Goal: Information Seeking & Learning: Learn about a topic

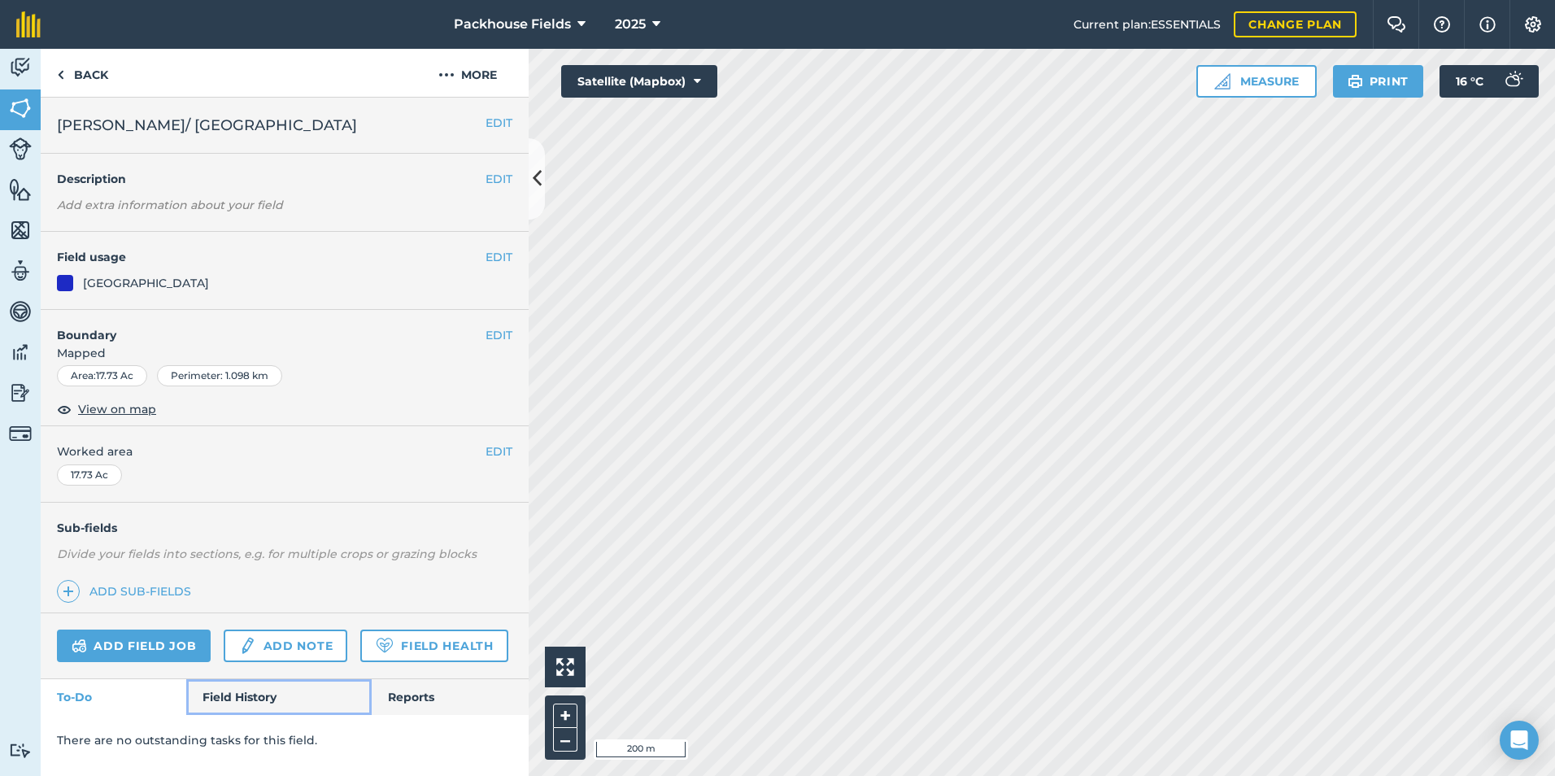
click at [241, 700] on link "Field History" at bounding box center [278, 697] width 185 height 36
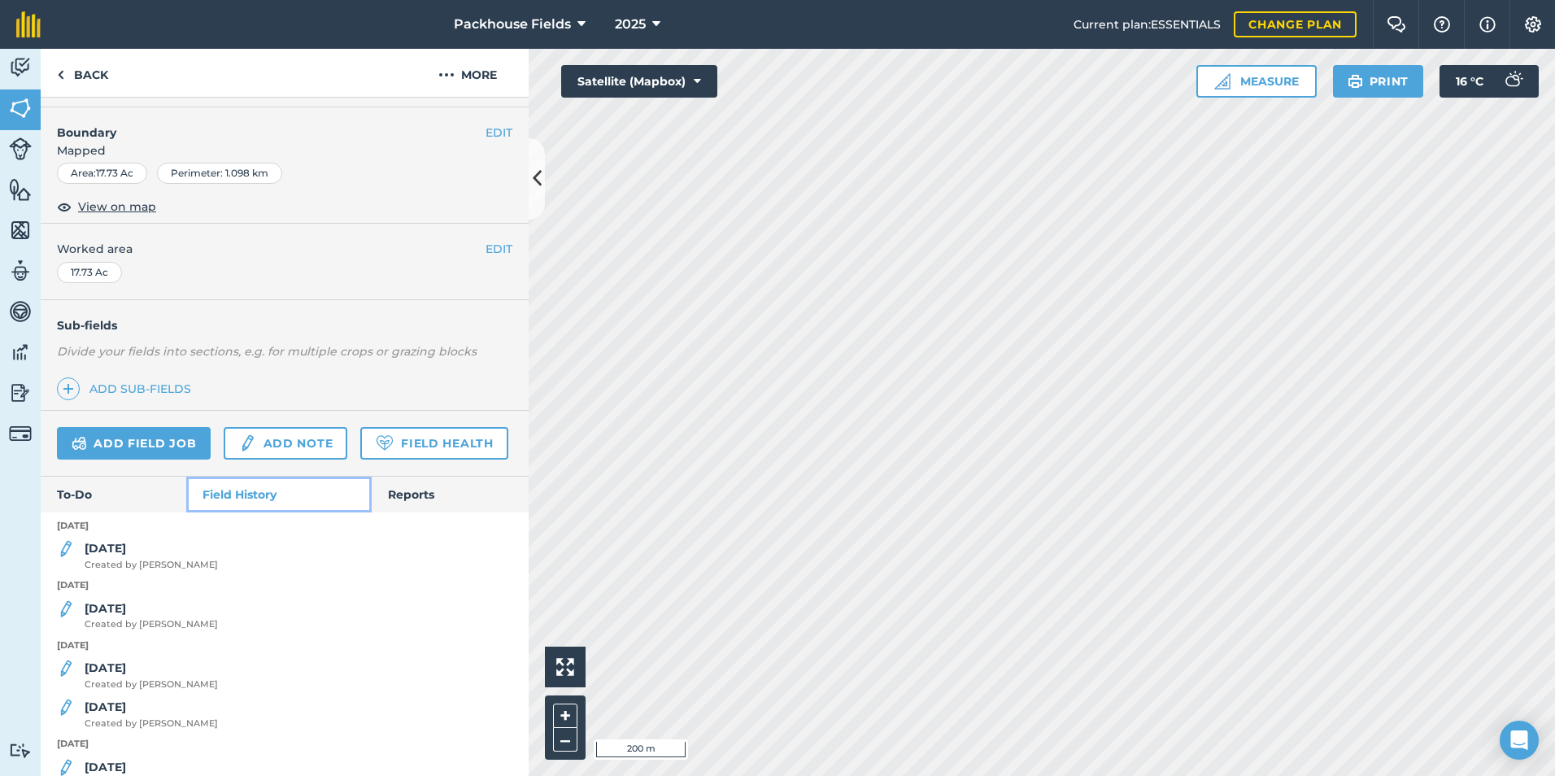
scroll to position [244, 0]
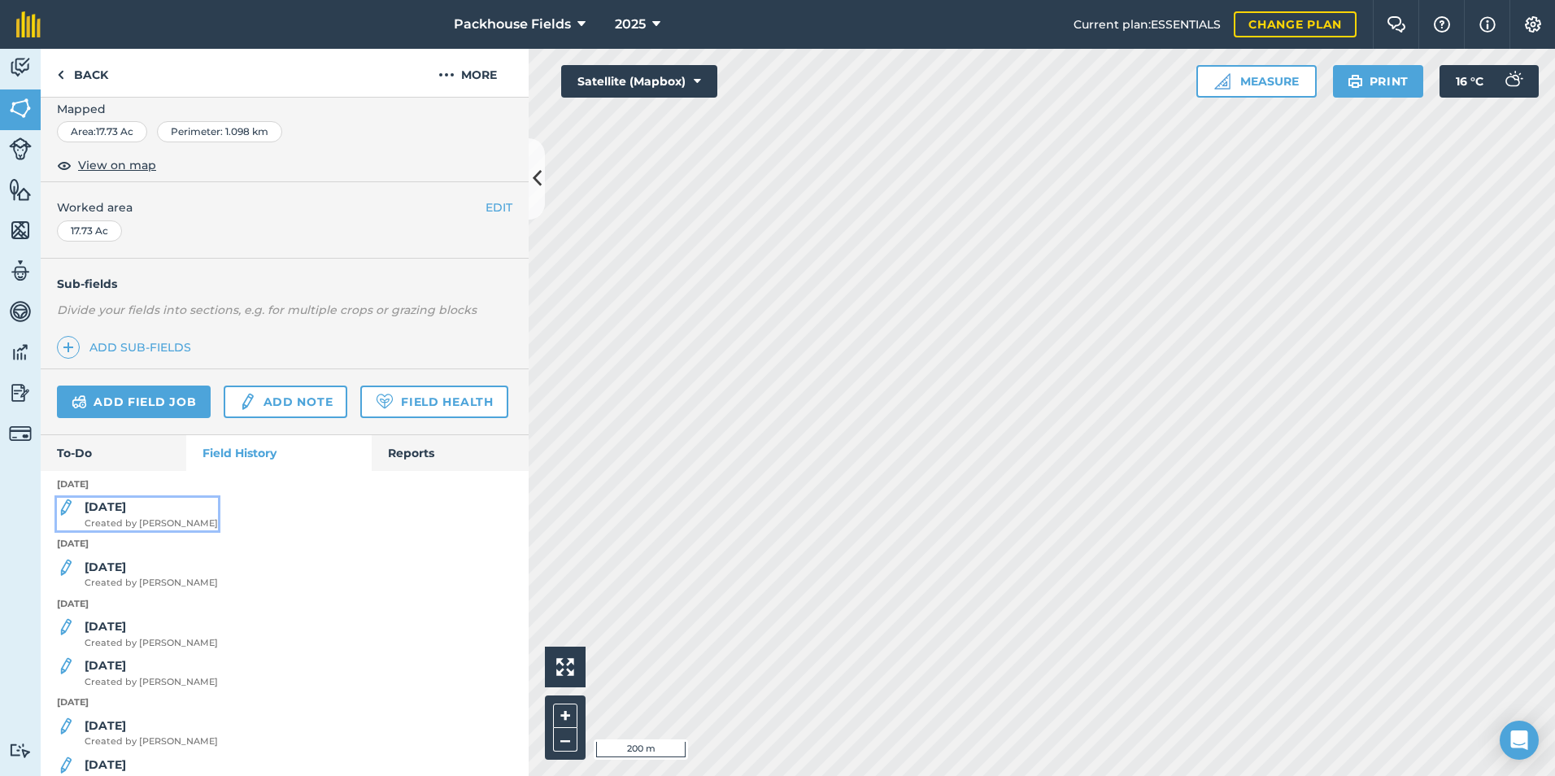
click at [118, 514] on strong "[DATE]" at bounding box center [105, 506] width 41 height 15
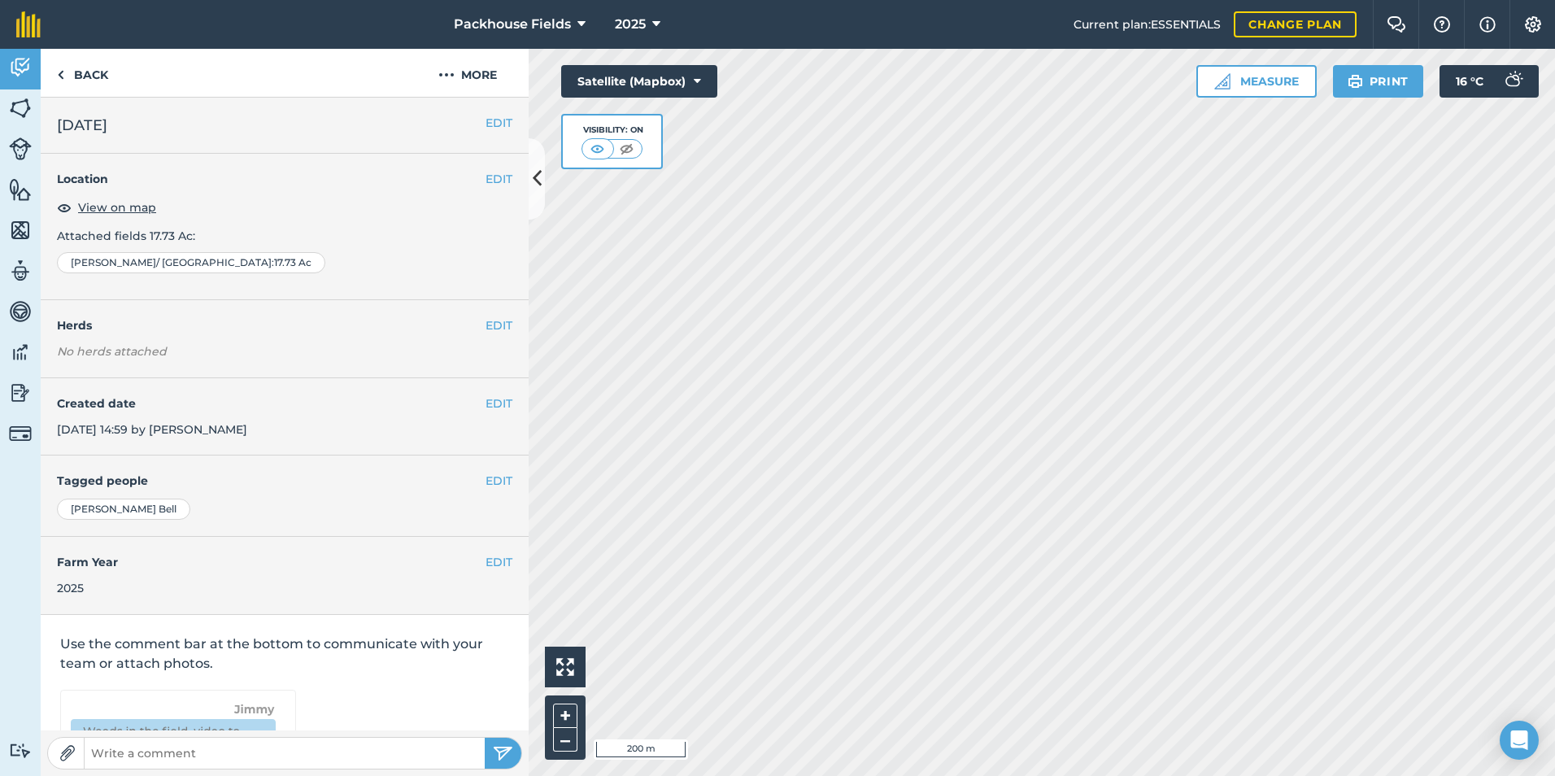
scroll to position [91, 0]
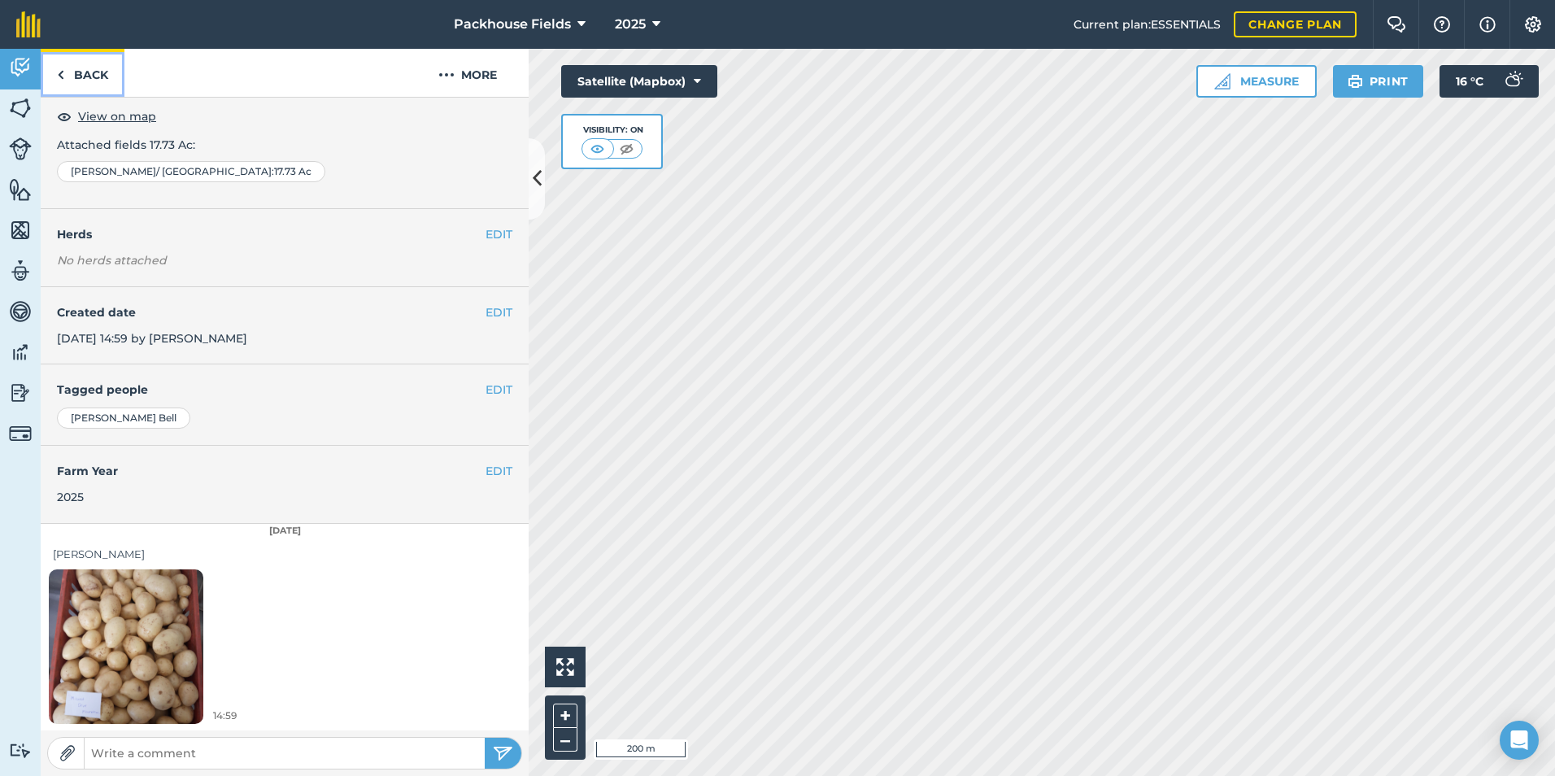
click at [75, 66] on link "Back" at bounding box center [83, 73] width 84 height 48
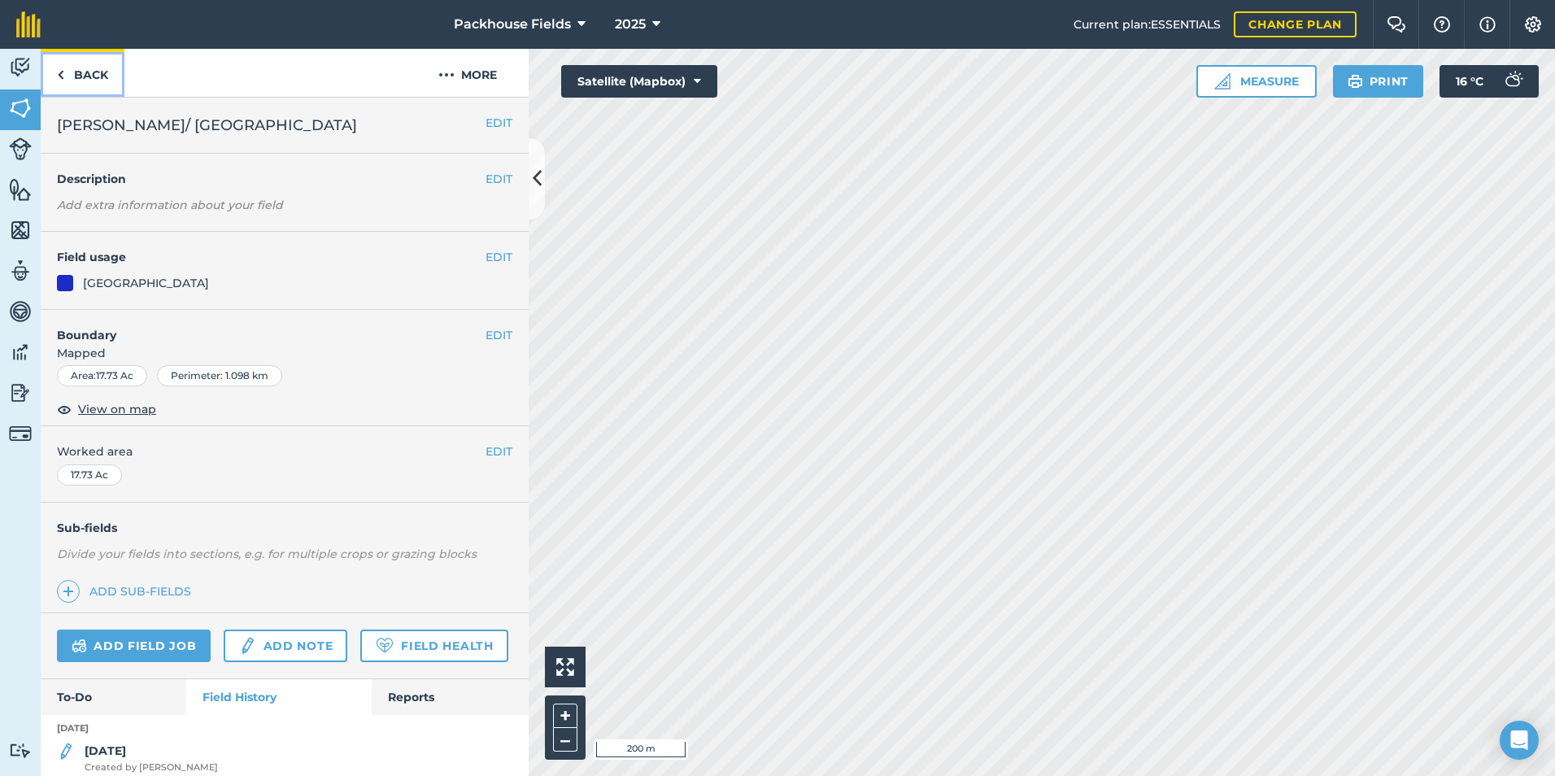
click at [76, 70] on link "Back" at bounding box center [83, 73] width 84 height 48
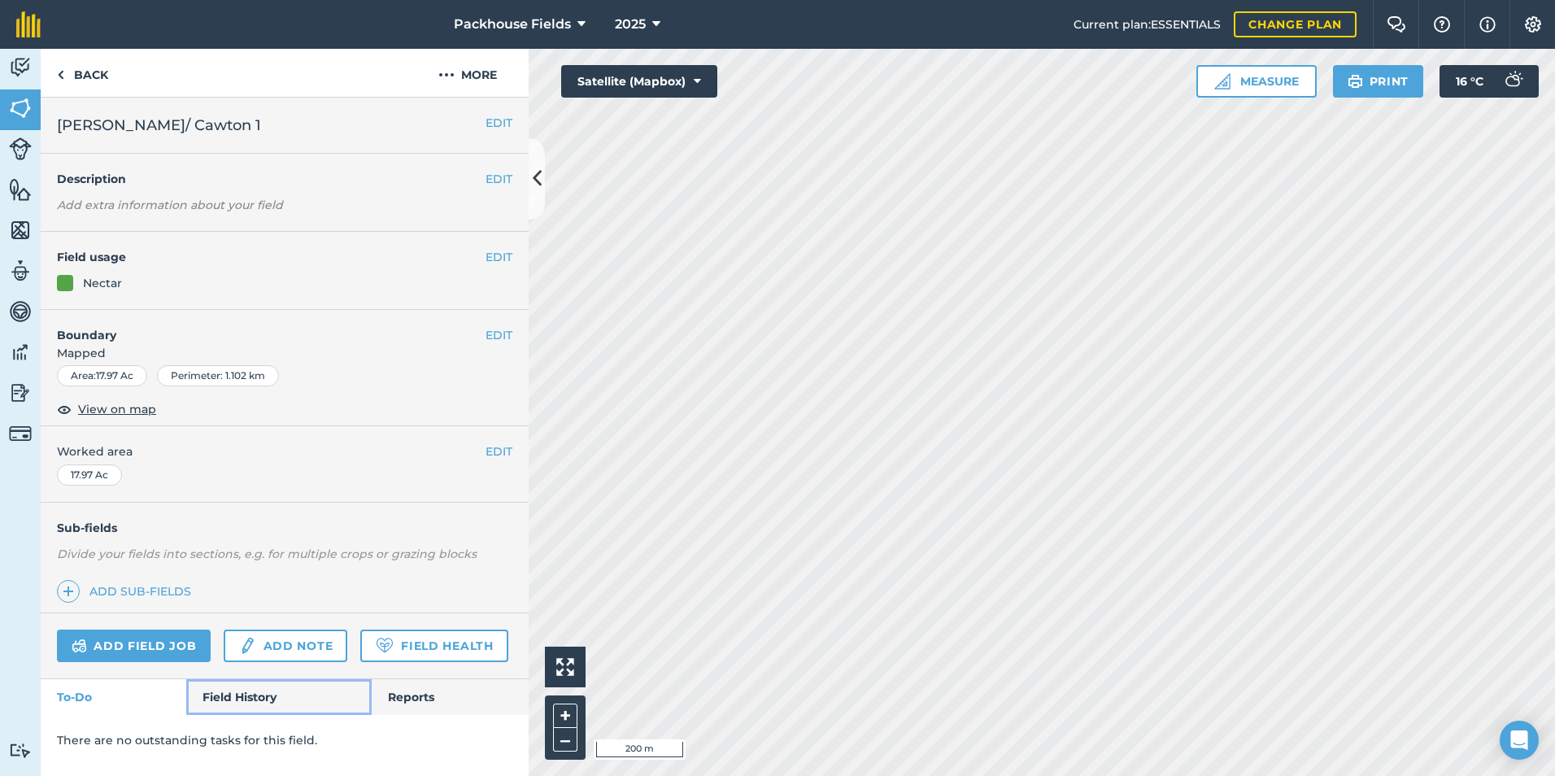
click at [215, 693] on link "Field History" at bounding box center [278, 697] width 185 height 36
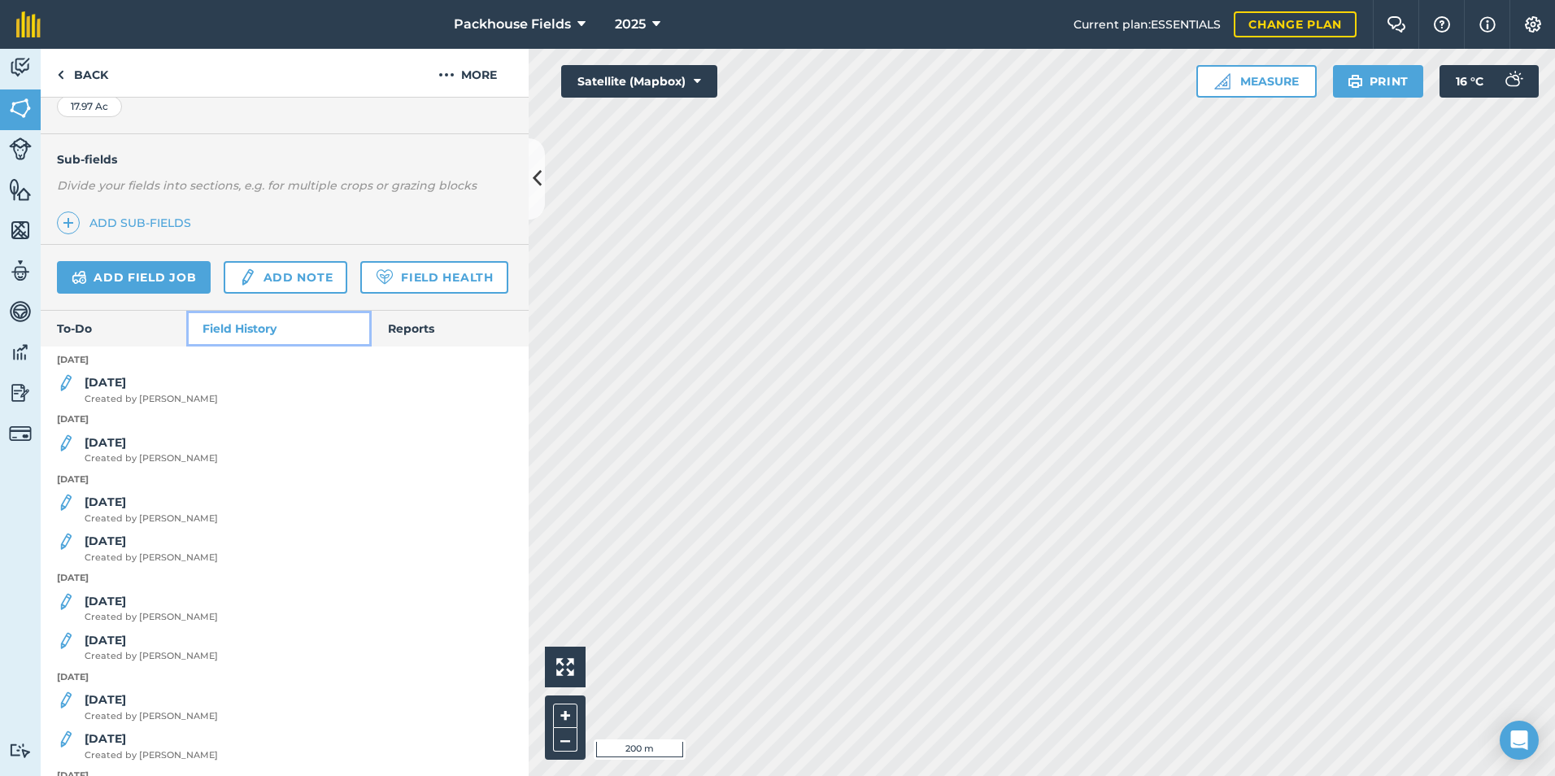
scroll to position [407, 0]
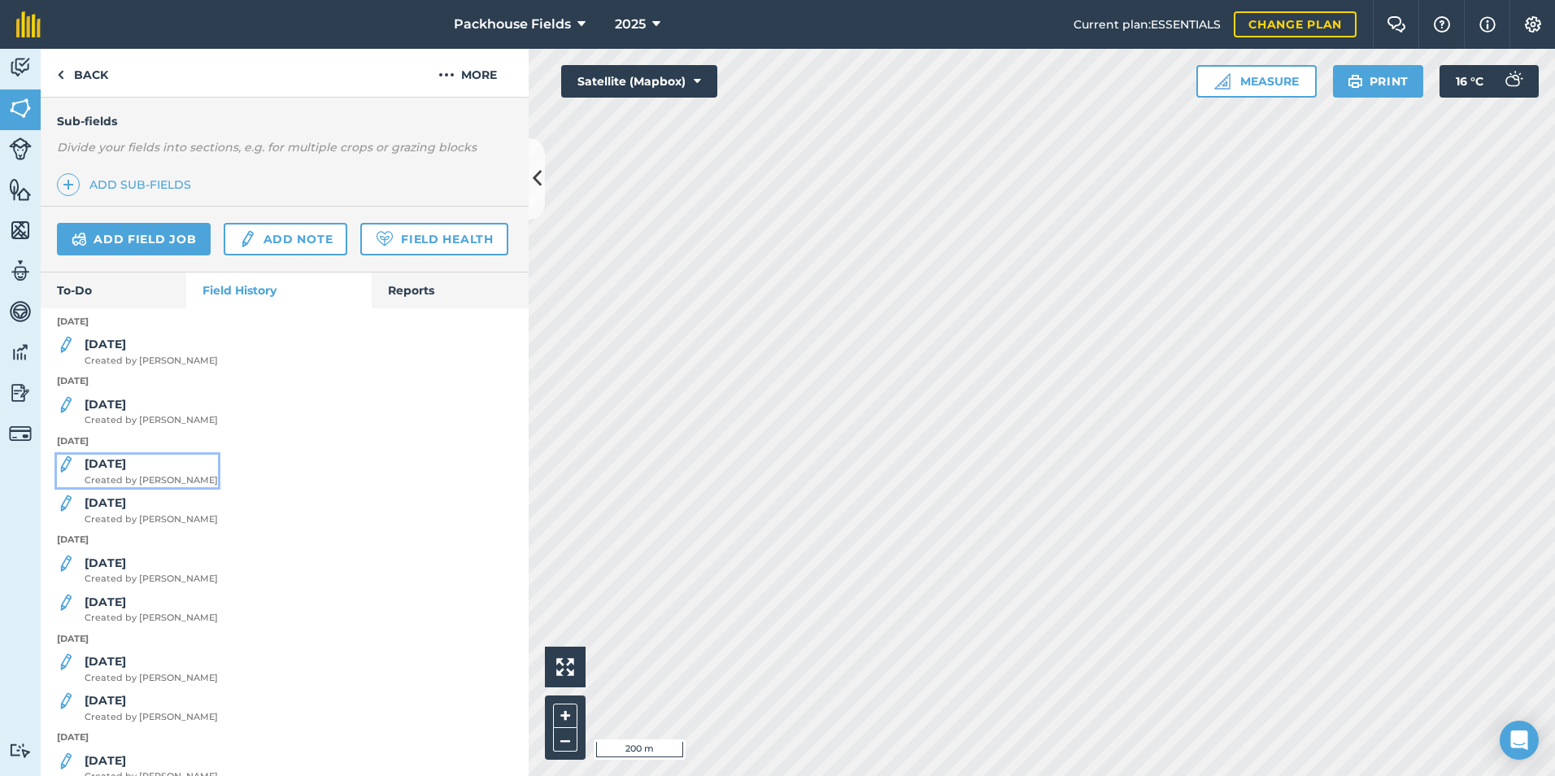
click at [108, 471] on strong "[DATE]" at bounding box center [105, 463] width 41 height 15
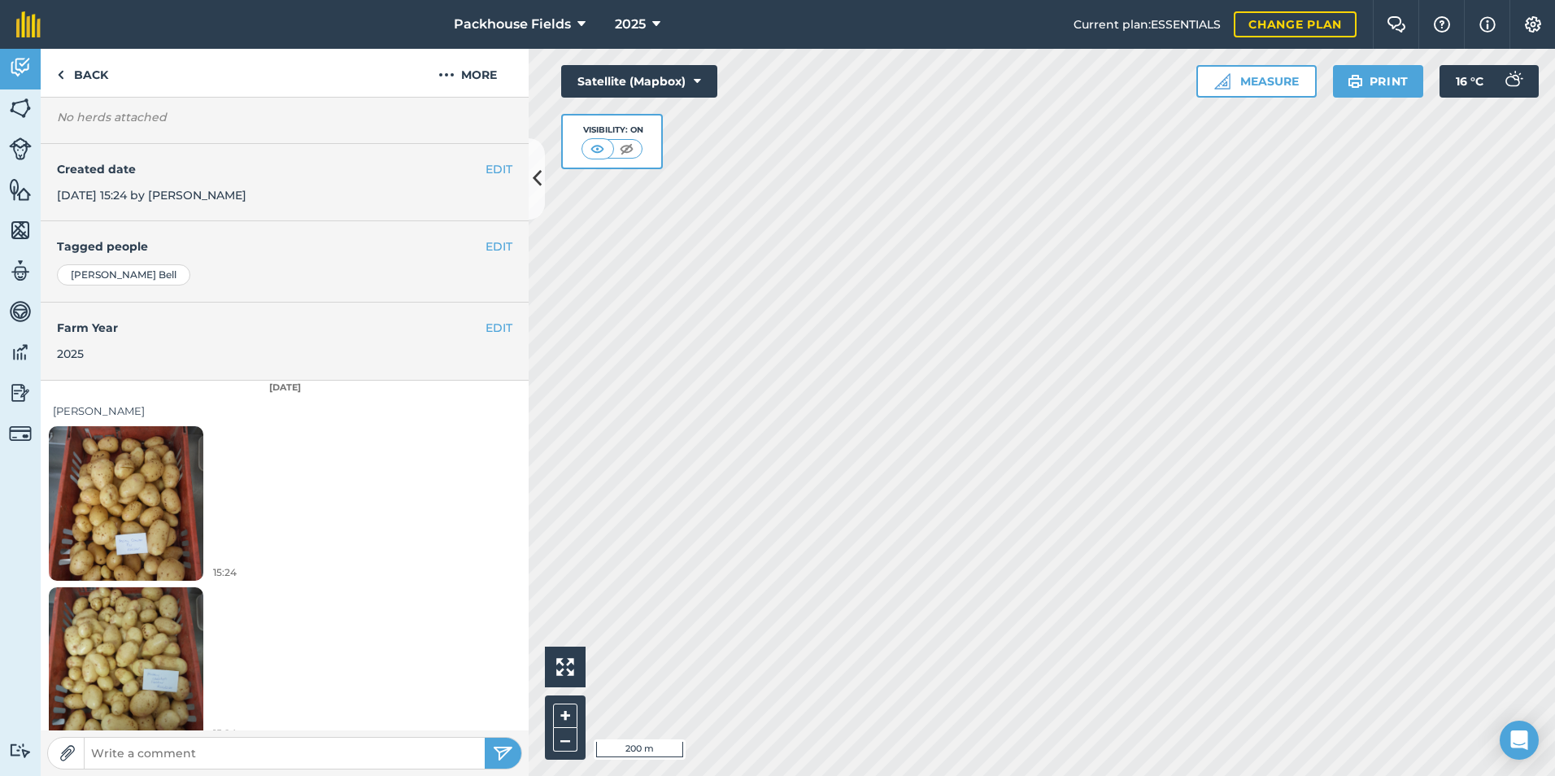
scroll to position [252, 0]
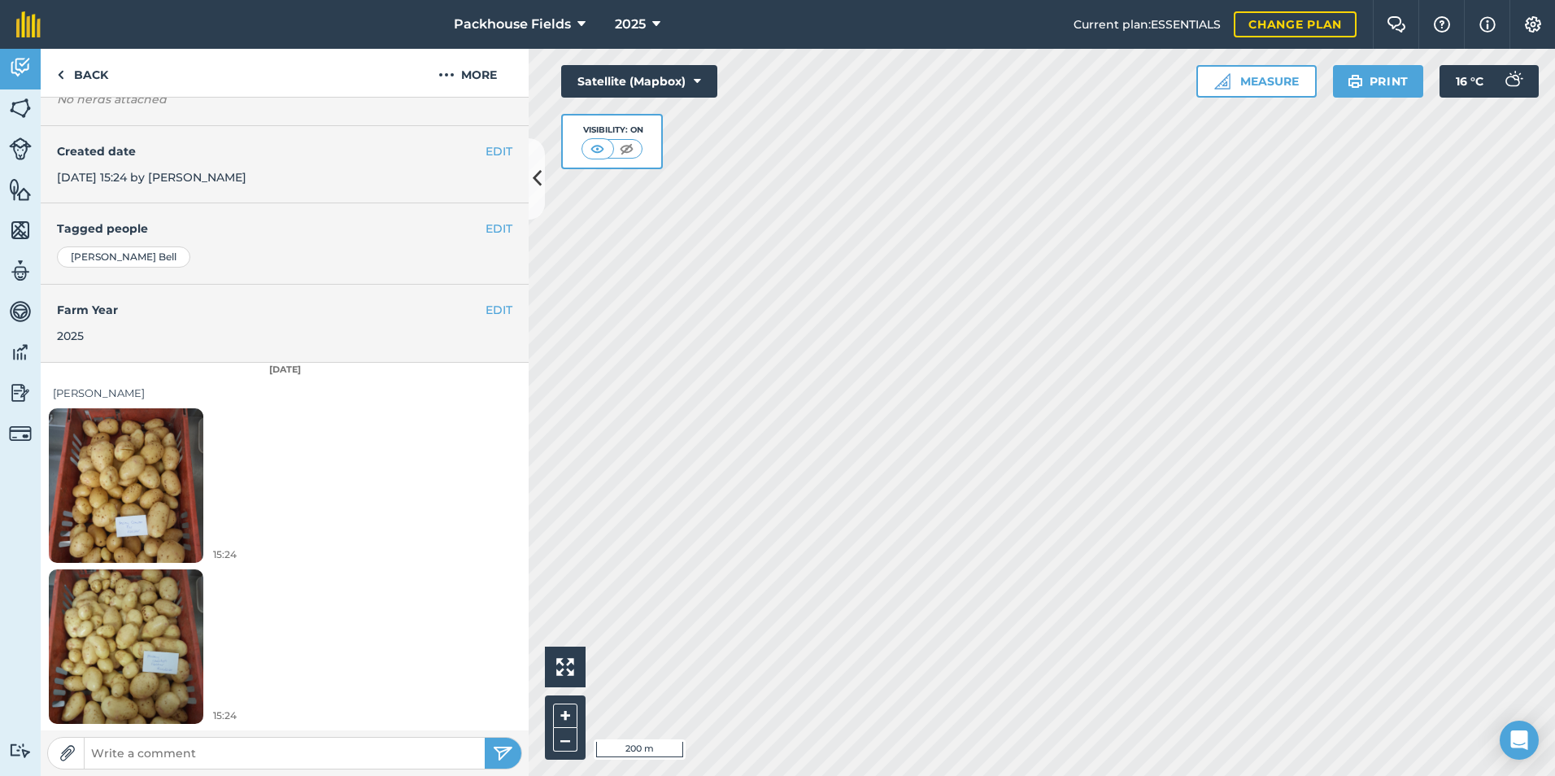
click at [128, 470] on img at bounding box center [126, 485] width 154 height 206
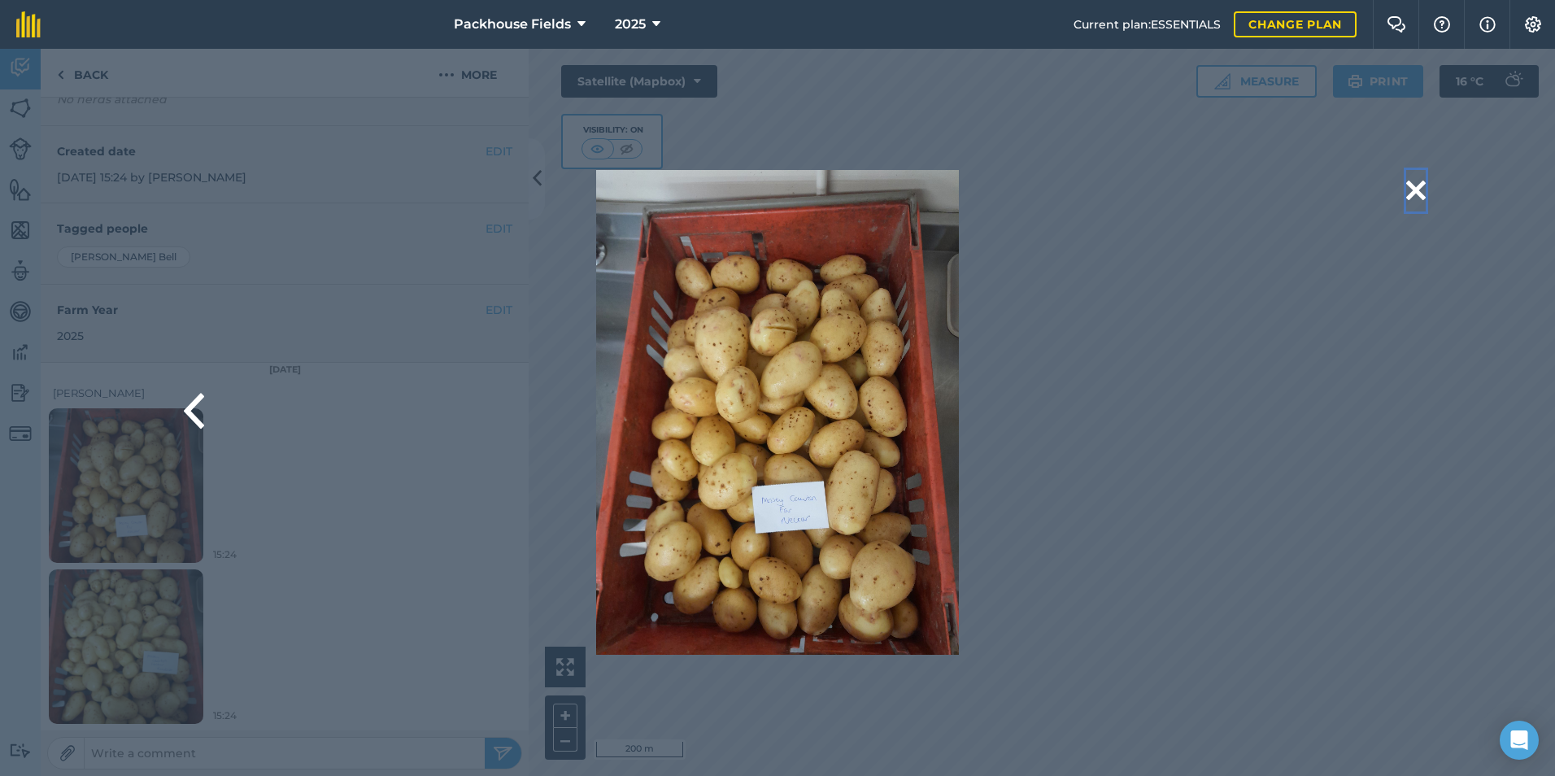
click at [1421, 187] on button at bounding box center [1416, 190] width 20 height 41
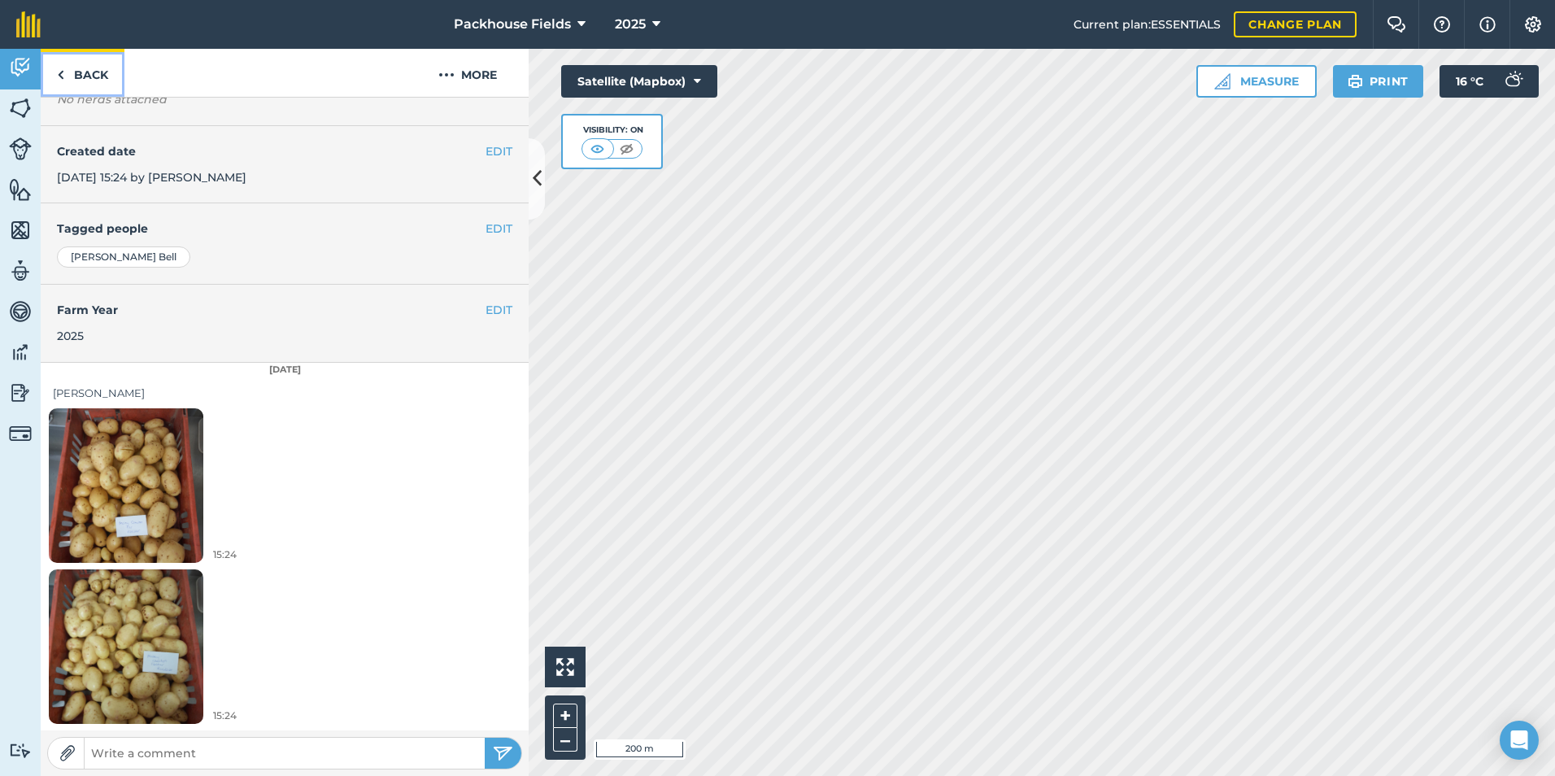
click at [78, 84] on link "Back" at bounding box center [83, 73] width 84 height 48
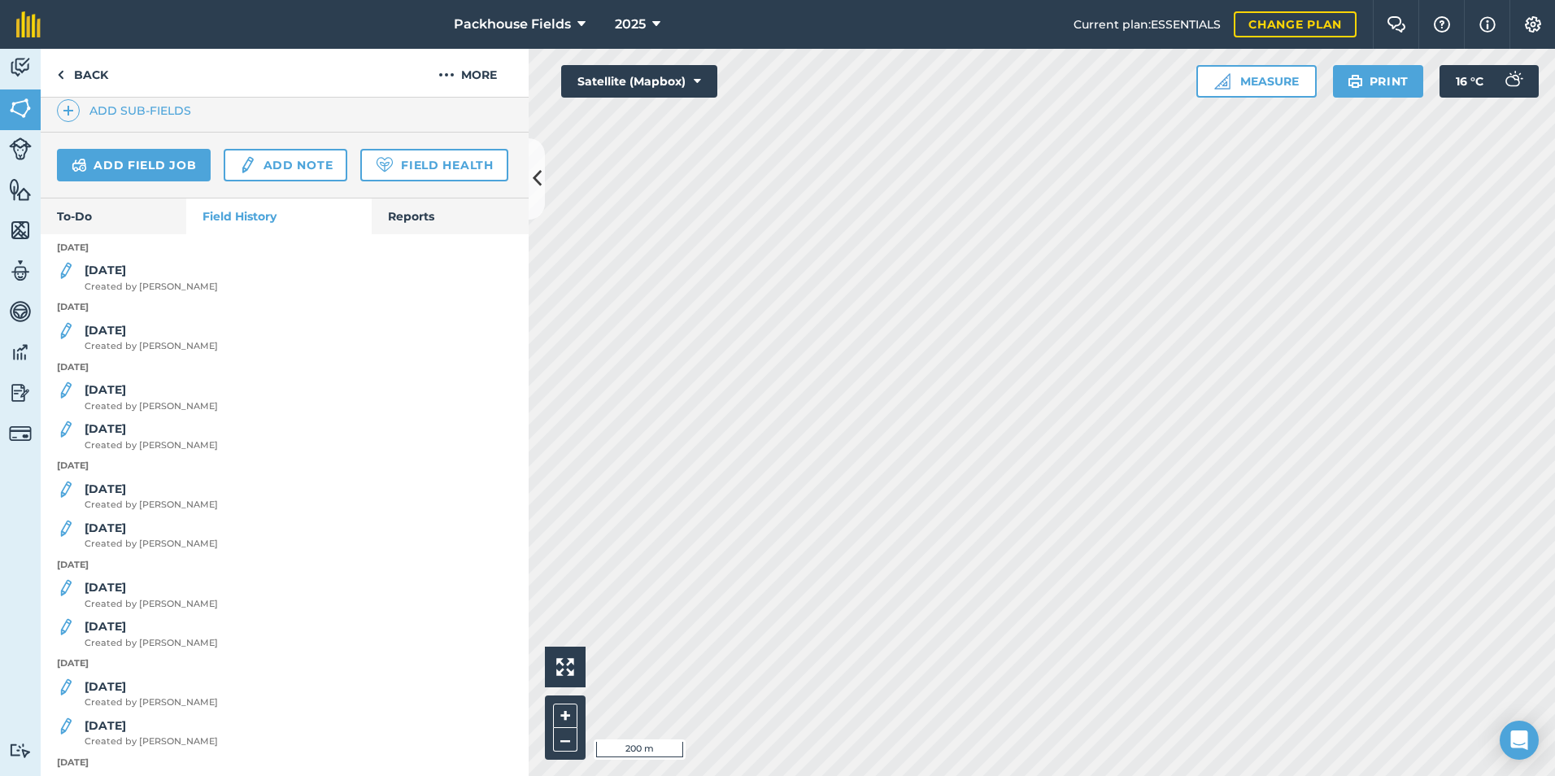
scroll to position [488, 0]
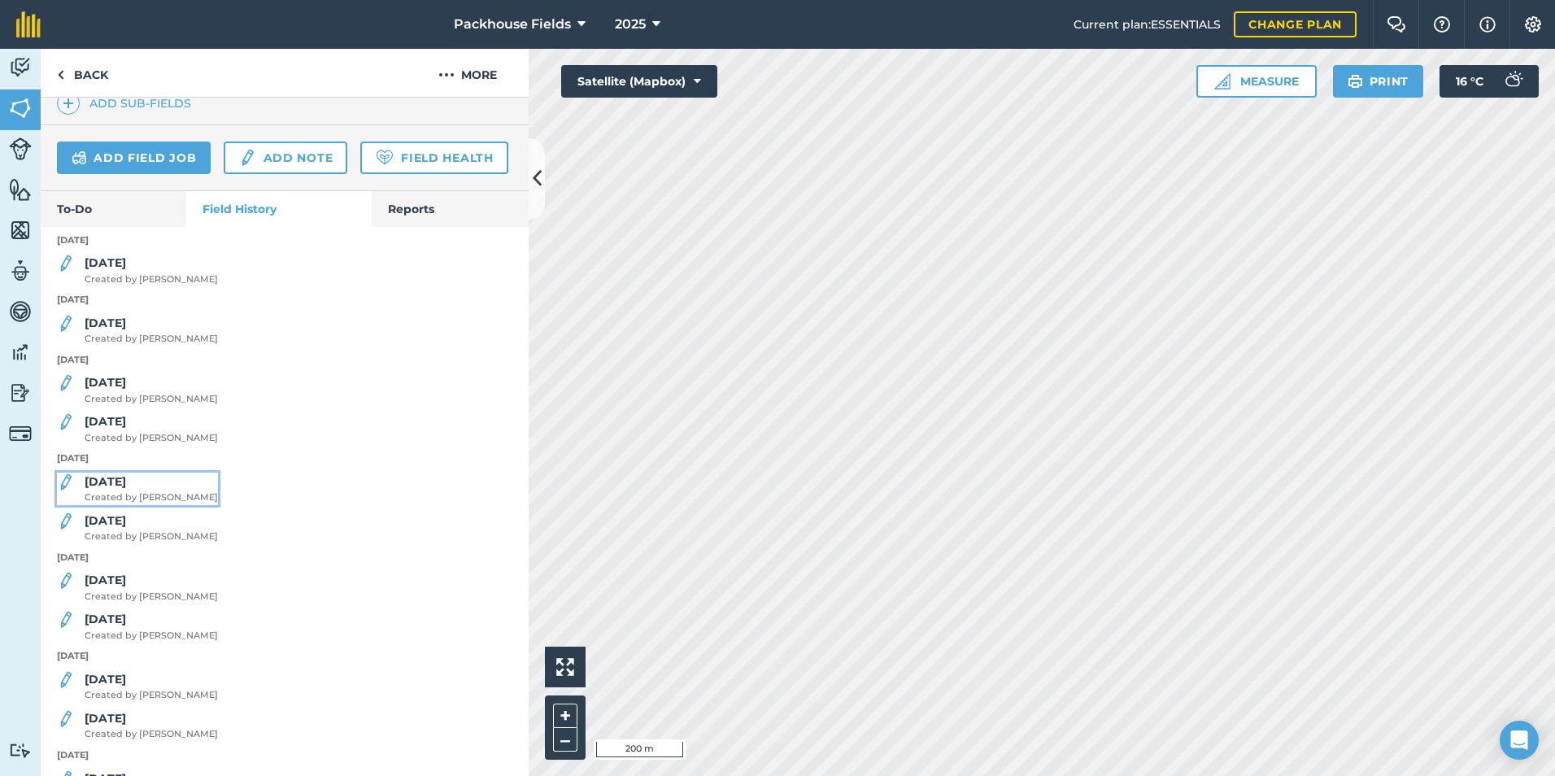
click at [128, 505] on div "[DATE] Created by [PERSON_NAME]" at bounding box center [151, 488] width 133 height 33
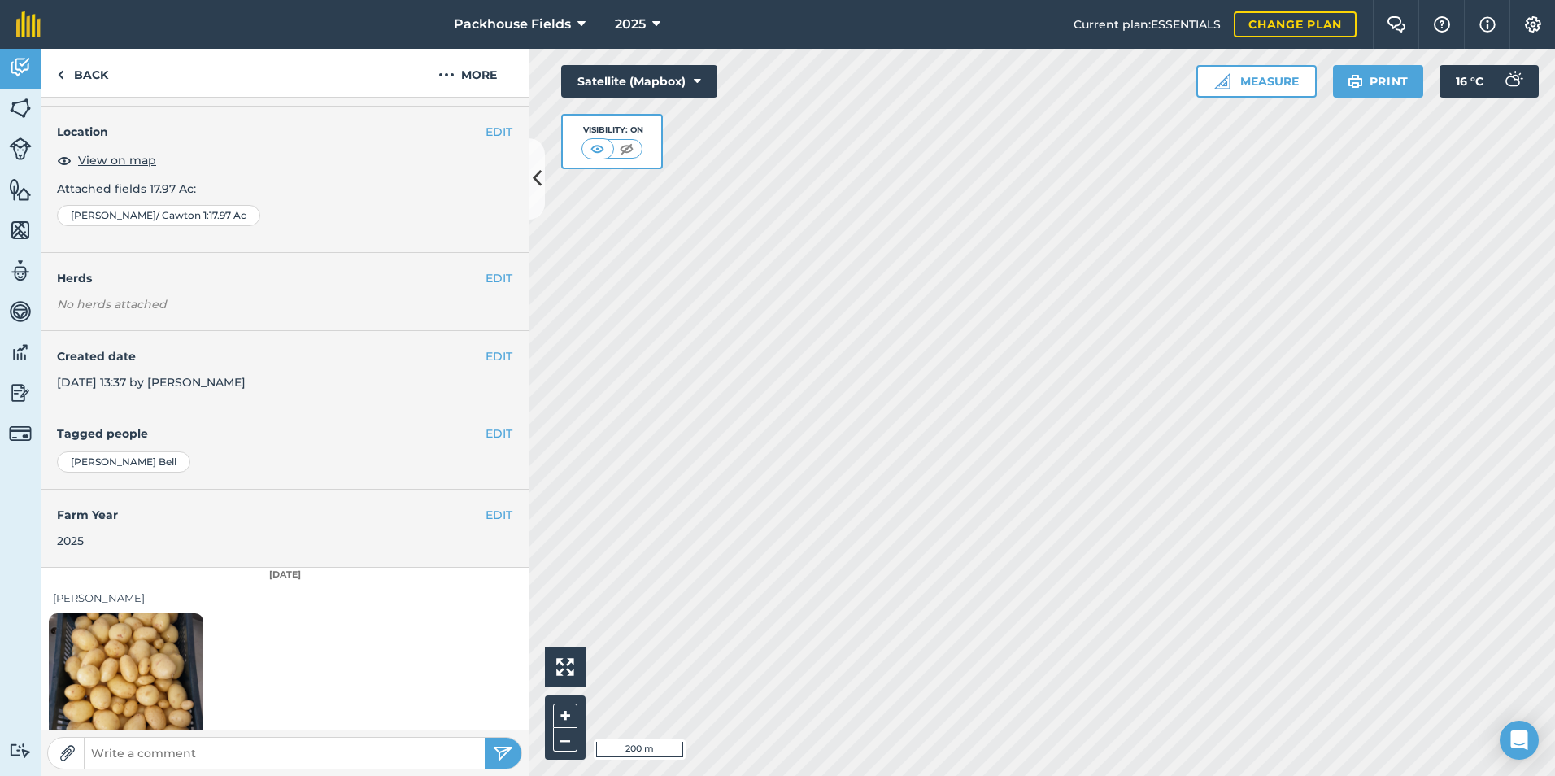
scroll to position [91, 0]
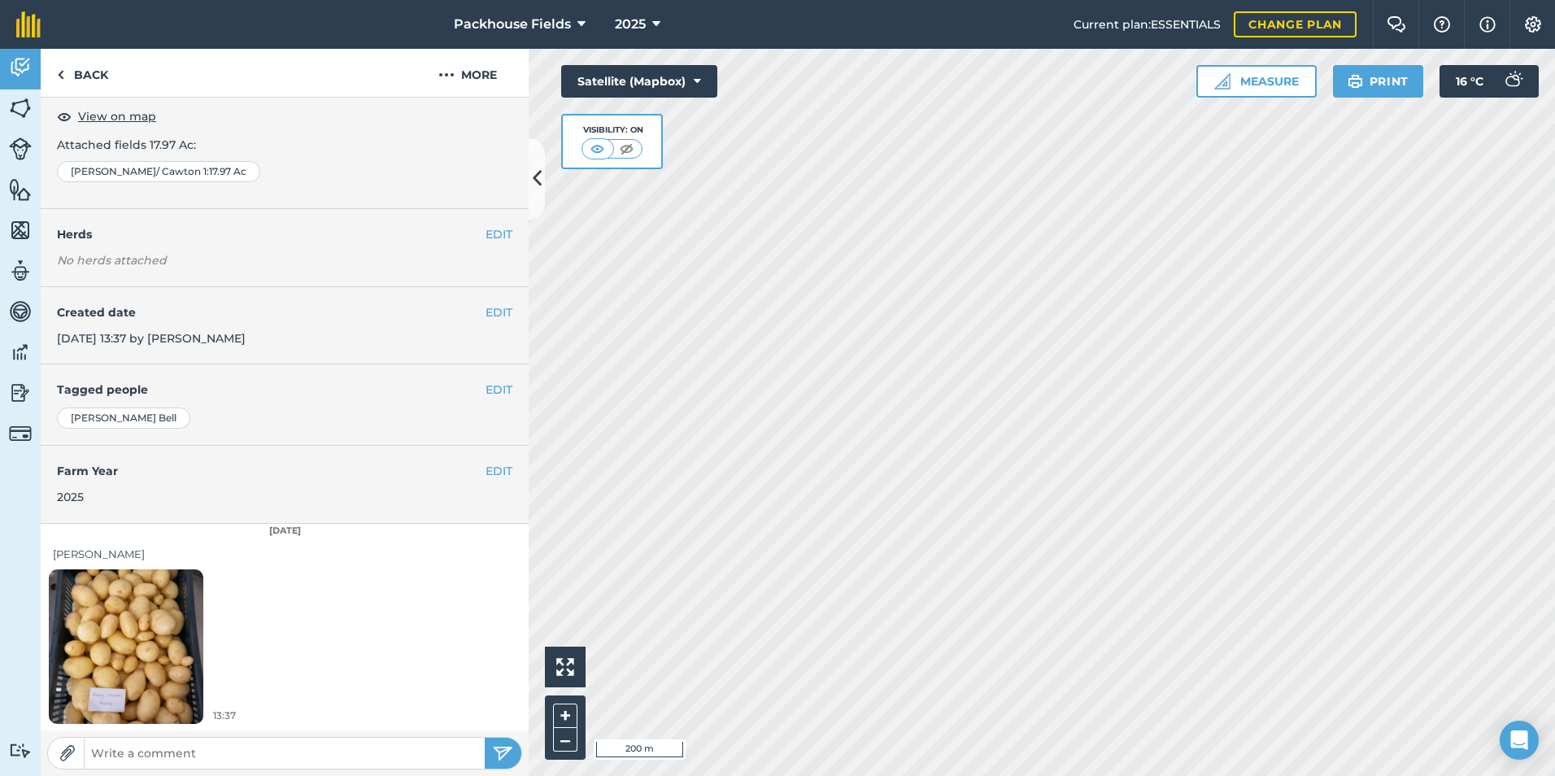
click at [136, 585] on img at bounding box center [126, 646] width 154 height 206
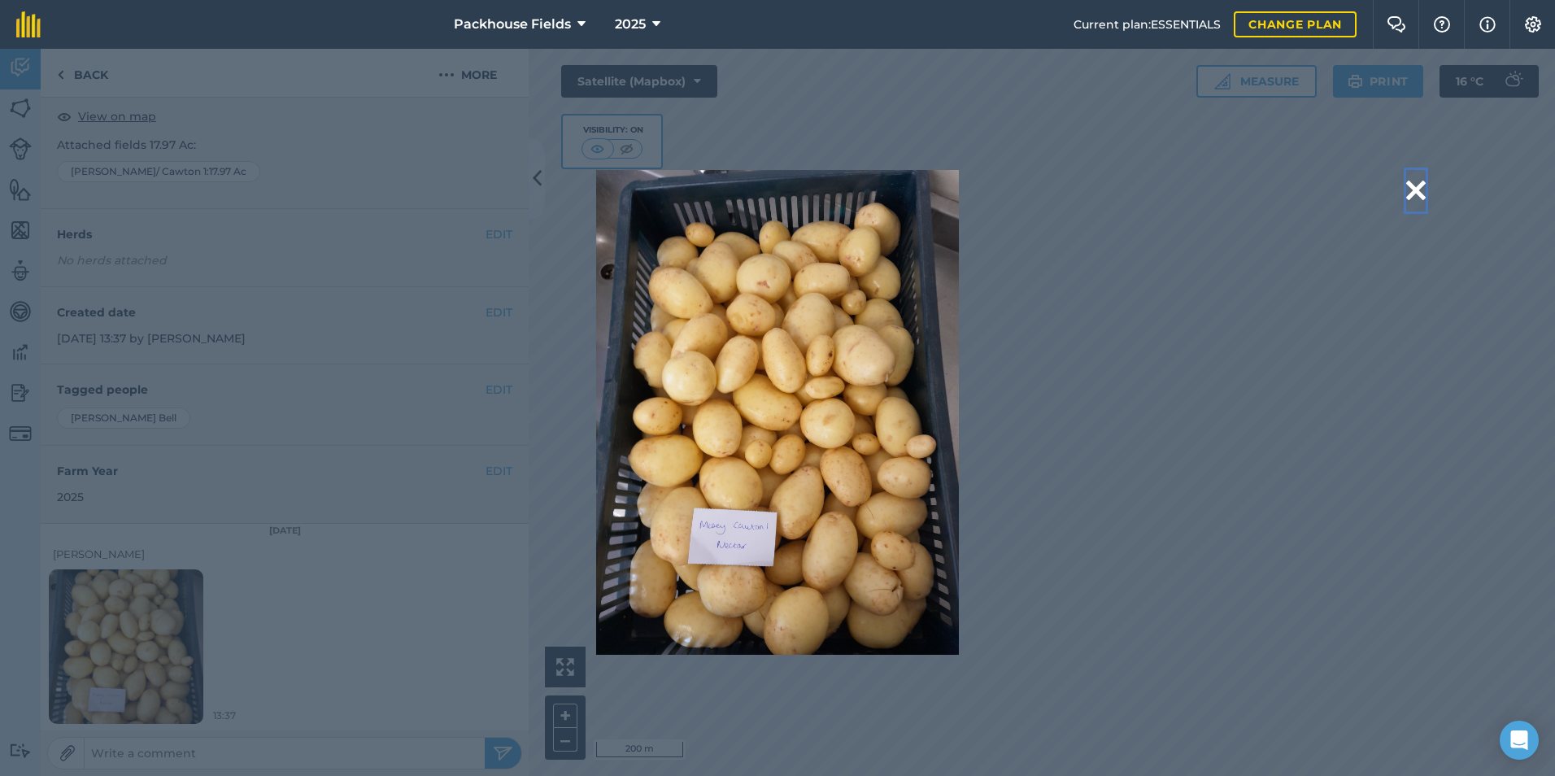
click at [1409, 187] on button at bounding box center [1416, 190] width 20 height 41
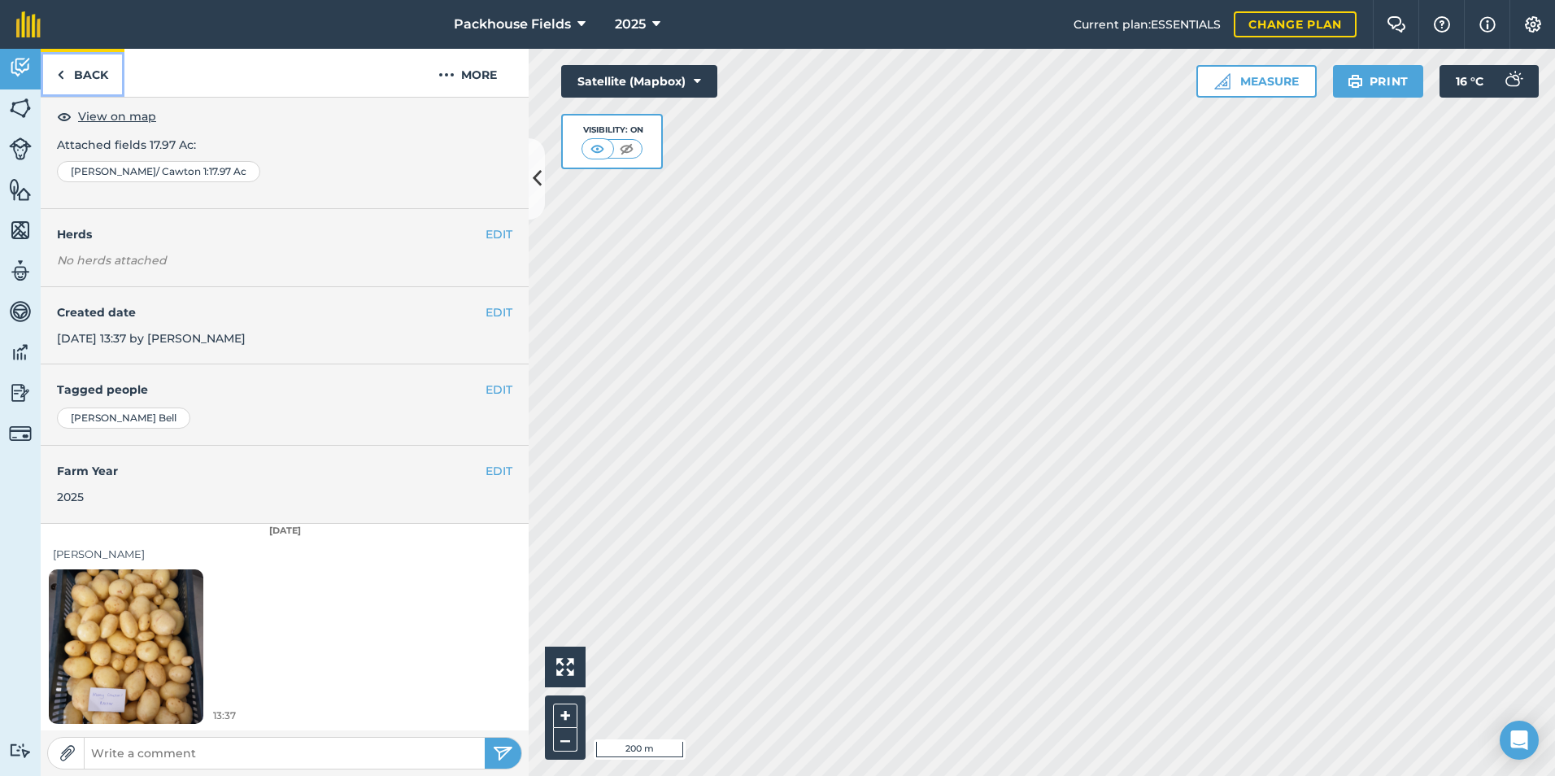
click at [95, 77] on link "Back" at bounding box center [83, 73] width 84 height 48
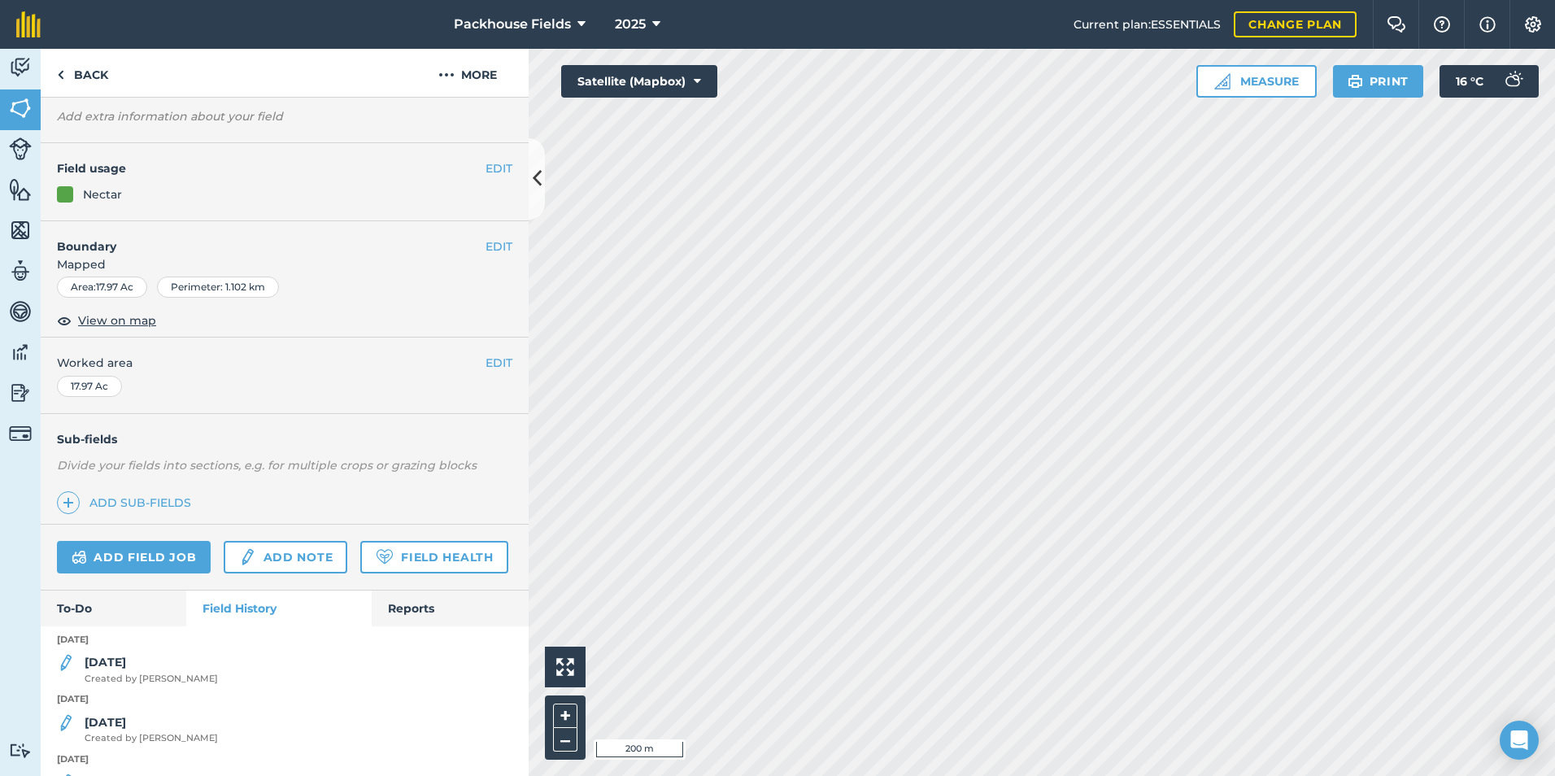
scroll to position [244, 0]
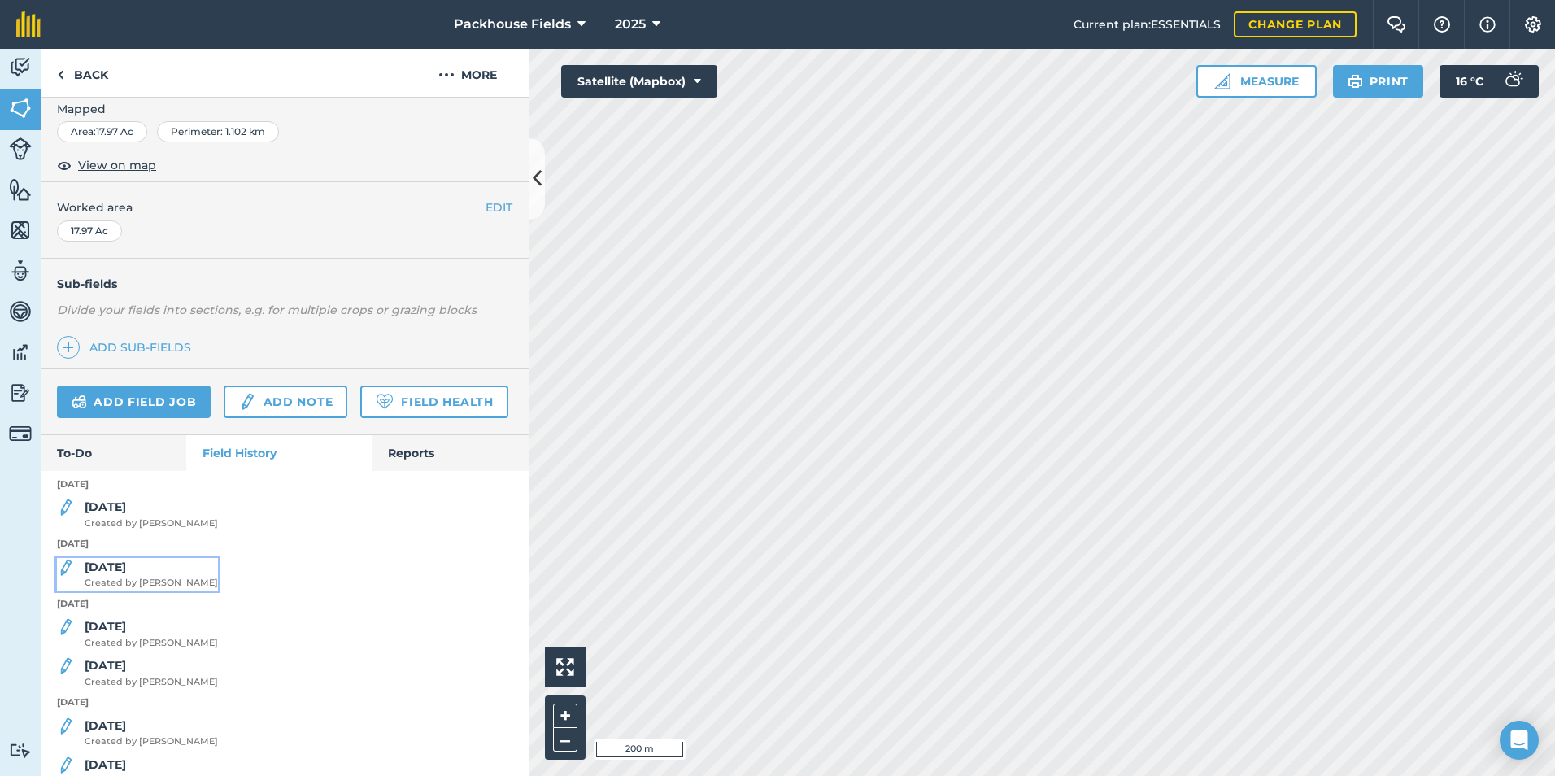
click at [111, 574] on strong "[DATE]" at bounding box center [105, 566] width 41 height 15
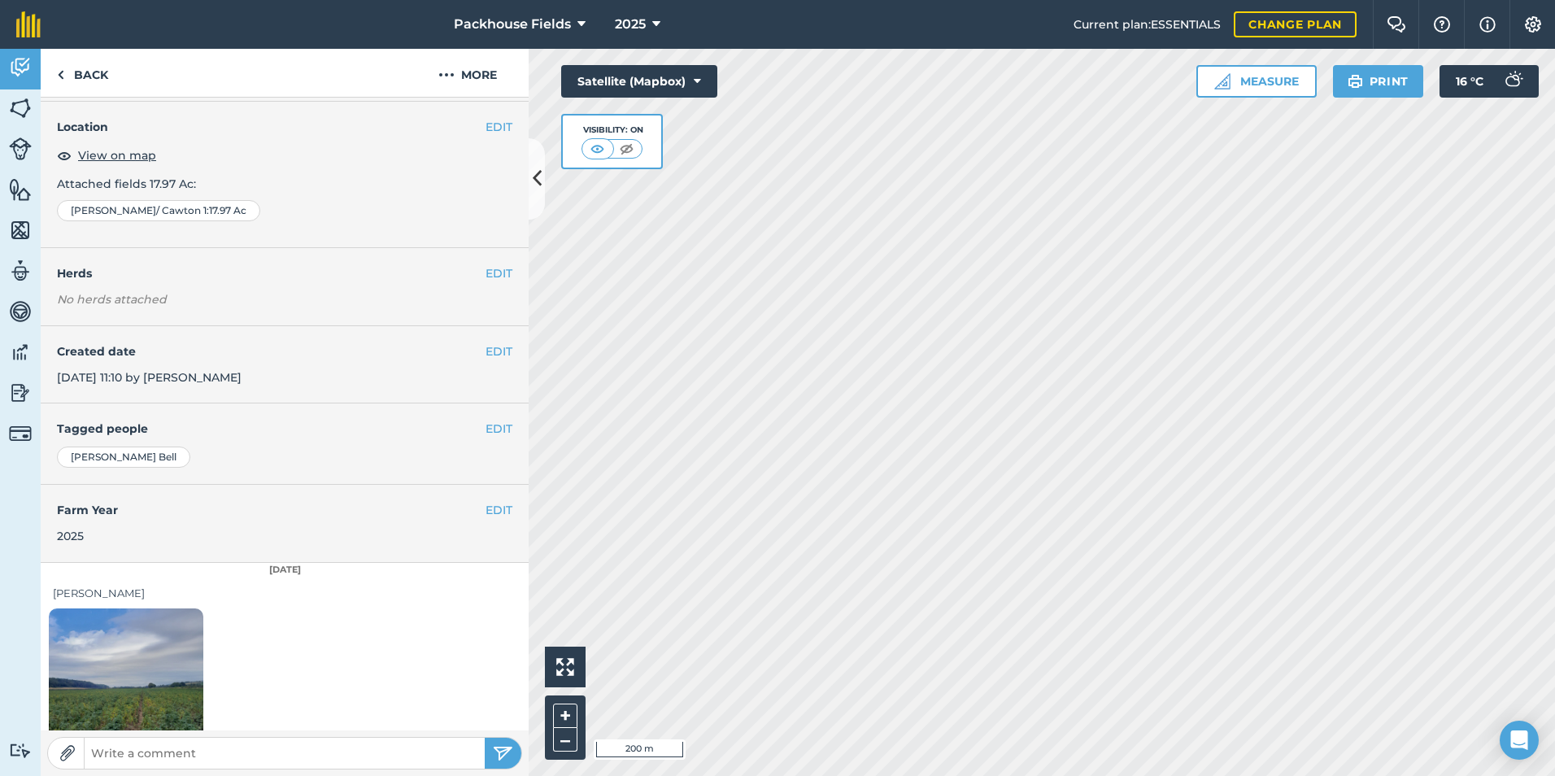
scroll to position [91, 0]
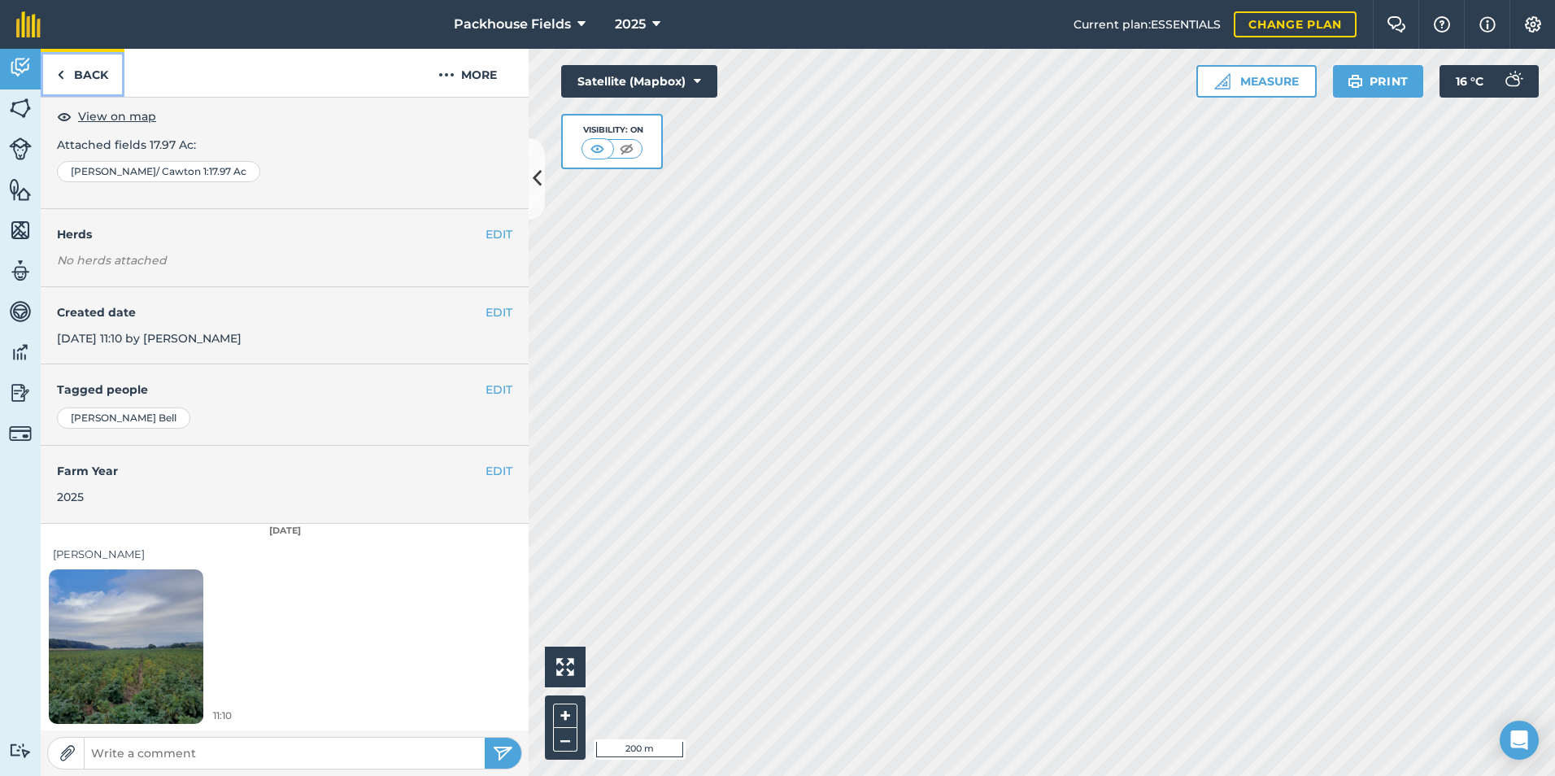
click at [97, 79] on link "Back" at bounding box center [83, 73] width 84 height 48
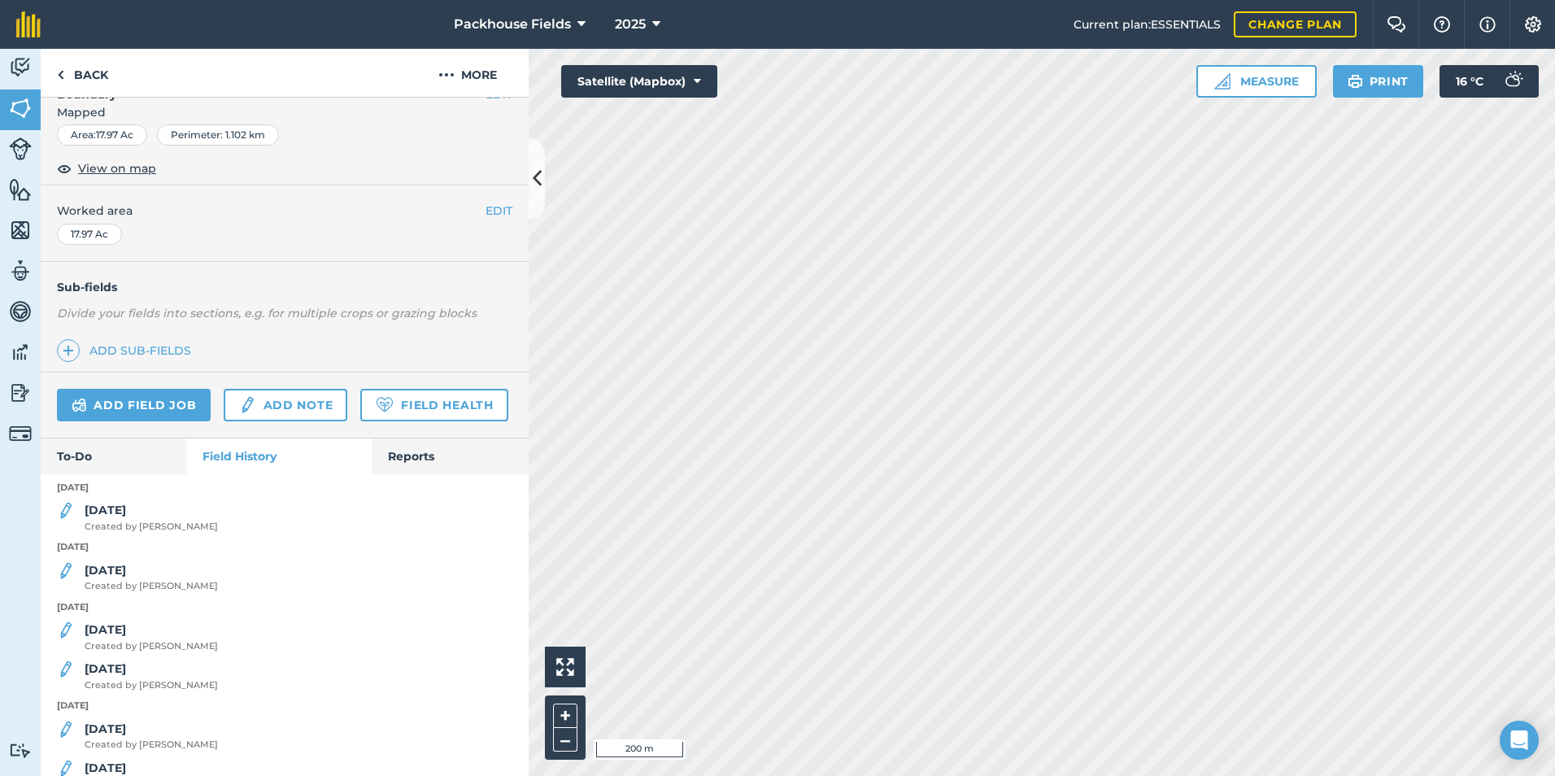
scroll to position [244, 0]
click at [122, 514] on strong "[DATE]" at bounding box center [105, 506] width 41 height 15
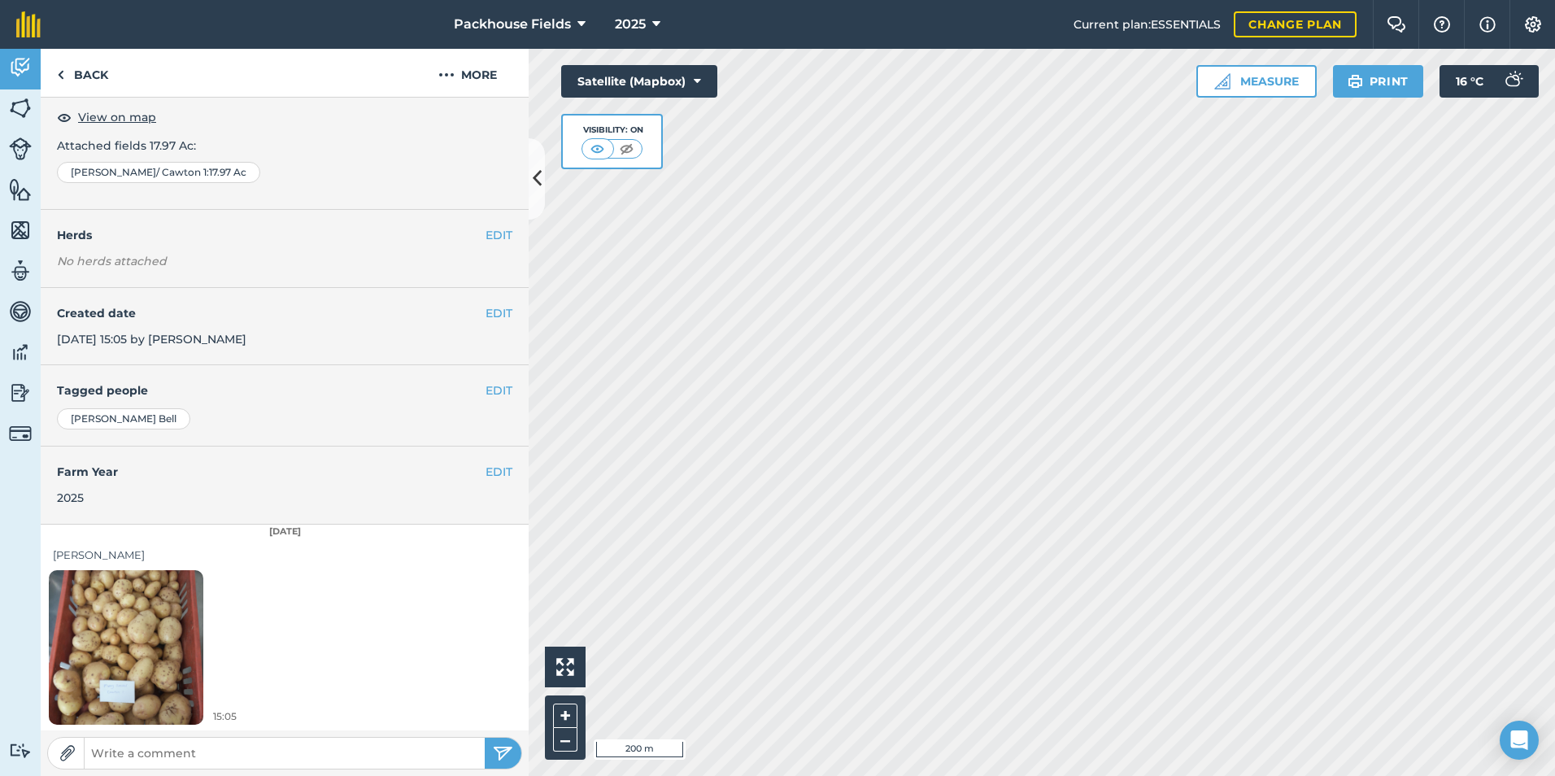
scroll to position [91, 0]
click at [172, 639] on img at bounding box center [126, 646] width 154 height 206
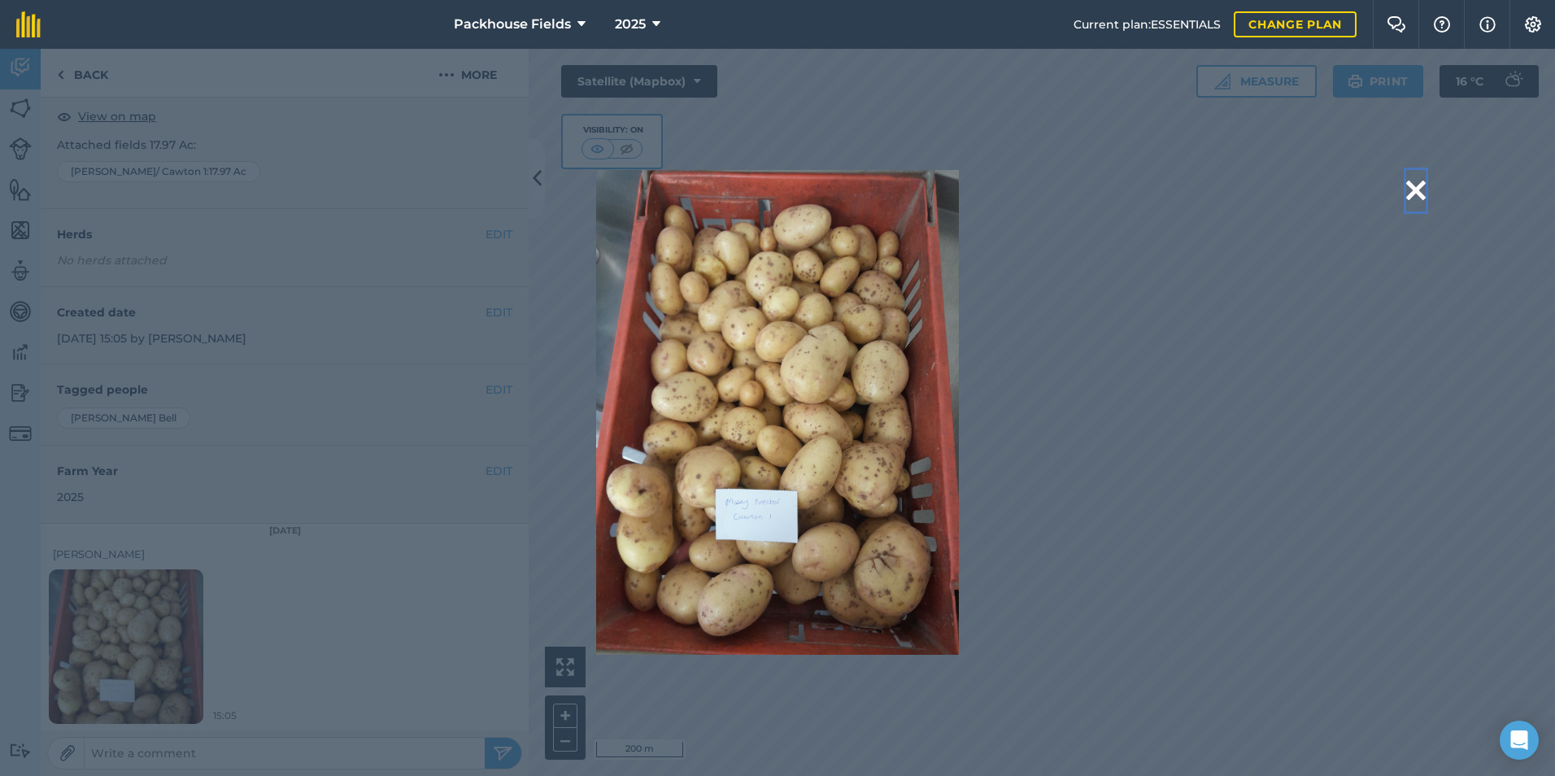
click at [1411, 187] on button at bounding box center [1416, 190] width 20 height 41
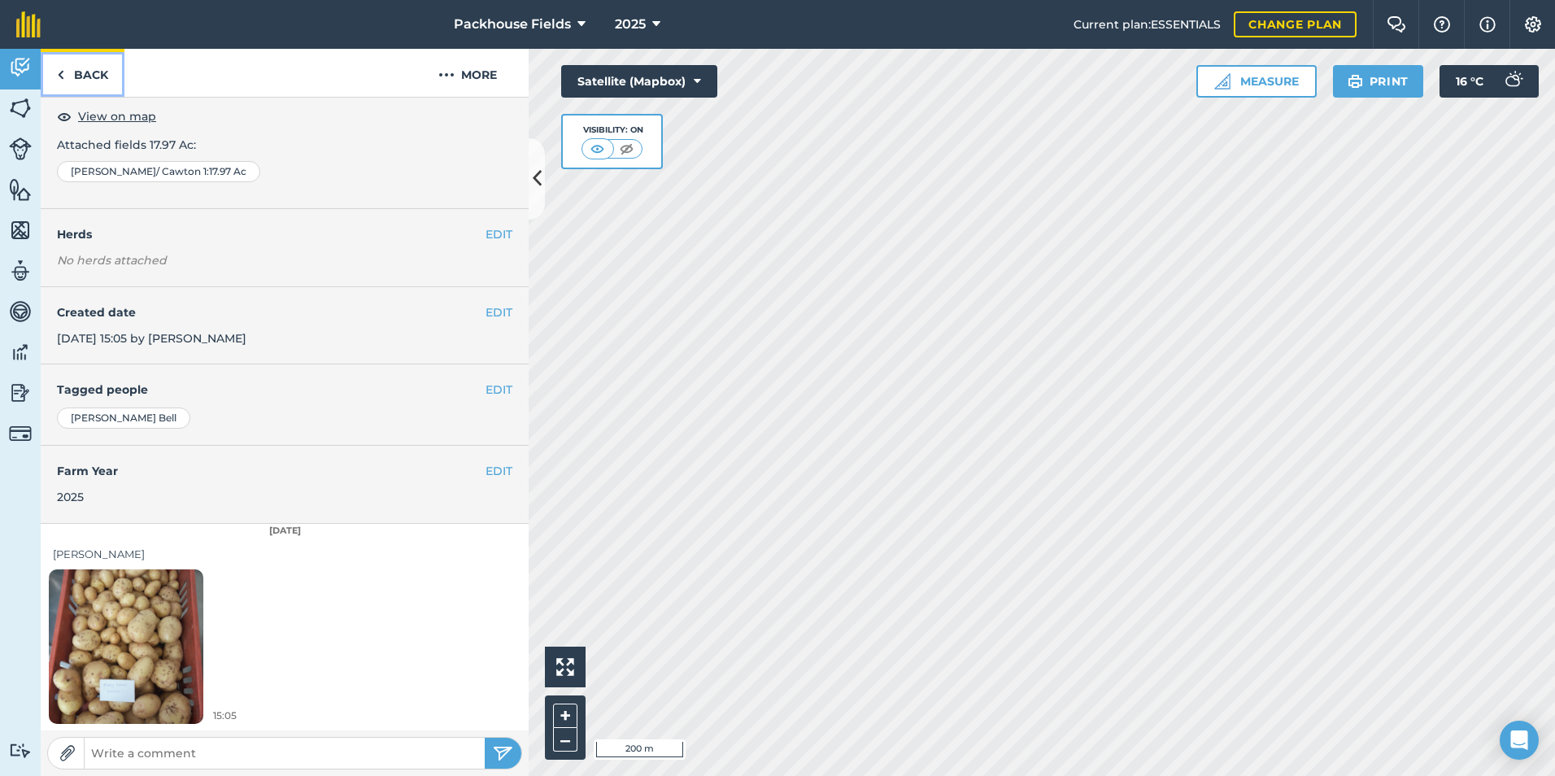
click at [78, 75] on link "Back" at bounding box center [83, 73] width 84 height 48
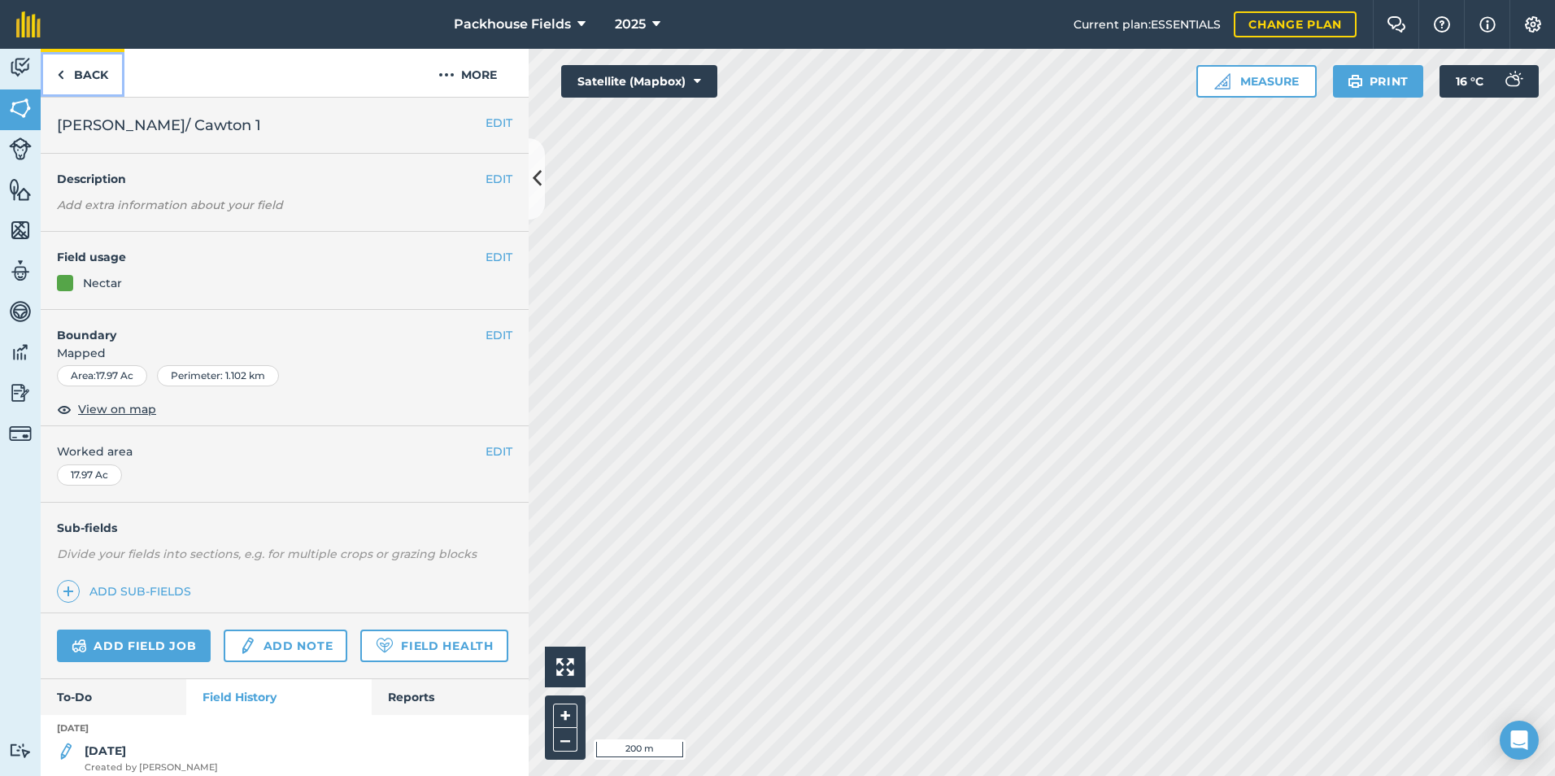
click at [78, 75] on link "Back" at bounding box center [83, 73] width 84 height 48
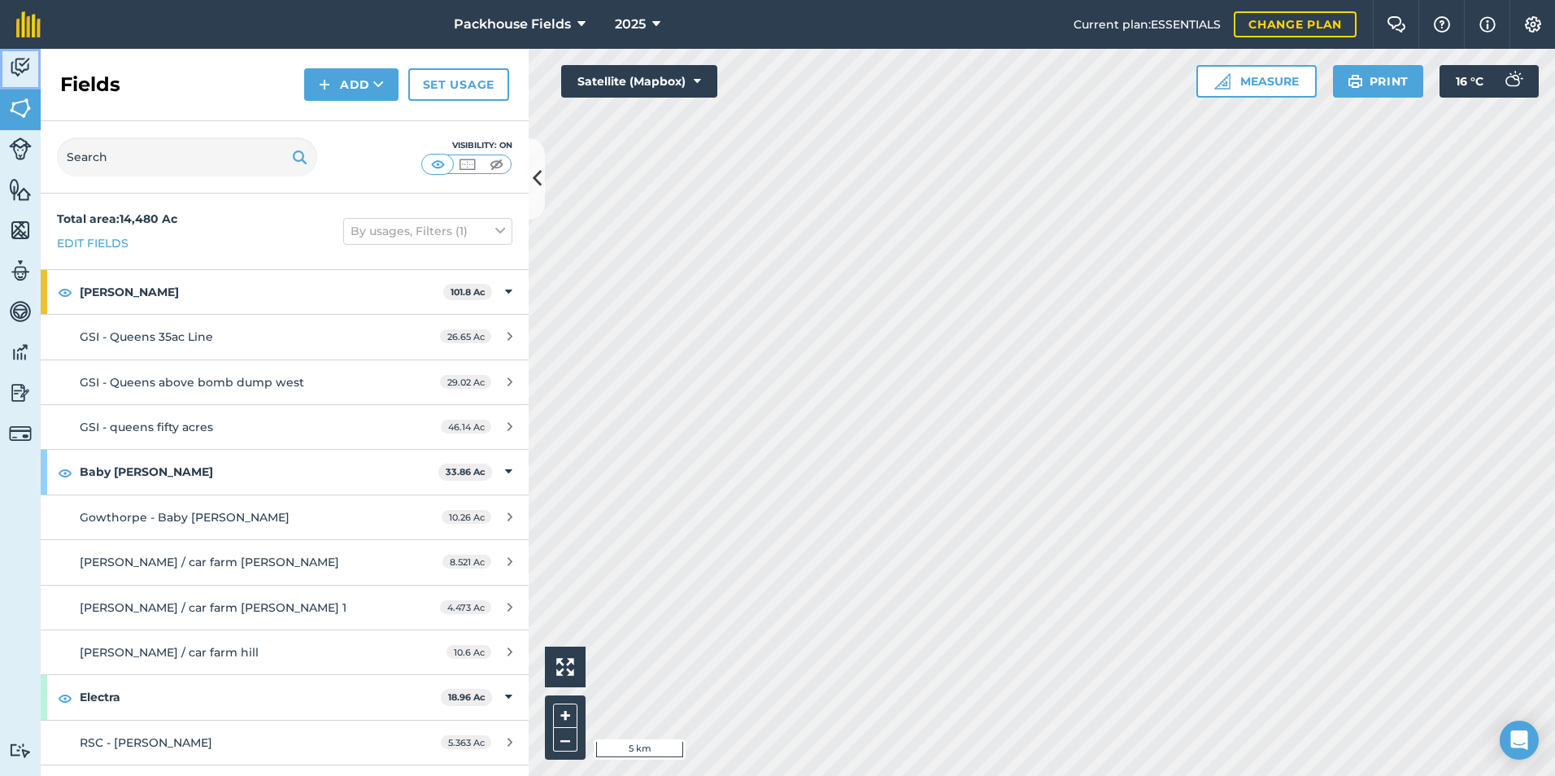
click at [29, 65] on img at bounding box center [20, 67] width 23 height 24
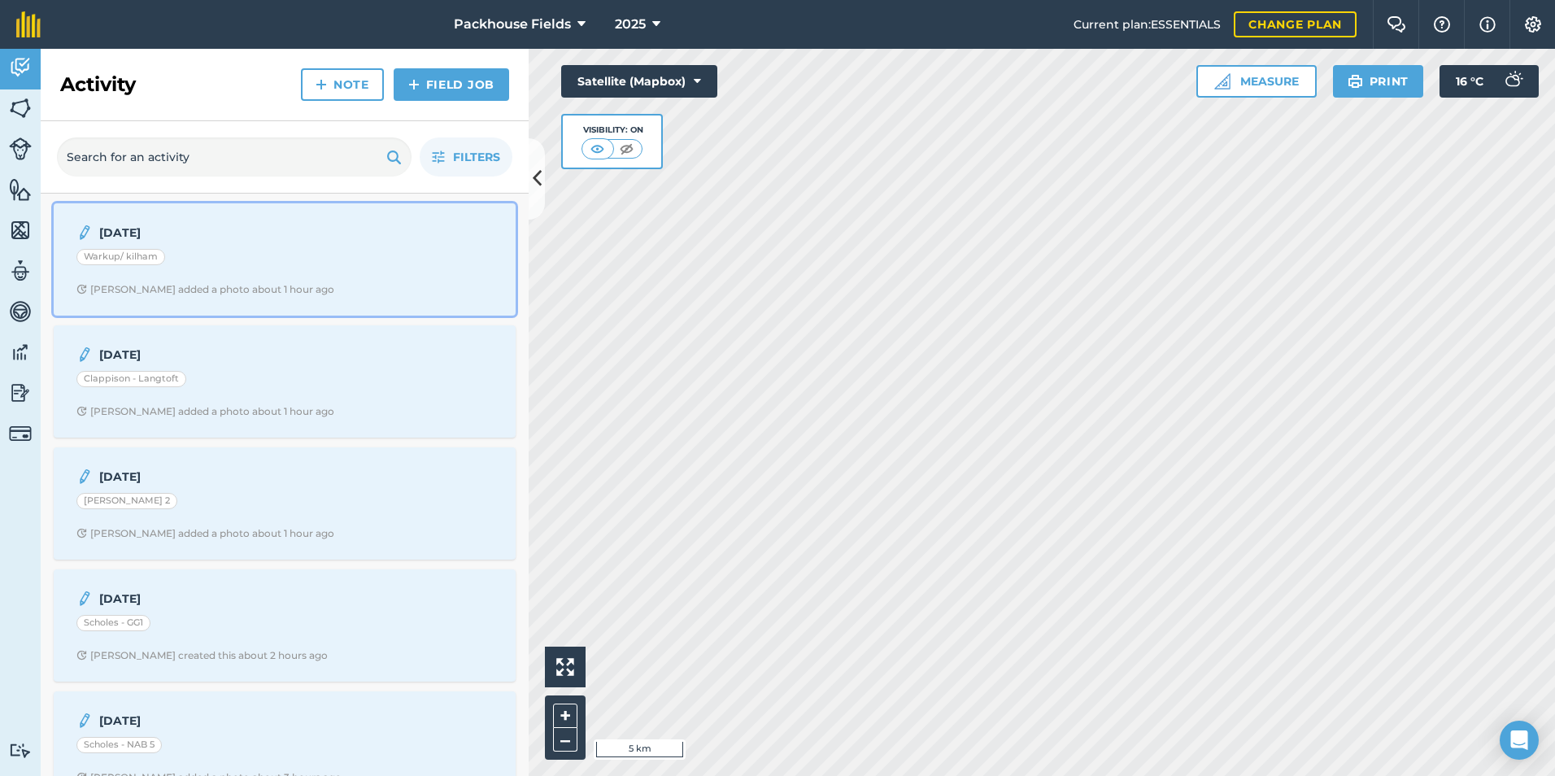
click at [189, 262] on div "Warkup/ kilham" at bounding box center [284, 259] width 416 height 21
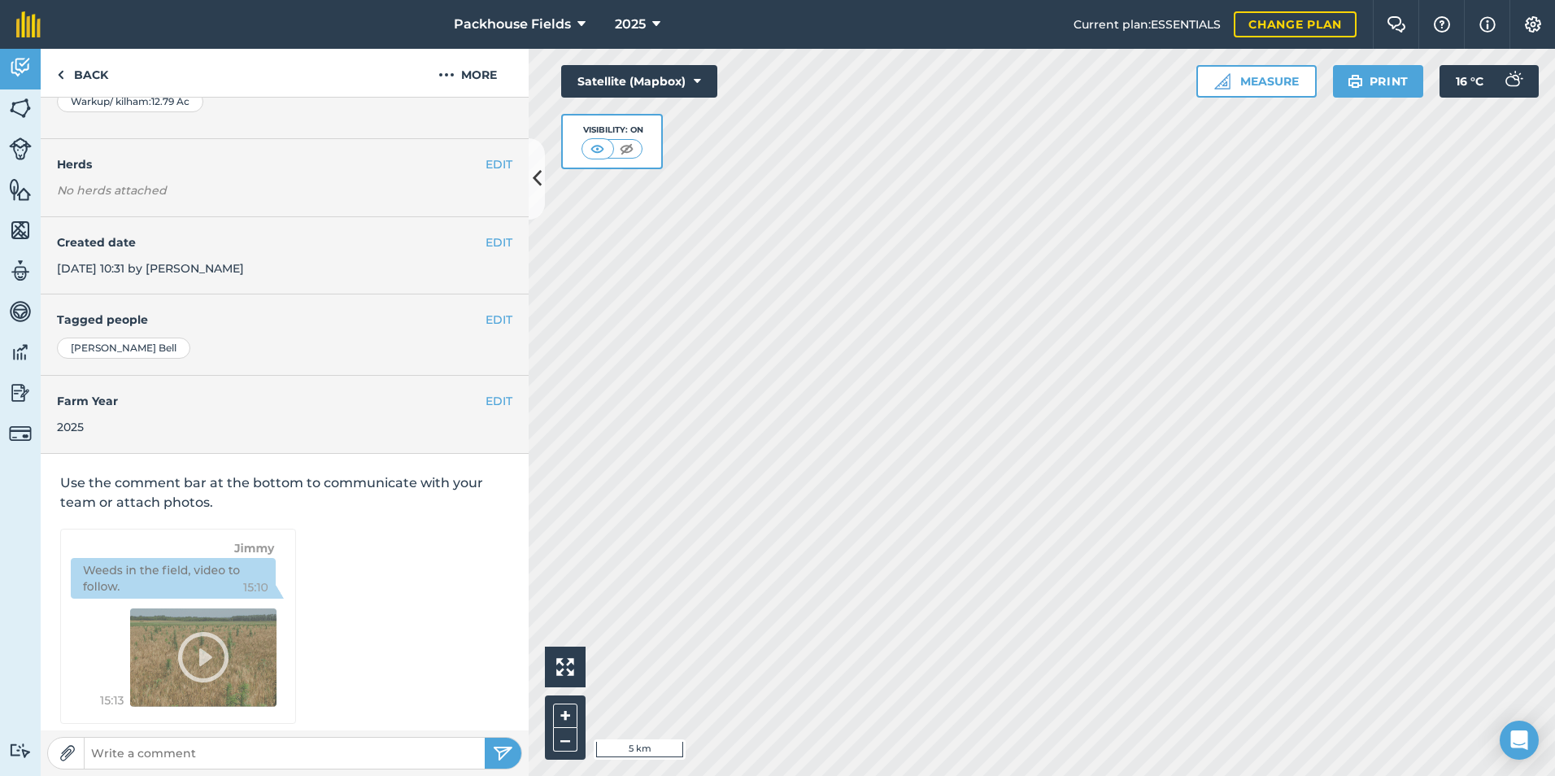
scroll to position [174, 0]
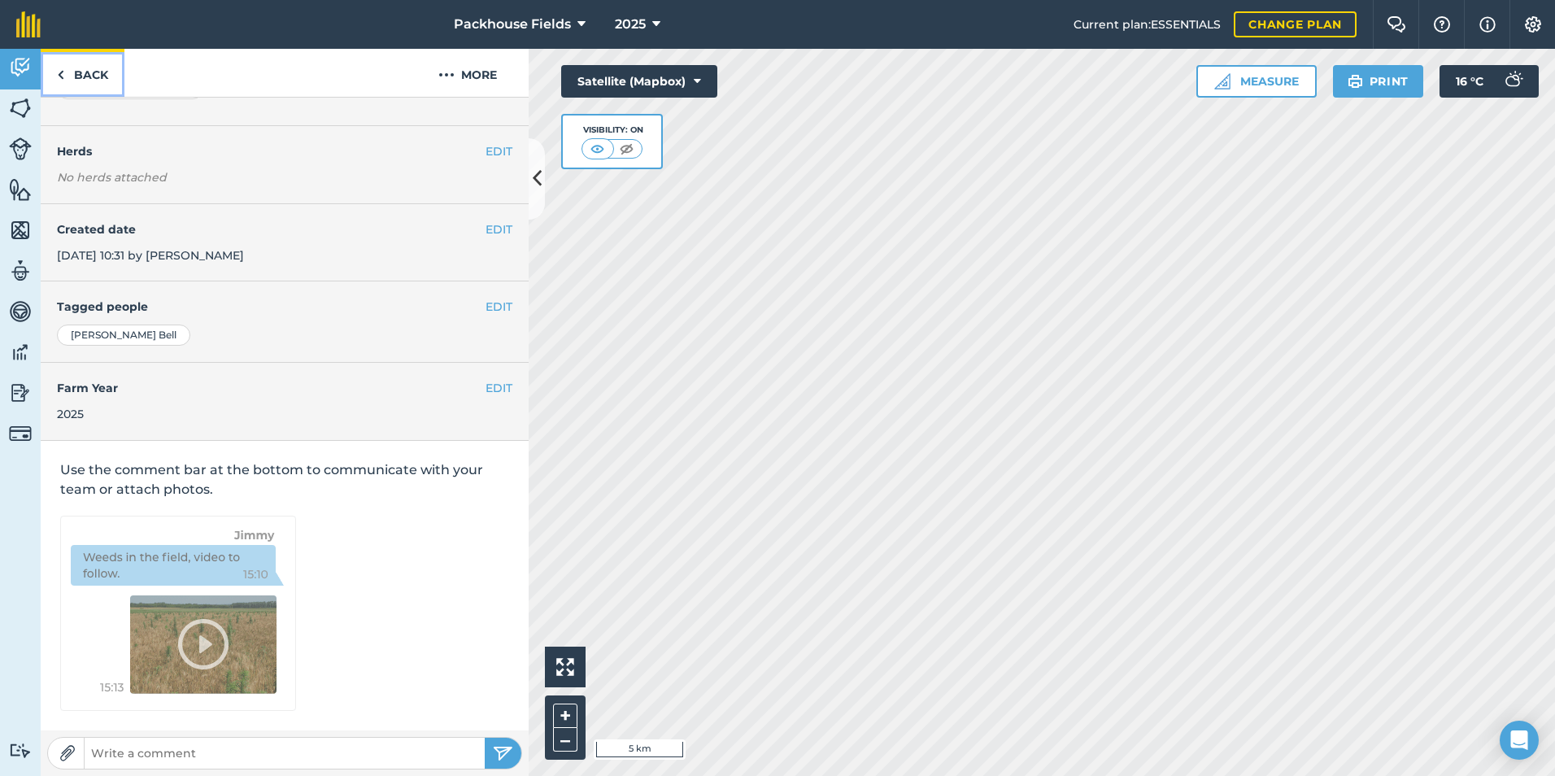
click at [94, 80] on link "Back" at bounding box center [83, 73] width 84 height 48
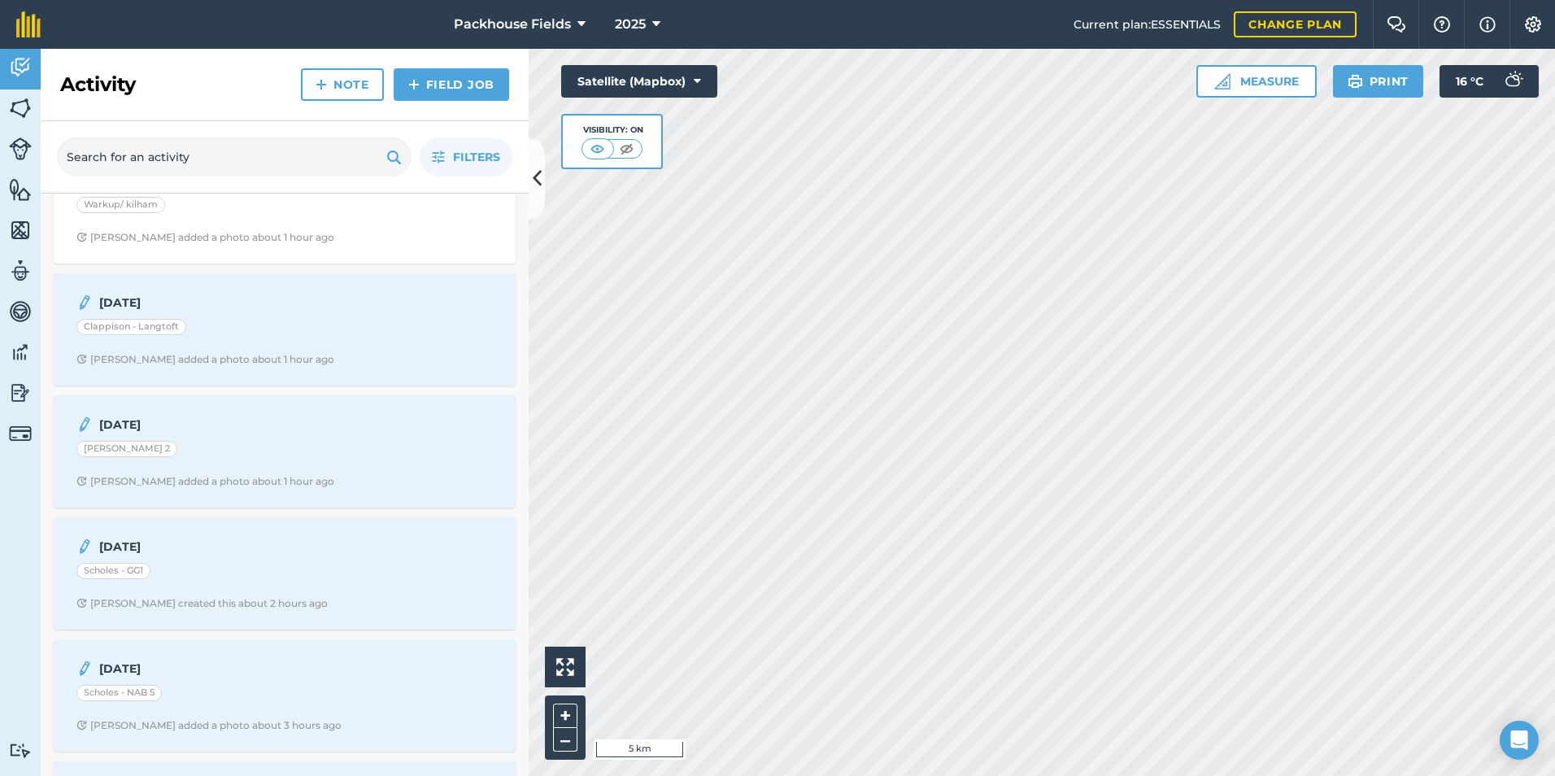
scroll to position [81, 0]
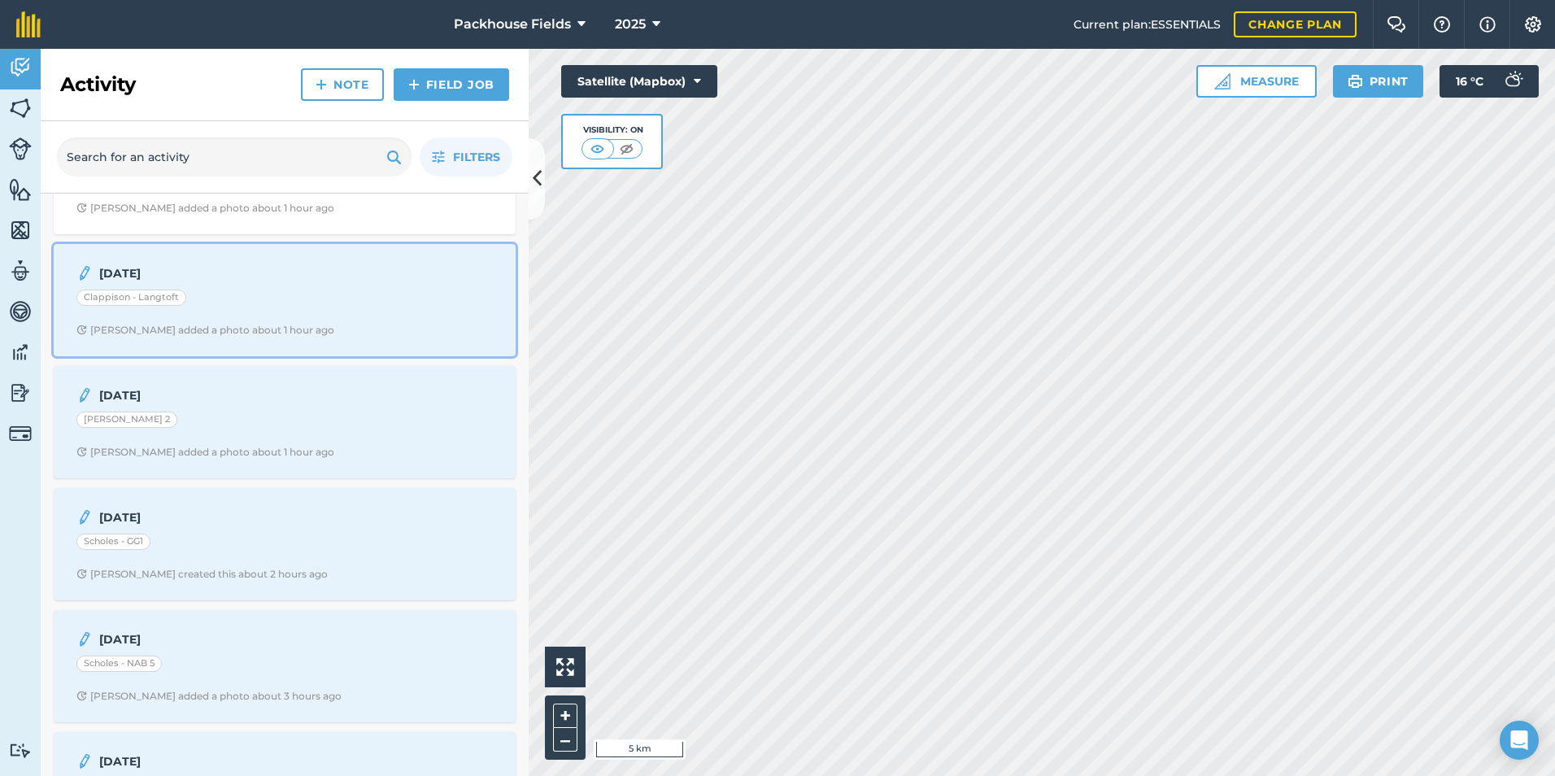
click at [255, 298] on div "Clappison - Langtoft" at bounding box center [284, 299] width 416 height 21
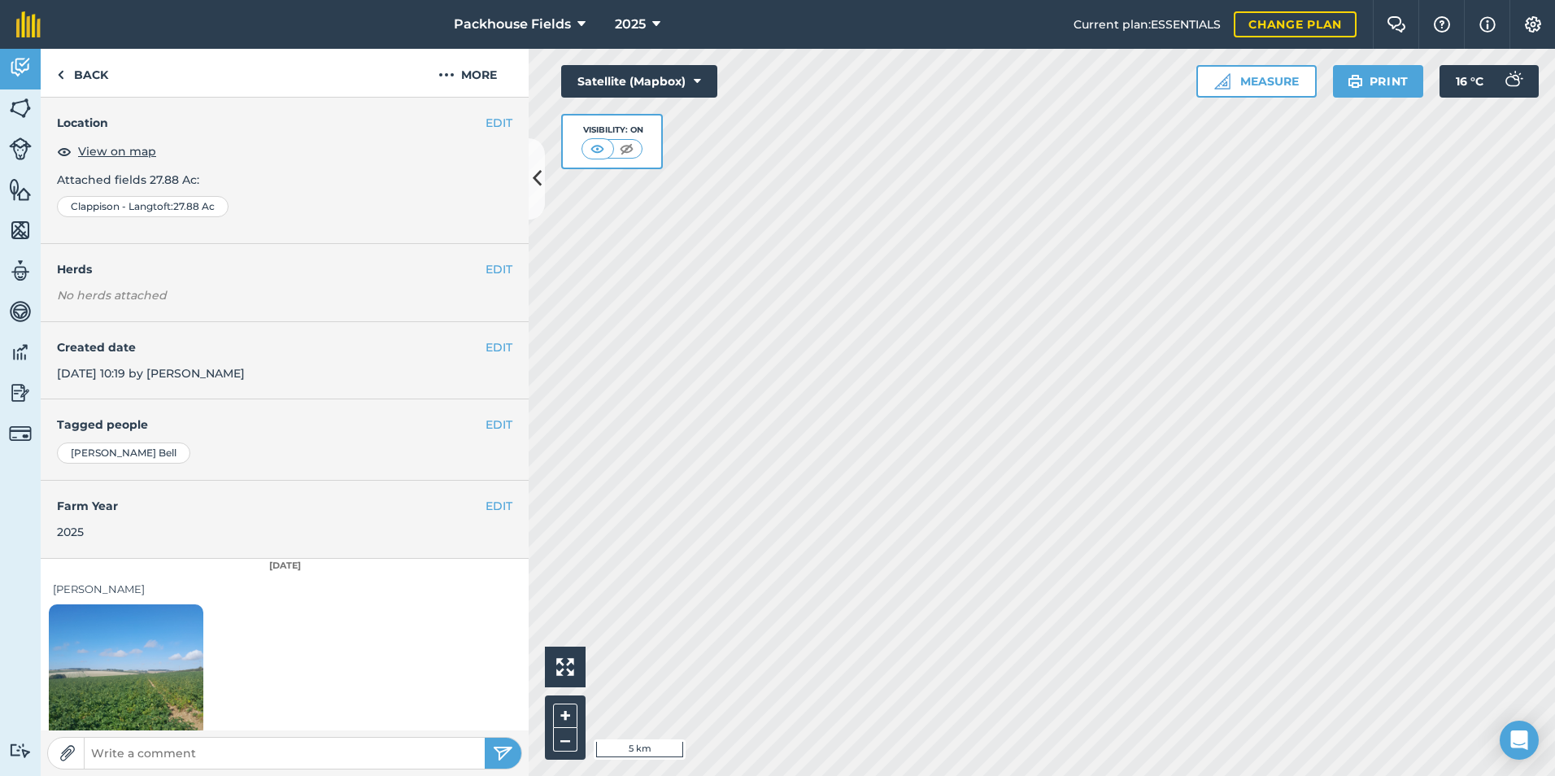
scroll to position [91, 0]
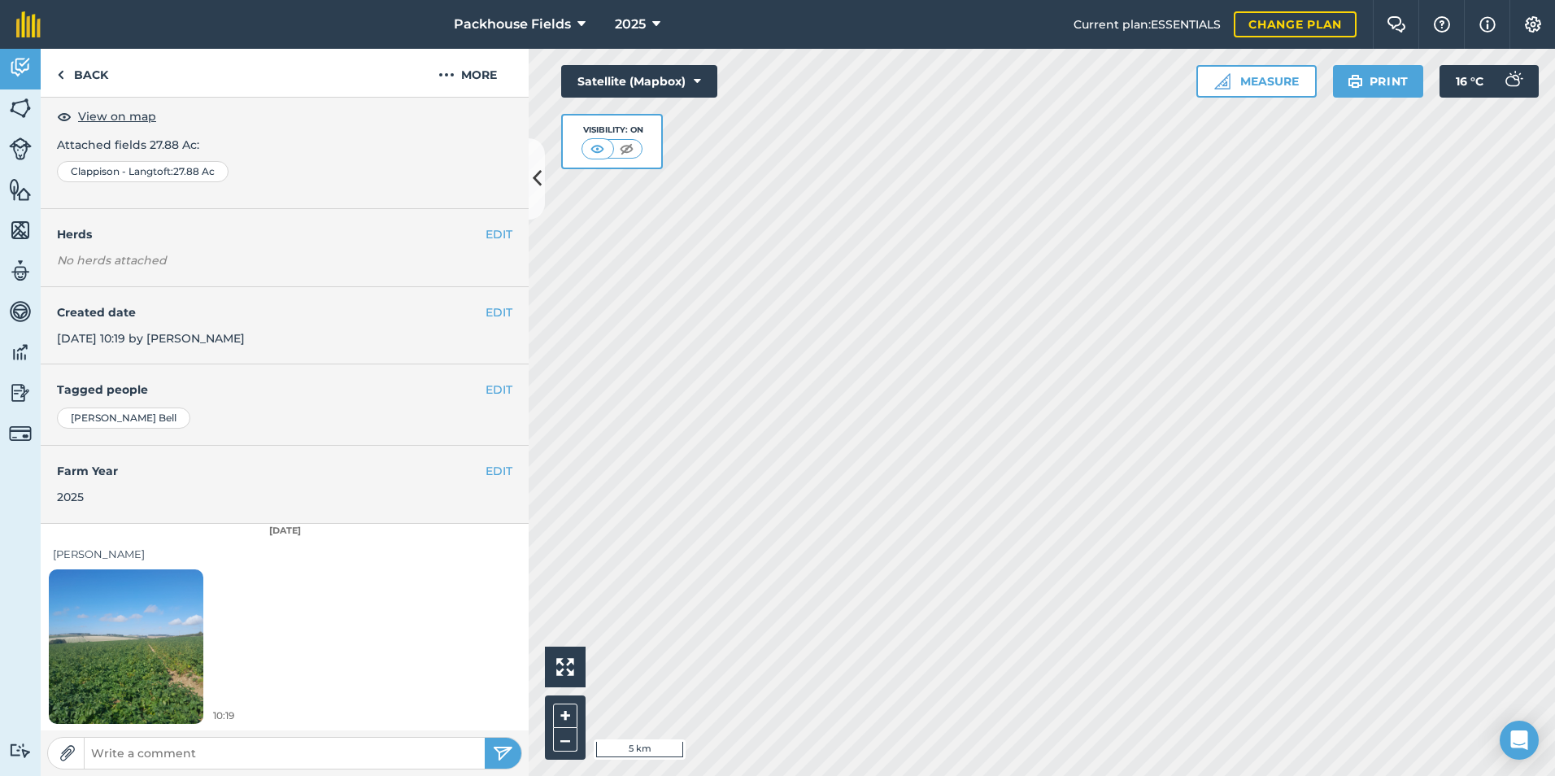
click at [137, 663] on img at bounding box center [126, 646] width 154 height 206
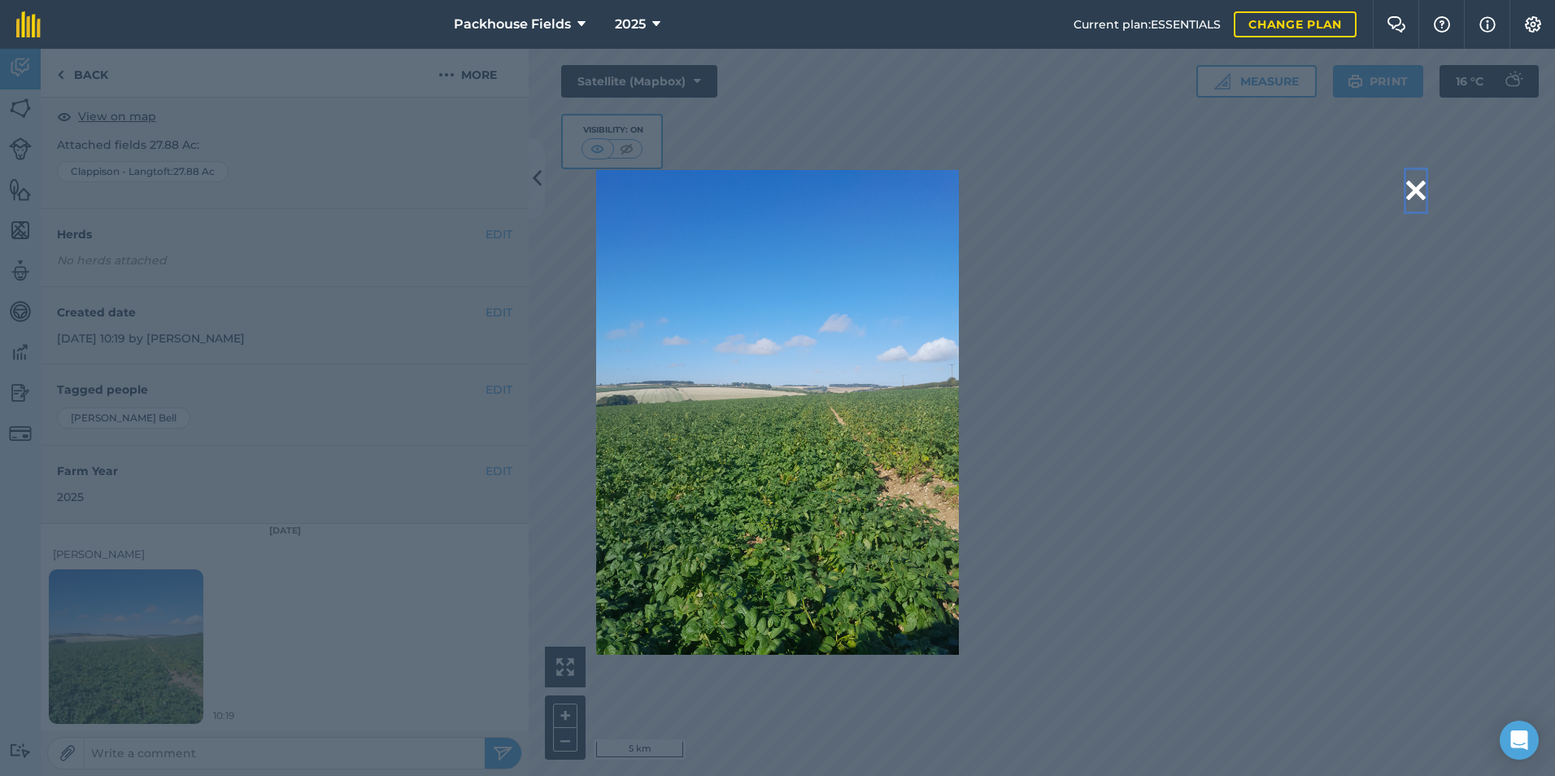
click at [1417, 190] on button at bounding box center [1416, 190] width 20 height 41
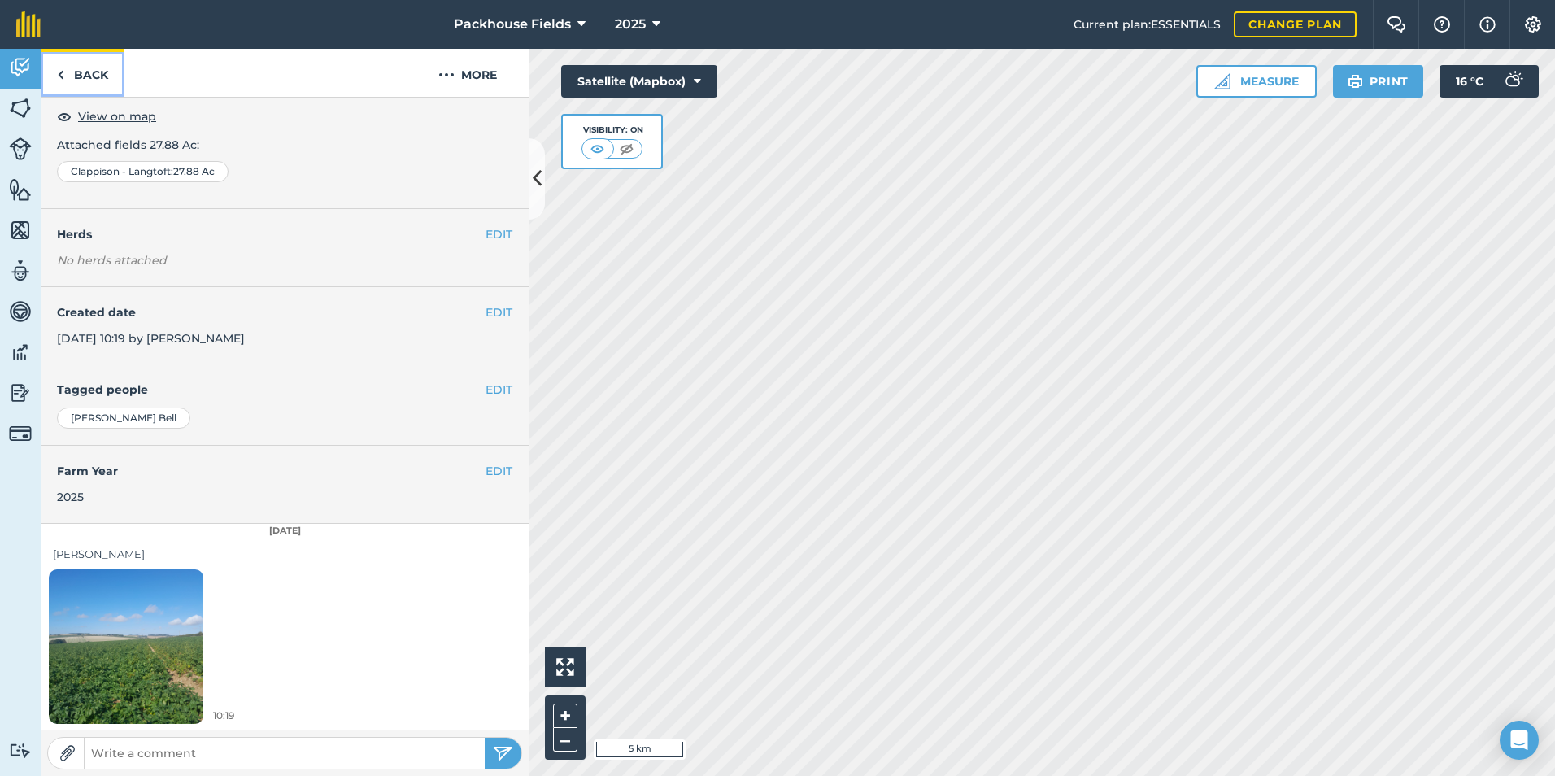
click at [105, 72] on link "Back" at bounding box center [83, 73] width 84 height 48
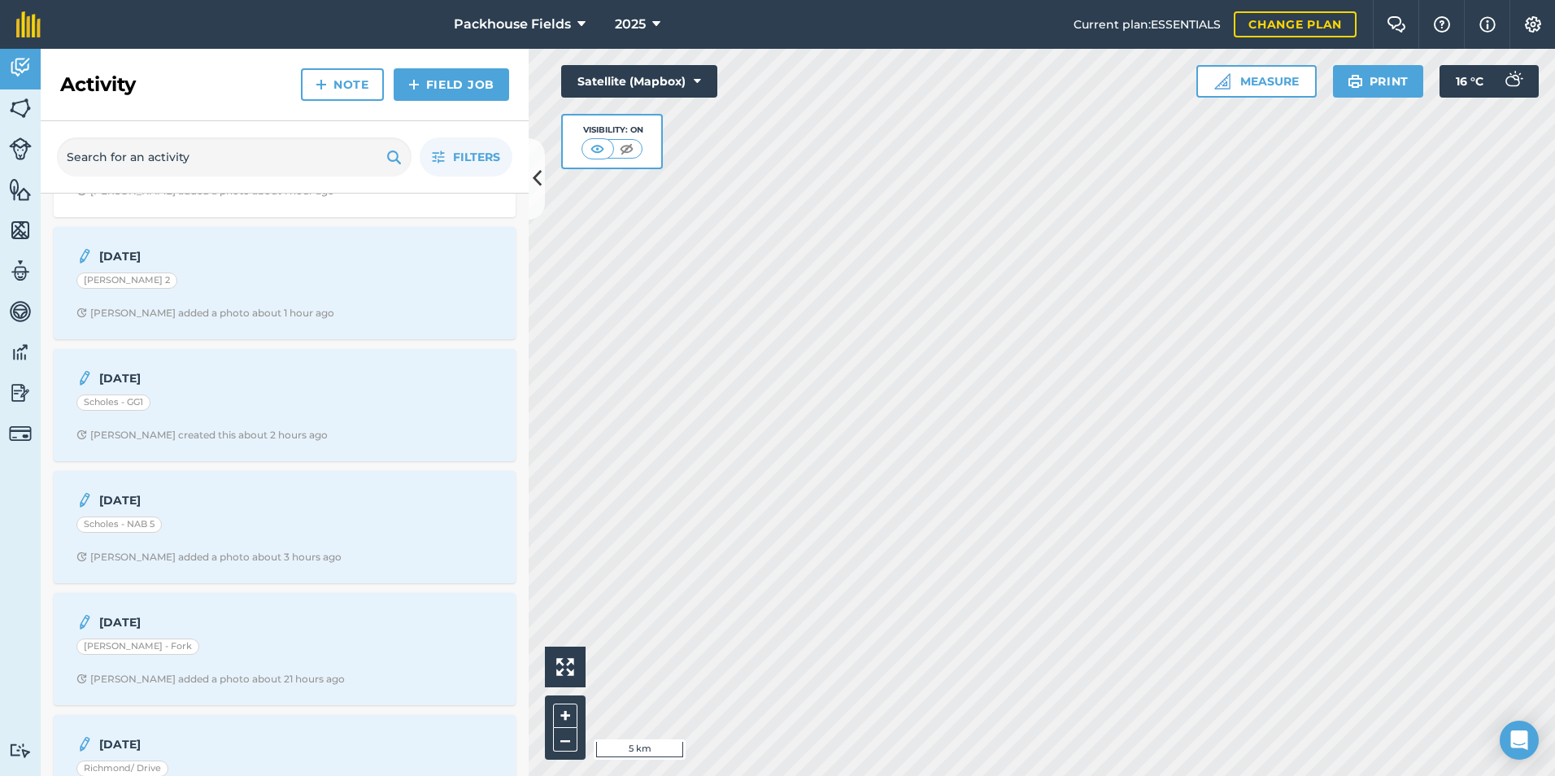
scroll to position [244, 0]
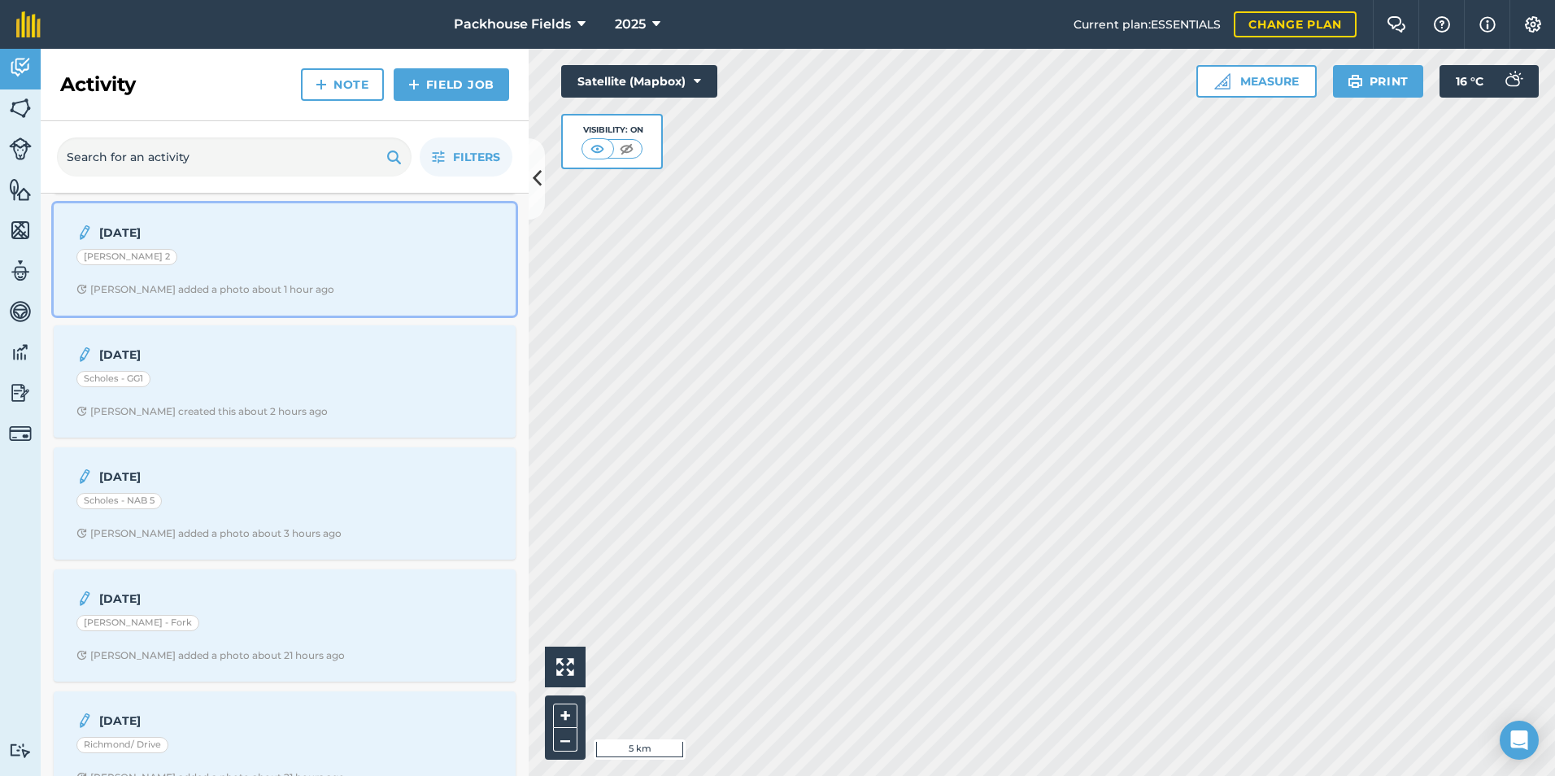
click at [203, 254] on div "[PERSON_NAME] 2" at bounding box center [284, 259] width 416 height 21
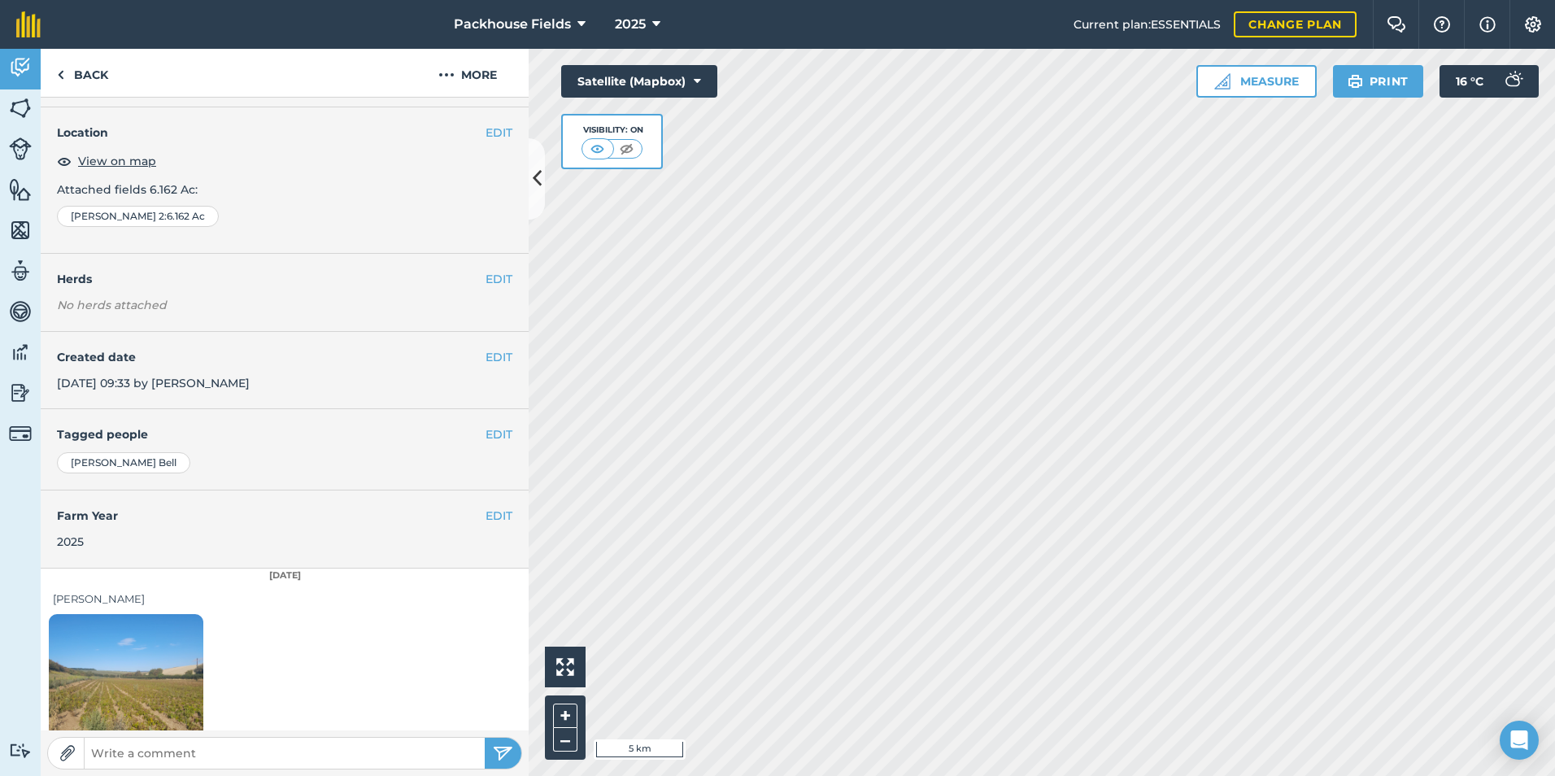
scroll to position [91, 0]
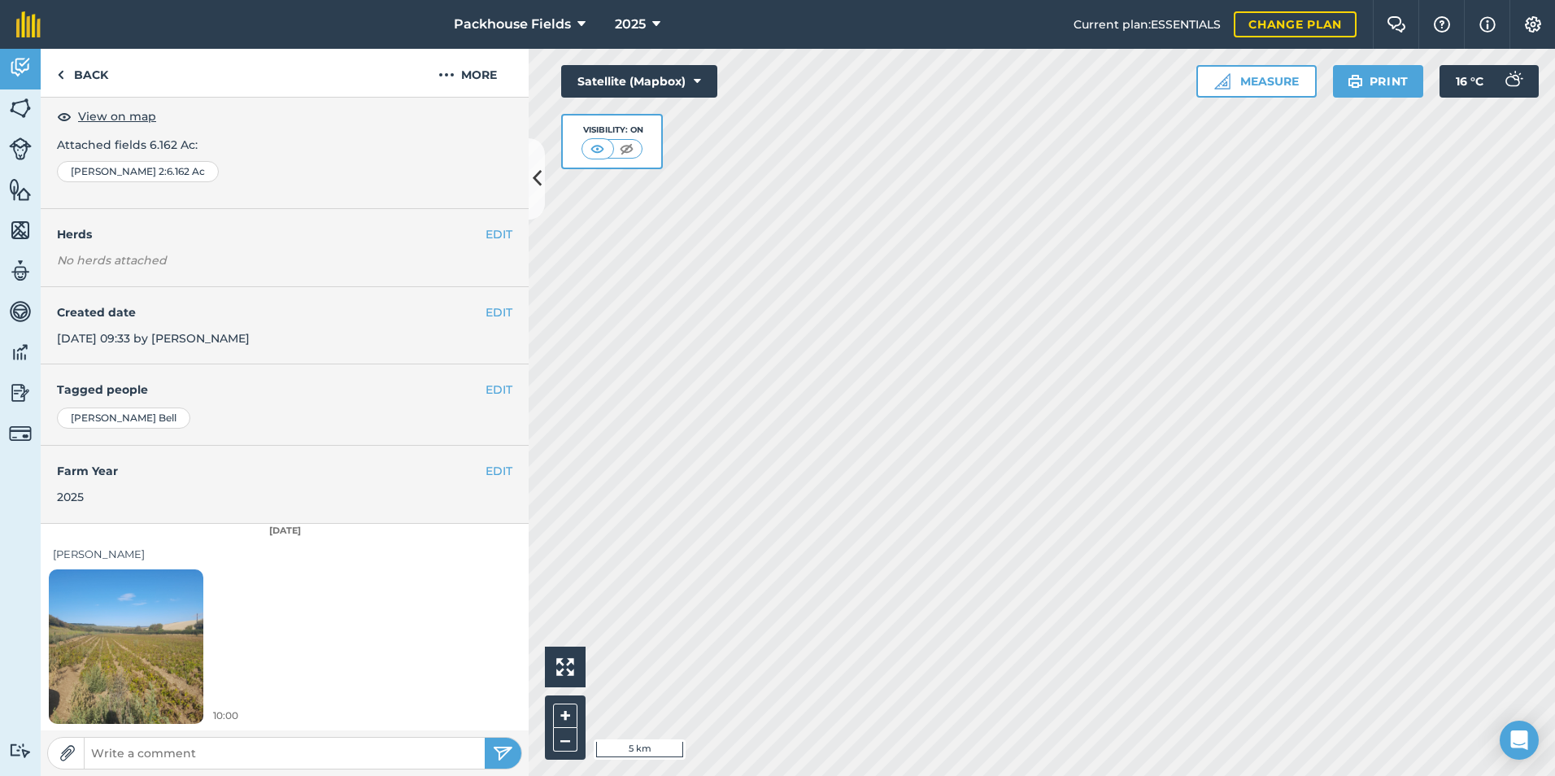
click at [150, 602] on img at bounding box center [126, 646] width 154 height 206
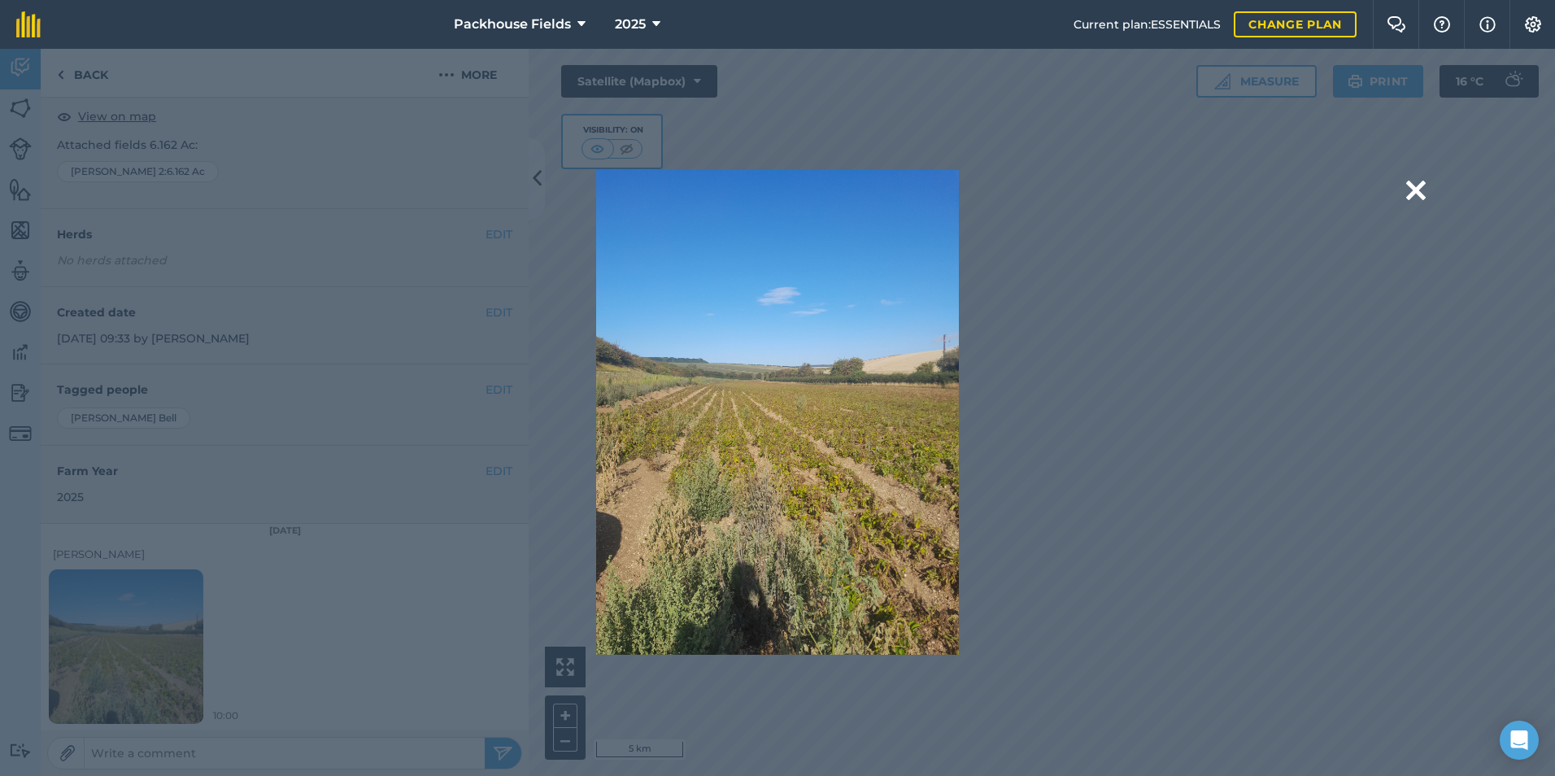
click at [1350, 207] on div "Are you sure you would like to delete this image? [GEOGRAPHIC_DATA]" at bounding box center [776, 412] width 1295 height 485
click at [1414, 193] on button at bounding box center [1416, 190] width 20 height 41
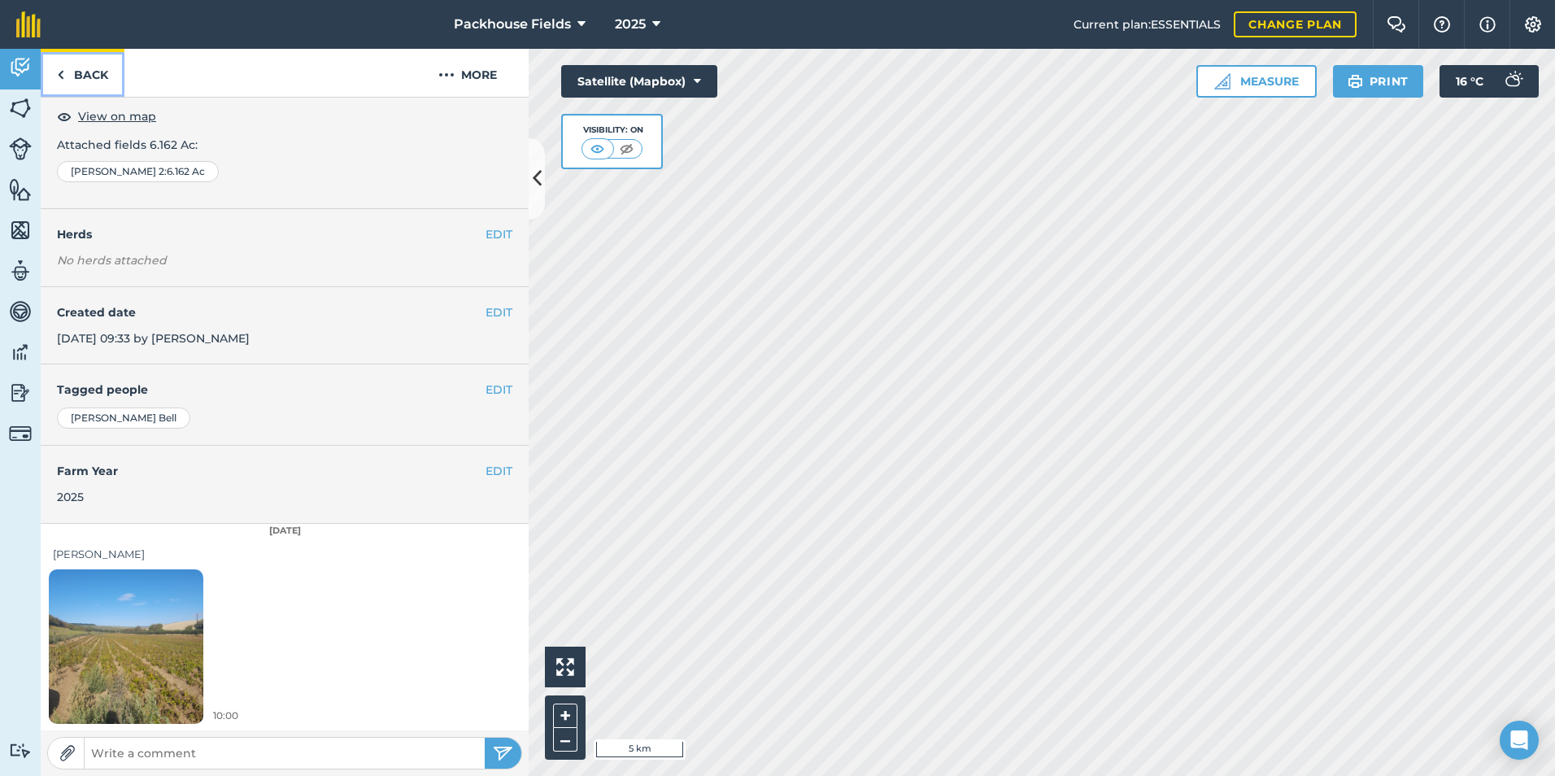
click at [102, 82] on link "Back" at bounding box center [83, 73] width 84 height 48
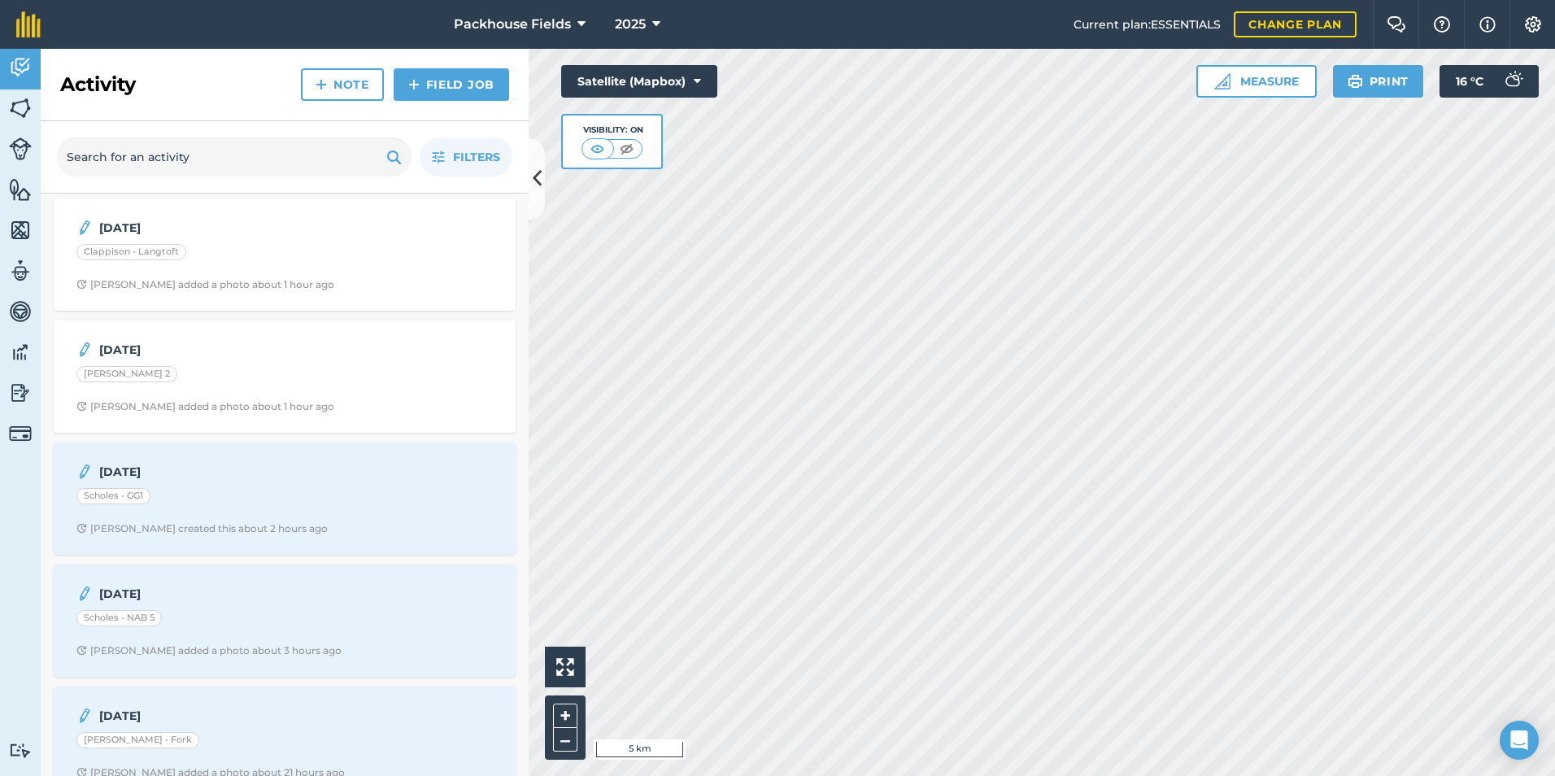
scroll to position [244, 0]
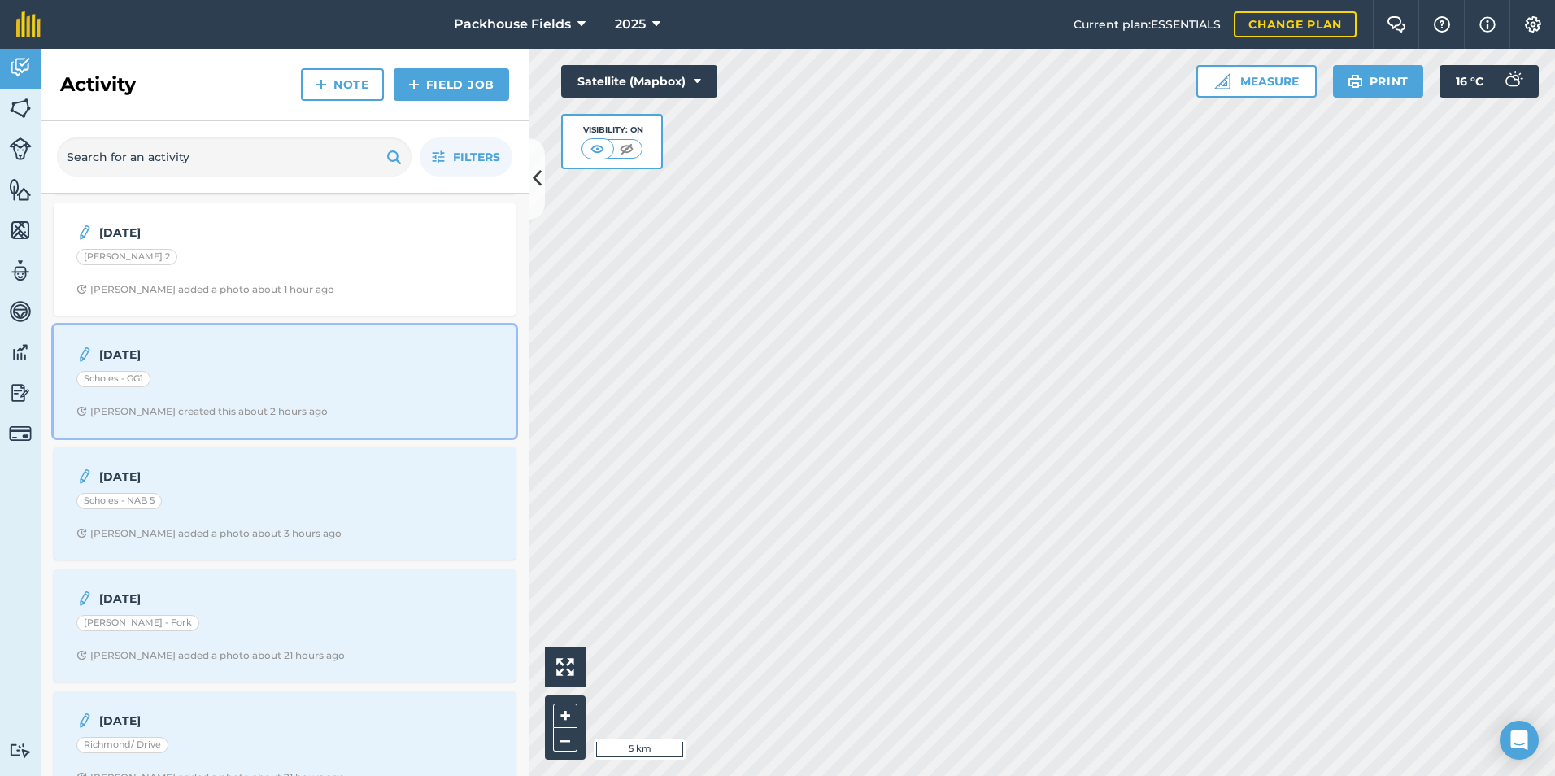
click at [199, 362] on strong "[DATE]" at bounding box center [228, 355] width 258 height 18
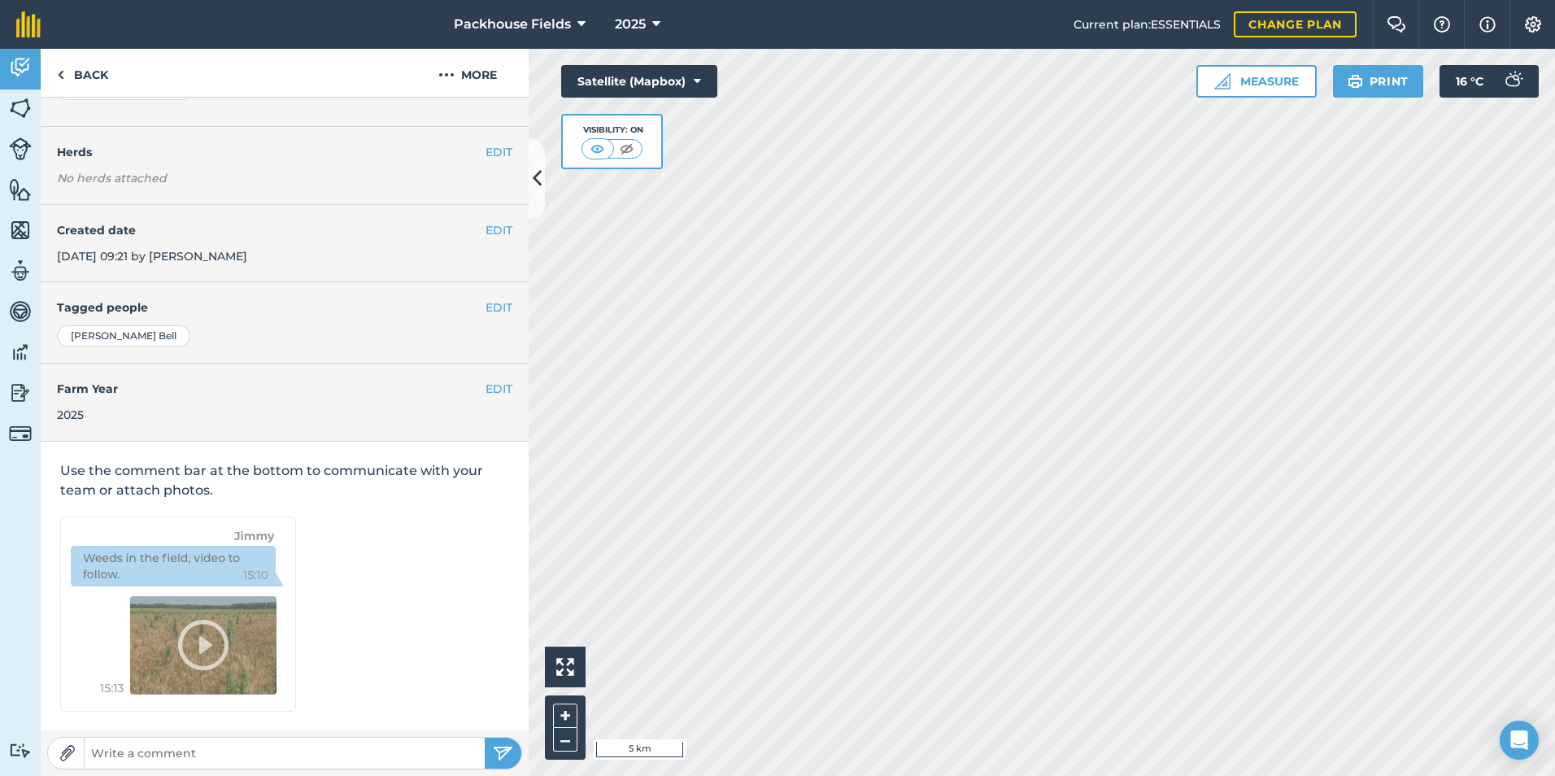
scroll to position [174, 0]
click at [90, 86] on link "Back" at bounding box center [83, 73] width 84 height 48
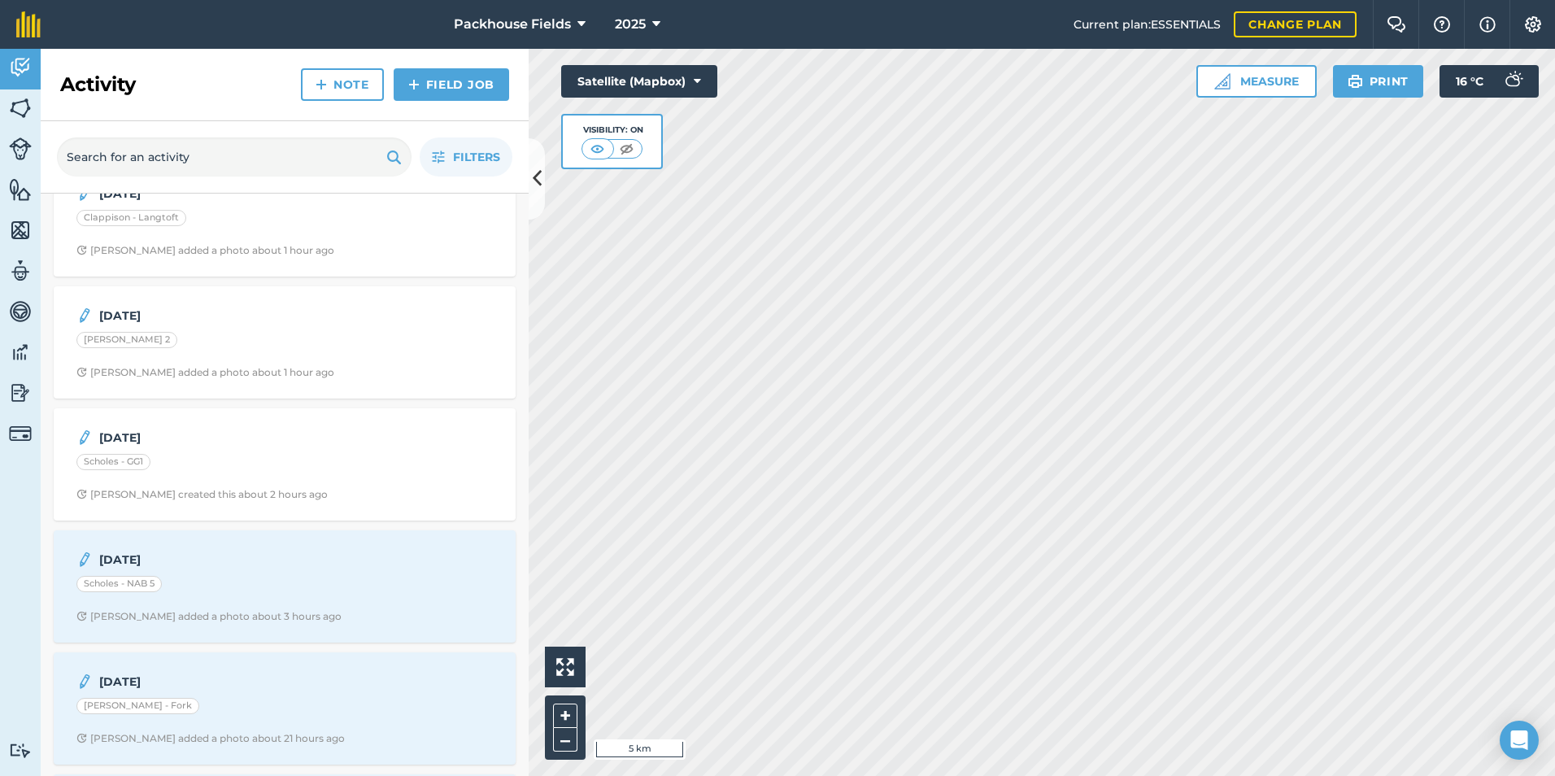
scroll to position [163, 0]
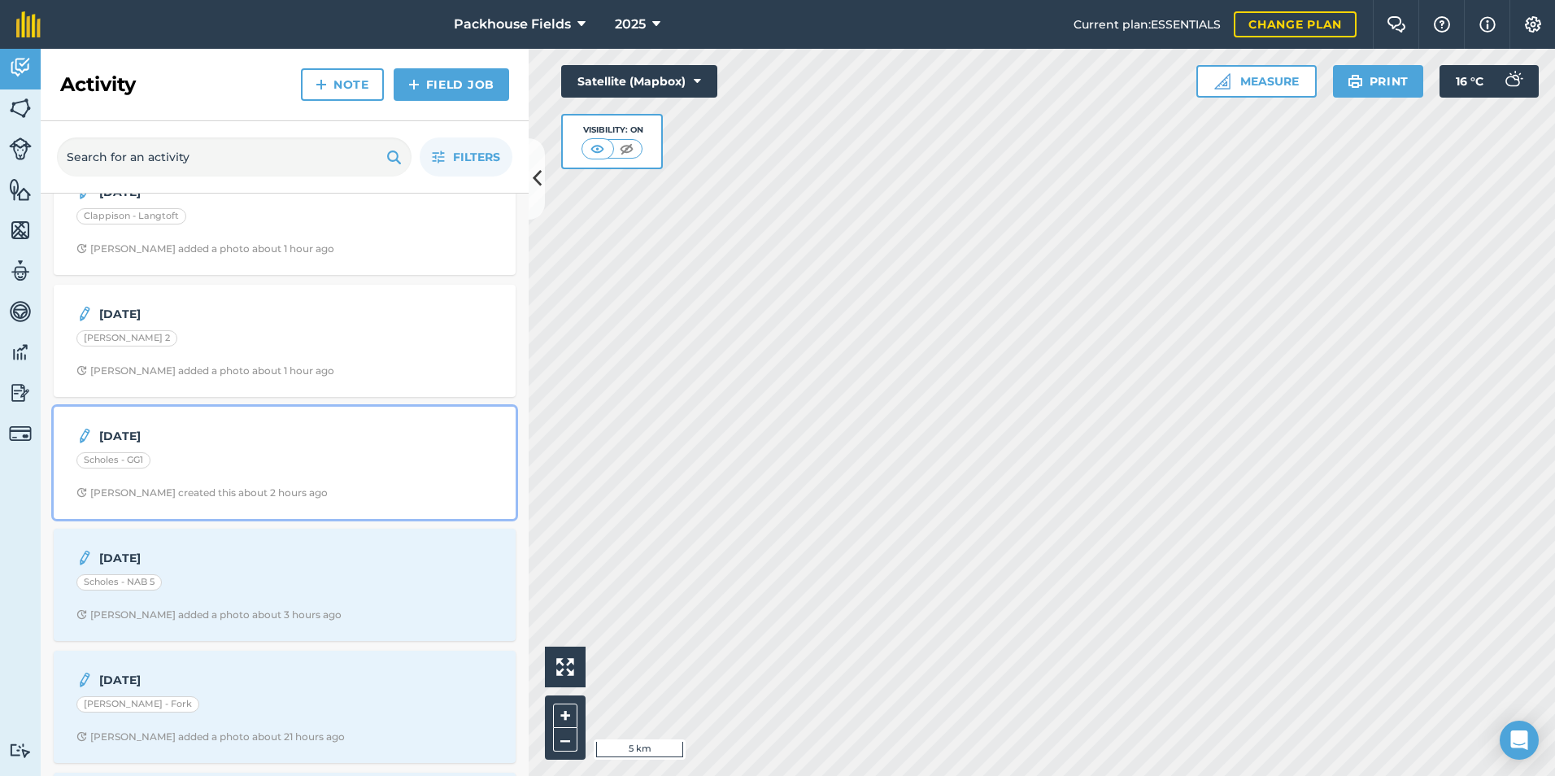
click at [233, 448] on div "[DATE] Scholes - GG1 [PERSON_NAME] created this about 2 hours ago" at bounding box center [284, 462] width 442 height 93
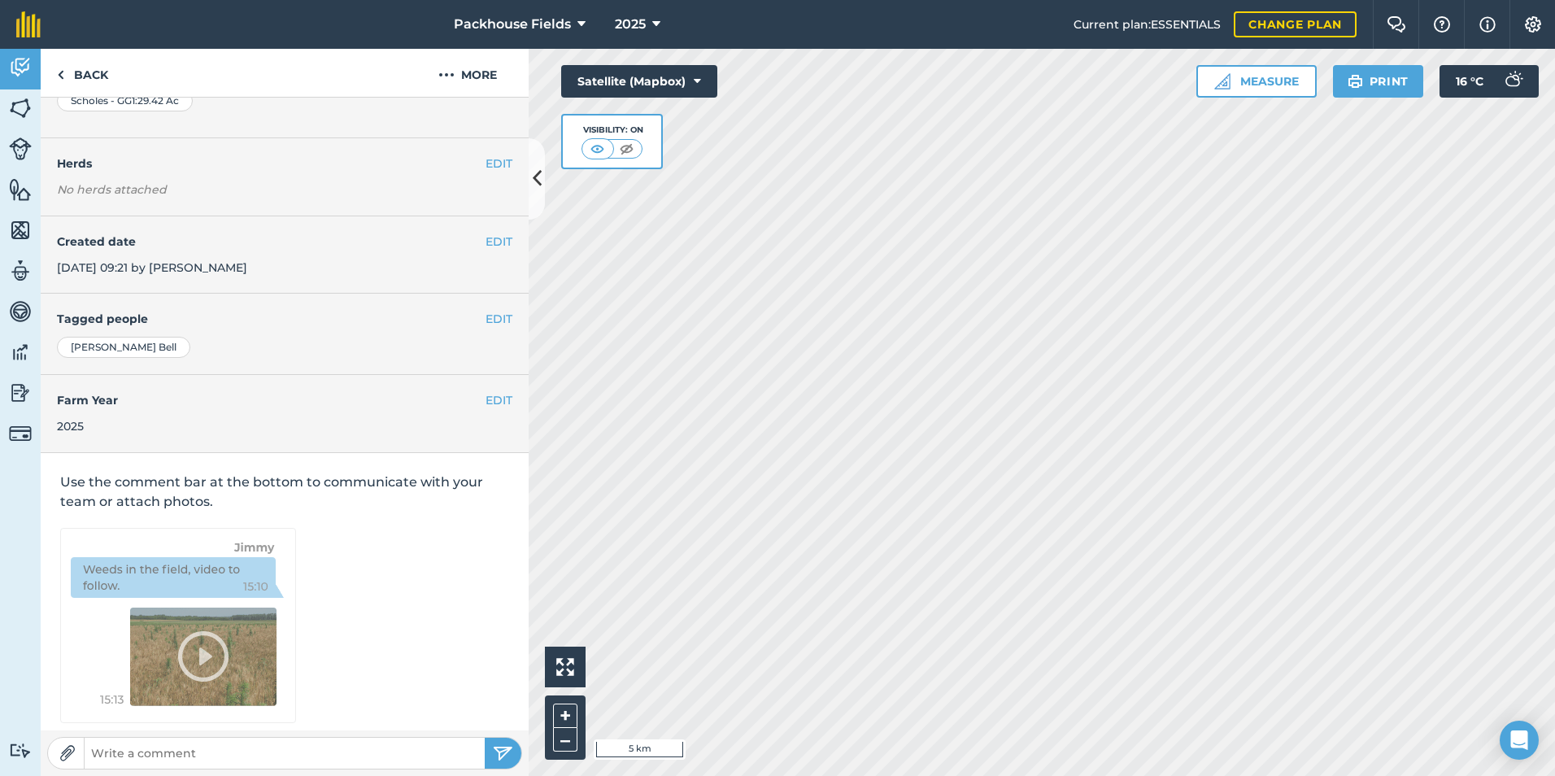
scroll to position [174, 0]
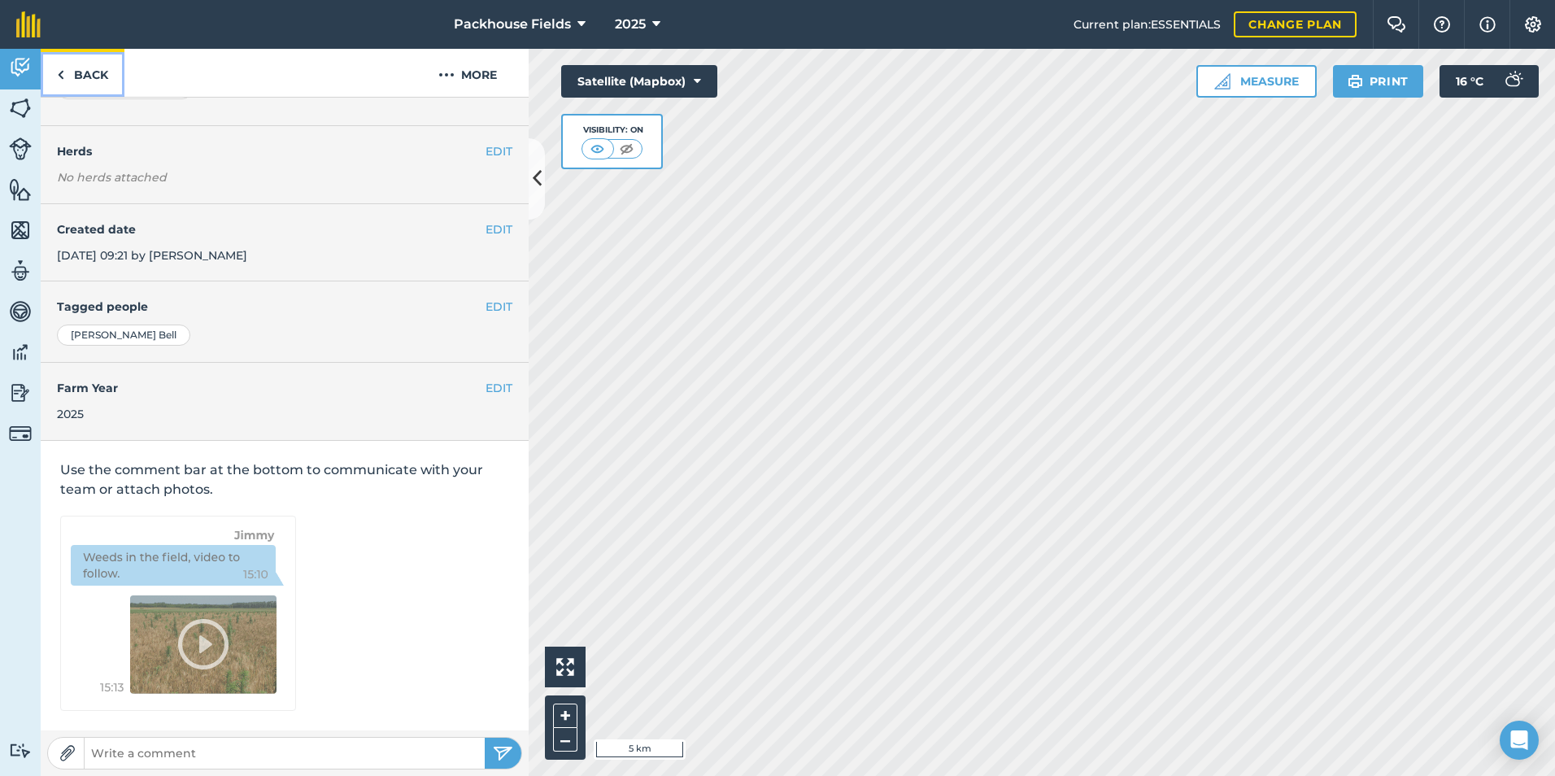
click at [100, 82] on link "Back" at bounding box center [83, 73] width 84 height 48
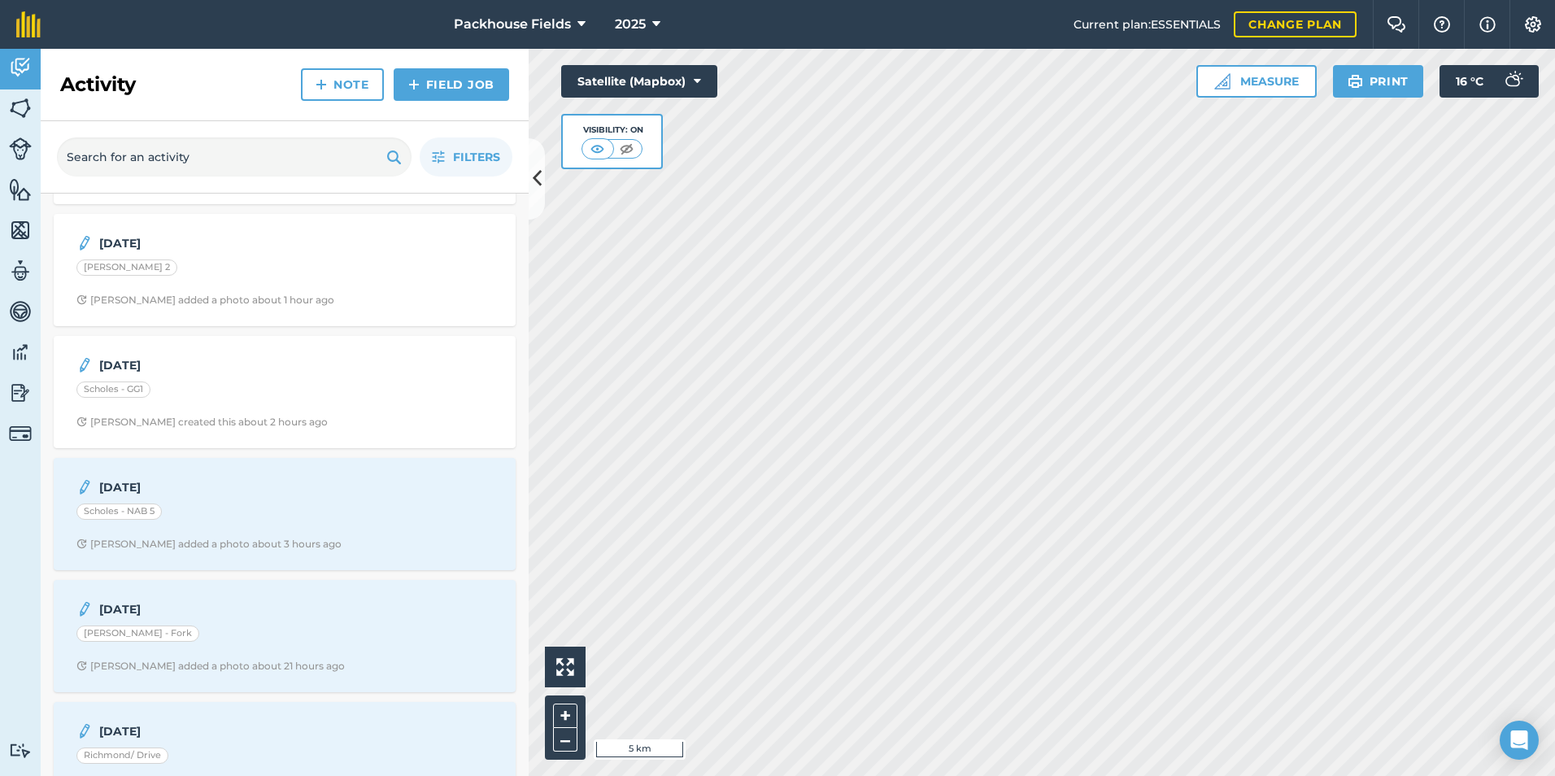
scroll to position [244, 0]
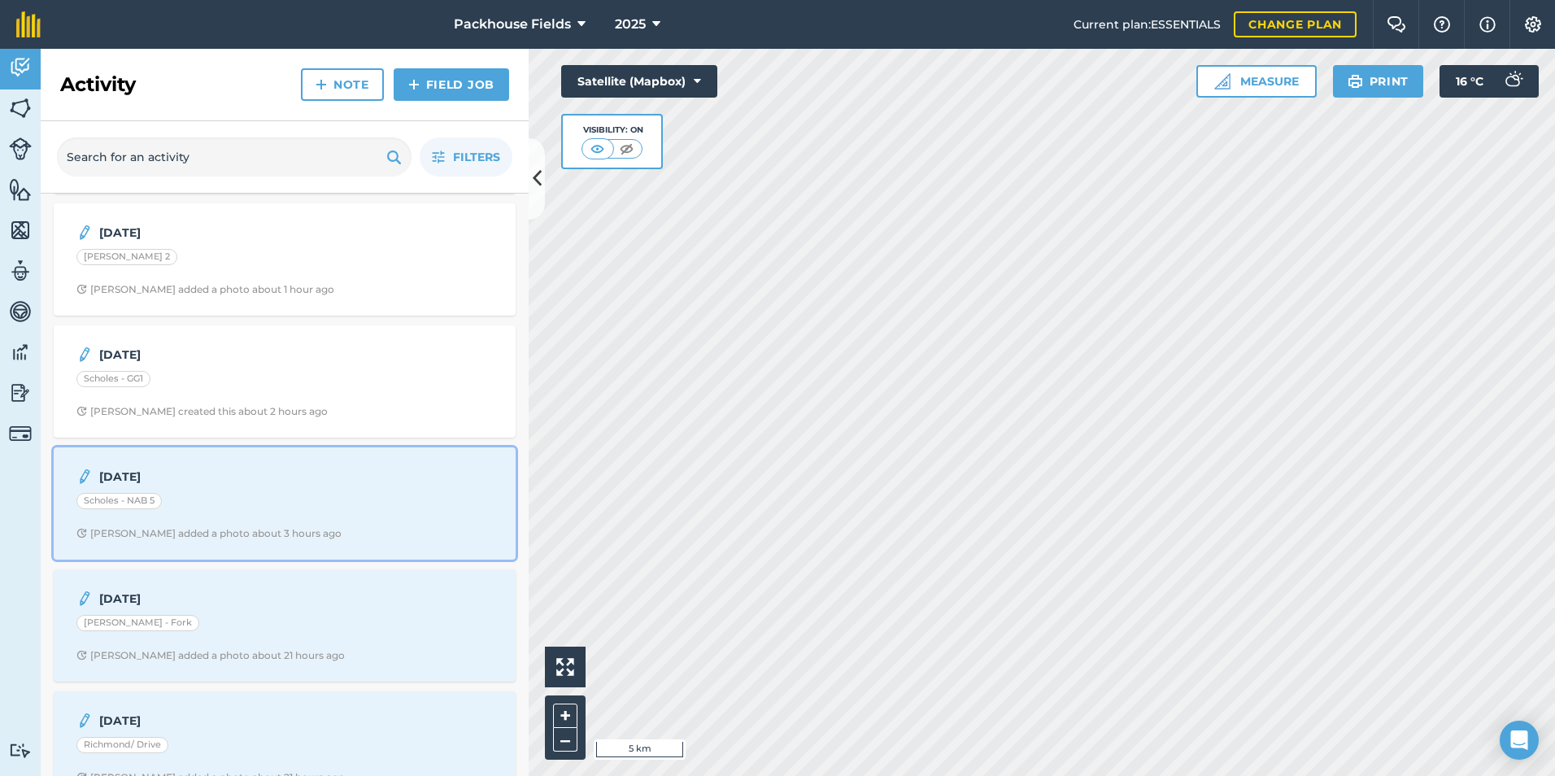
click at [227, 491] on div "[DATE] Scholes - NAB 5 [PERSON_NAME] added a photo about 3 hours ago" at bounding box center [284, 503] width 442 height 93
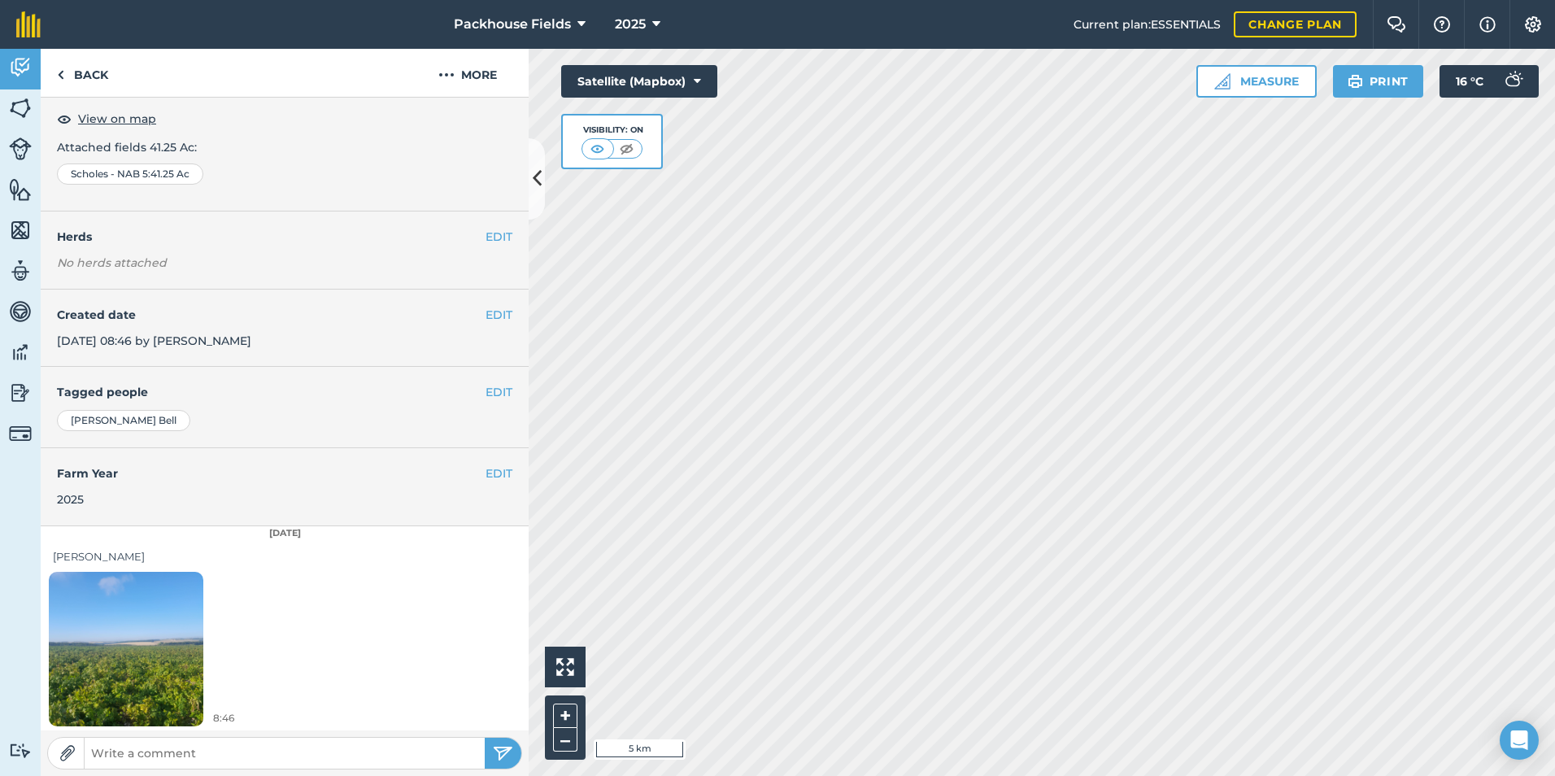
scroll to position [91, 0]
click at [177, 616] on img at bounding box center [126, 646] width 154 height 206
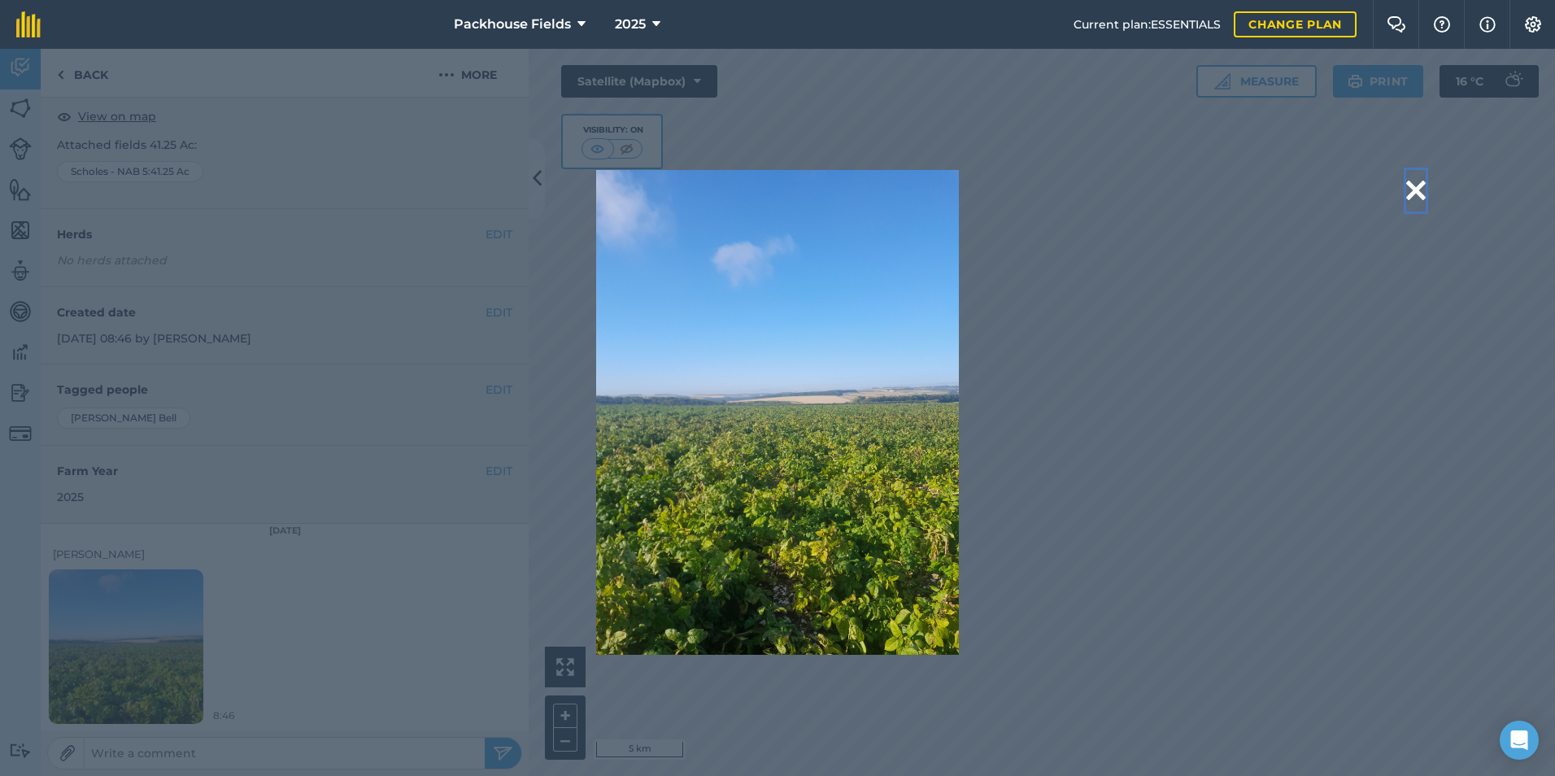
click at [1412, 191] on button at bounding box center [1416, 190] width 20 height 41
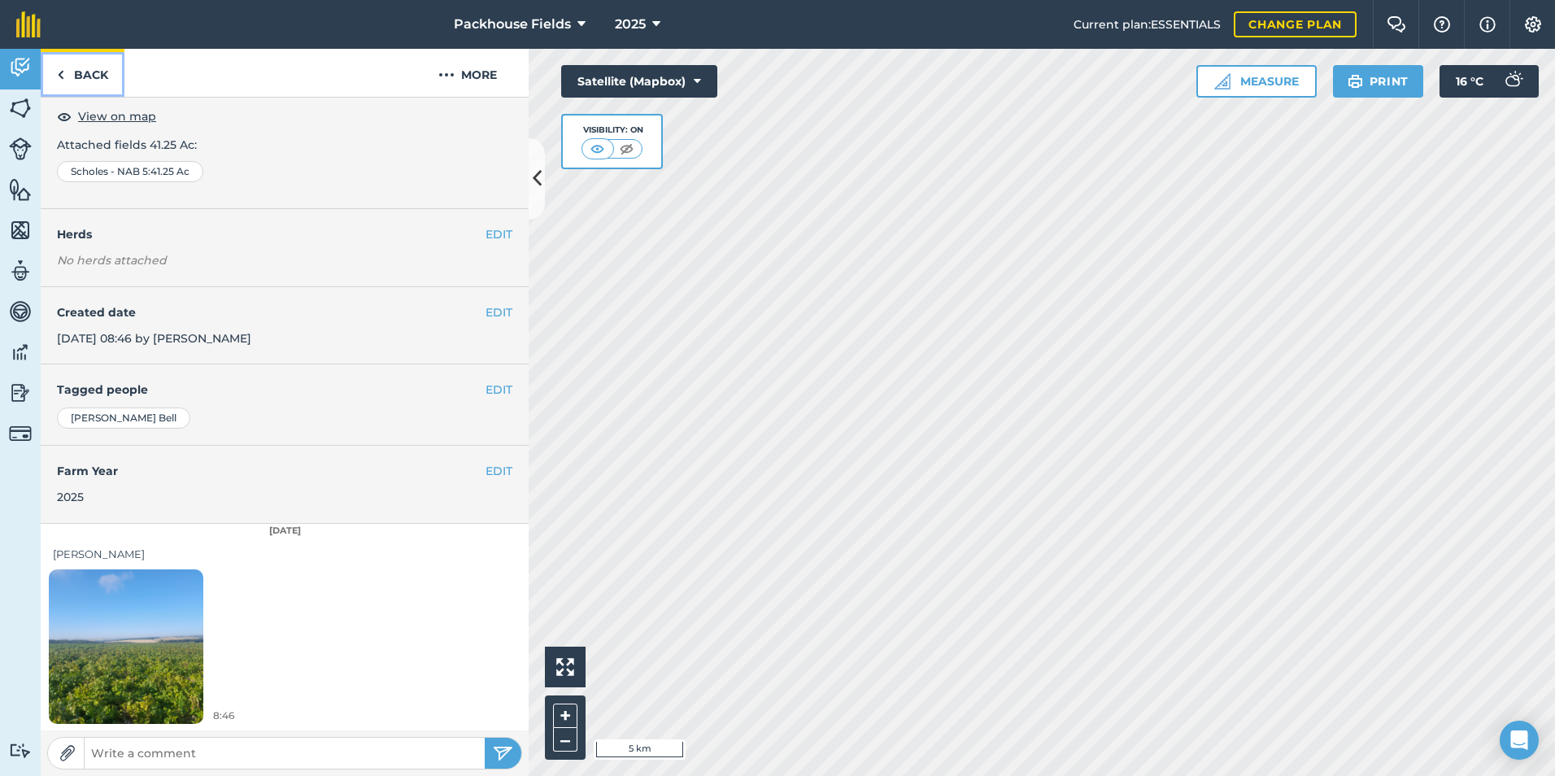
click at [96, 78] on link "Back" at bounding box center [83, 73] width 84 height 48
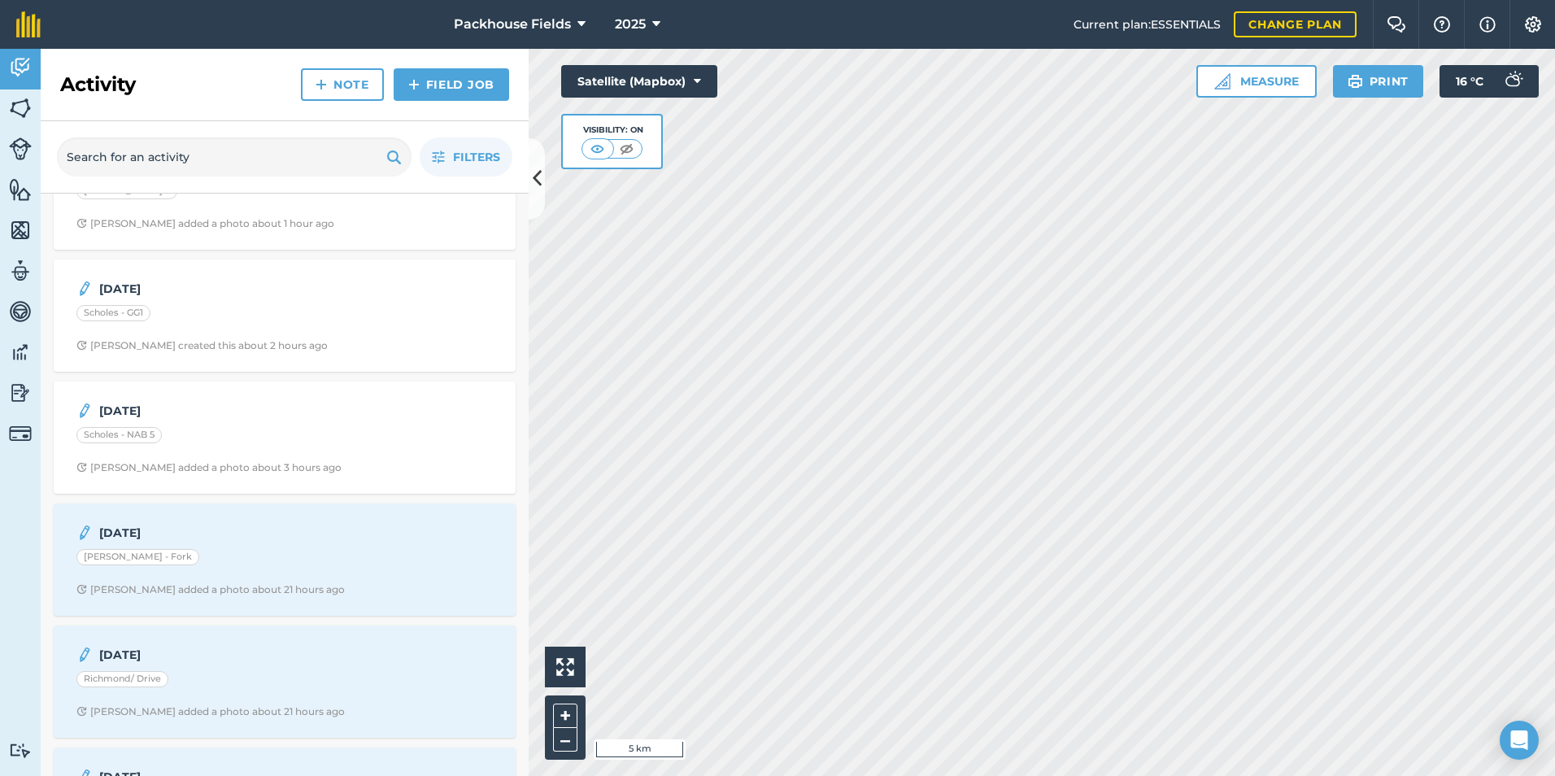
scroll to position [325, 0]
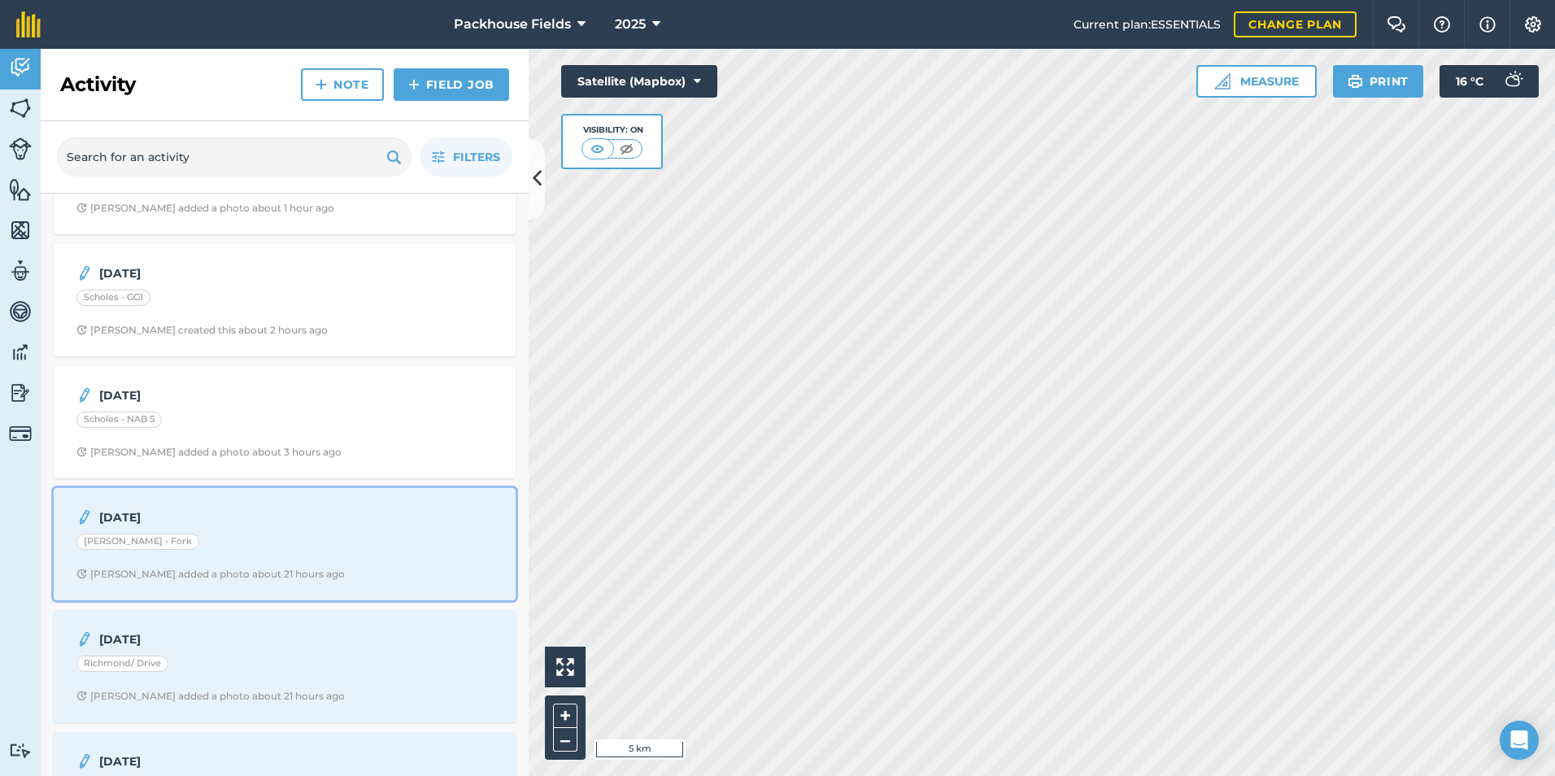
click at [224, 527] on div "[DATE] [PERSON_NAME] - Fork [PERSON_NAME] added a photo about 21 hours ago" at bounding box center [284, 544] width 442 height 93
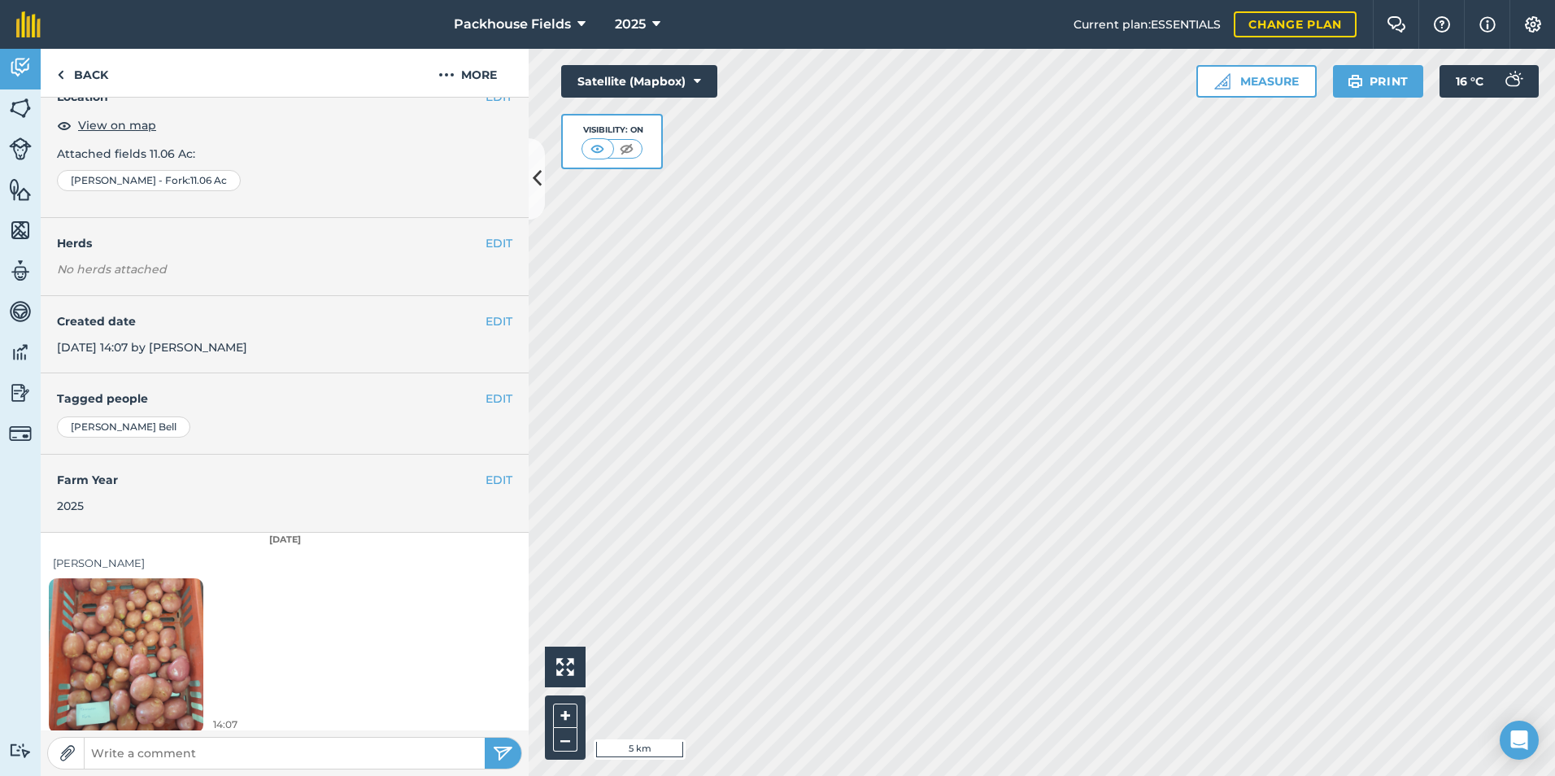
scroll to position [91, 0]
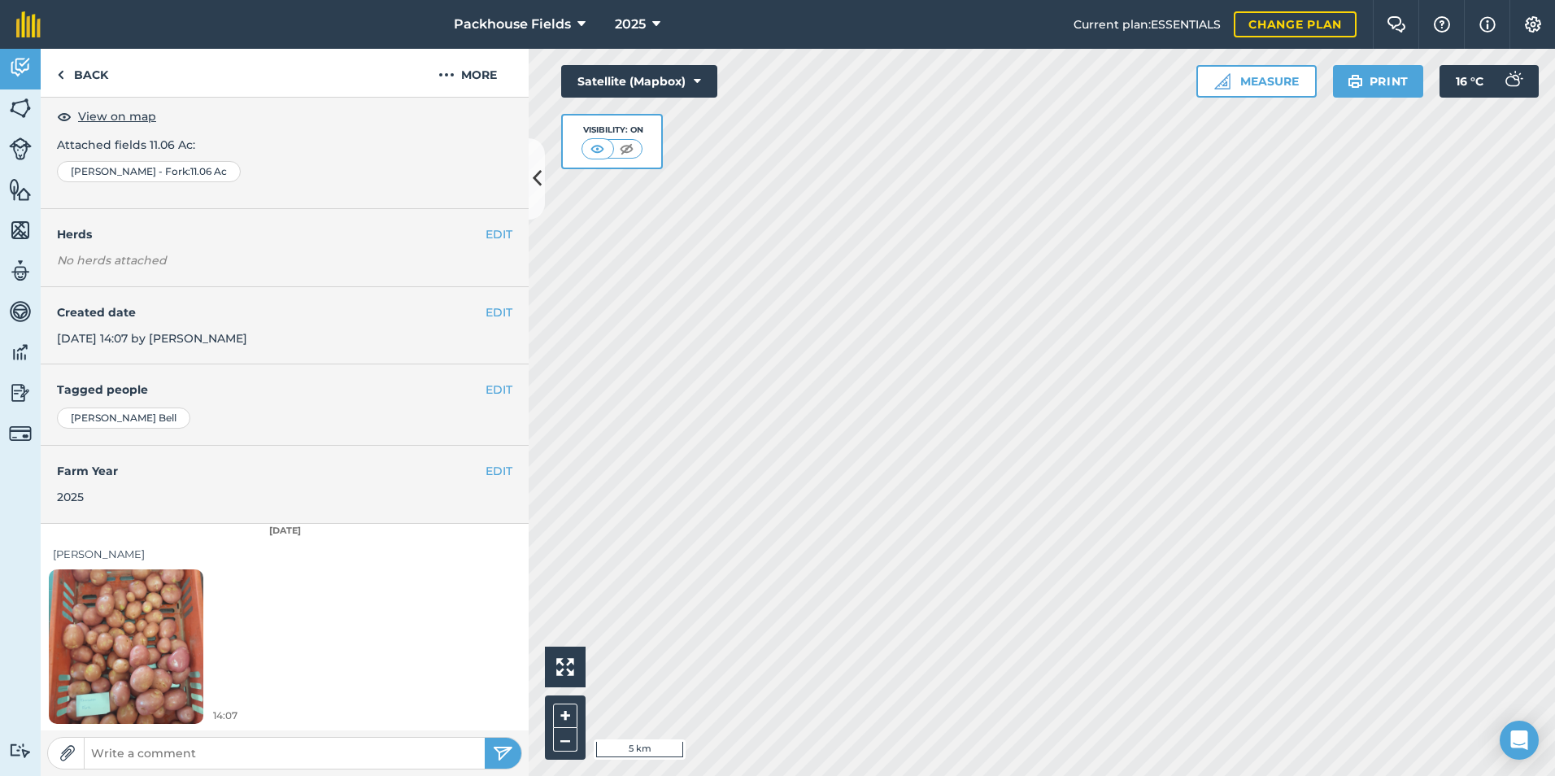
click at [145, 580] on img at bounding box center [126, 646] width 154 height 206
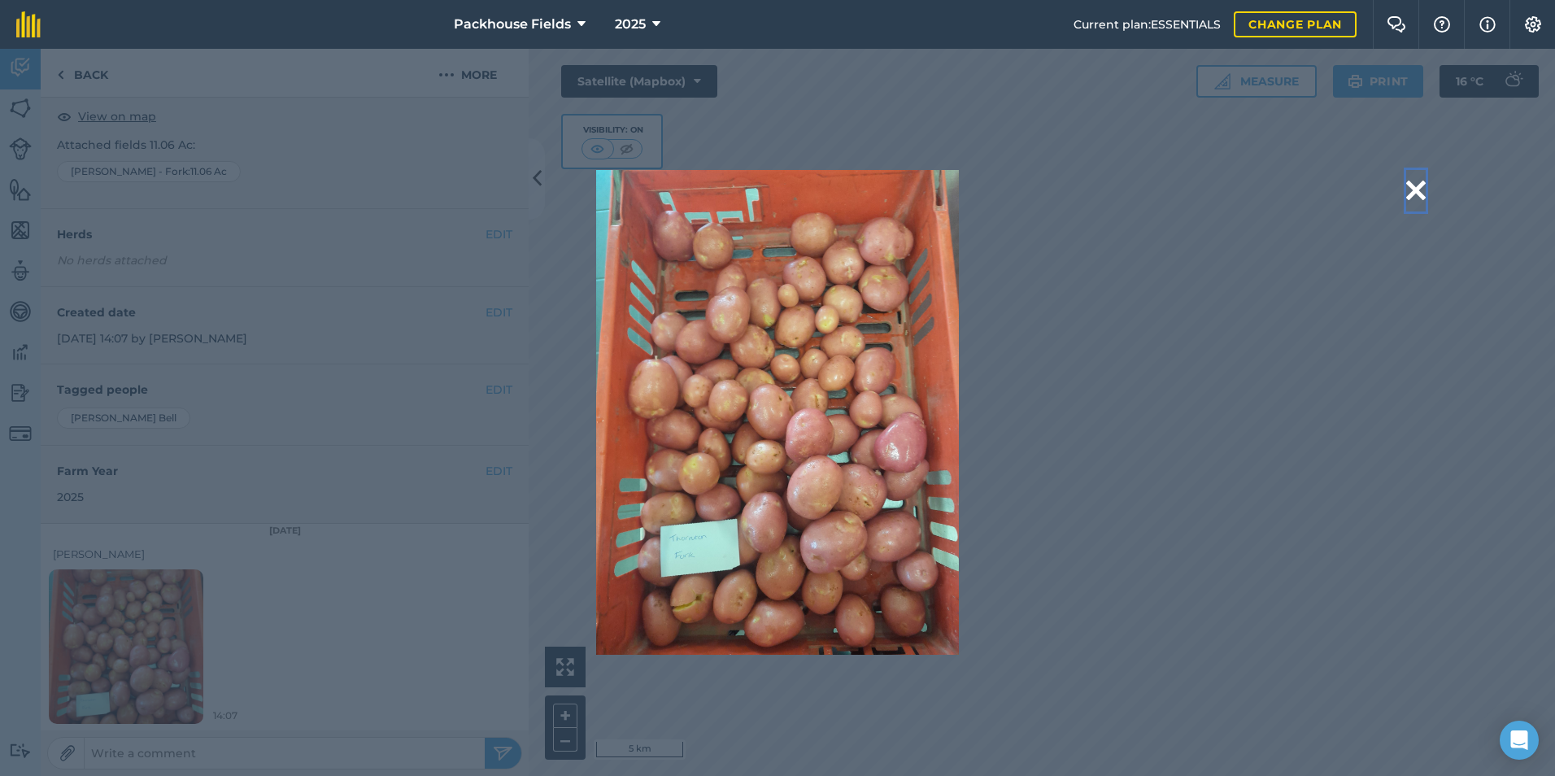
click at [1413, 190] on button at bounding box center [1416, 190] width 20 height 41
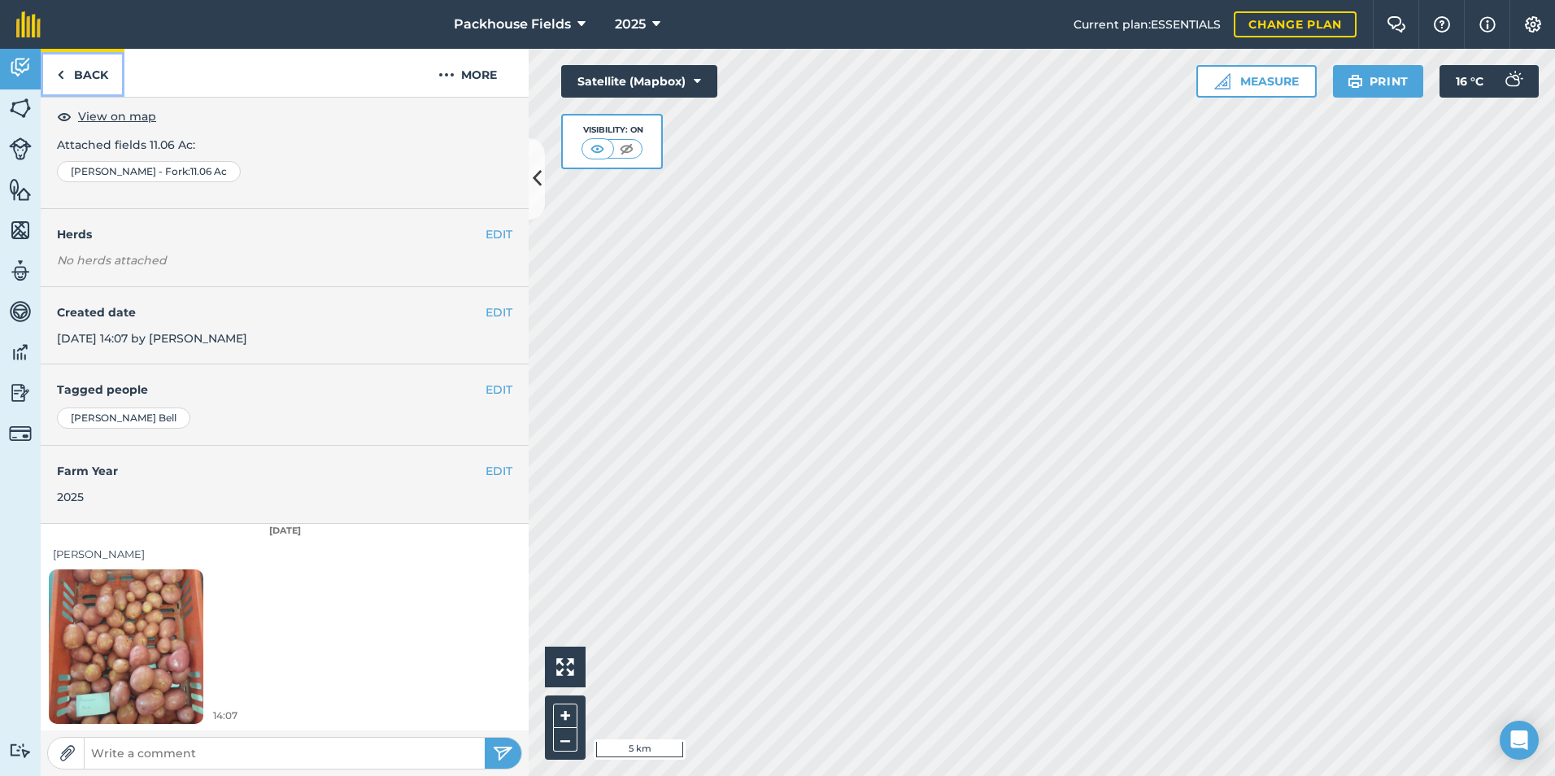
click at [96, 76] on link "Back" at bounding box center [83, 73] width 84 height 48
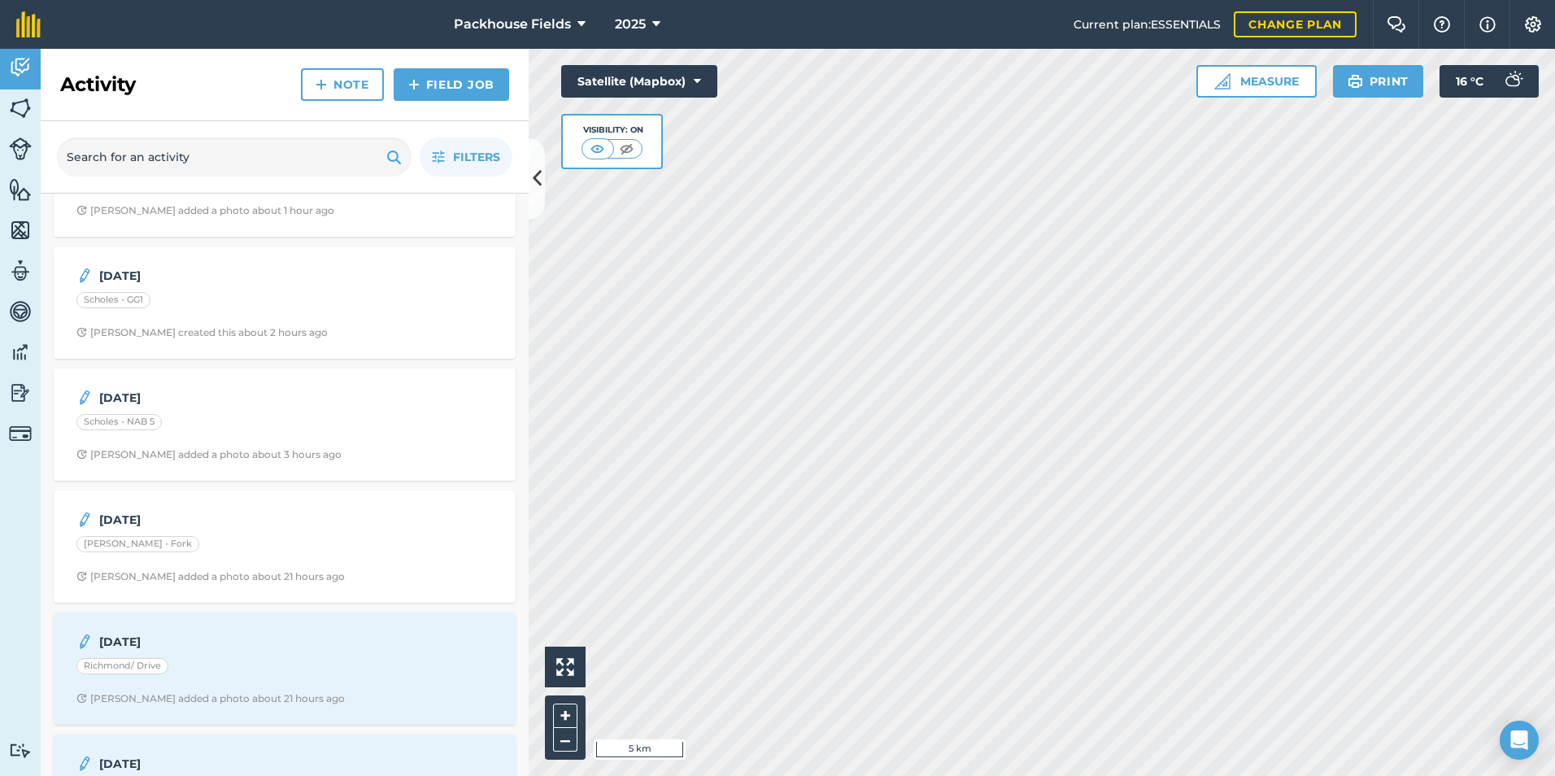
scroll to position [325, 0]
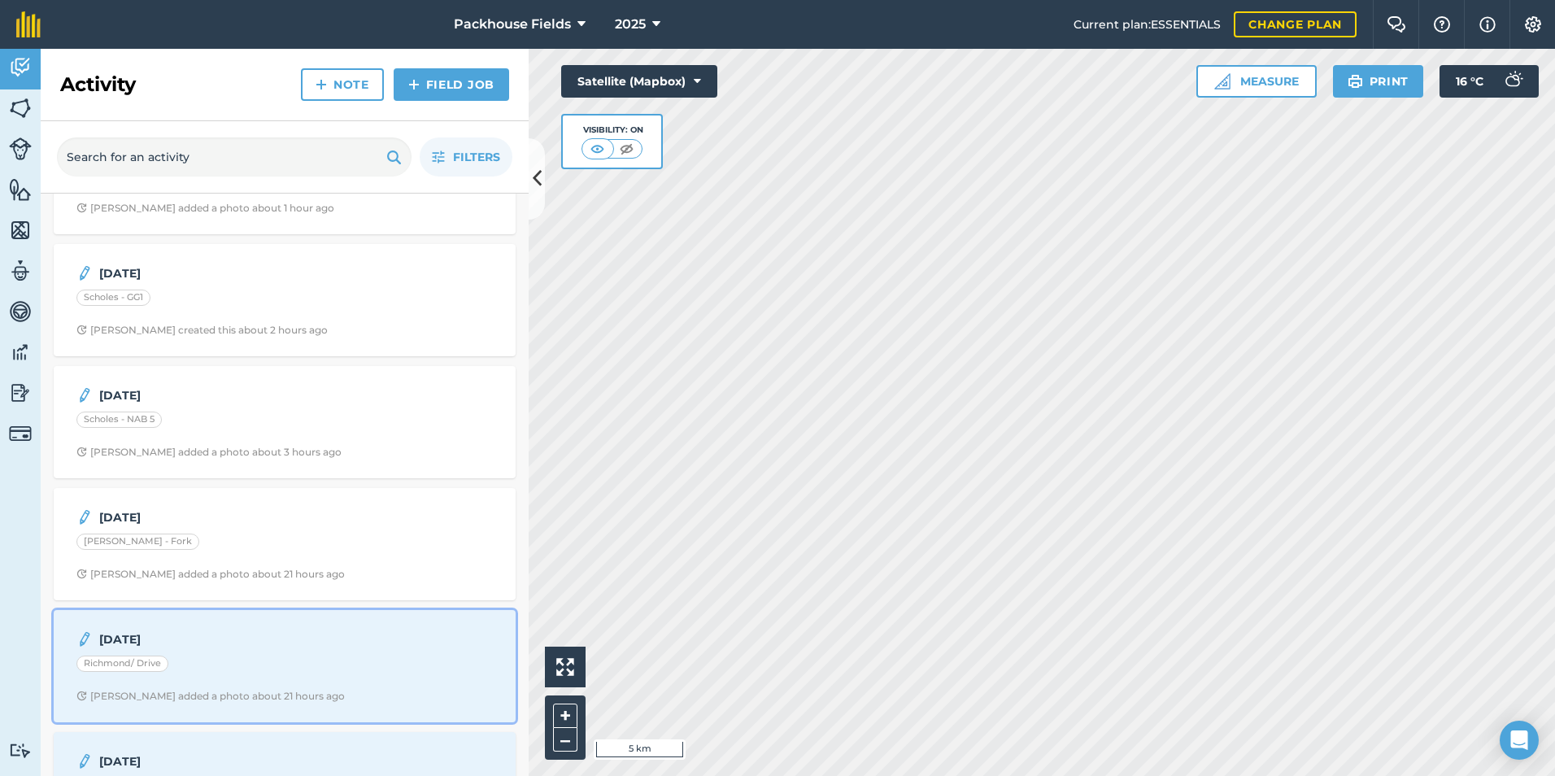
click at [202, 641] on strong "[DATE]" at bounding box center [228, 639] width 258 height 18
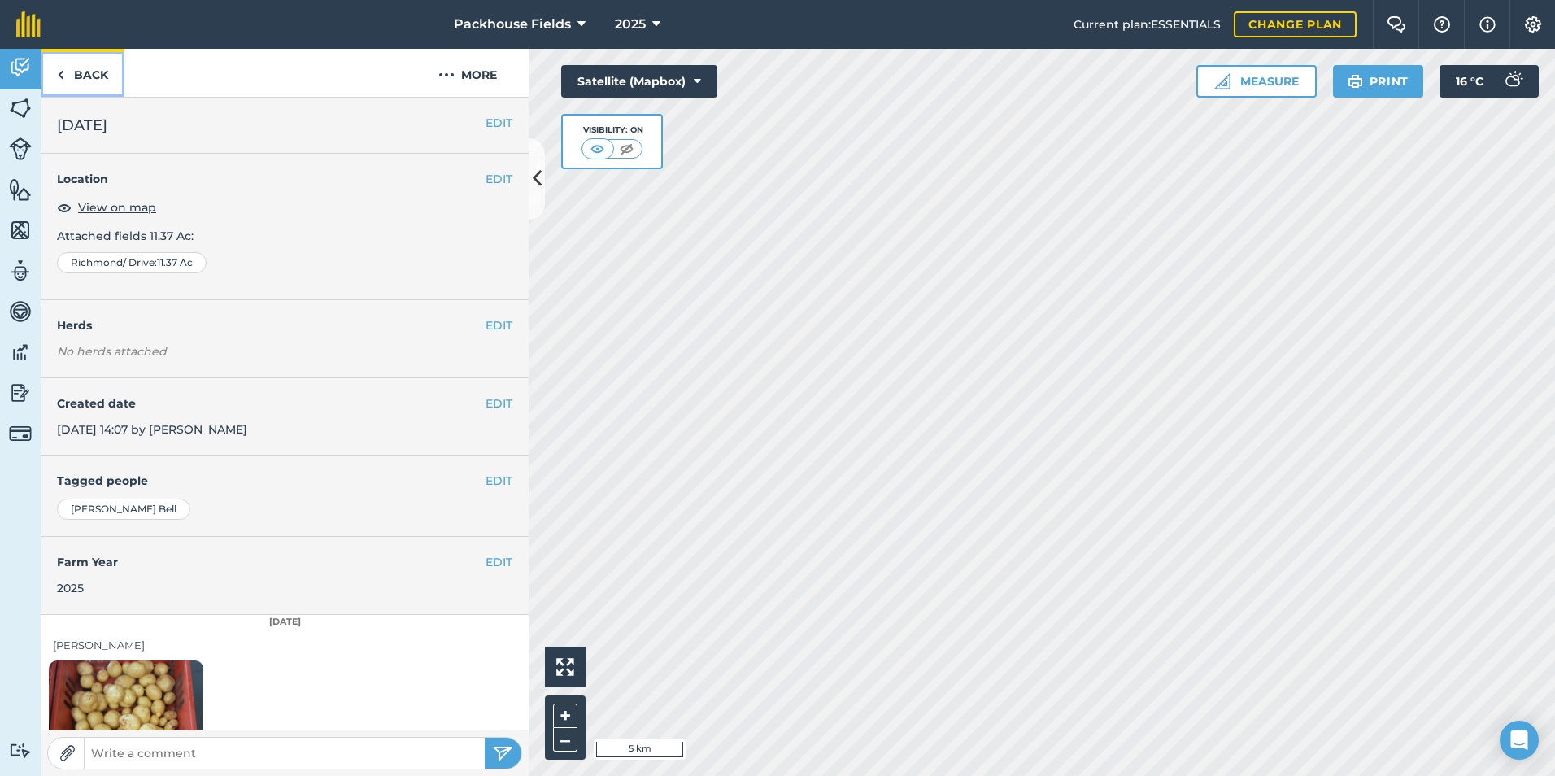
click at [92, 75] on link "Back" at bounding box center [83, 73] width 84 height 48
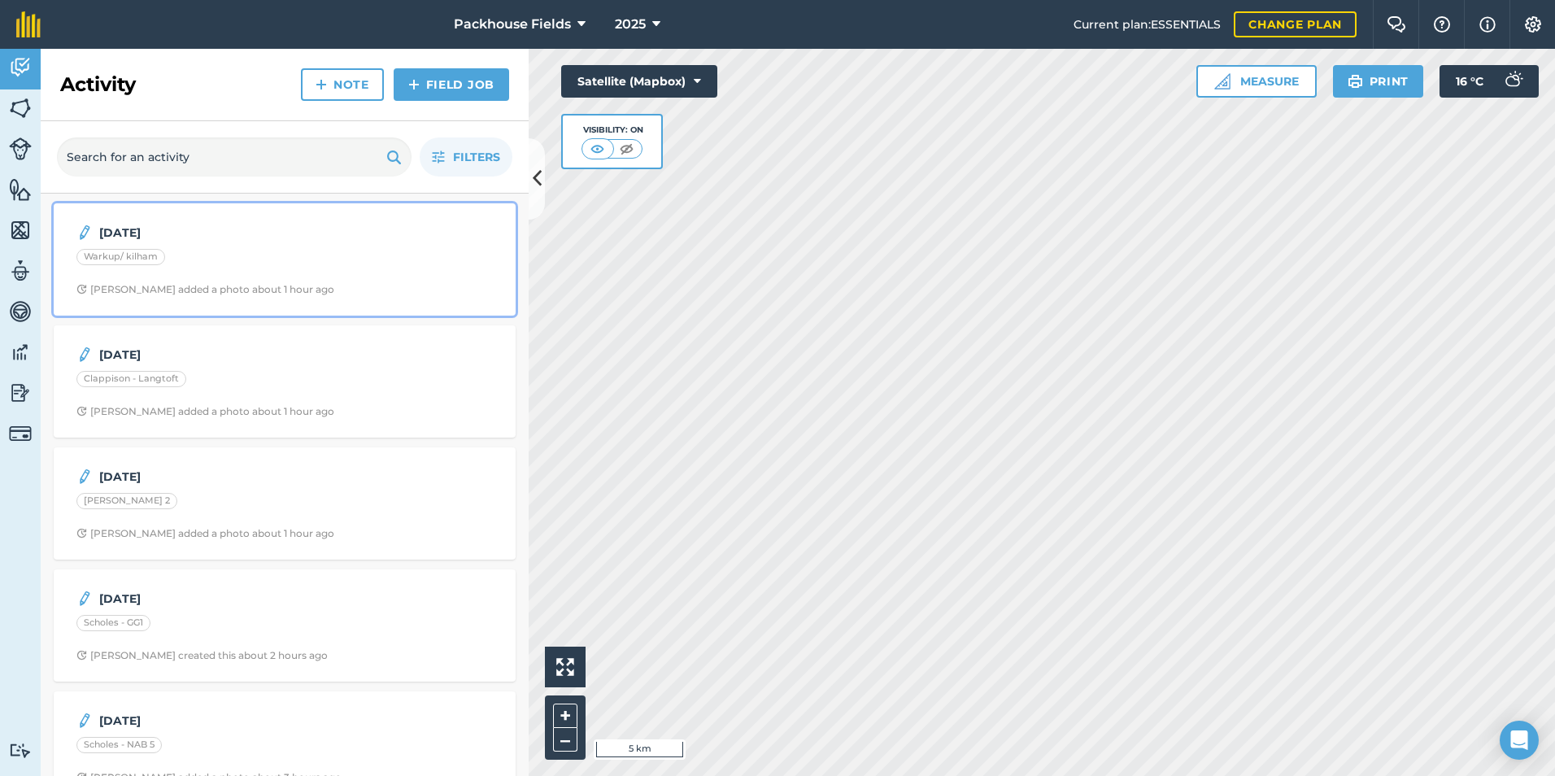
click at [192, 246] on div "[DATE] Warkup/ [PERSON_NAME] added a photo about 1 hour ago" at bounding box center [284, 259] width 442 height 93
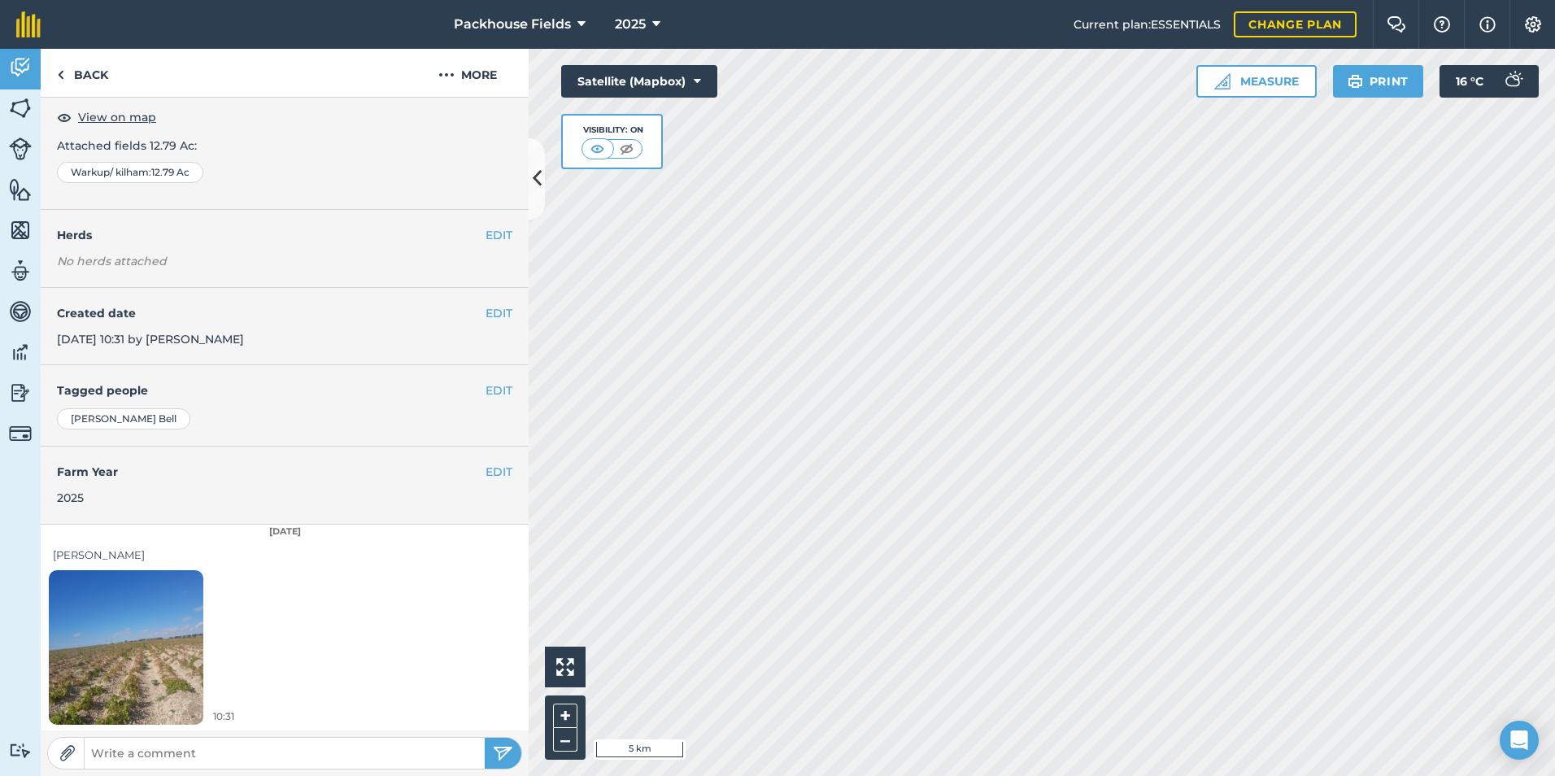
scroll to position [91, 0]
click at [140, 620] on img at bounding box center [126, 646] width 154 height 206
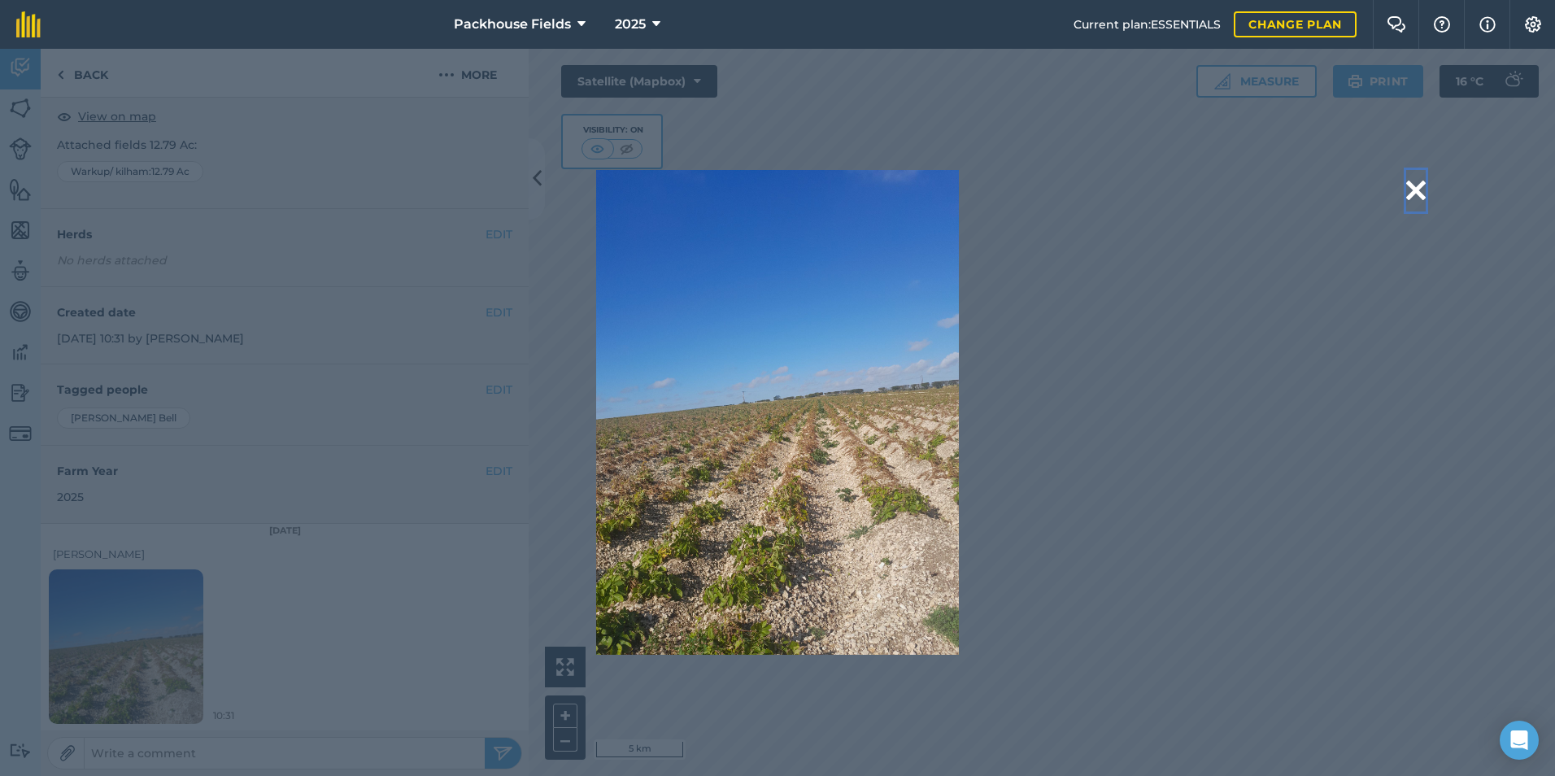
click at [1415, 190] on button at bounding box center [1416, 190] width 20 height 41
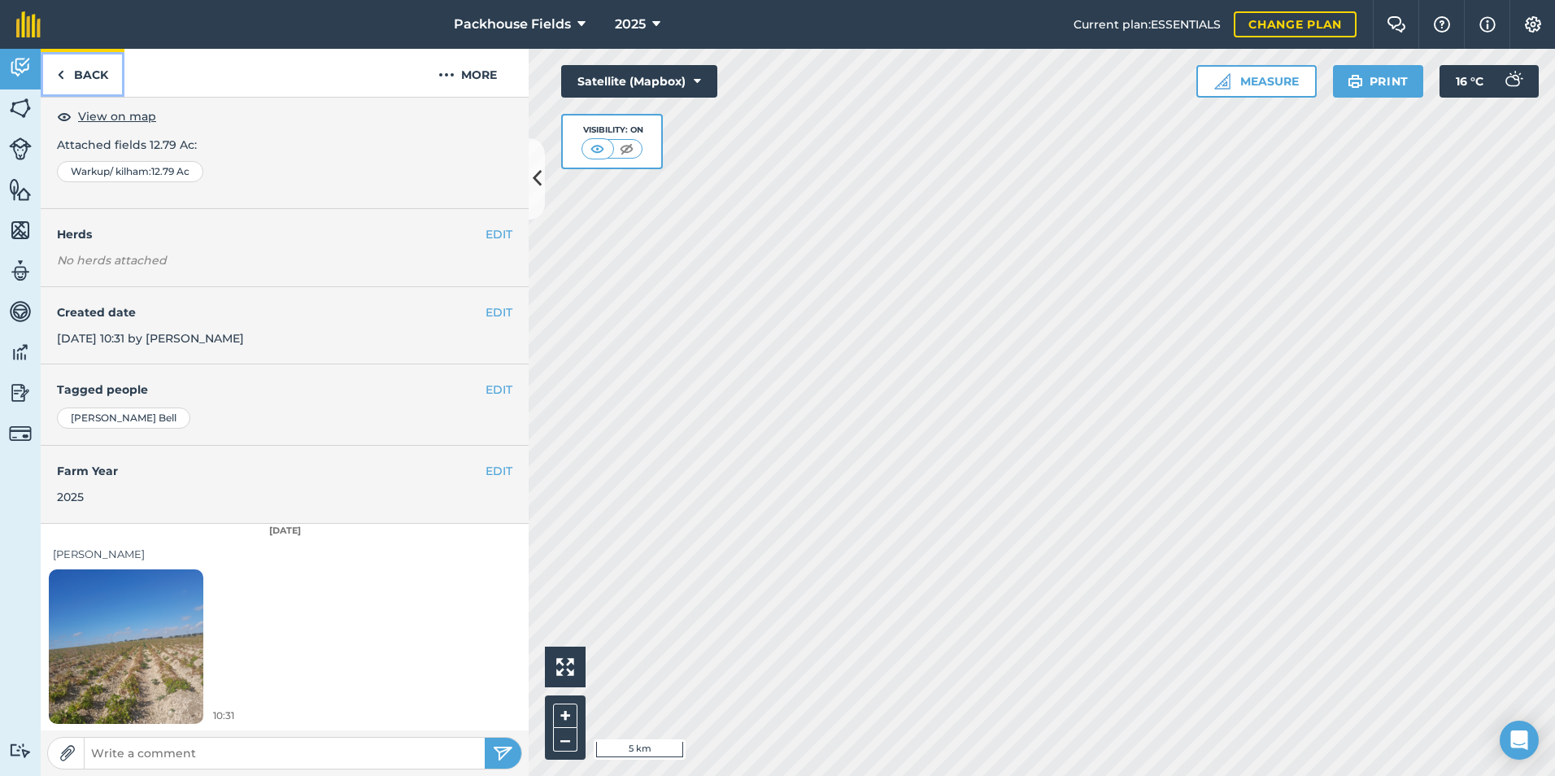
click at [88, 70] on link "Back" at bounding box center [83, 73] width 84 height 48
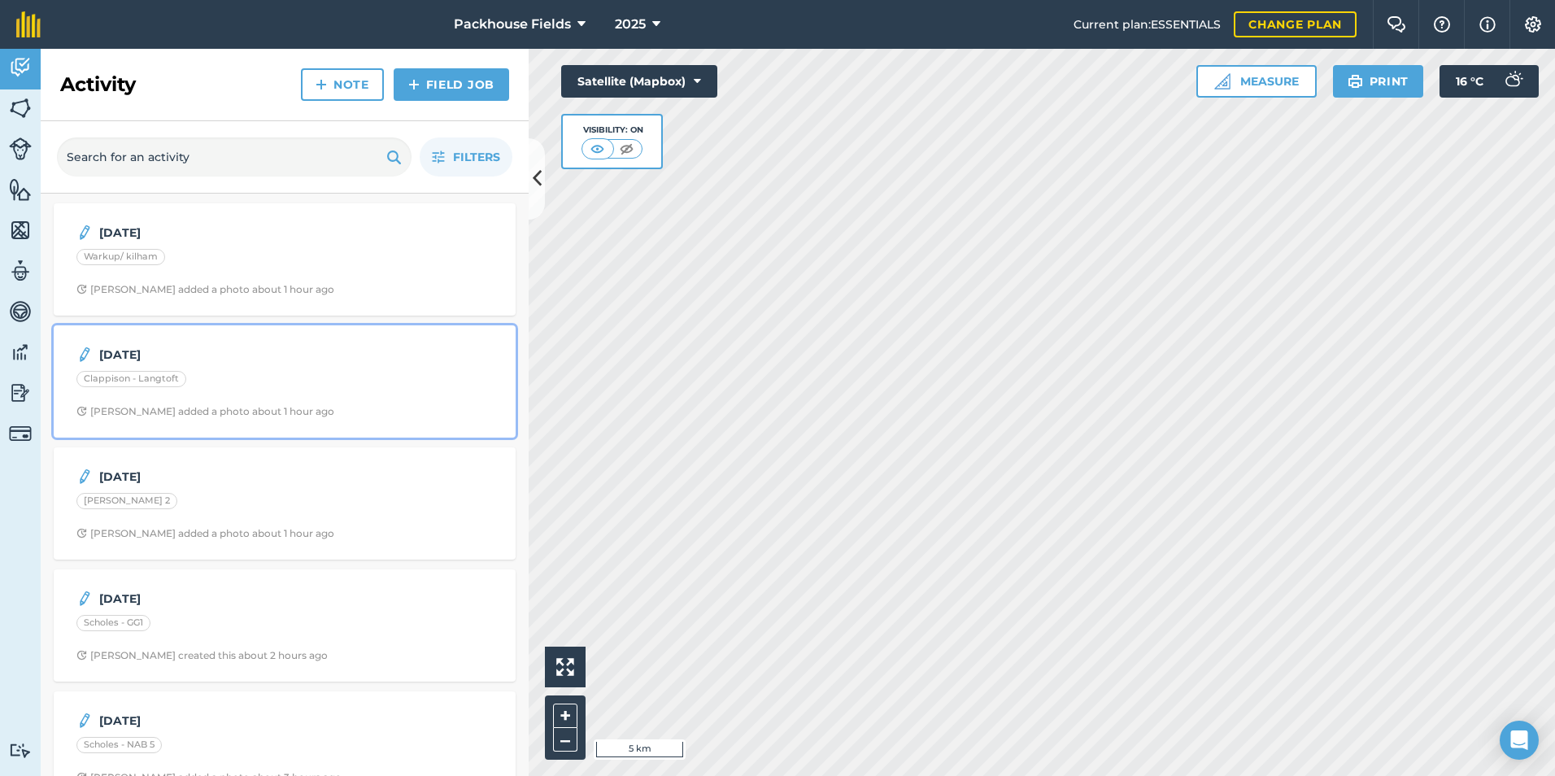
click at [280, 381] on div "Clappison - Langtoft" at bounding box center [284, 381] width 416 height 21
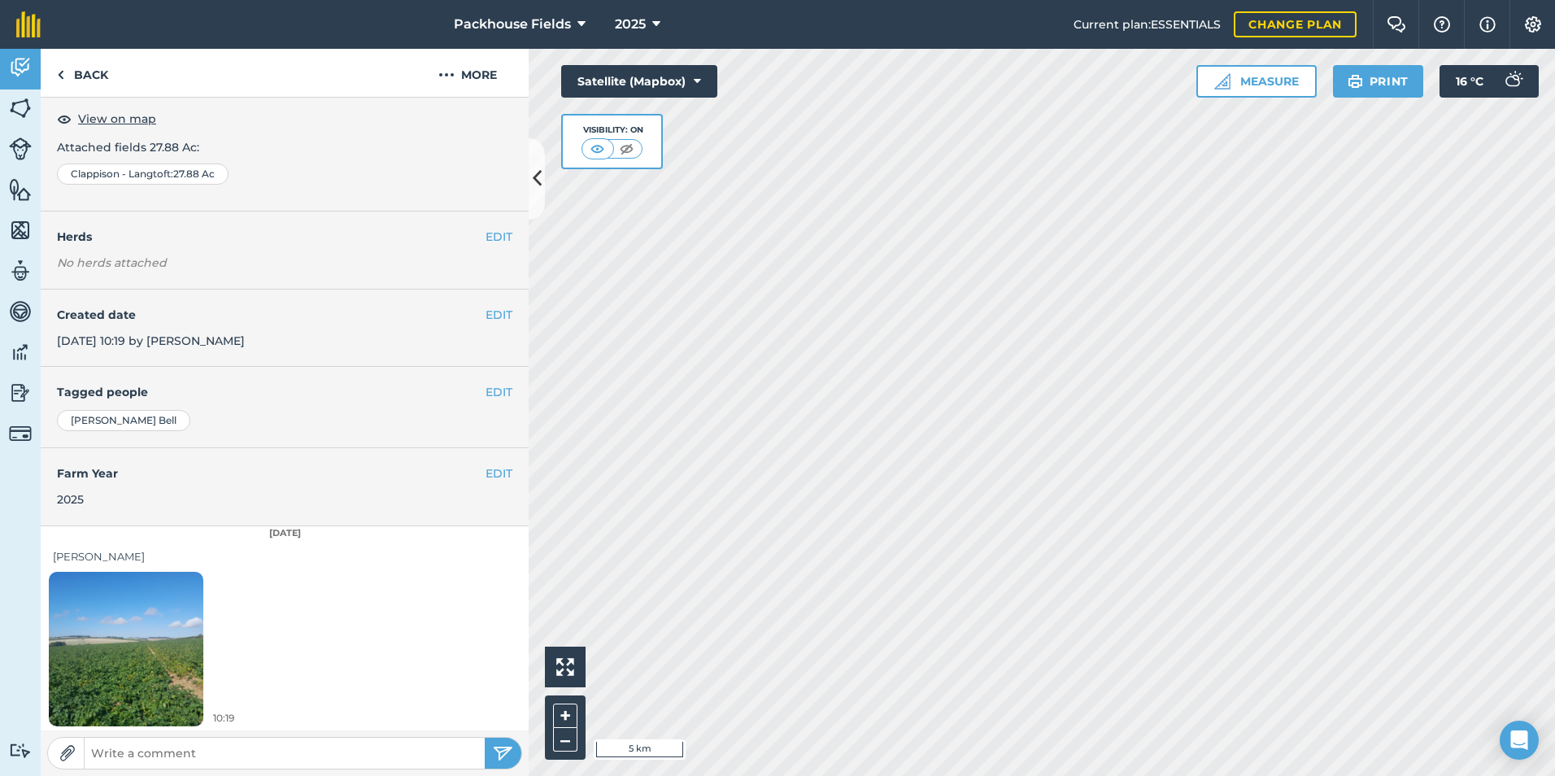
scroll to position [91, 0]
click at [101, 80] on link "Back" at bounding box center [83, 73] width 84 height 48
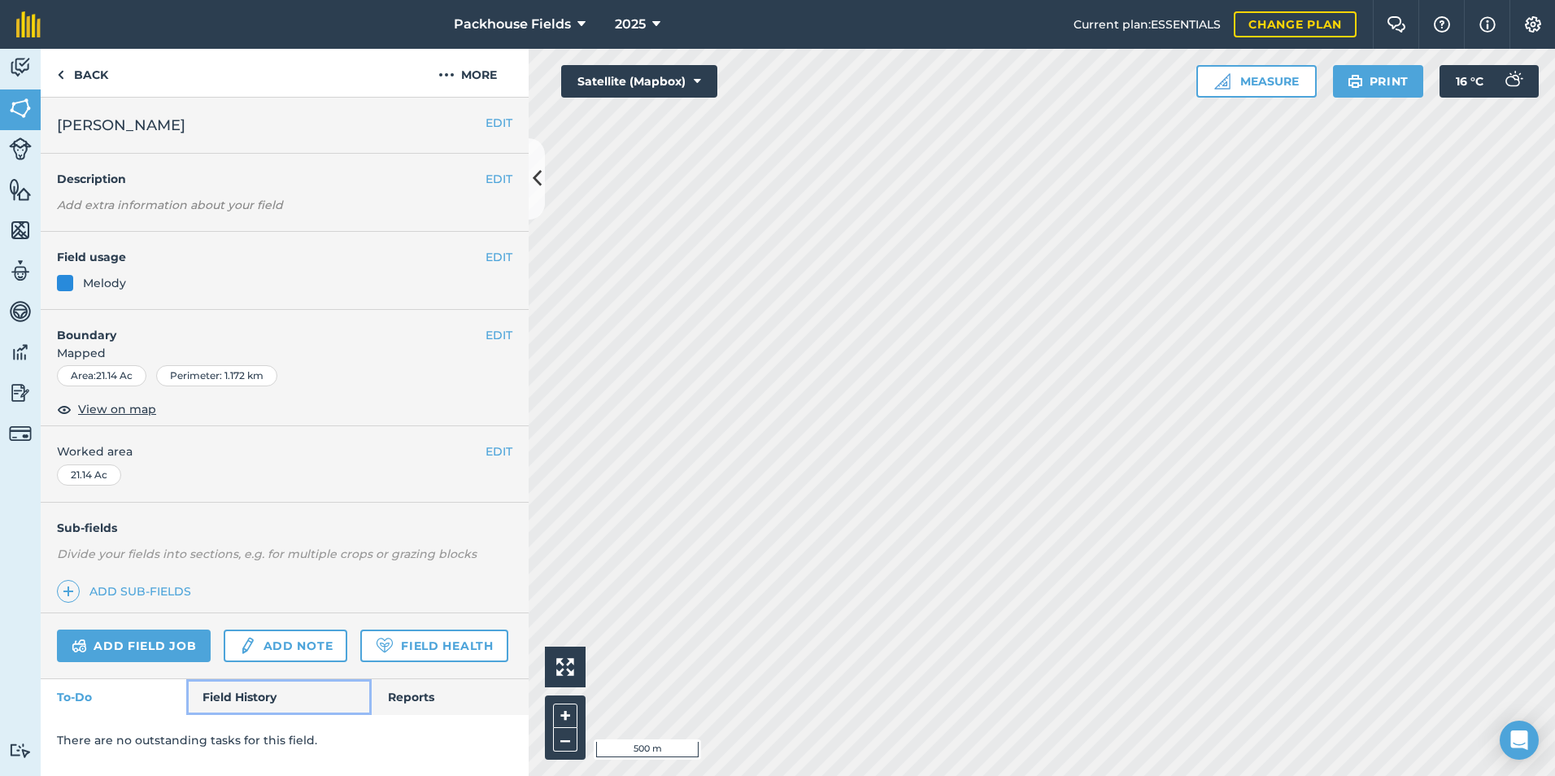
click at [233, 697] on link "Field History" at bounding box center [278, 697] width 185 height 36
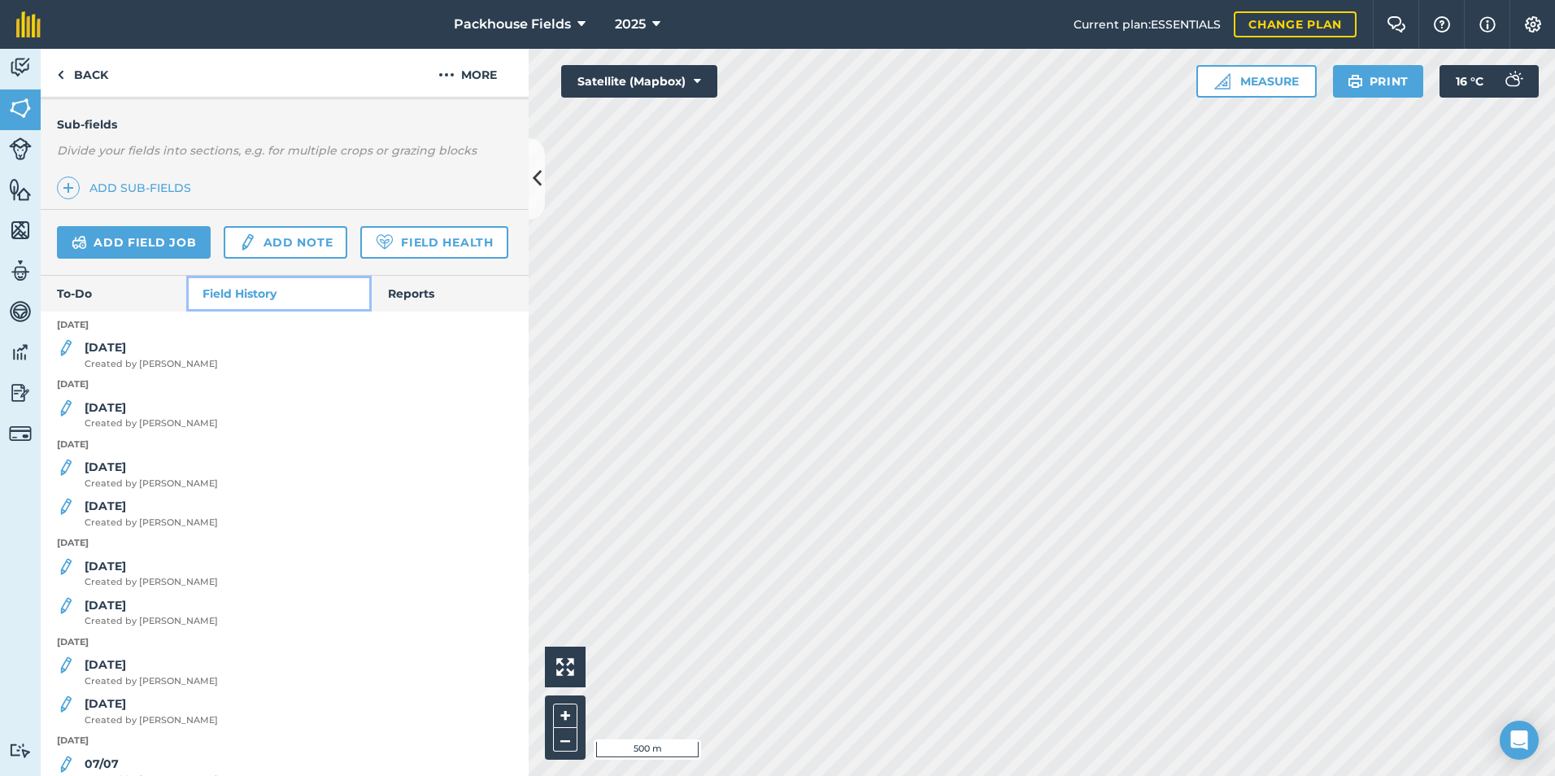
scroll to position [407, 0]
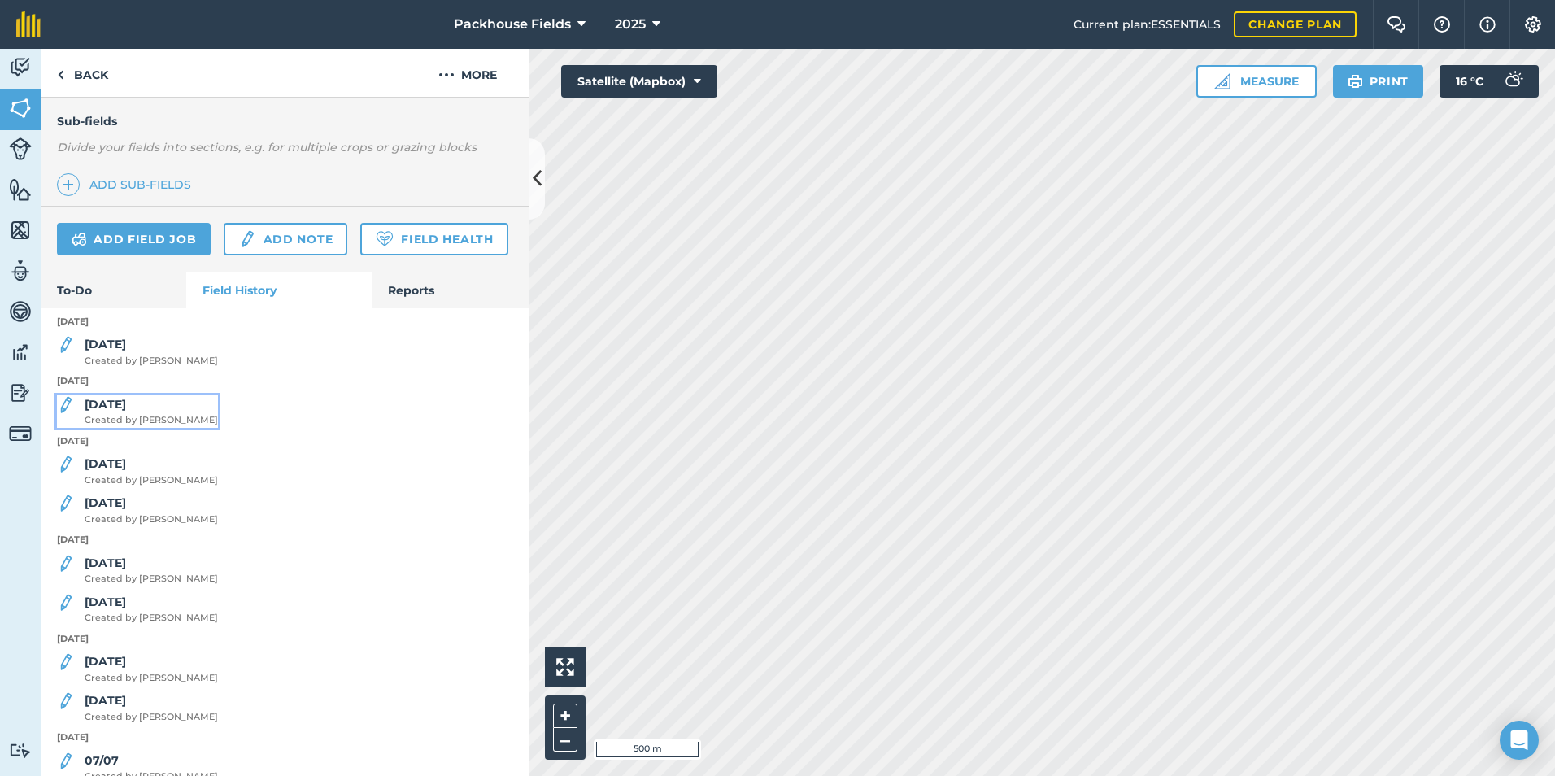
click at [118, 411] on strong "[DATE]" at bounding box center [105, 404] width 41 height 15
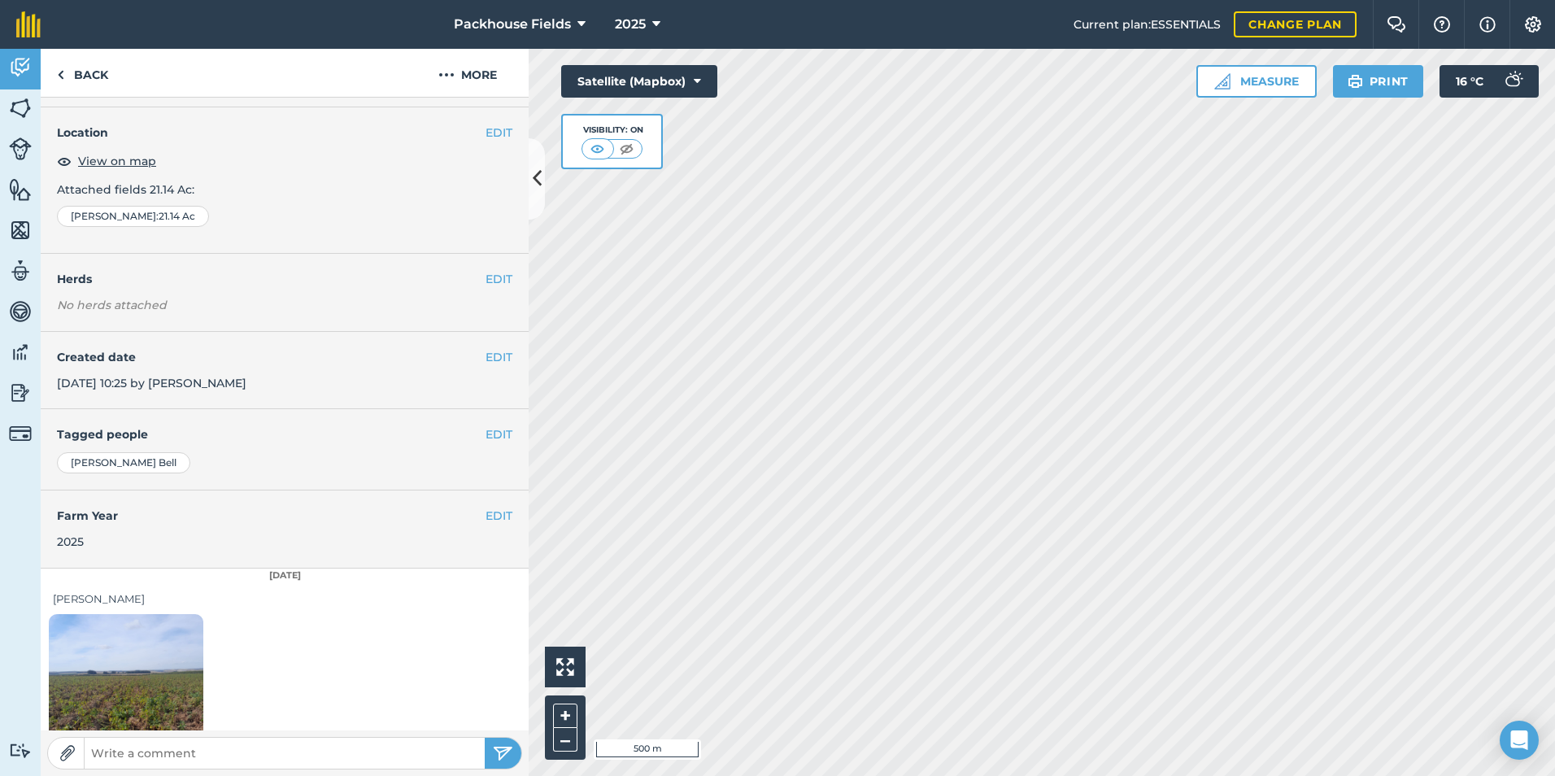
scroll to position [91, 0]
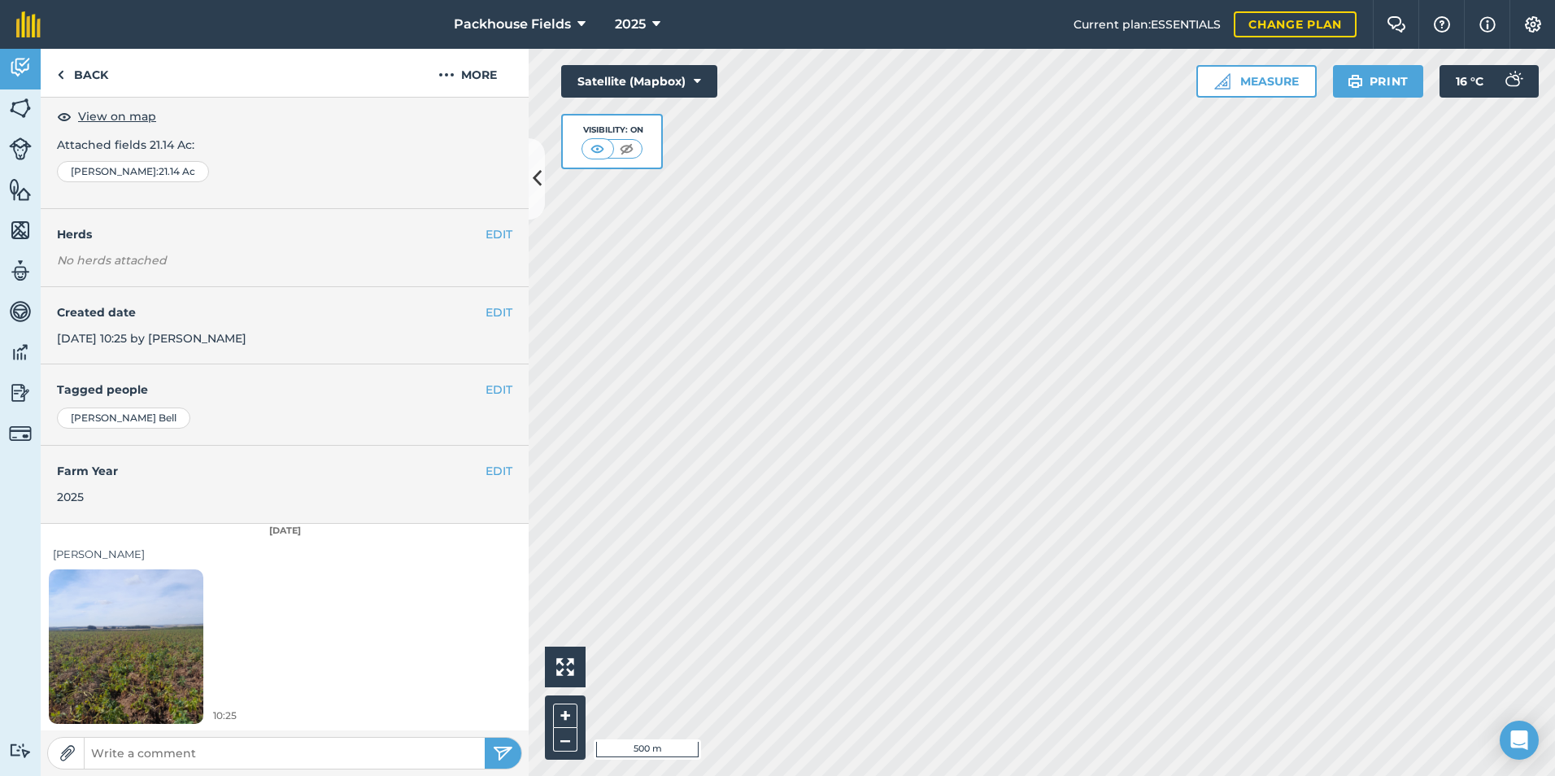
click at [169, 649] on img at bounding box center [126, 646] width 154 height 206
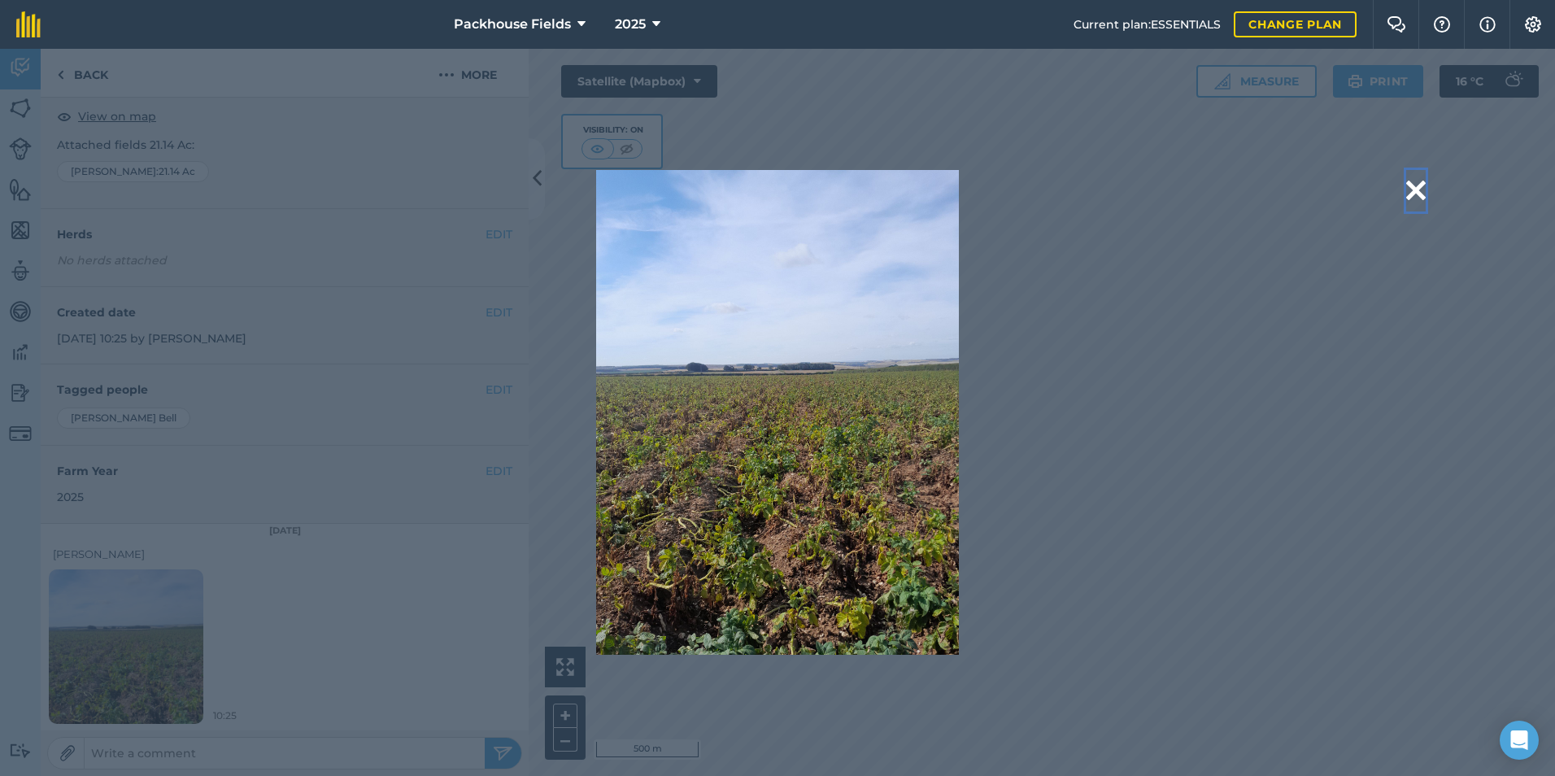
click at [1422, 191] on button at bounding box center [1416, 190] width 20 height 41
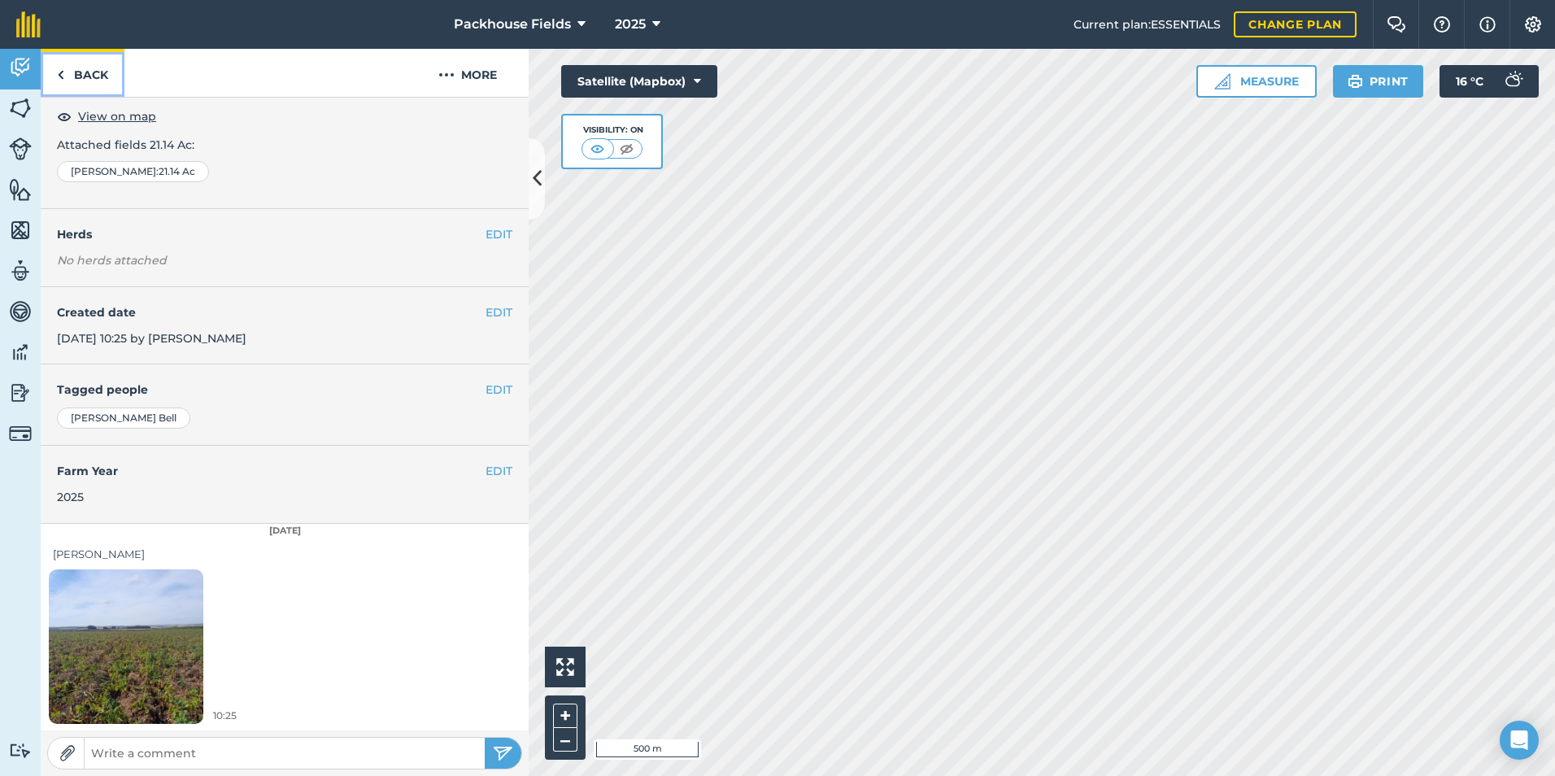
click at [78, 77] on link "Back" at bounding box center [83, 73] width 84 height 48
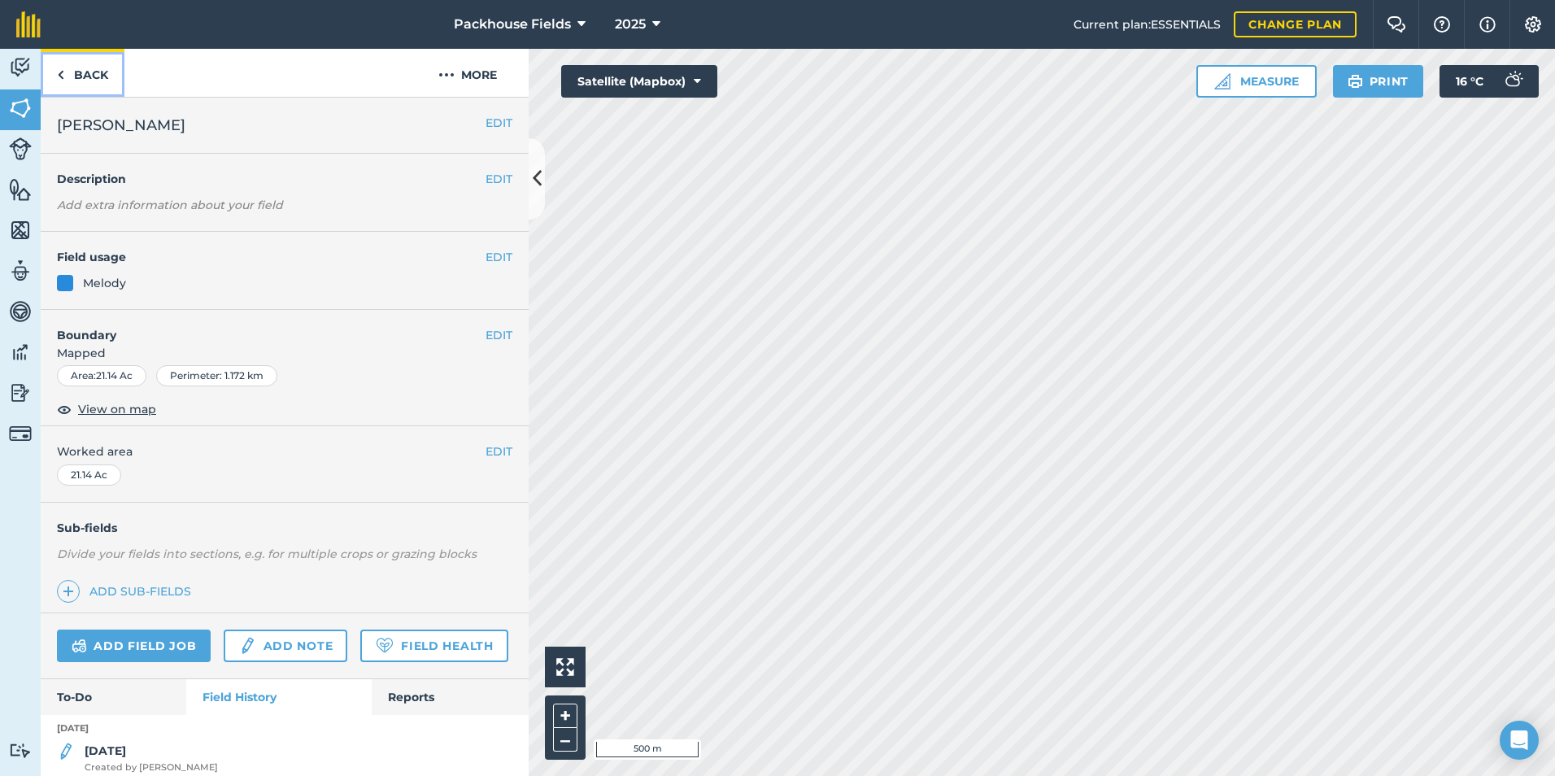
click at [78, 77] on link "Back" at bounding box center [83, 73] width 84 height 48
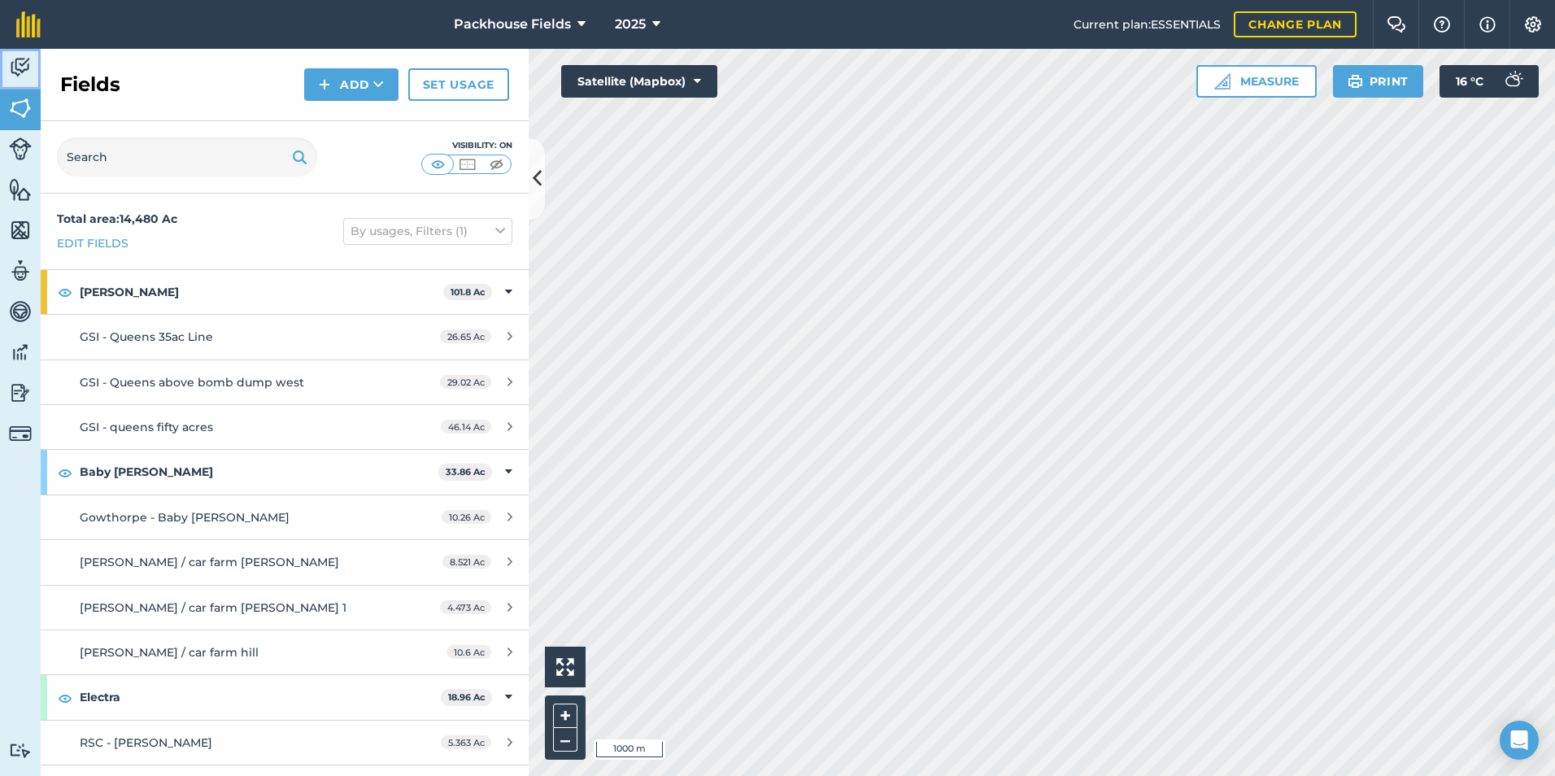
click at [29, 77] on img at bounding box center [20, 67] width 23 height 24
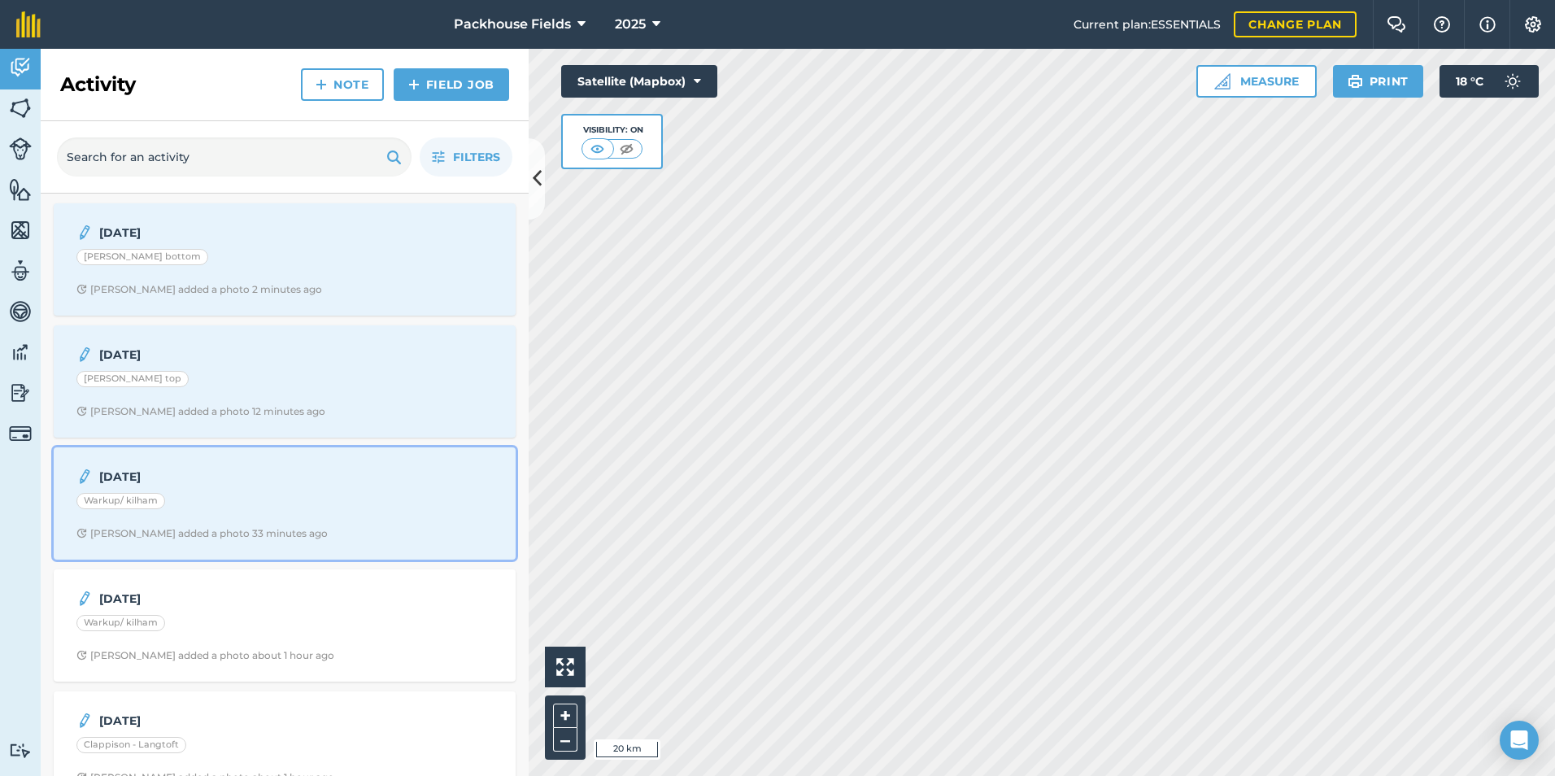
click at [241, 497] on div "Warkup/ kilham" at bounding box center [284, 503] width 416 height 21
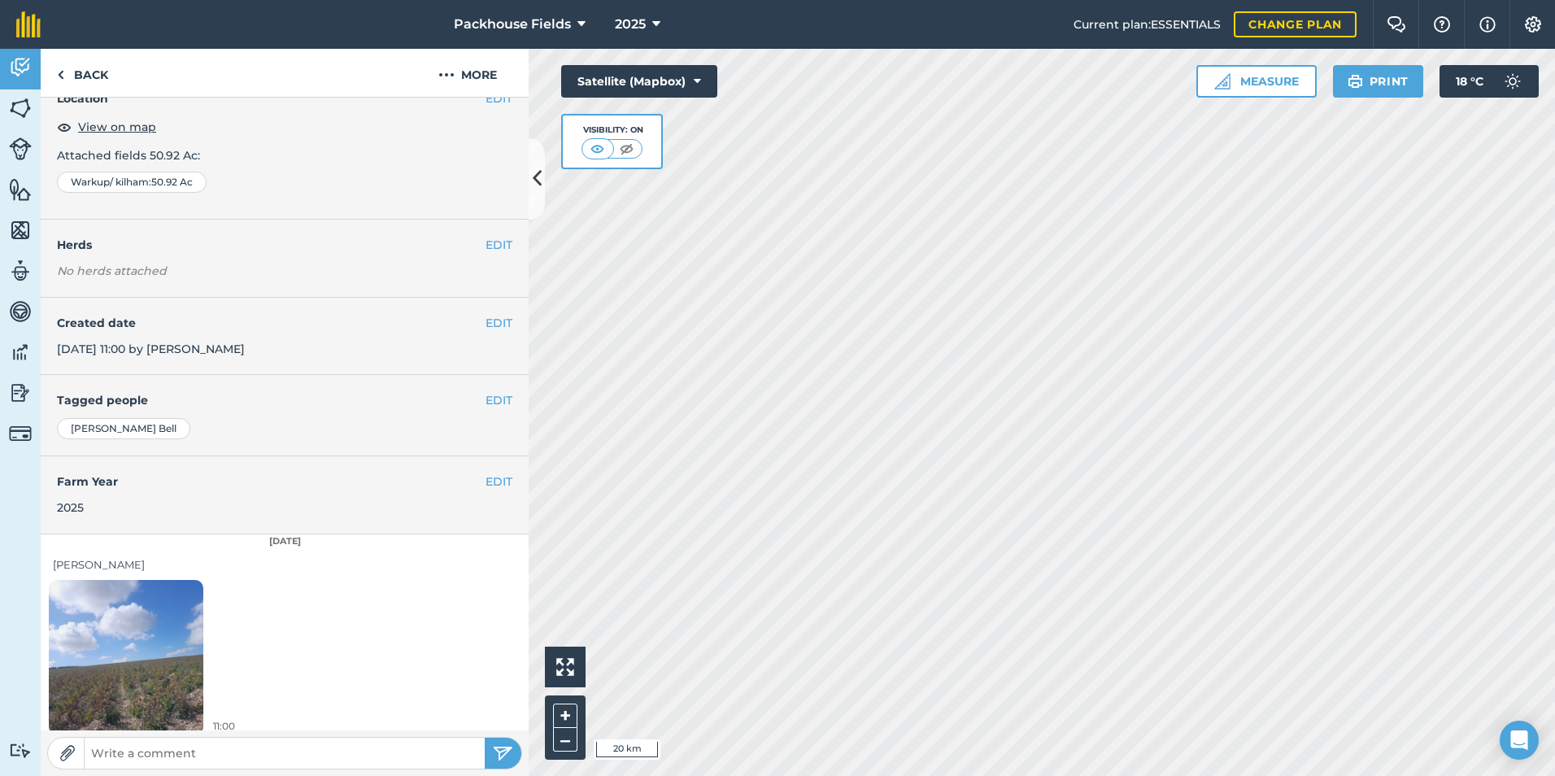
scroll to position [91, 0]
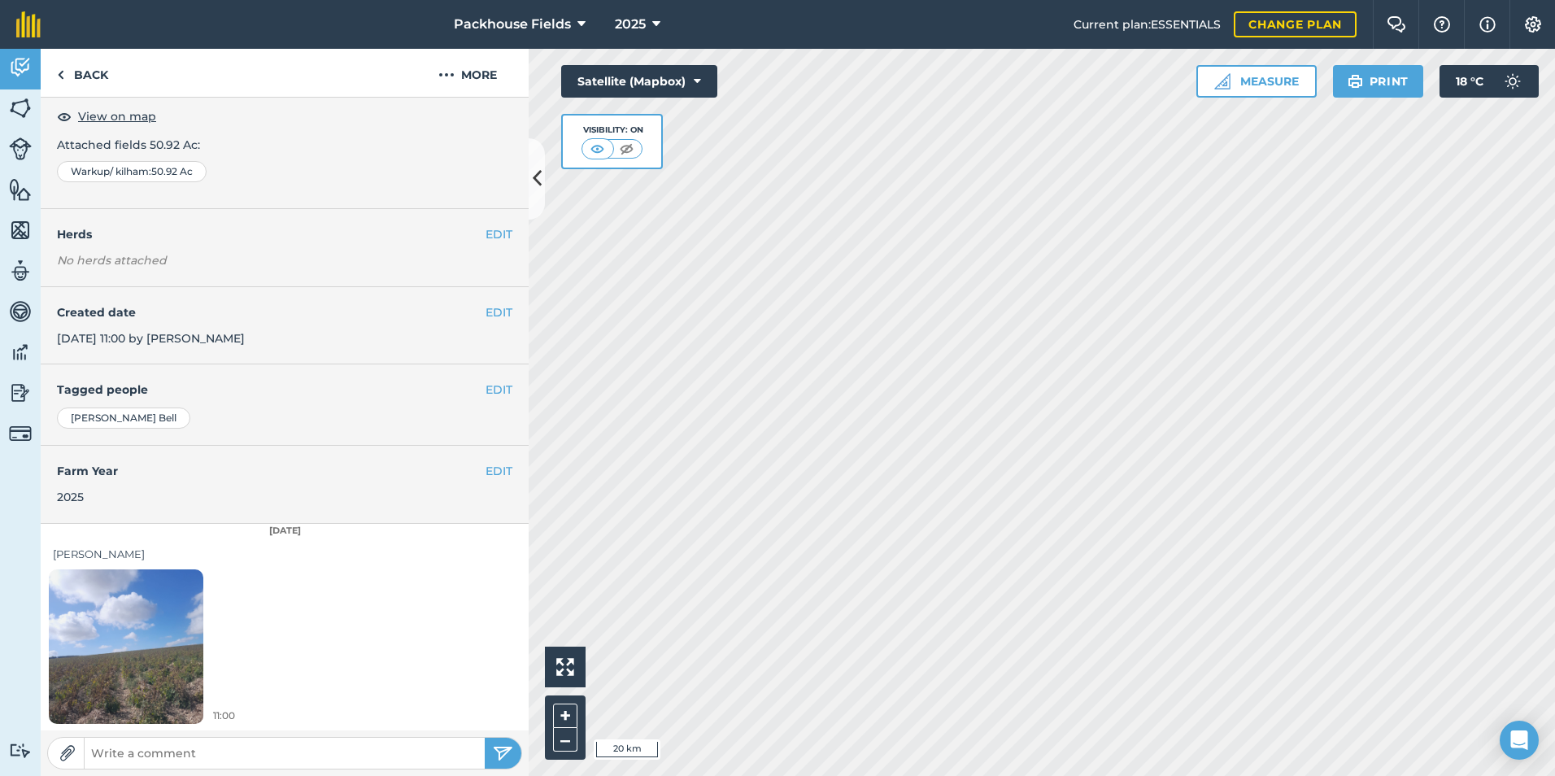
click at [157, 636] on img at bounding box center [126, 646] width 154 height 206
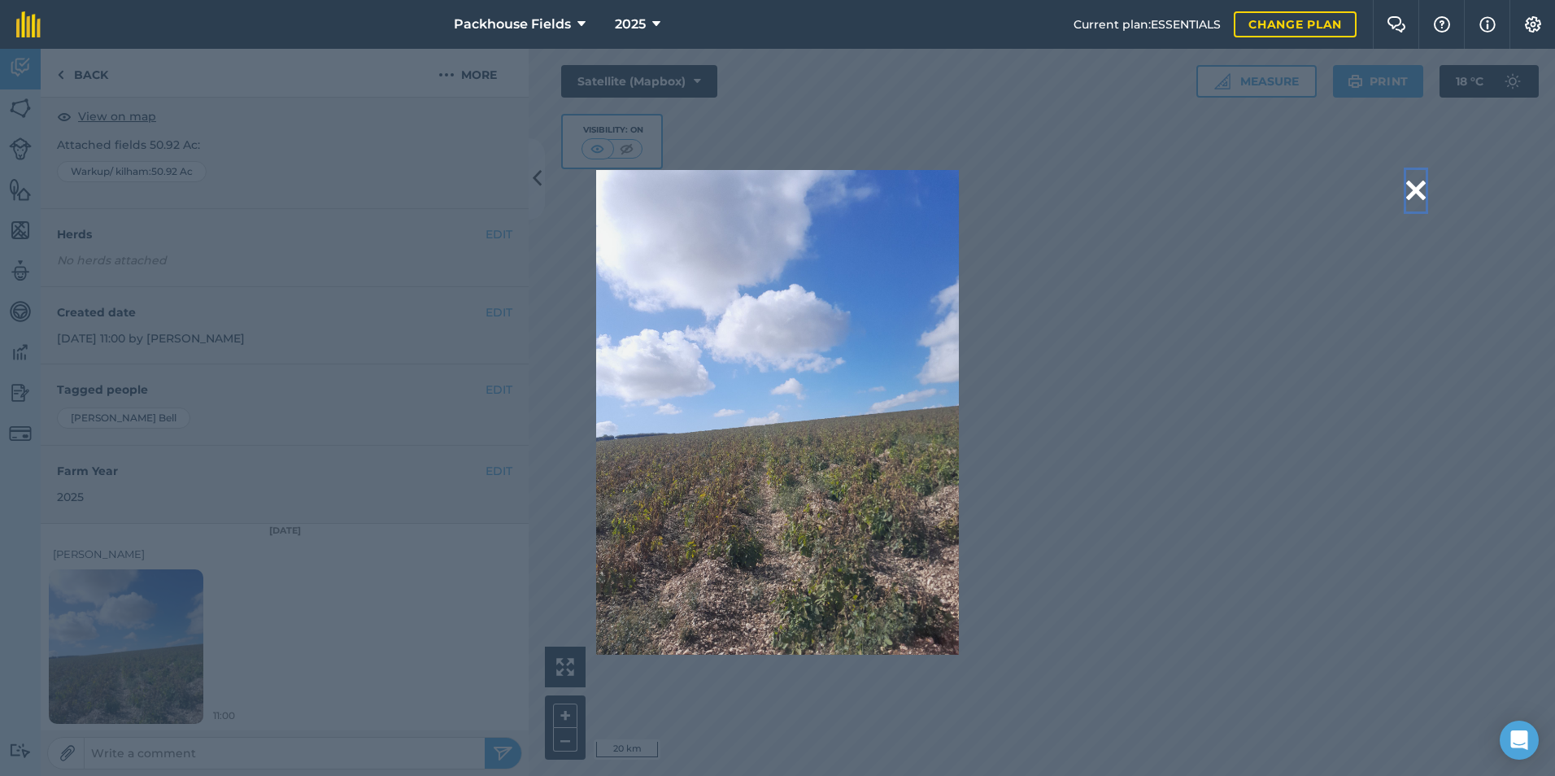
click at [1419, 189] on button at bounding box center [1416, 190] width 20 height 41
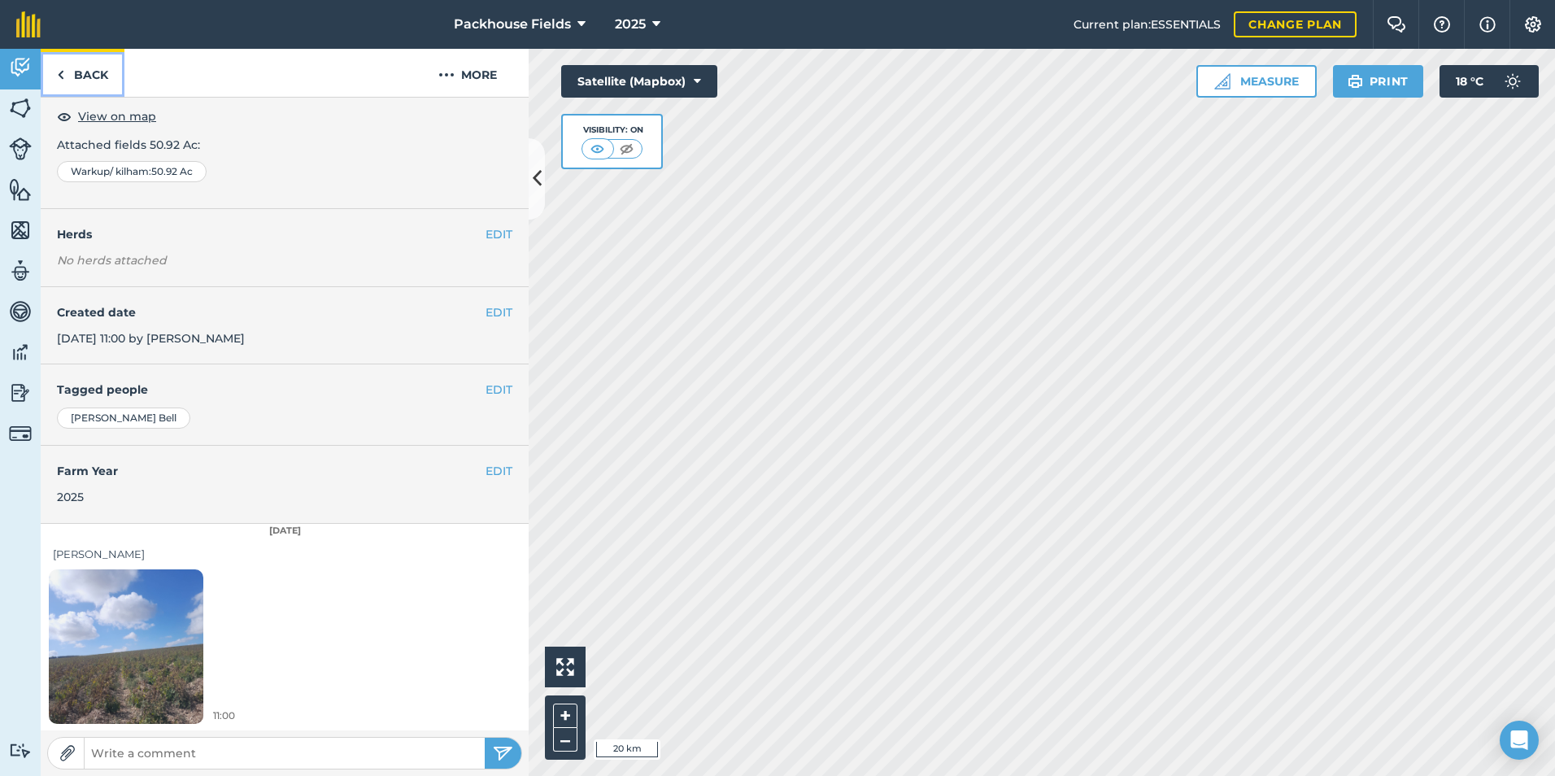
click at [68, 64] on link "Back" at bounding box center [83, 73] width 84 height 48
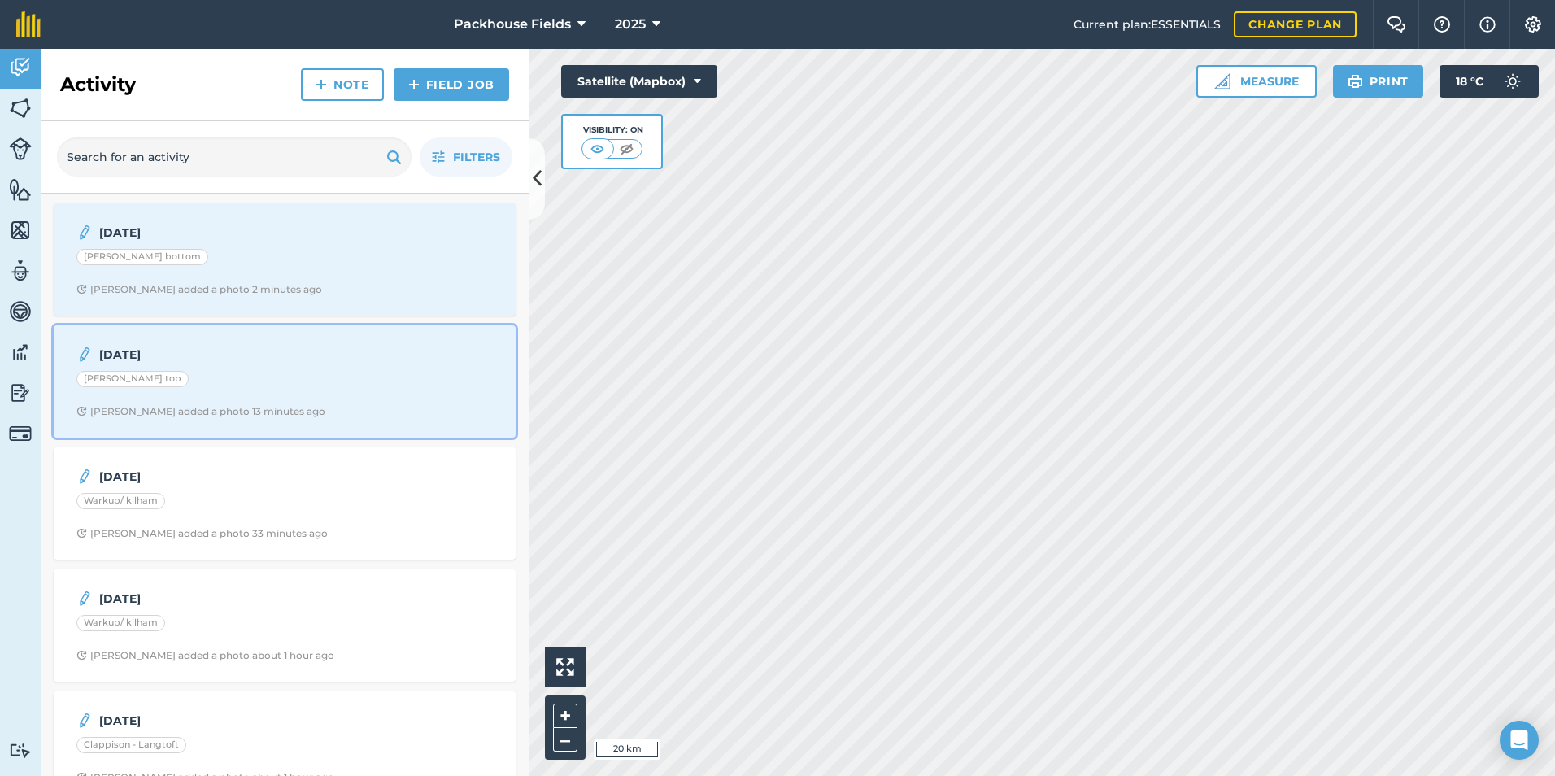
click at [202, 387] on div "[PERSON_NAME] top" at bounding box center [284, 381] width 416 height 21
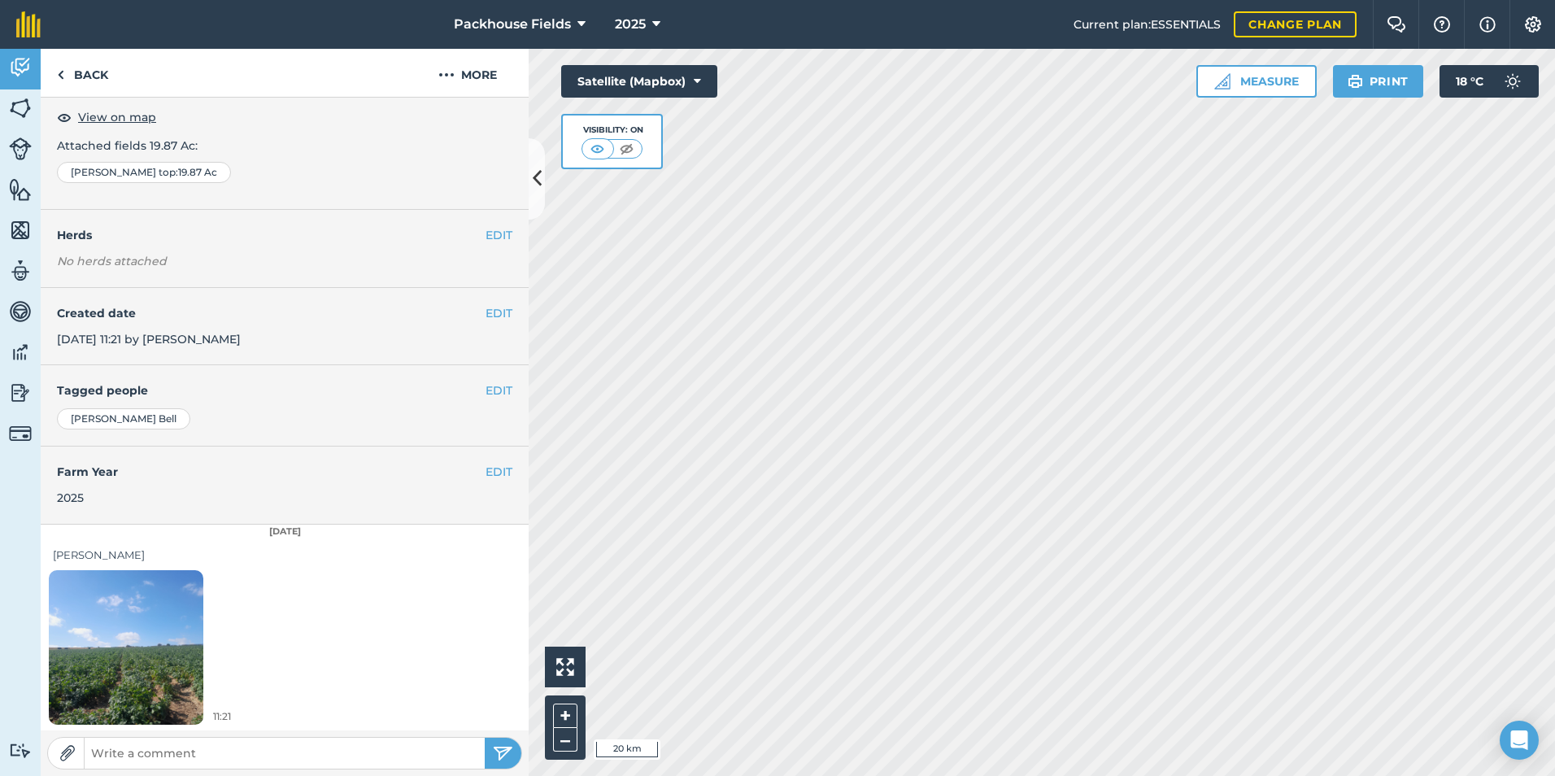
scroll to position [91, 0]
click at [166, 621] on img at bounding box center [126, 646] width 154 height 206
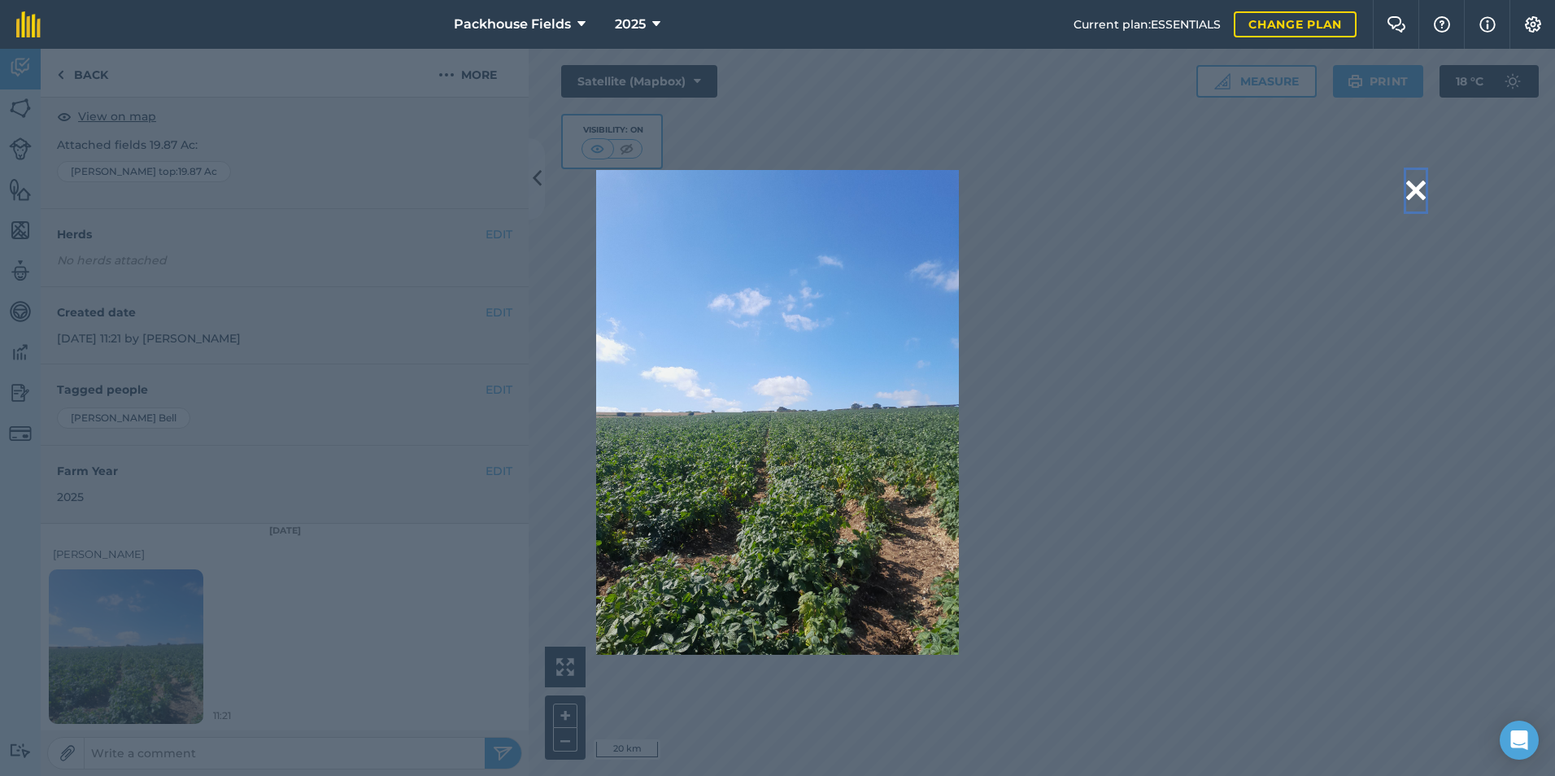
click at [1415, 186] on button at bounding box center [1416, 190] width 20 height 41
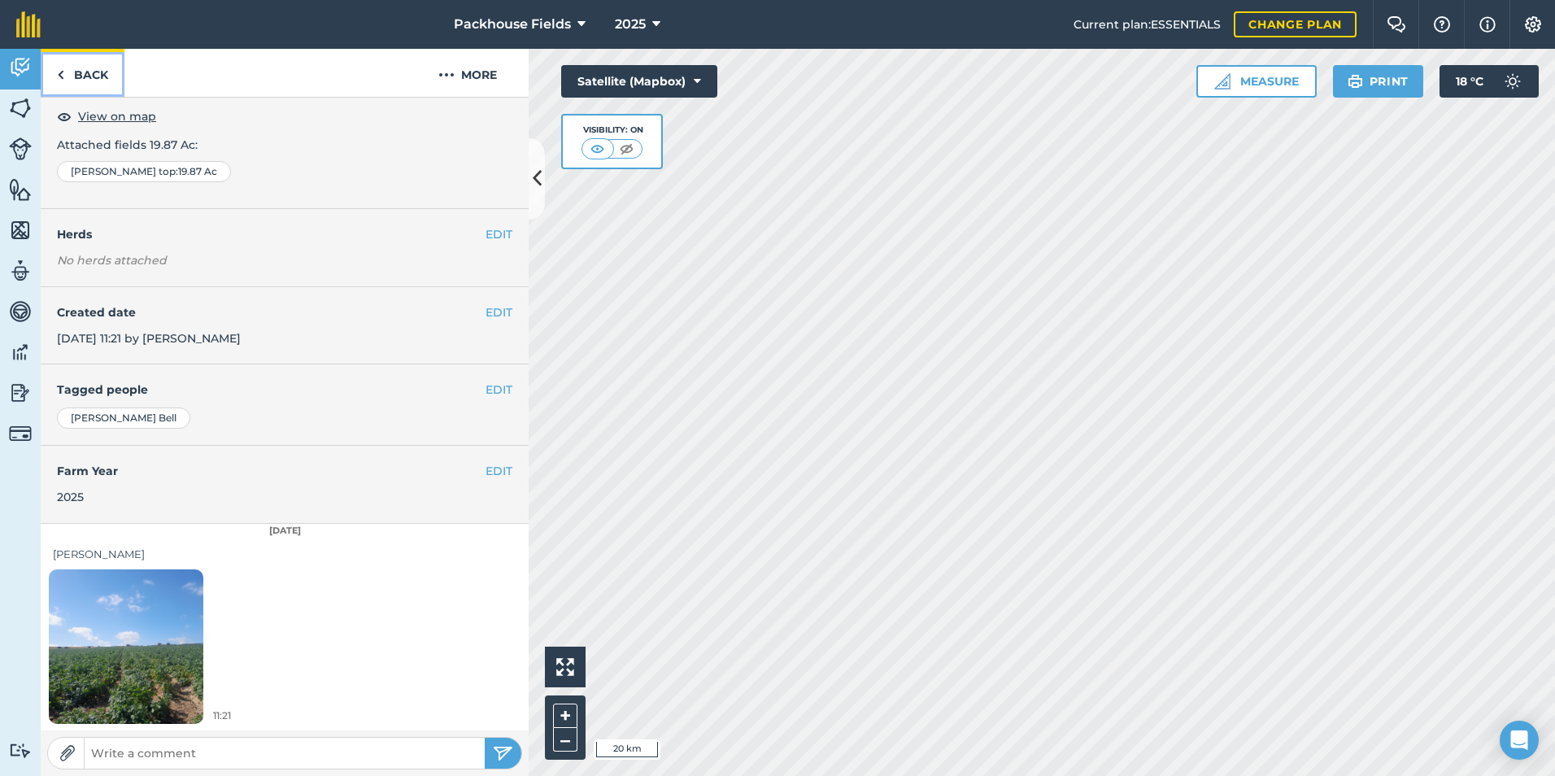
click at [69, 78] on link "Back" at bounding box center [83, 73] width 84 height 48
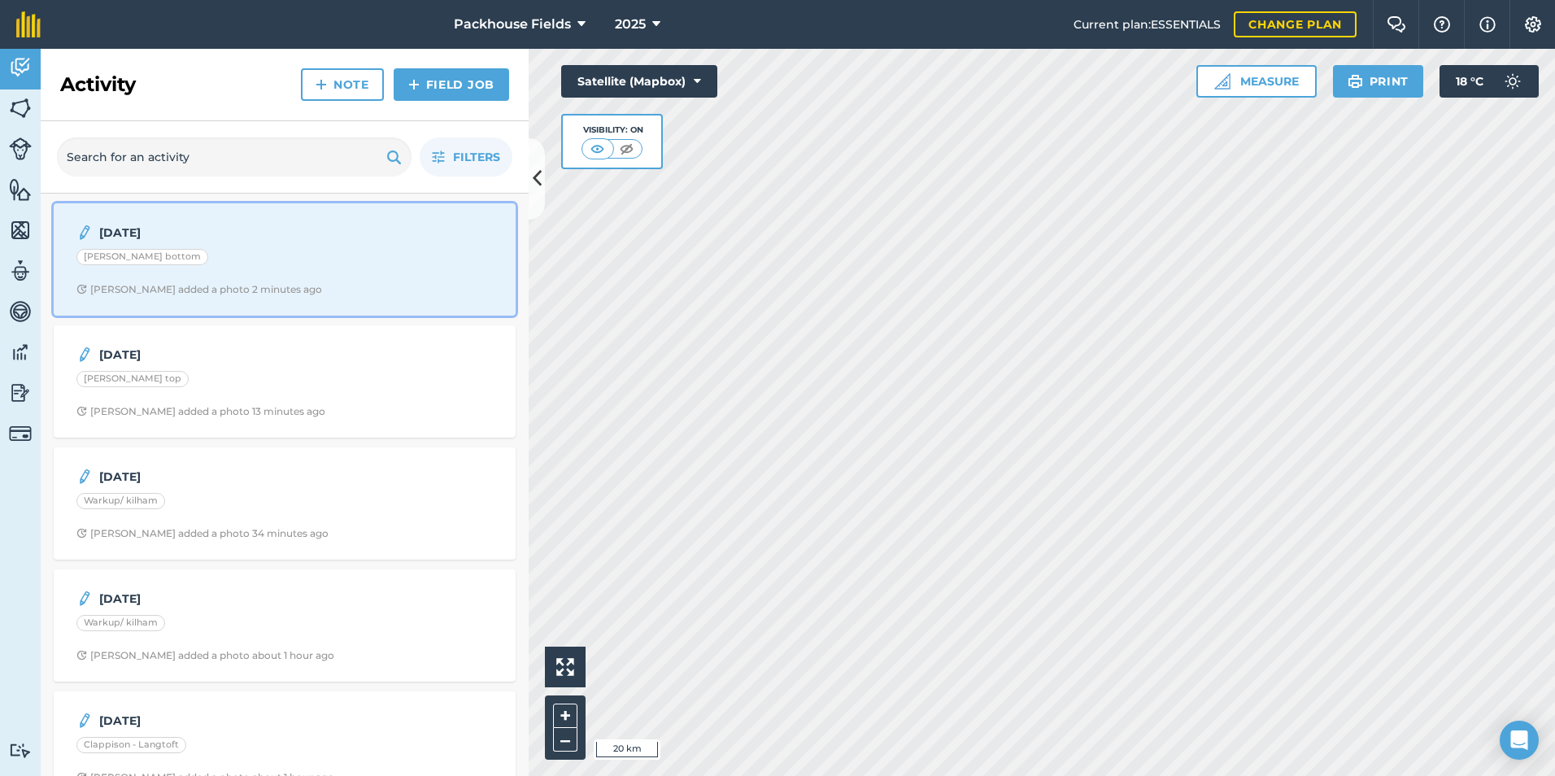
click at [275, 247] on div "2.9.25 Clappison - Marshall bottom Alice B added a photo 2 minutes ago" at bounding box center [284, 259] width 442 height 93
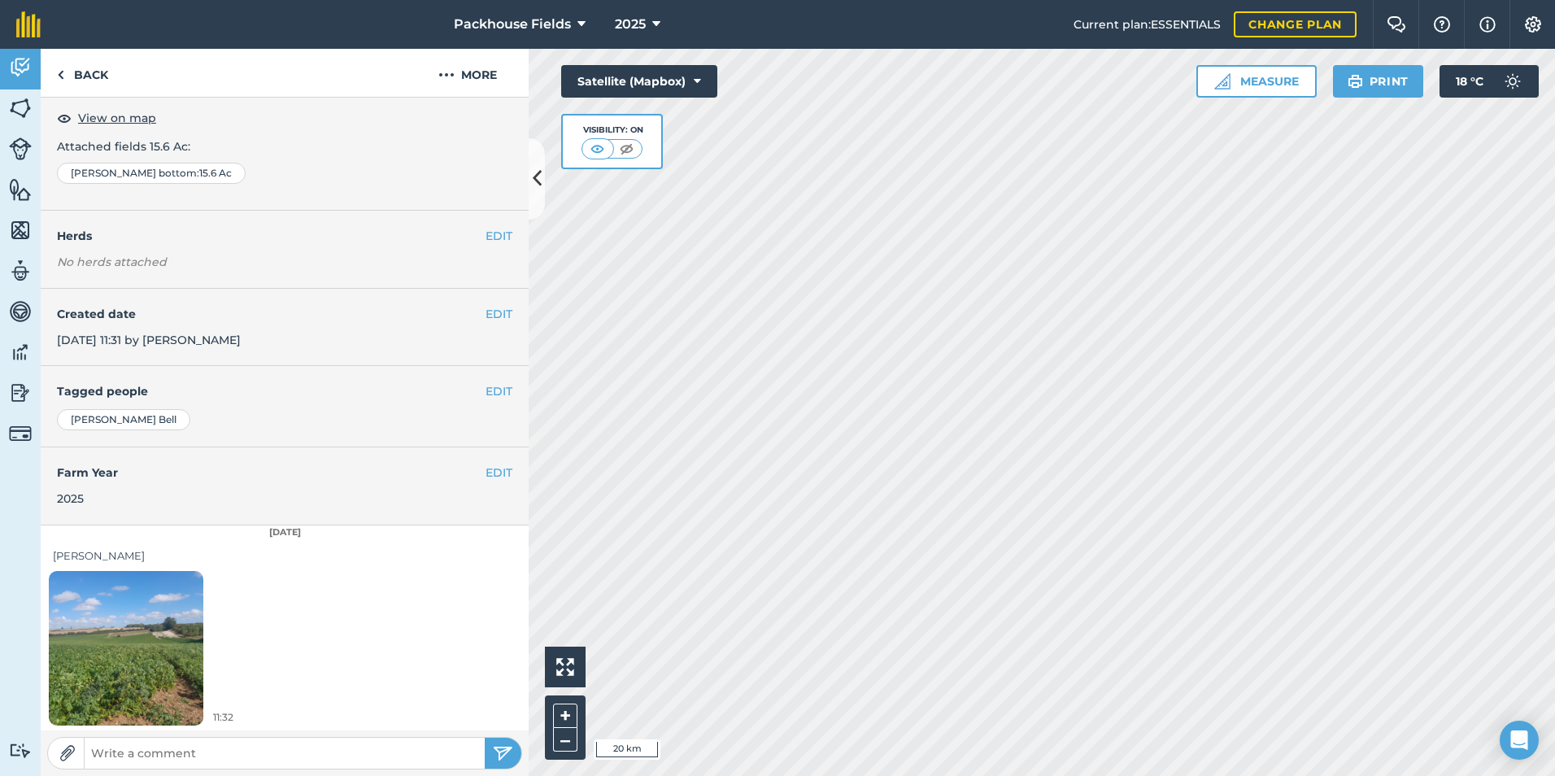
scroll to position [91, 0]
click at [170, 624] on img at bounding box center [126, 646] width 154 height 206
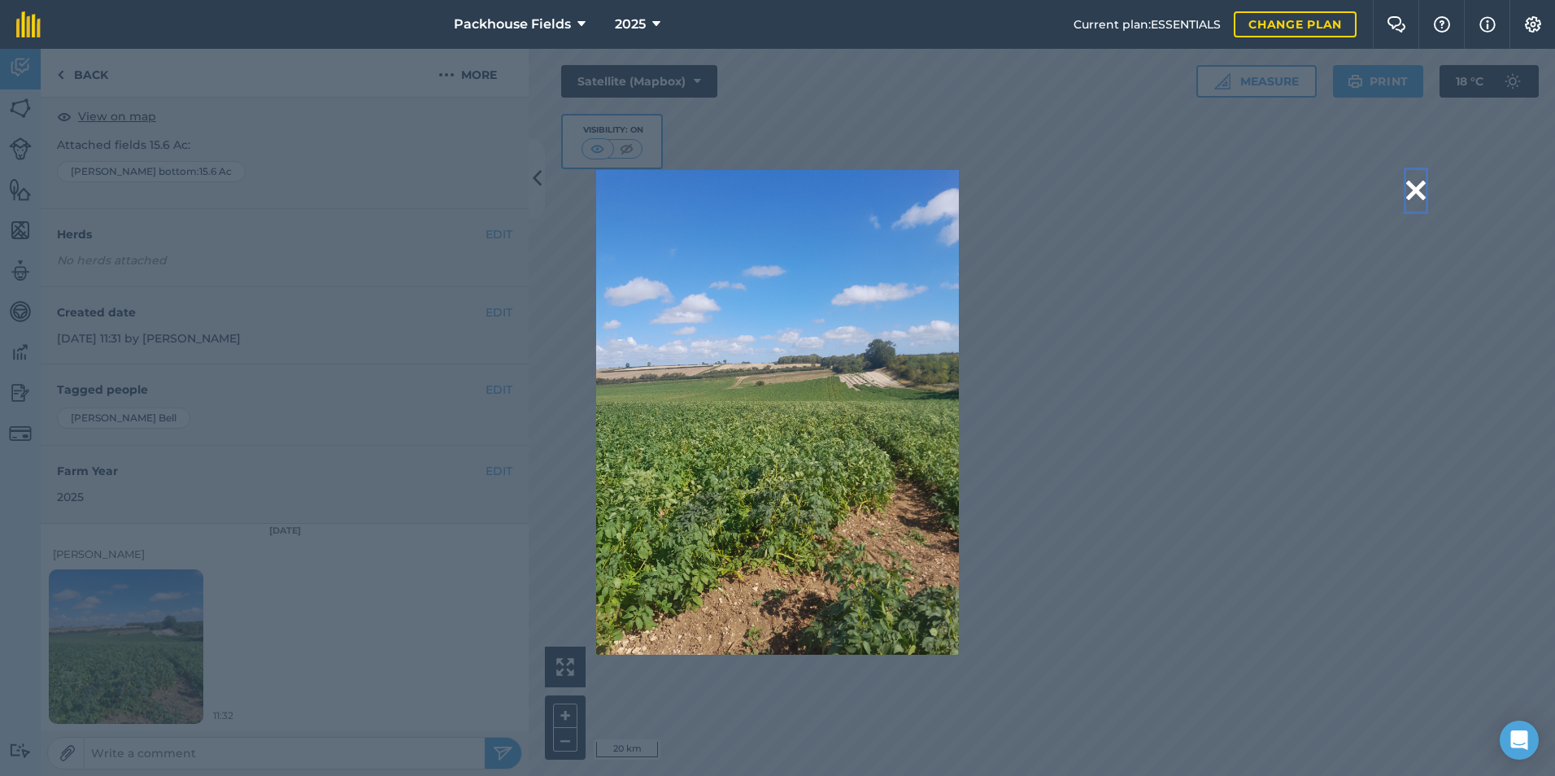
click at [1414, 182] on button at bounding box center [1416, 190] width 20 height 41
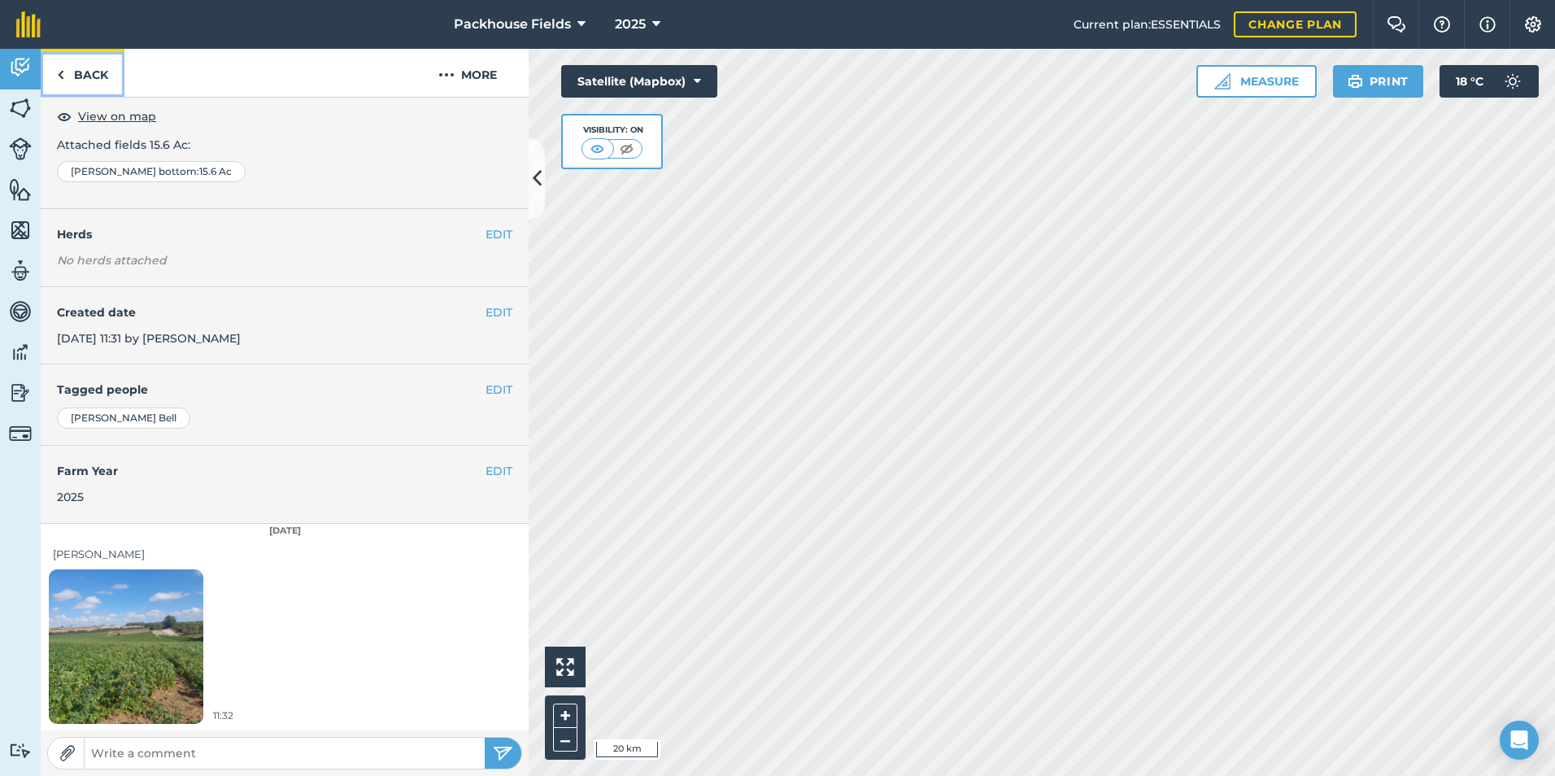
click at [64, 68] on link "Back" at bounding box center [83, 73] width 84 height 48
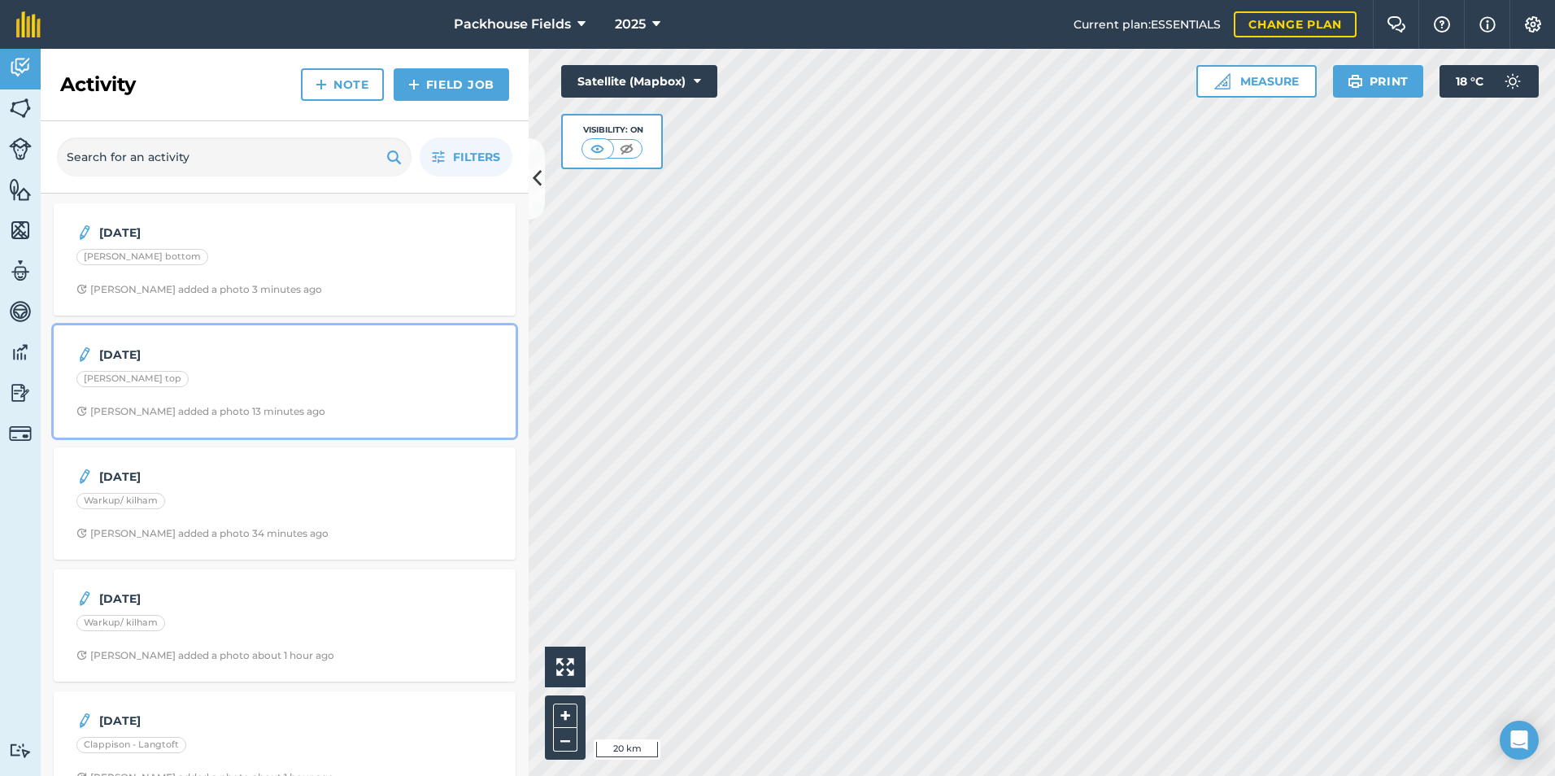
click at [238, 366] on div "2.9.25 Clappison - Marshall top Alice B added a photo 13 minutes ago" at bounding box center [284, 381] width 442 height 93
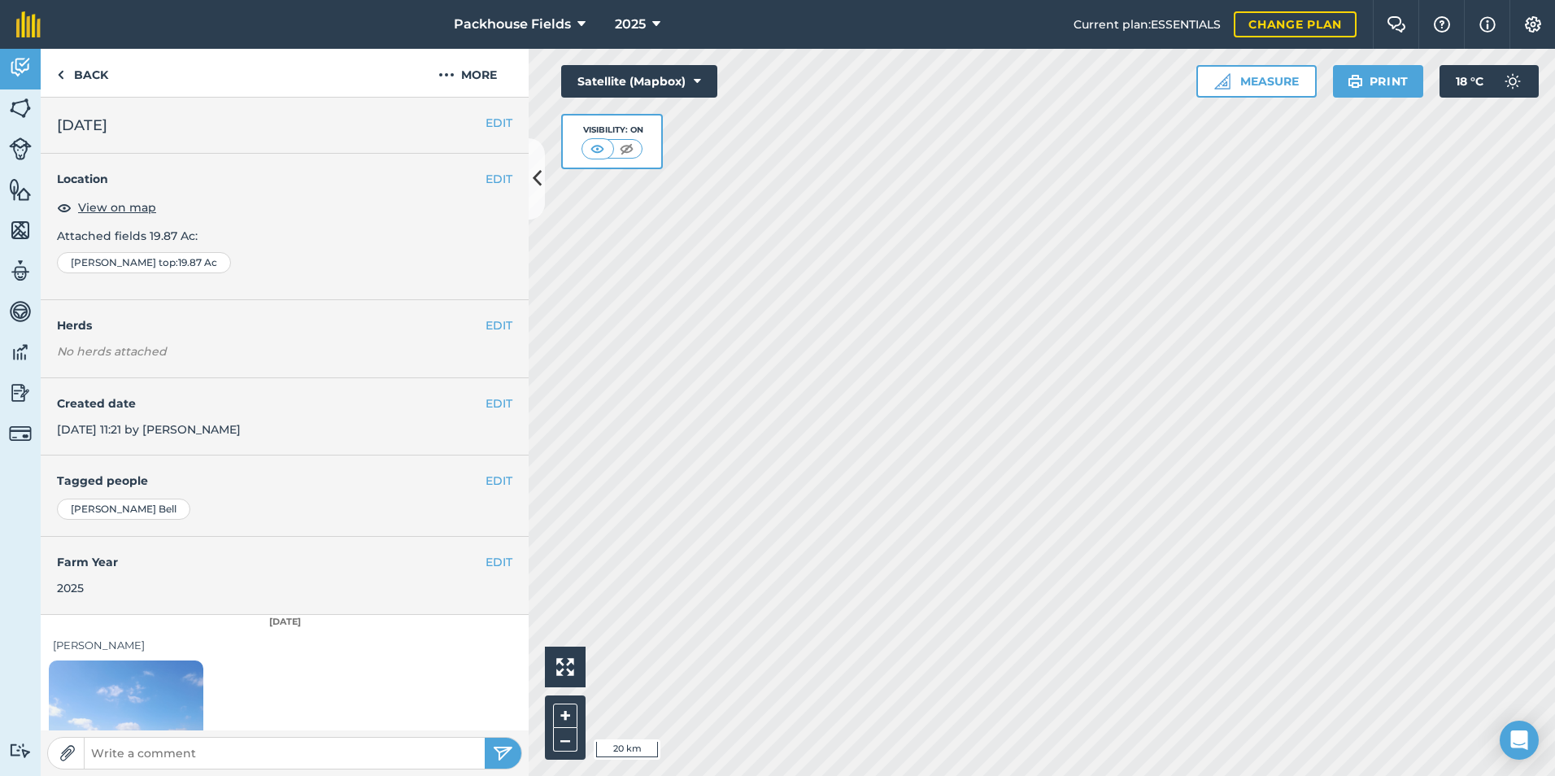
scroll to position [91, 0]
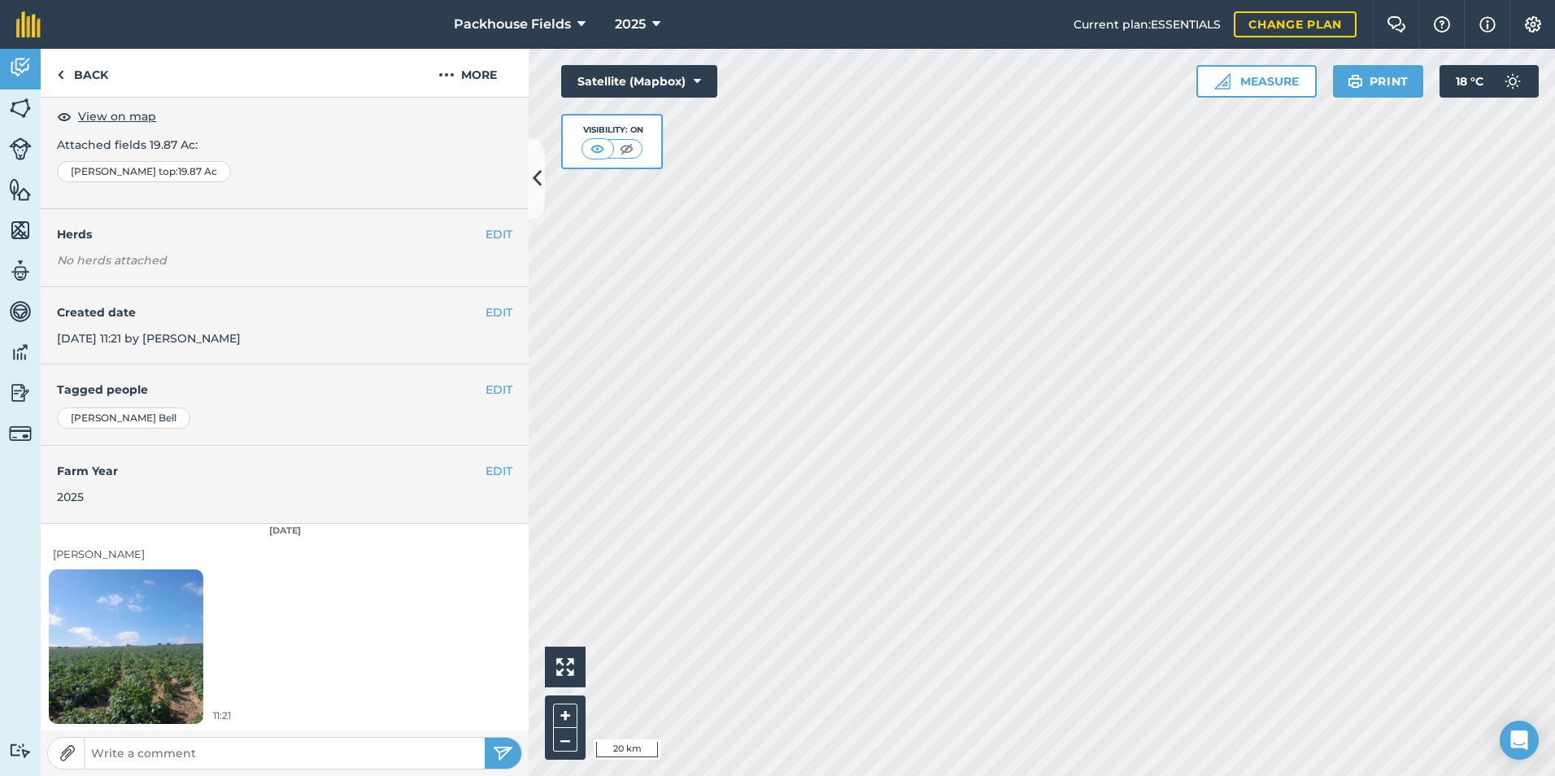
click at [158, 630] on img at bounding box center [126, 646] width 154 height 206
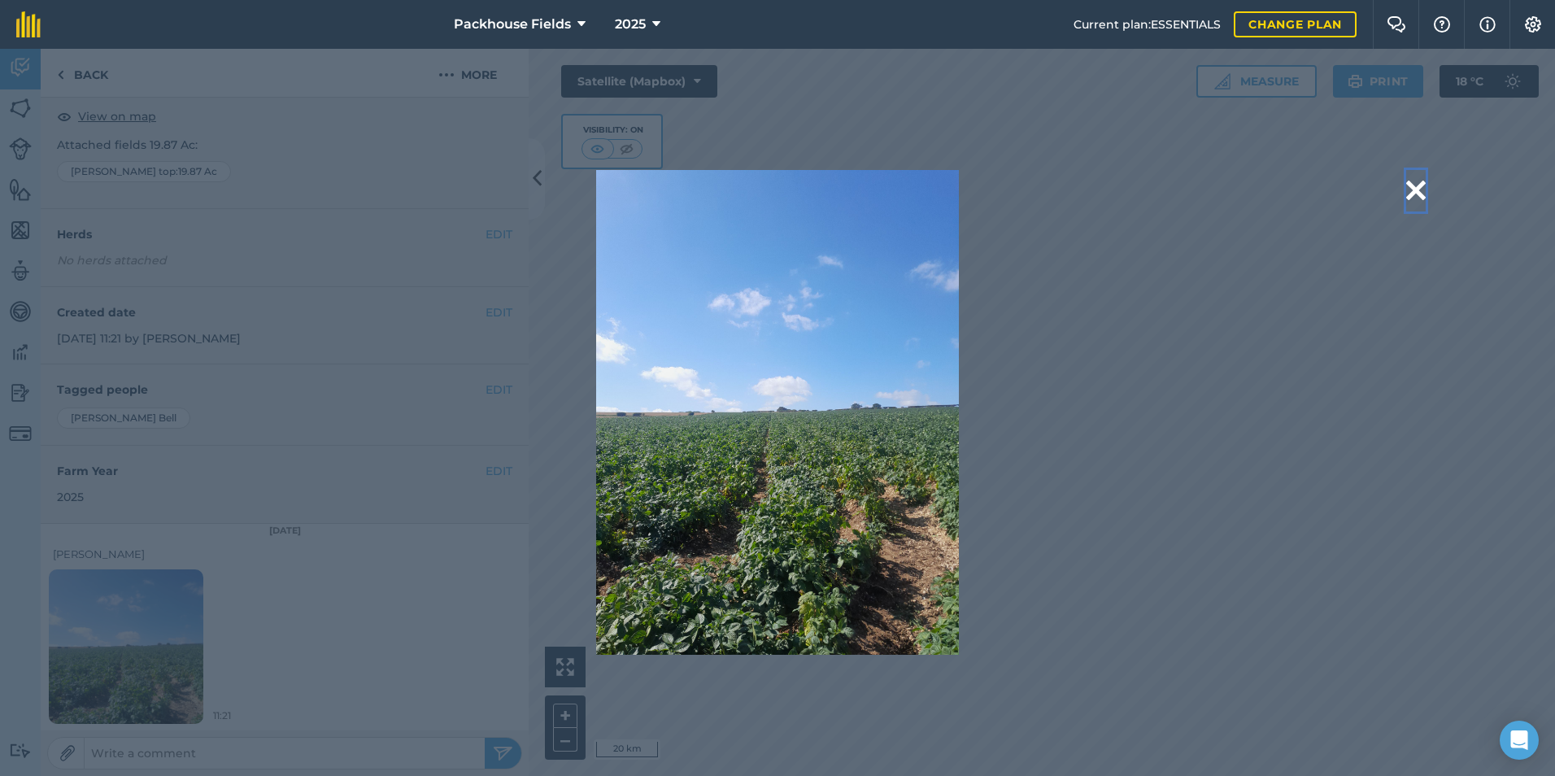
click at [1414, 196] on button at bounding box center [1416, 190] width 20 height 41
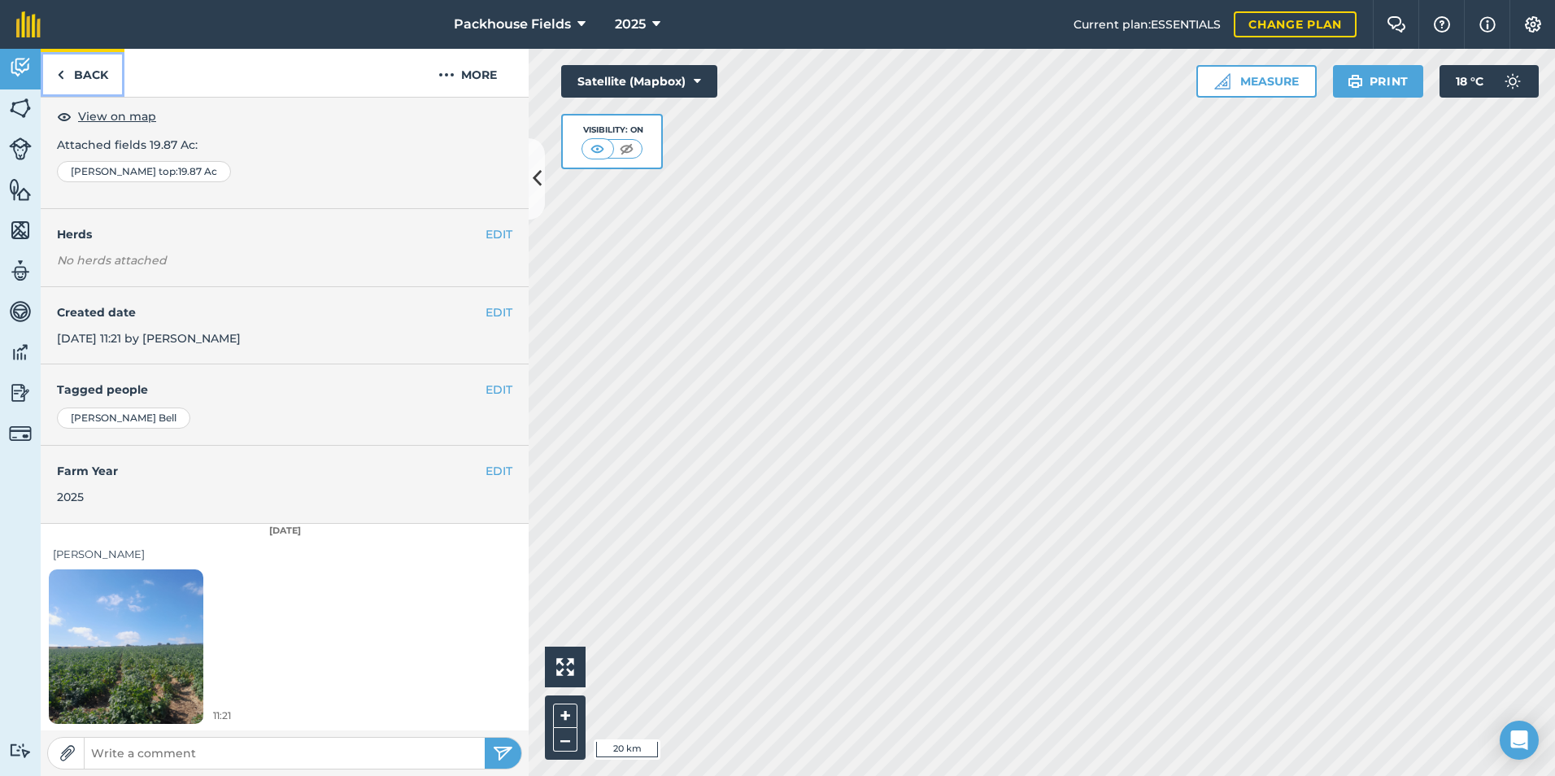
click at [85, 69] on link "Back" at bounding box center [83, 73] width 84 height 48
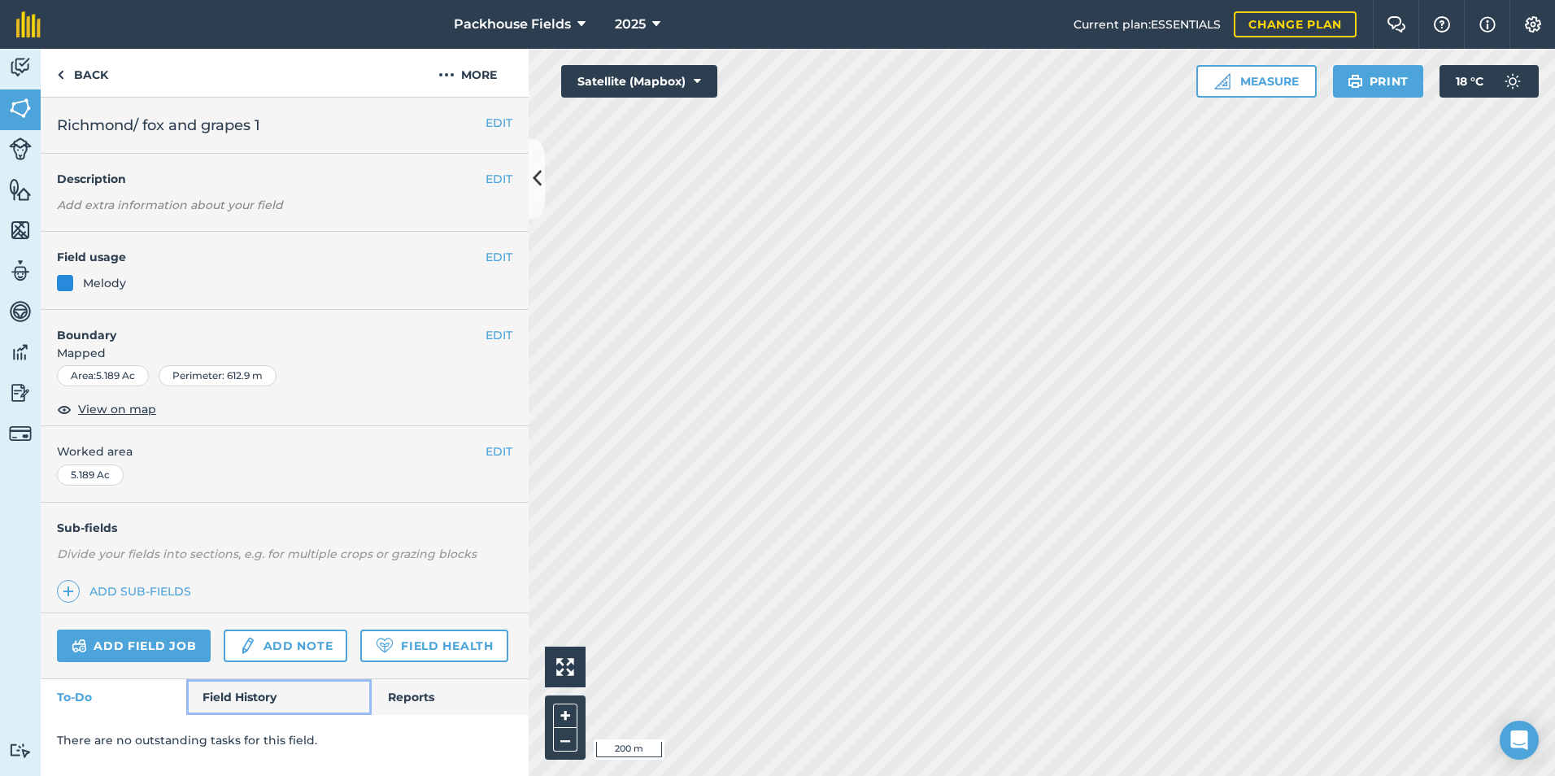
click at [249, 694] on link "Field History" at bounding box center [278, 697] width 185 height 36
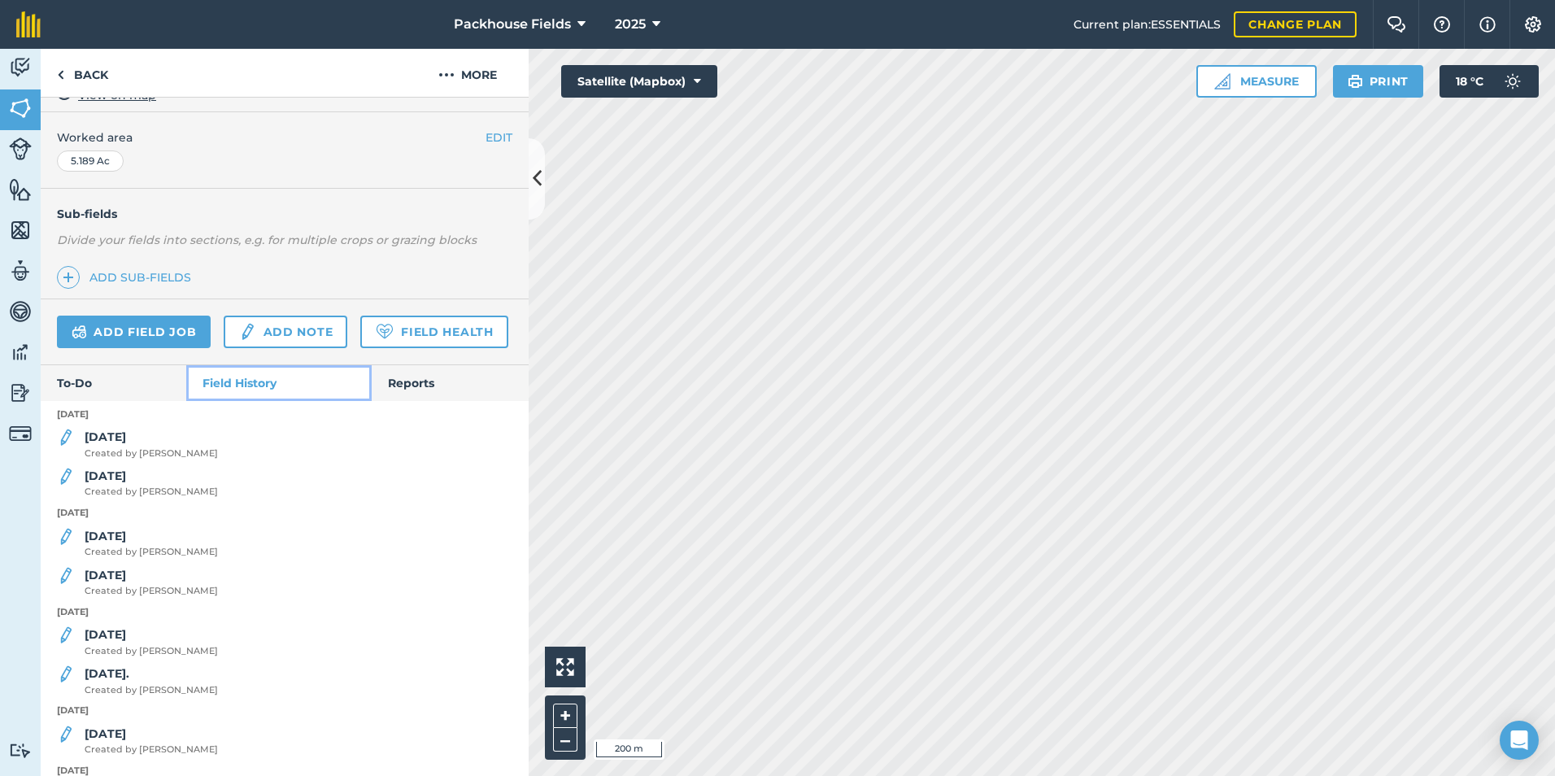
scroll to position [325, 0]
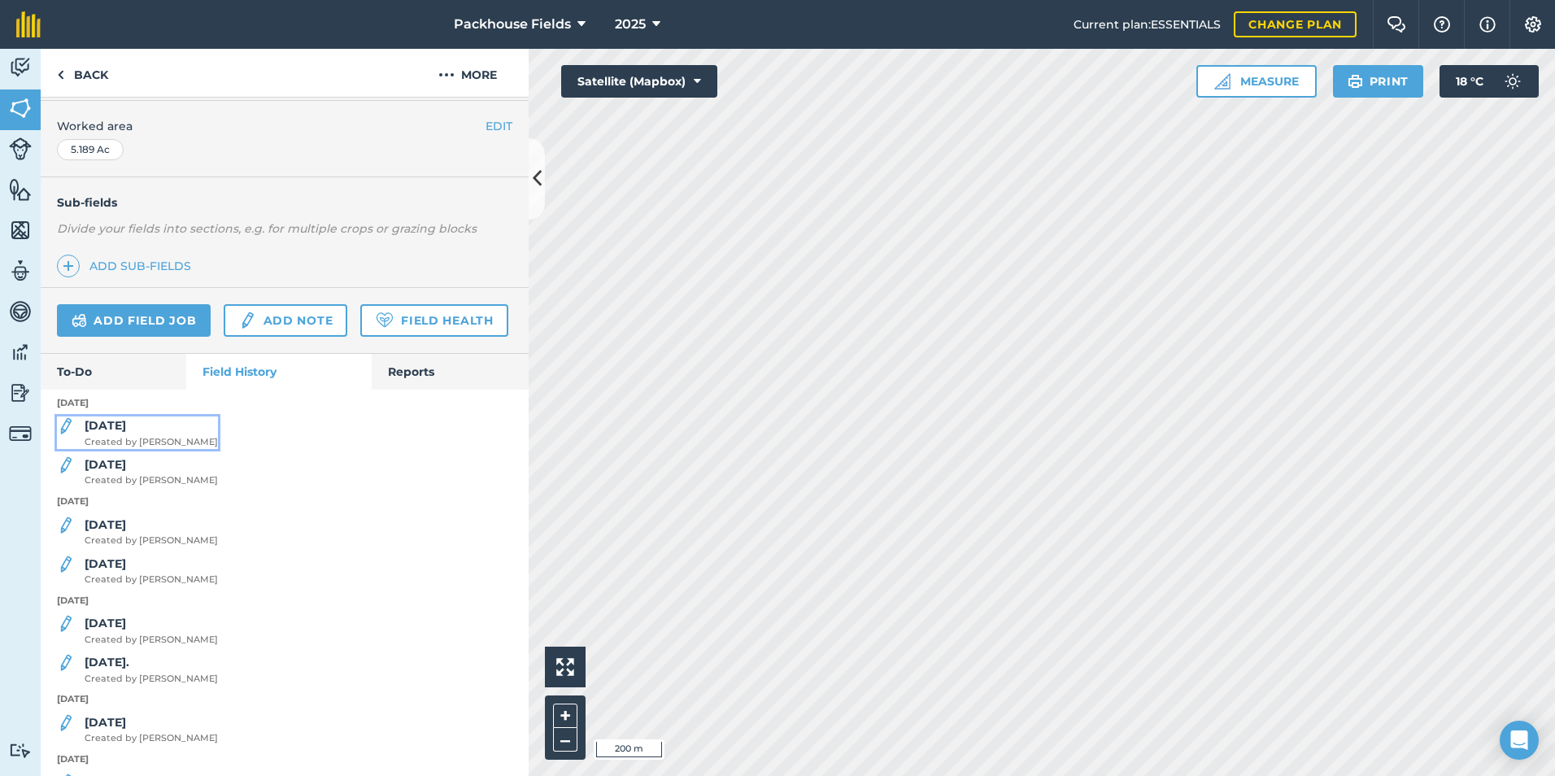
click at [116, 450] on span "Created by Alice B" at bounding box center [151, 442] width 133 height 15
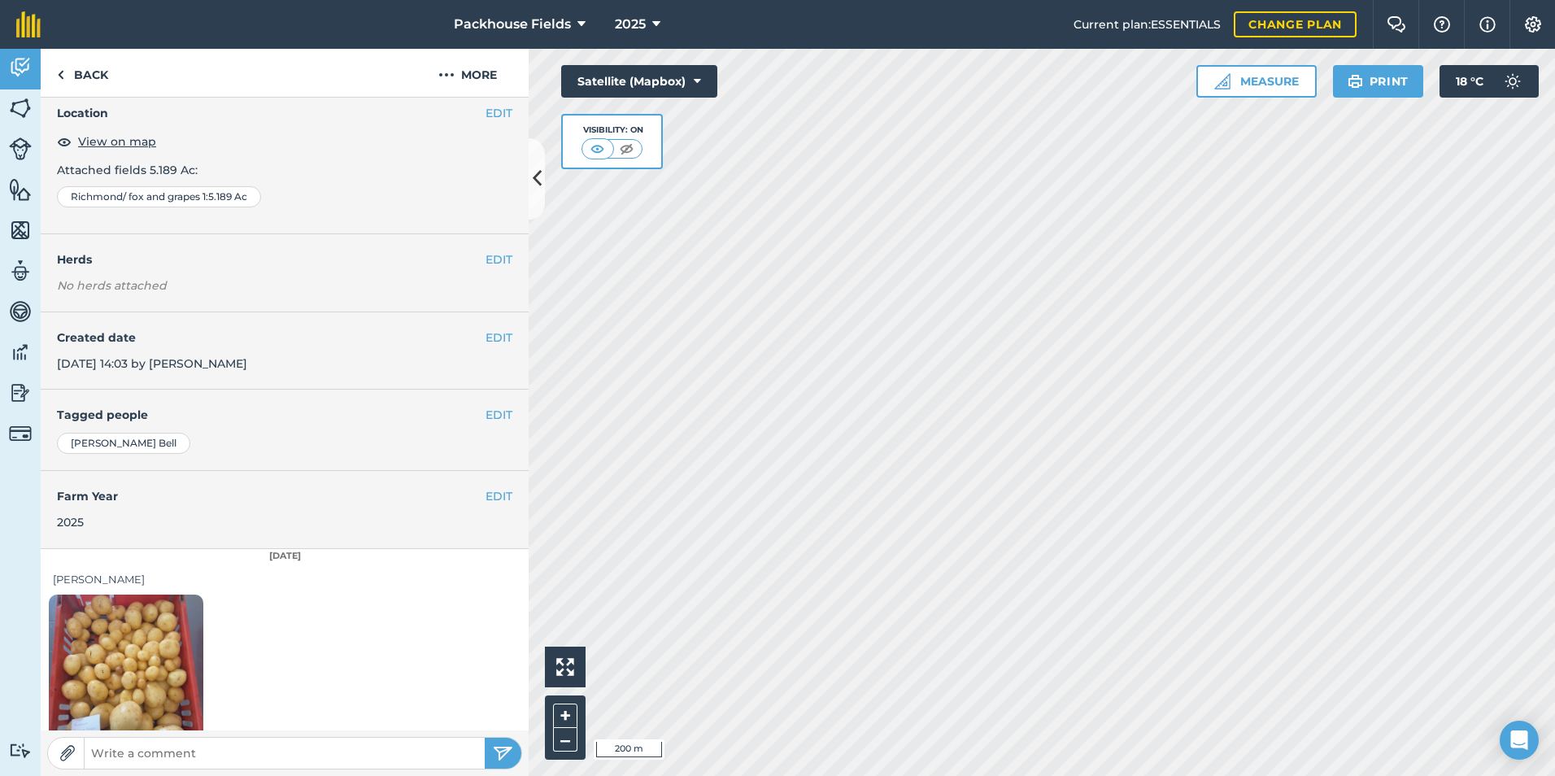
scroll to position [91, 0]
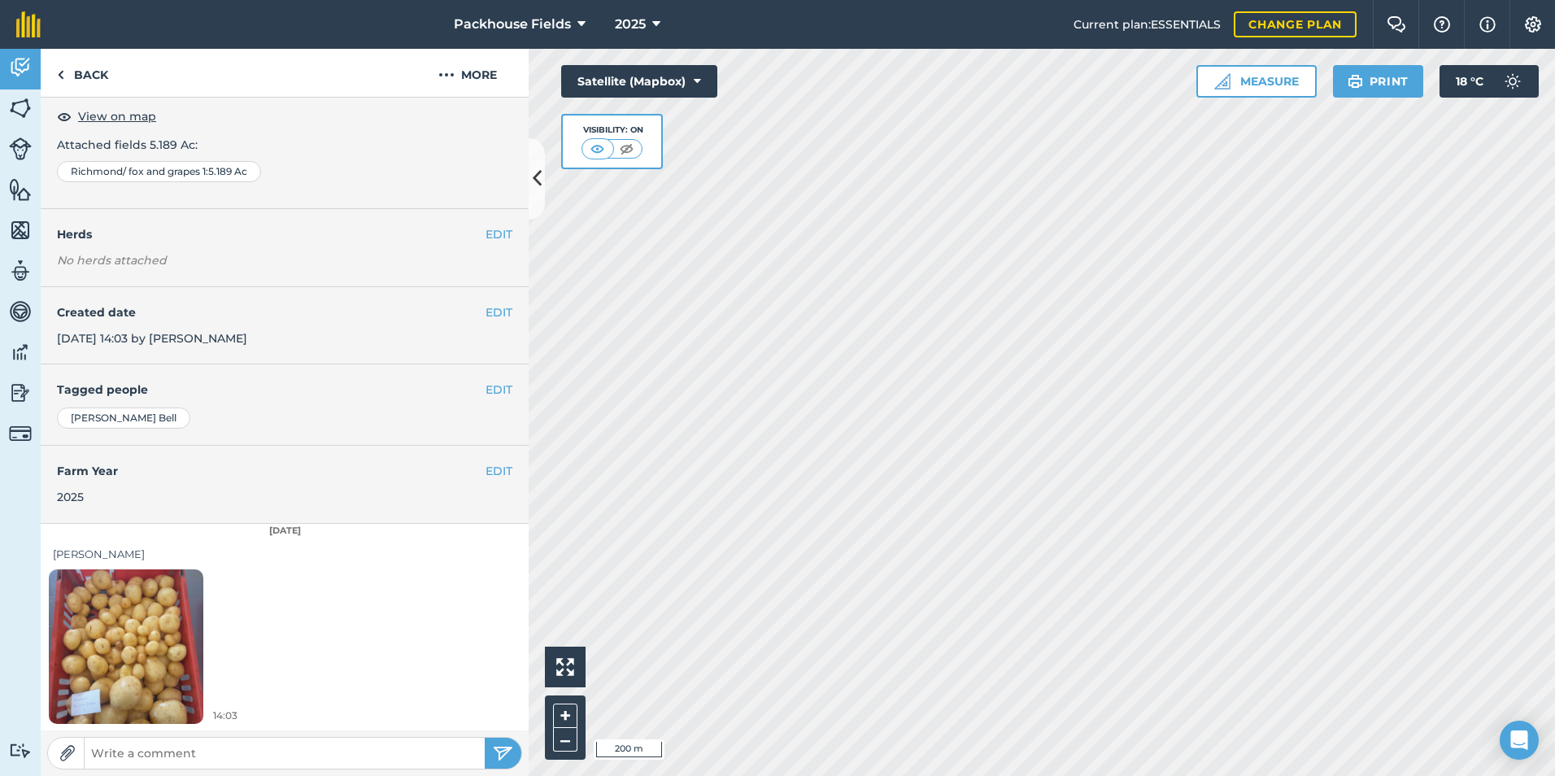
click at [167, 637] on img at bounding box center [126, 646] width 154 height 206
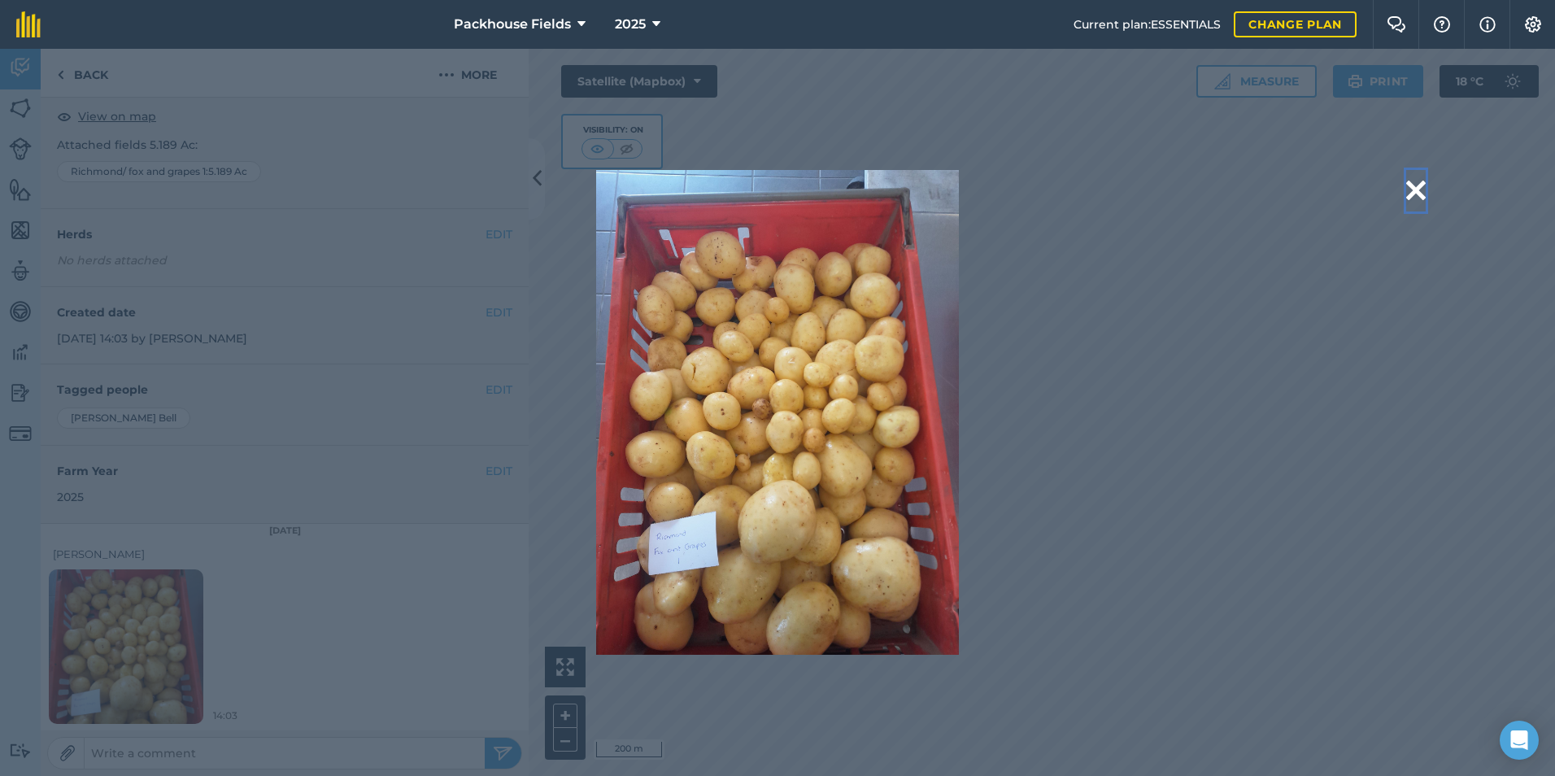
click at [1423, 190] on button at bounding box center [1416, 190] width 20 height 41
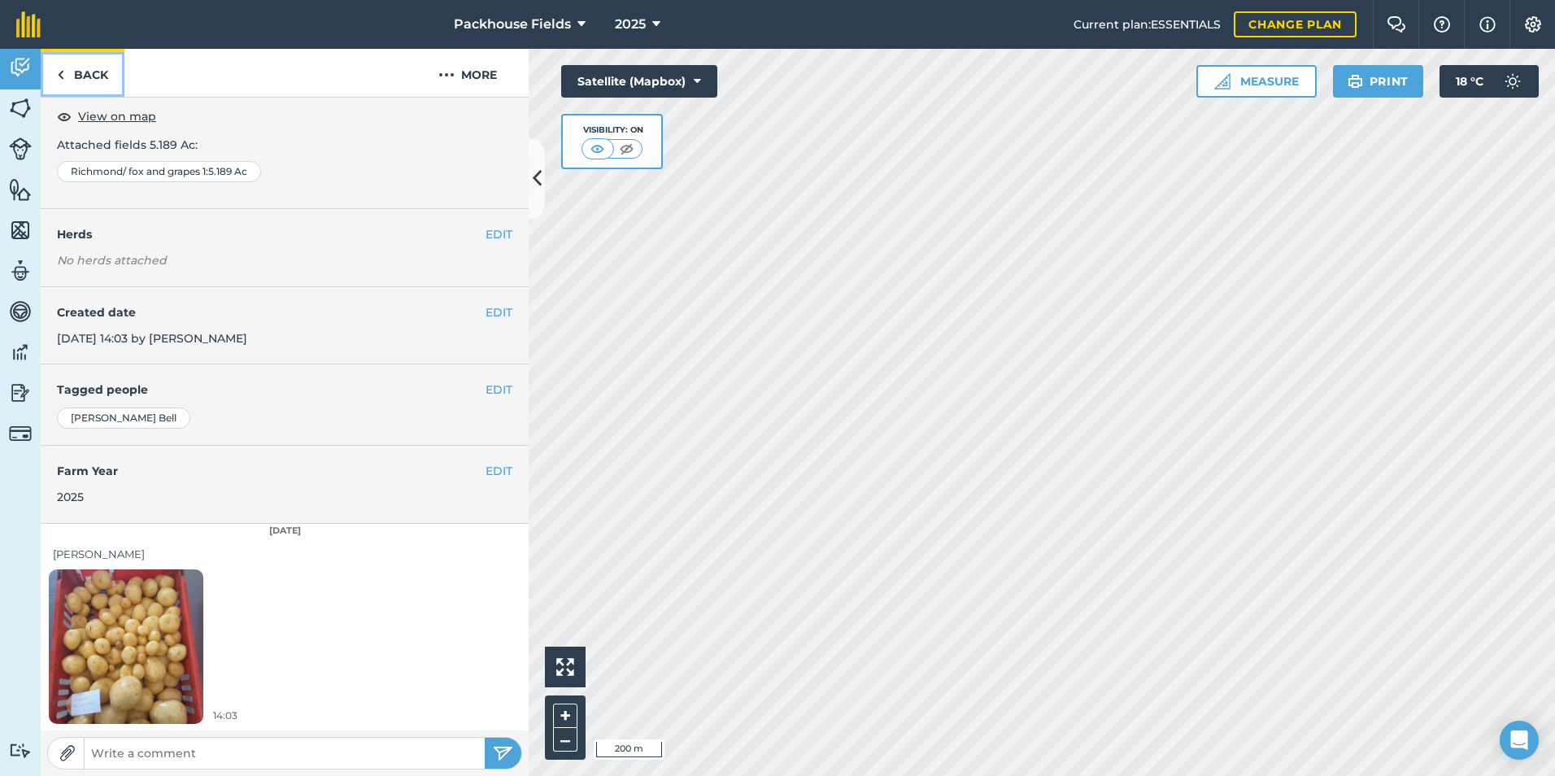
click at [94, 91] on link "Back" at bounding box center [83, 73] width 84 height 48
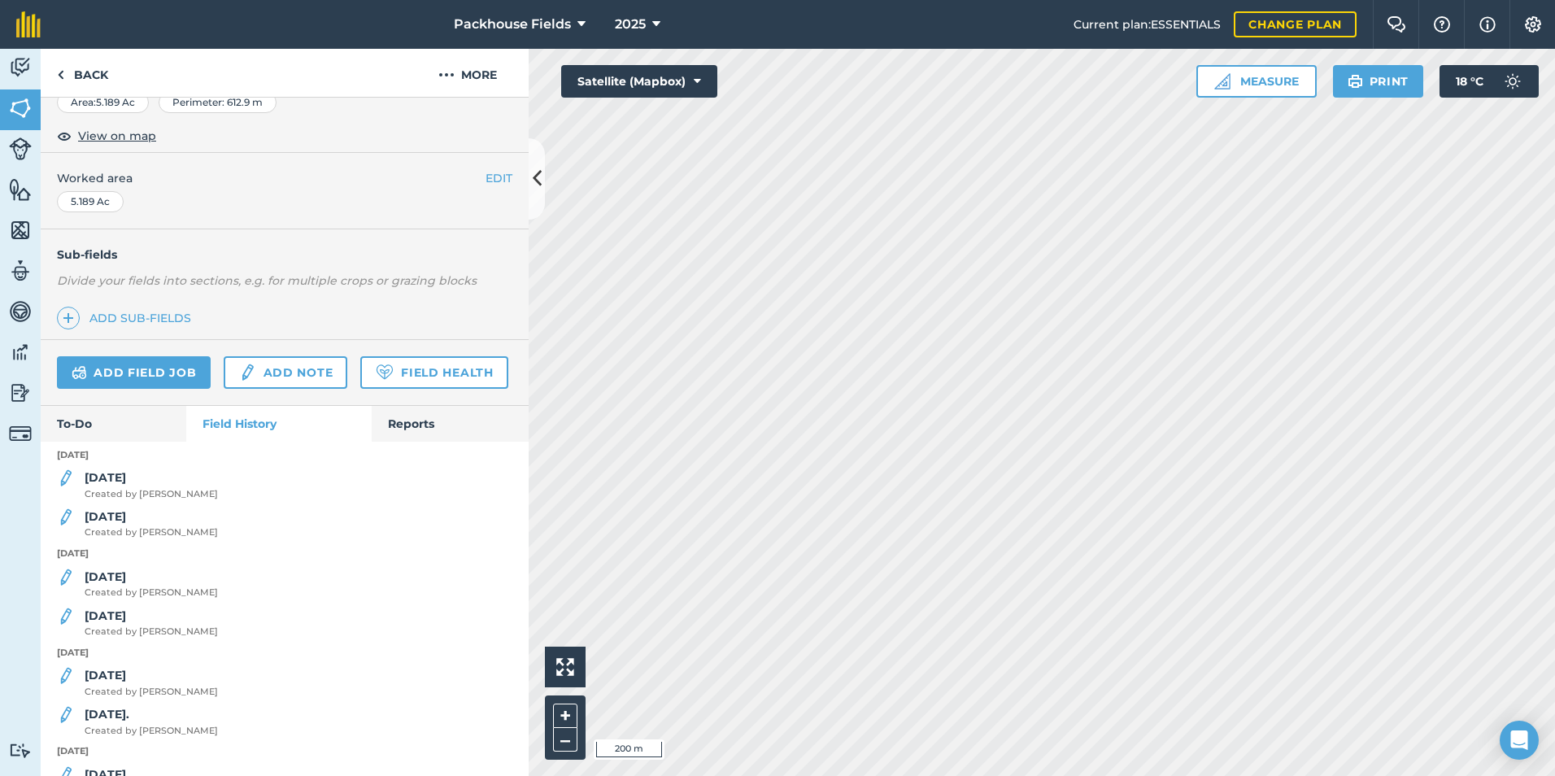
scroll to position [325, 0]
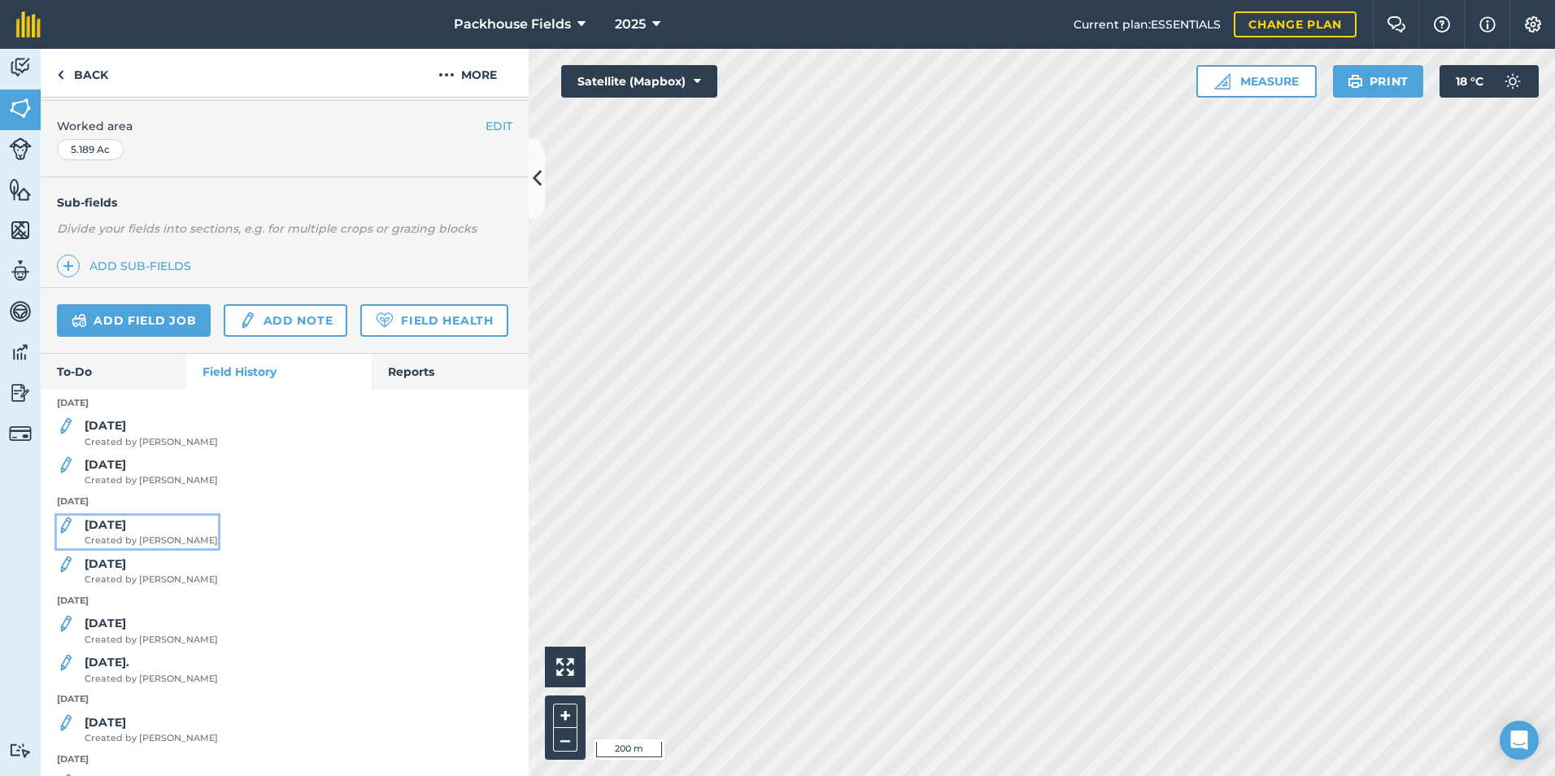
click at [123, 532] on strong "[DATE]" at bounding box center [105, 524] width 41 height 15
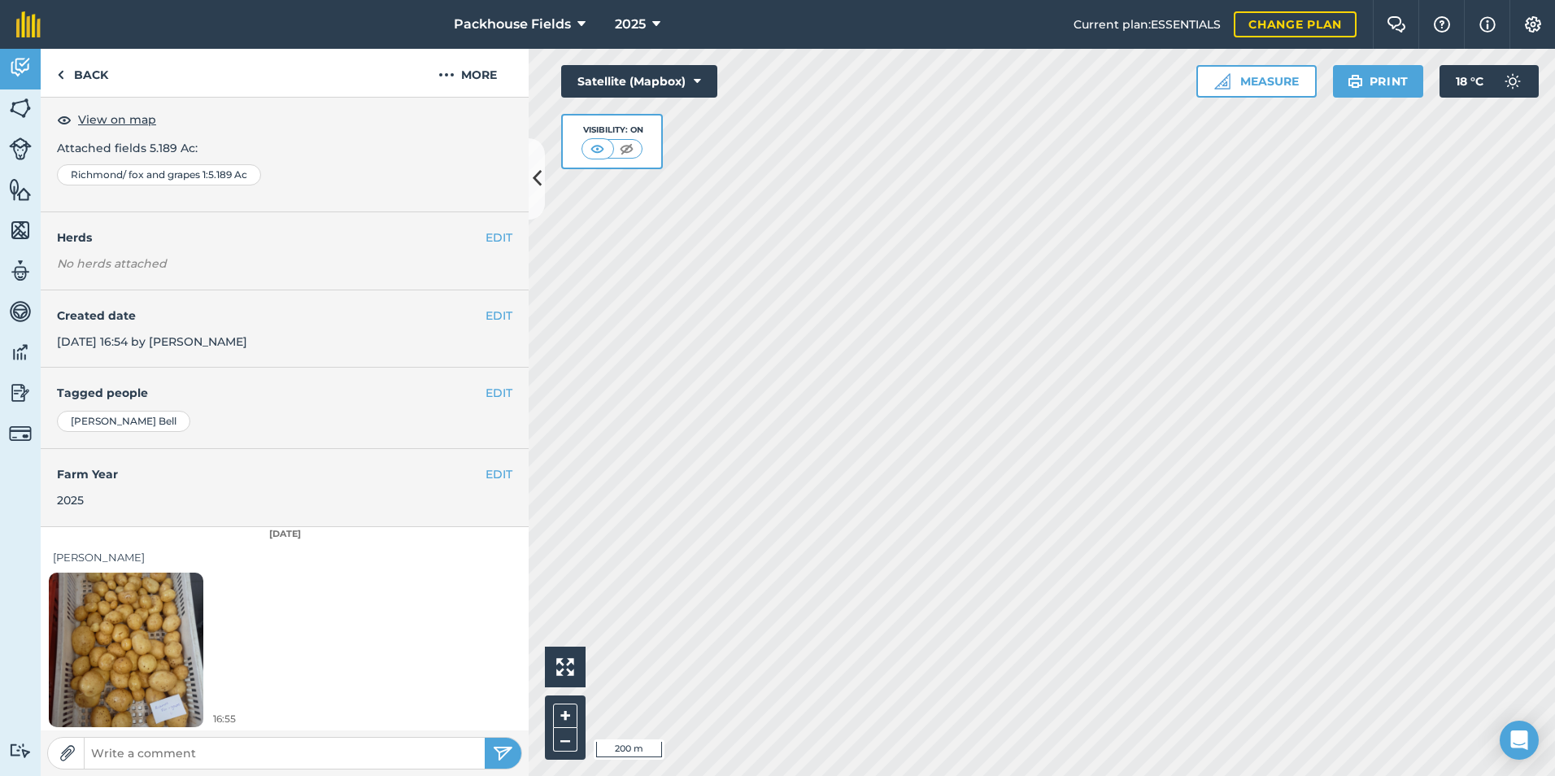
scroll to position [91, 0]
click at [139, 589] on img at bounding box center [126, 646] width 154 height 206
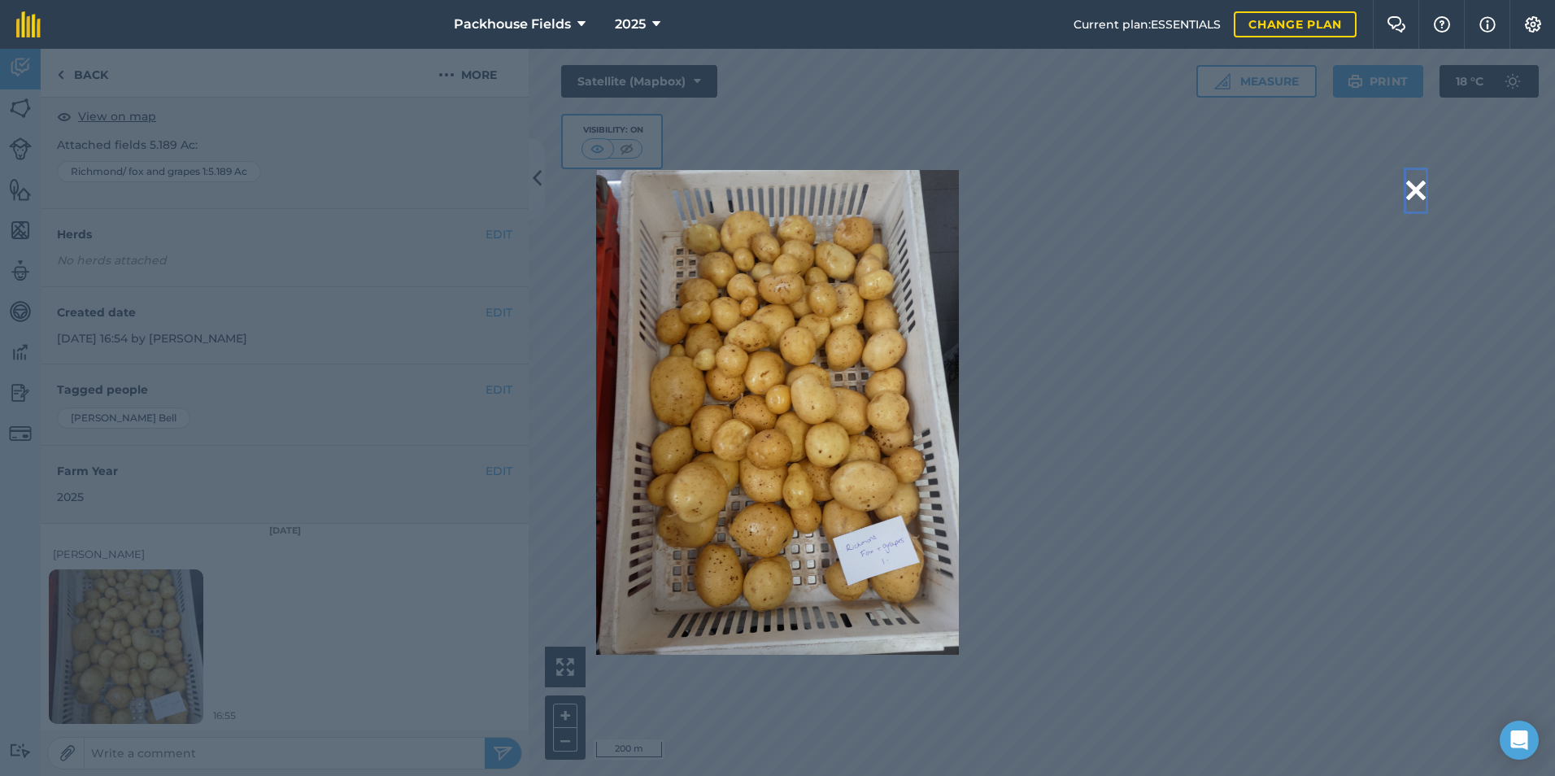
click at [1412, 183] on button at bounding box center [1416, 190] width 20 height 41
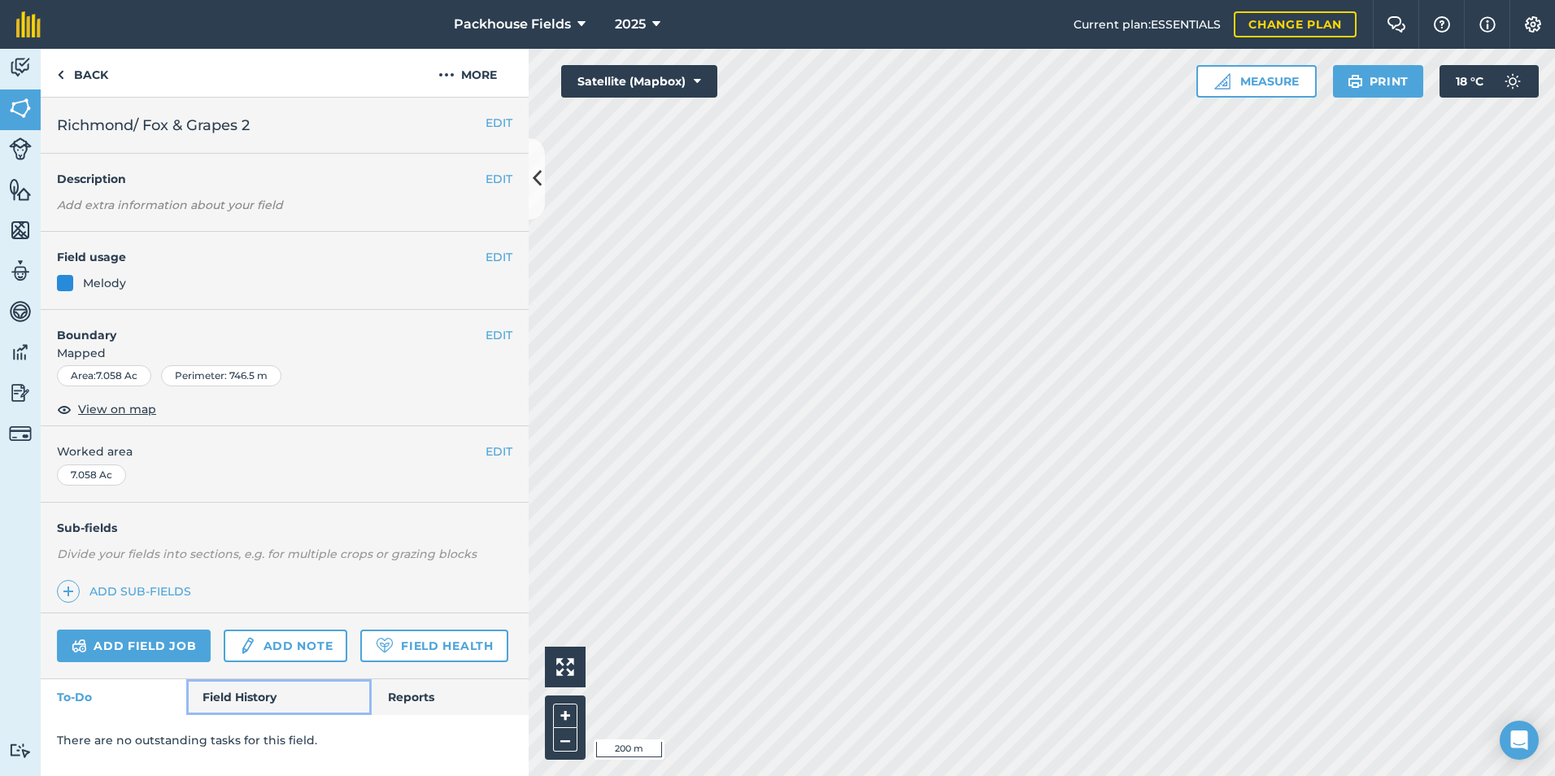
click at [255, 690] on link "Field History" at bounding box center [278, 697] width 185 height 36
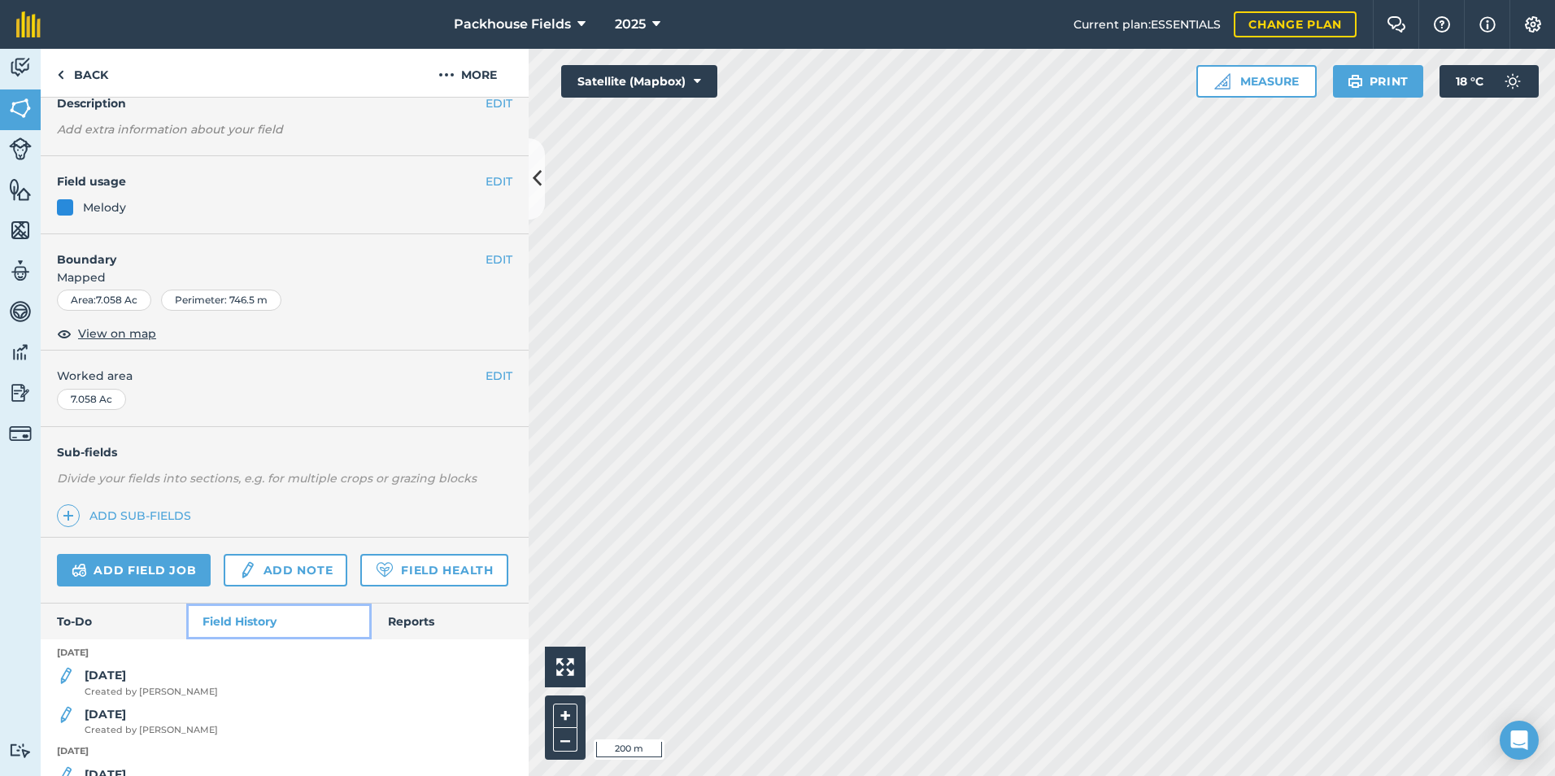
scroll to position [219, 0]
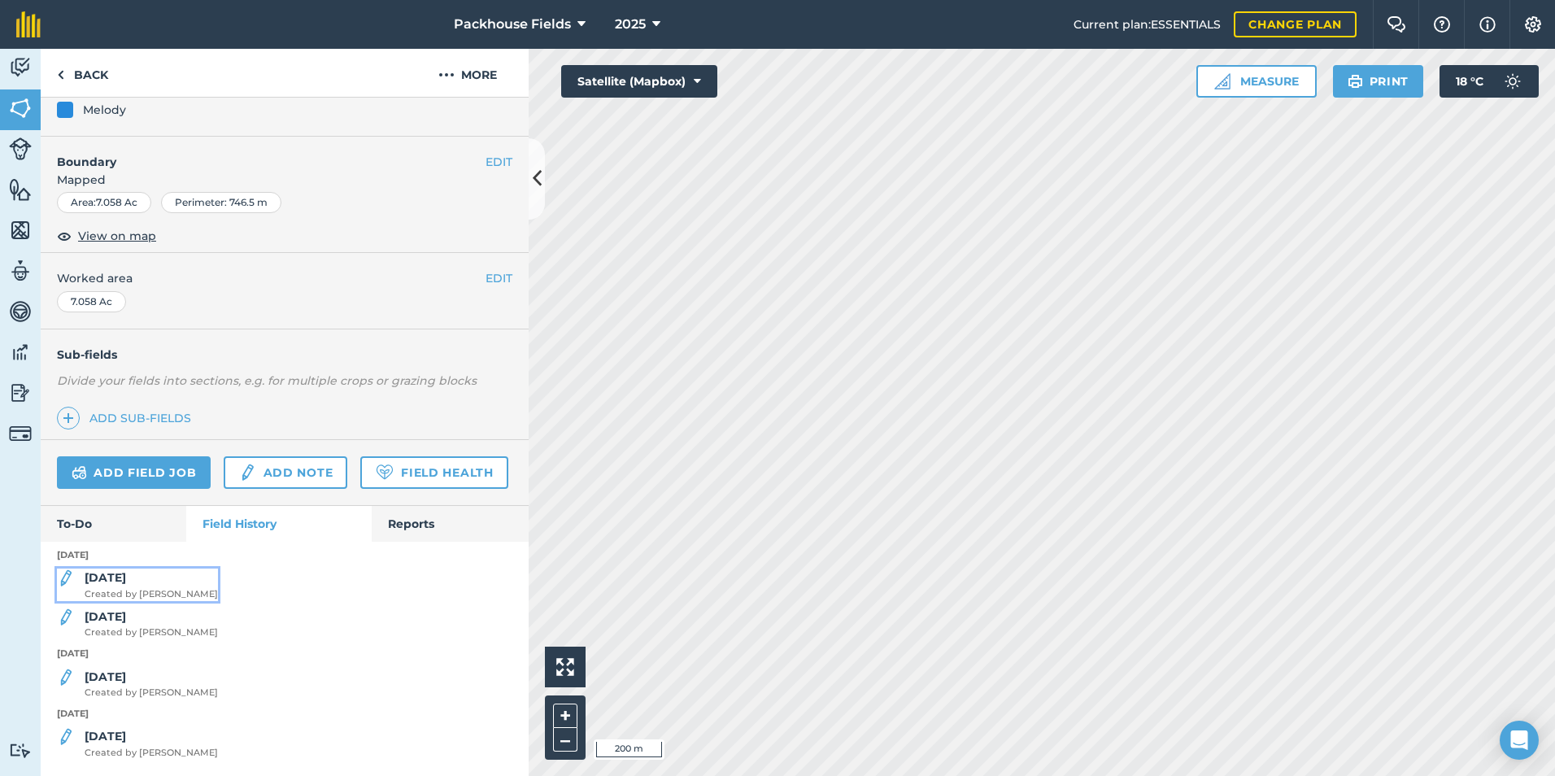
click at [115, 582] on strong "[DATE]" at bounding box center [105, 577] width 41 height 15
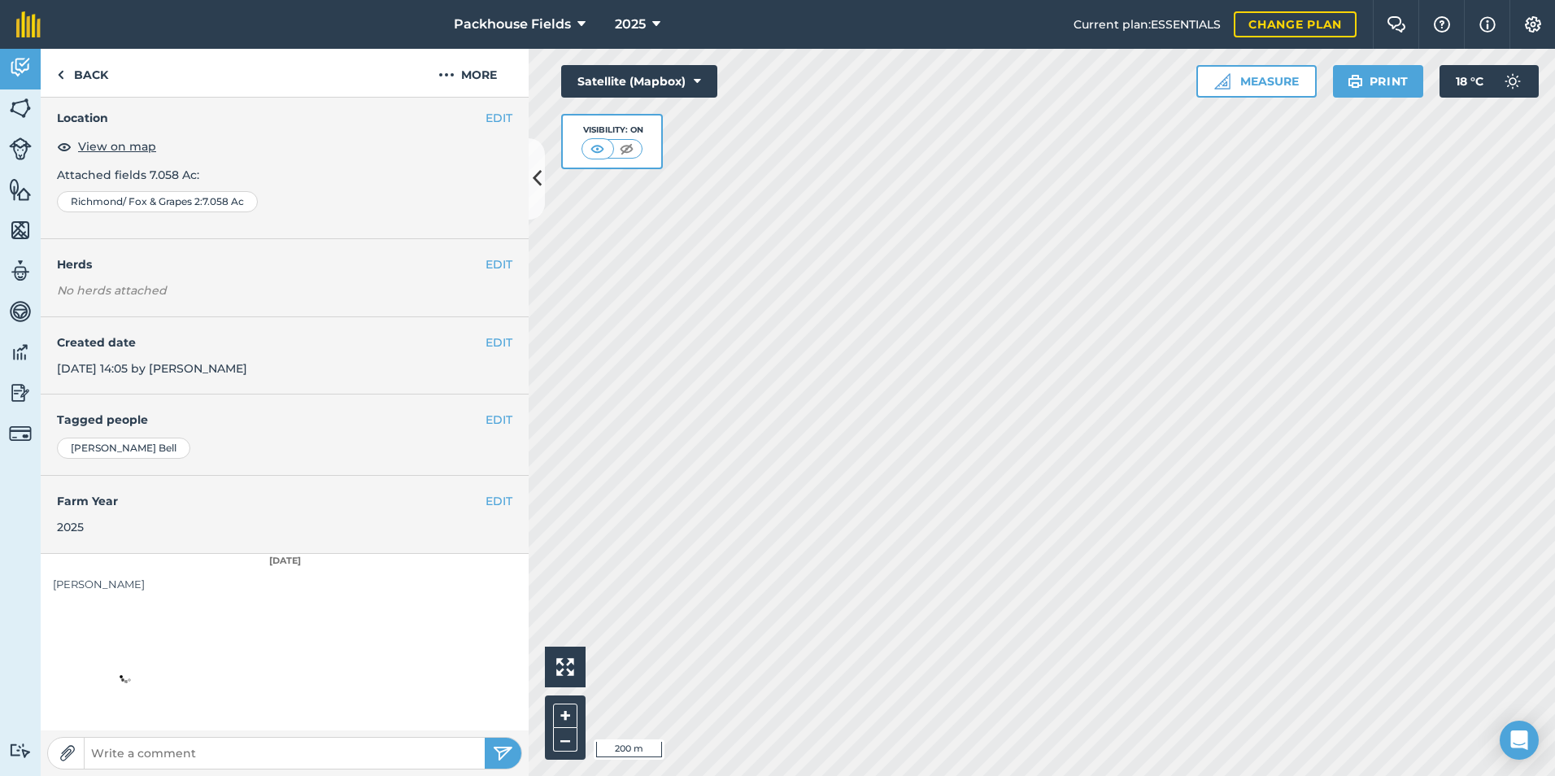
scroll to position [91, 0]
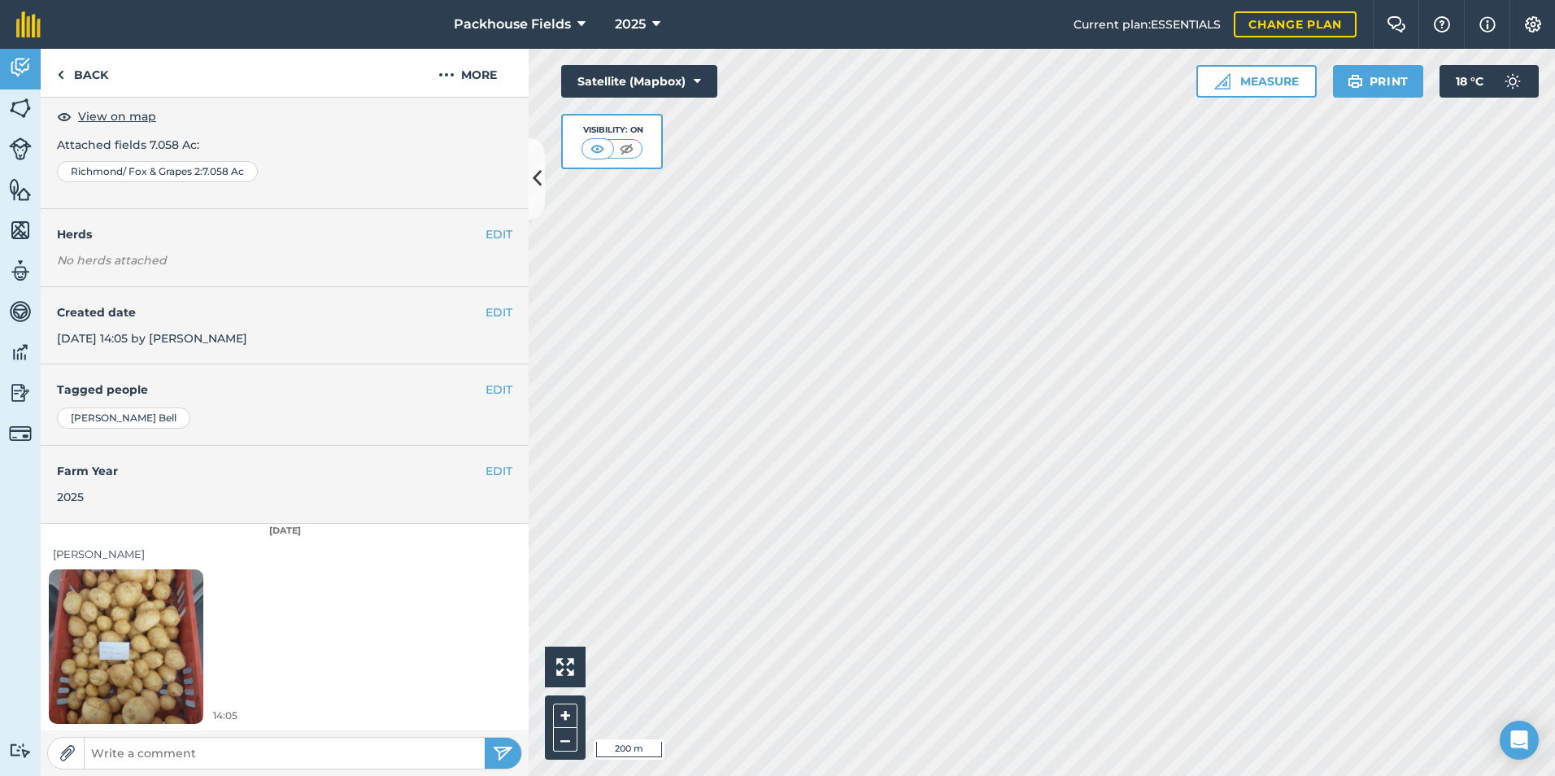
click at [150, 615] on img at bounding box center [126, 646] width 154 height 206
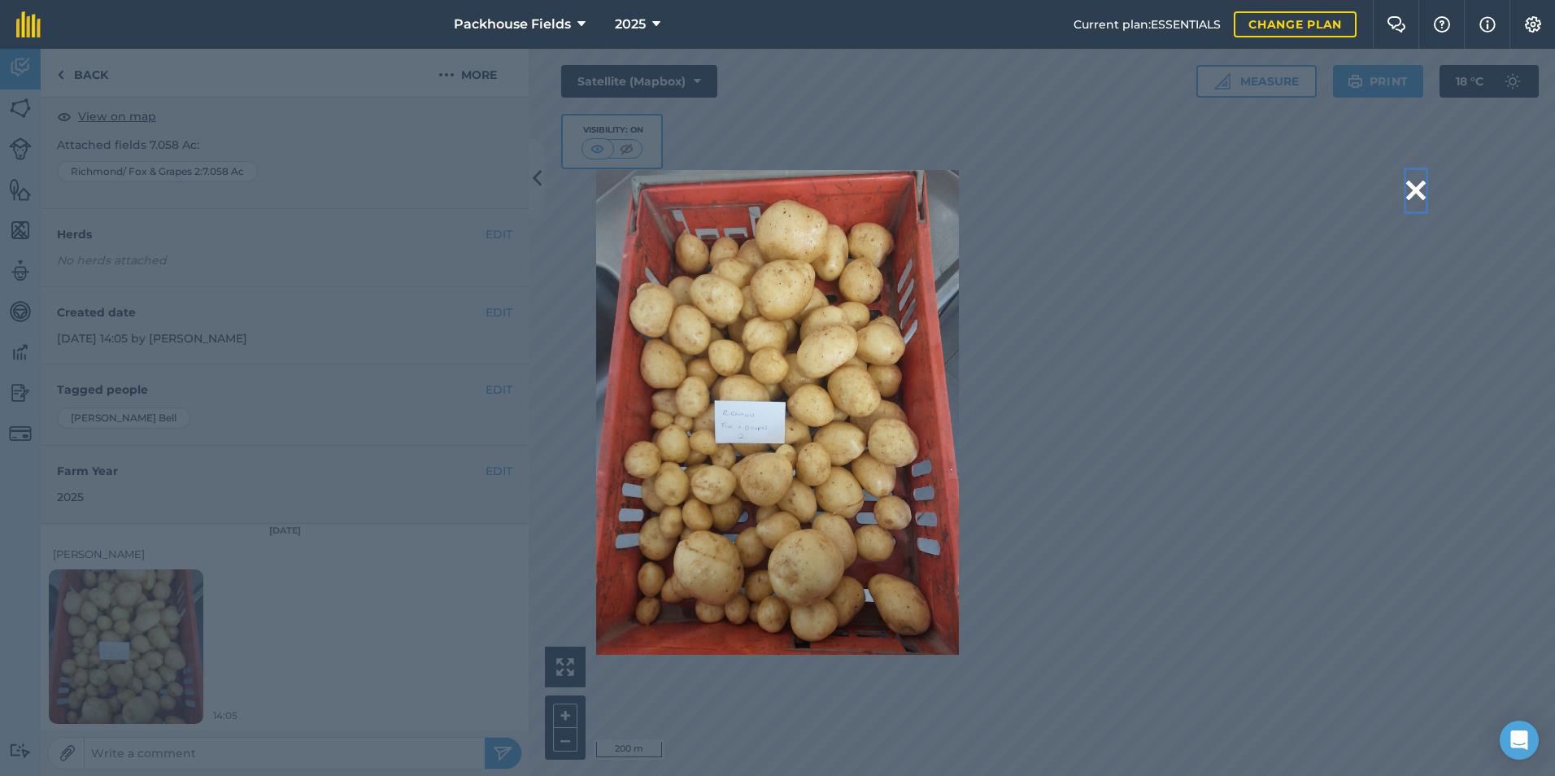
click at [1423, 185] on button at bounding box center [1416, 190] width 20 height 41
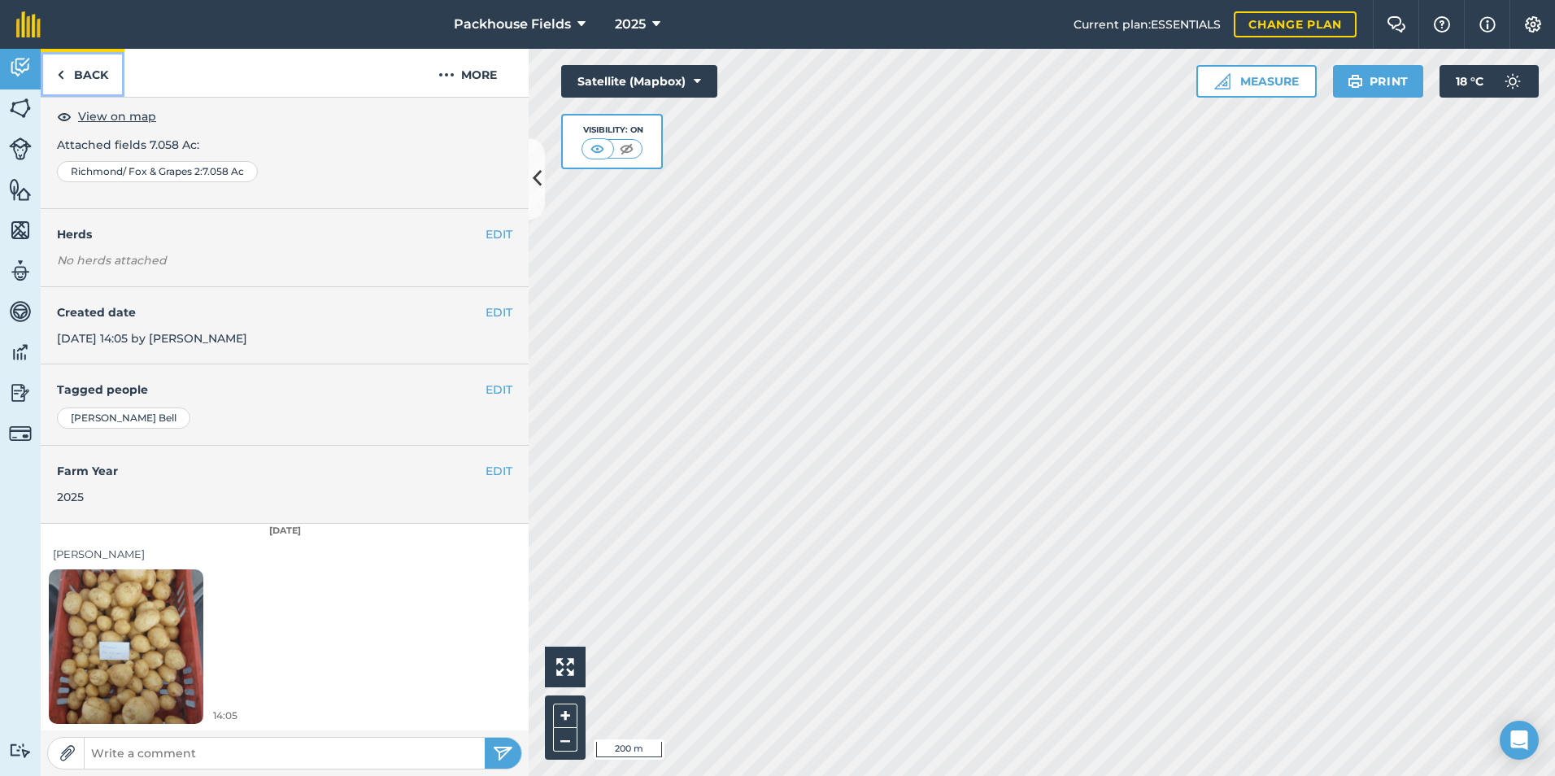
click at [93, 80] on link "Back" at bounding box center [83, 73] width 84 height 48
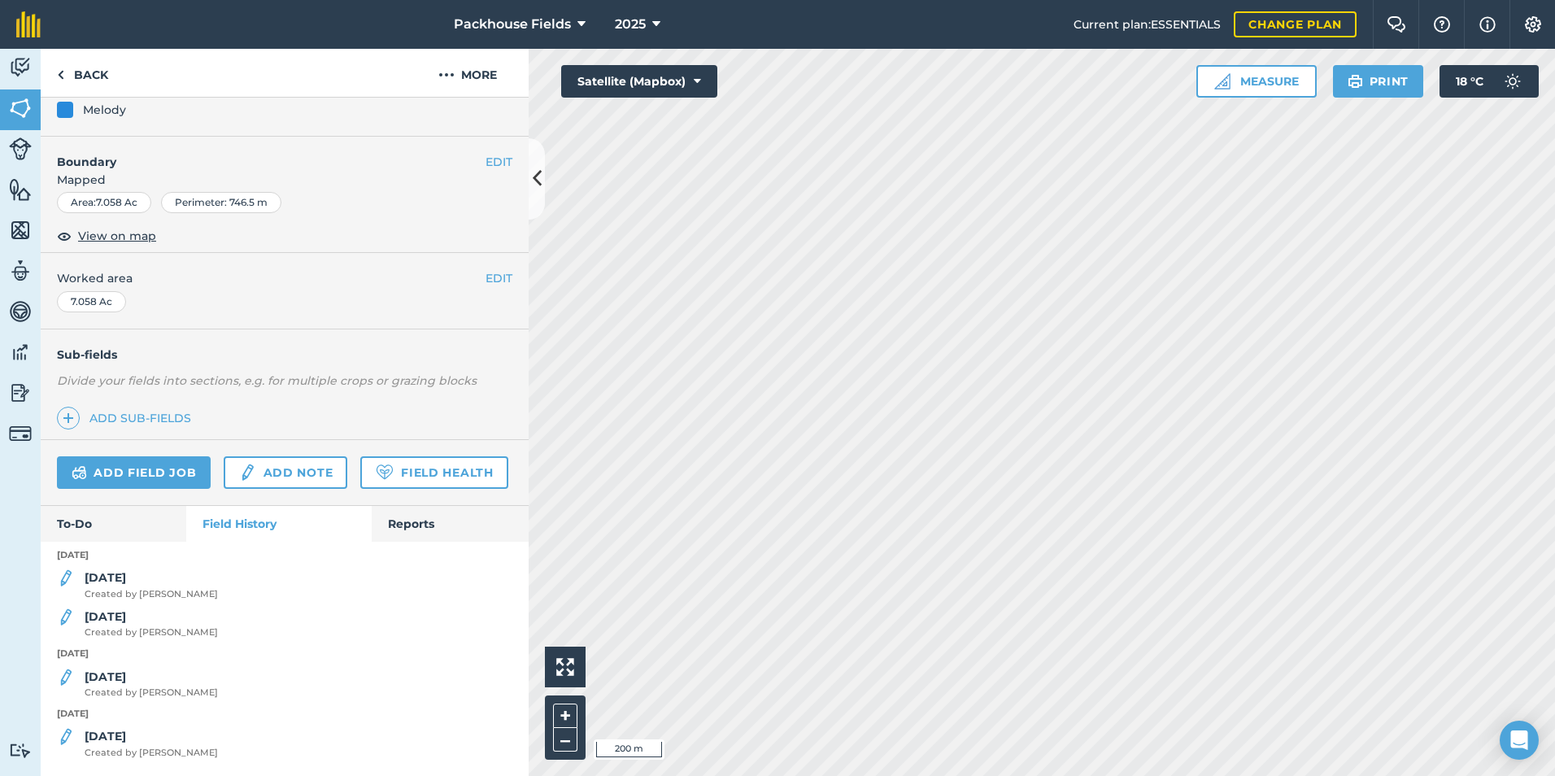
scroll to position [219, 0]
click at [118, 681] on strong "[DATE]" at bounding box center [105, 676] width 41 height 15
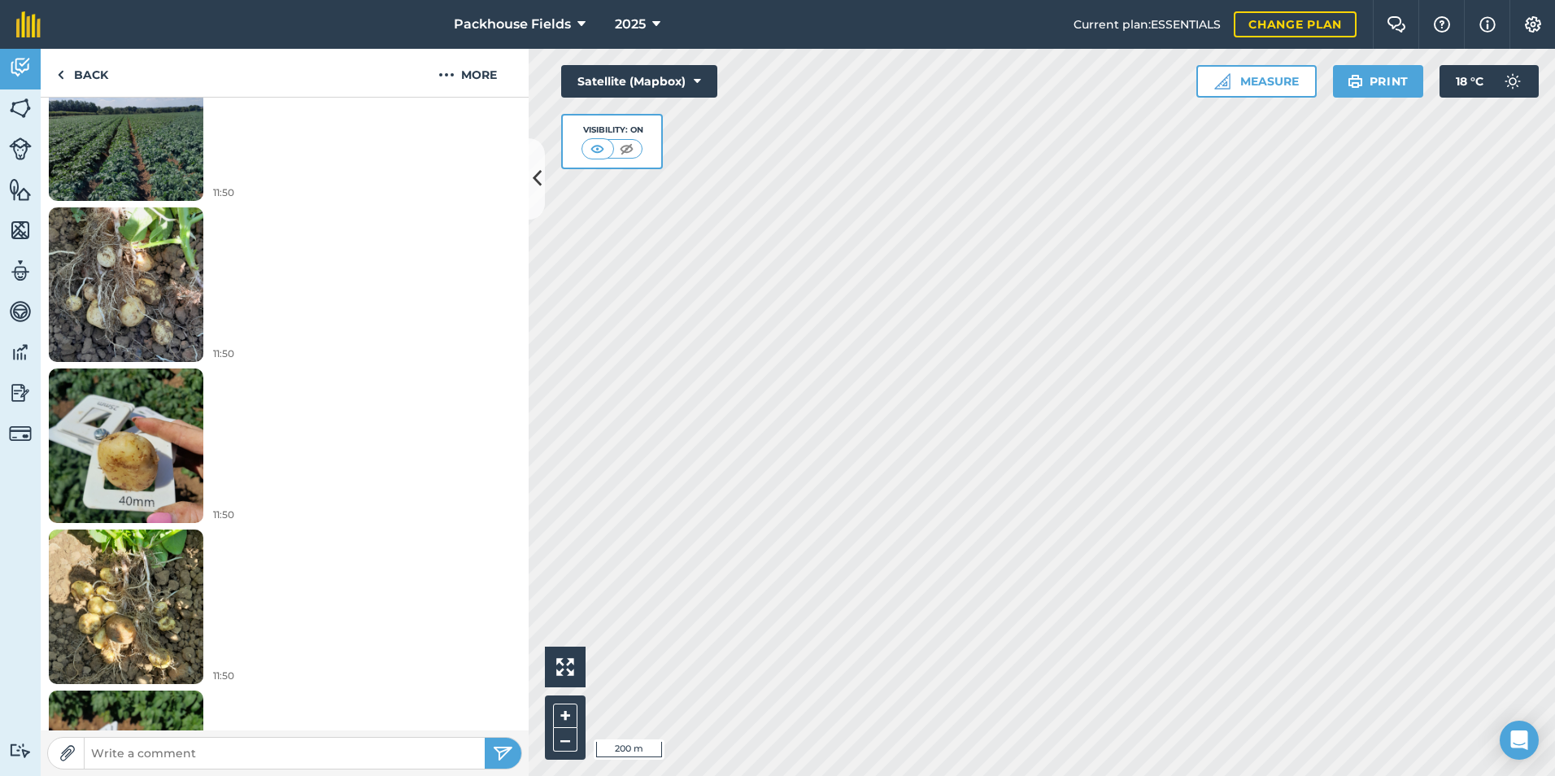
scroll to position [732, 0]
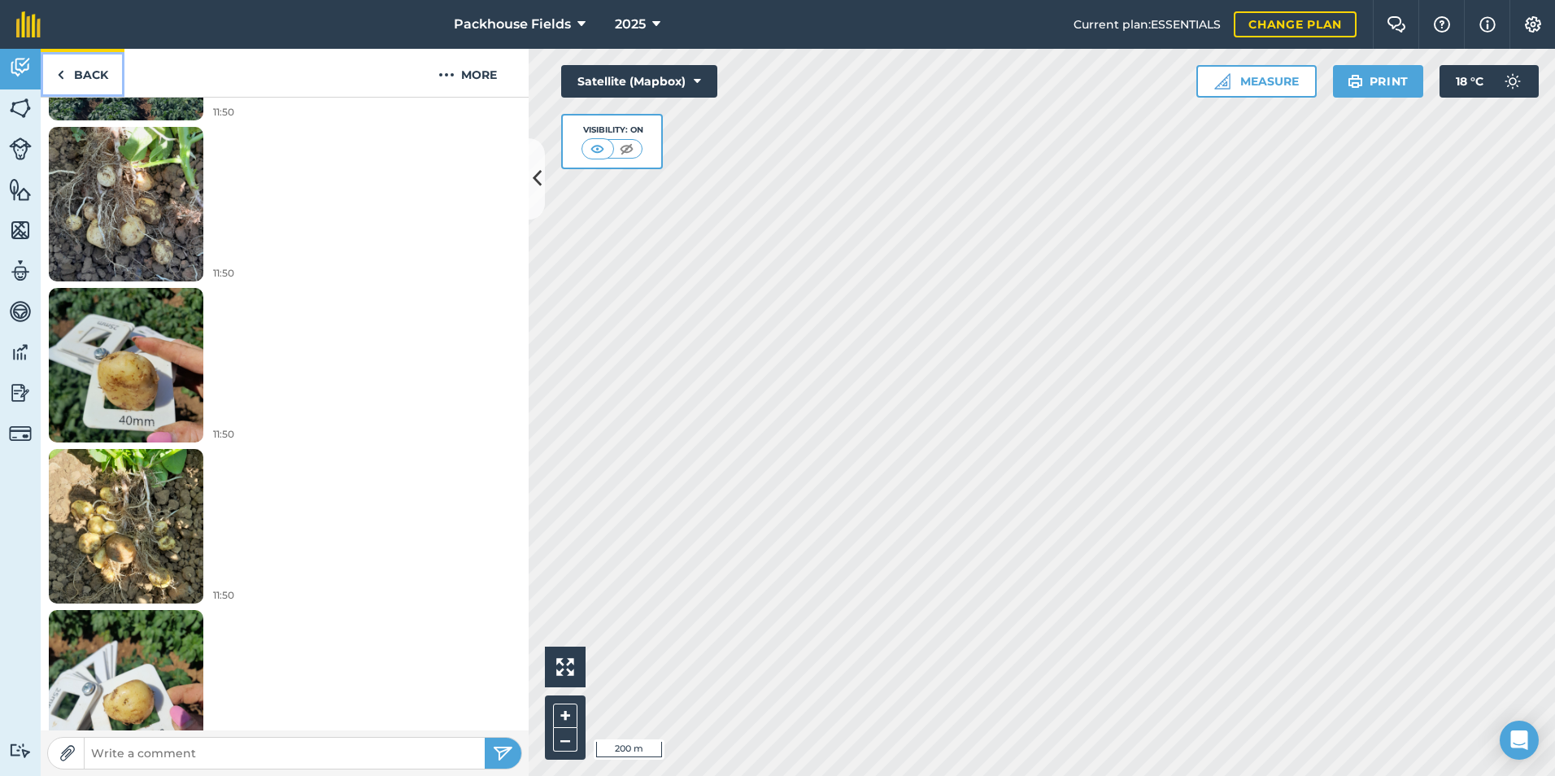
click at [84, 76] on link "Back" at bounding box center [83, 73] width 84 height 48
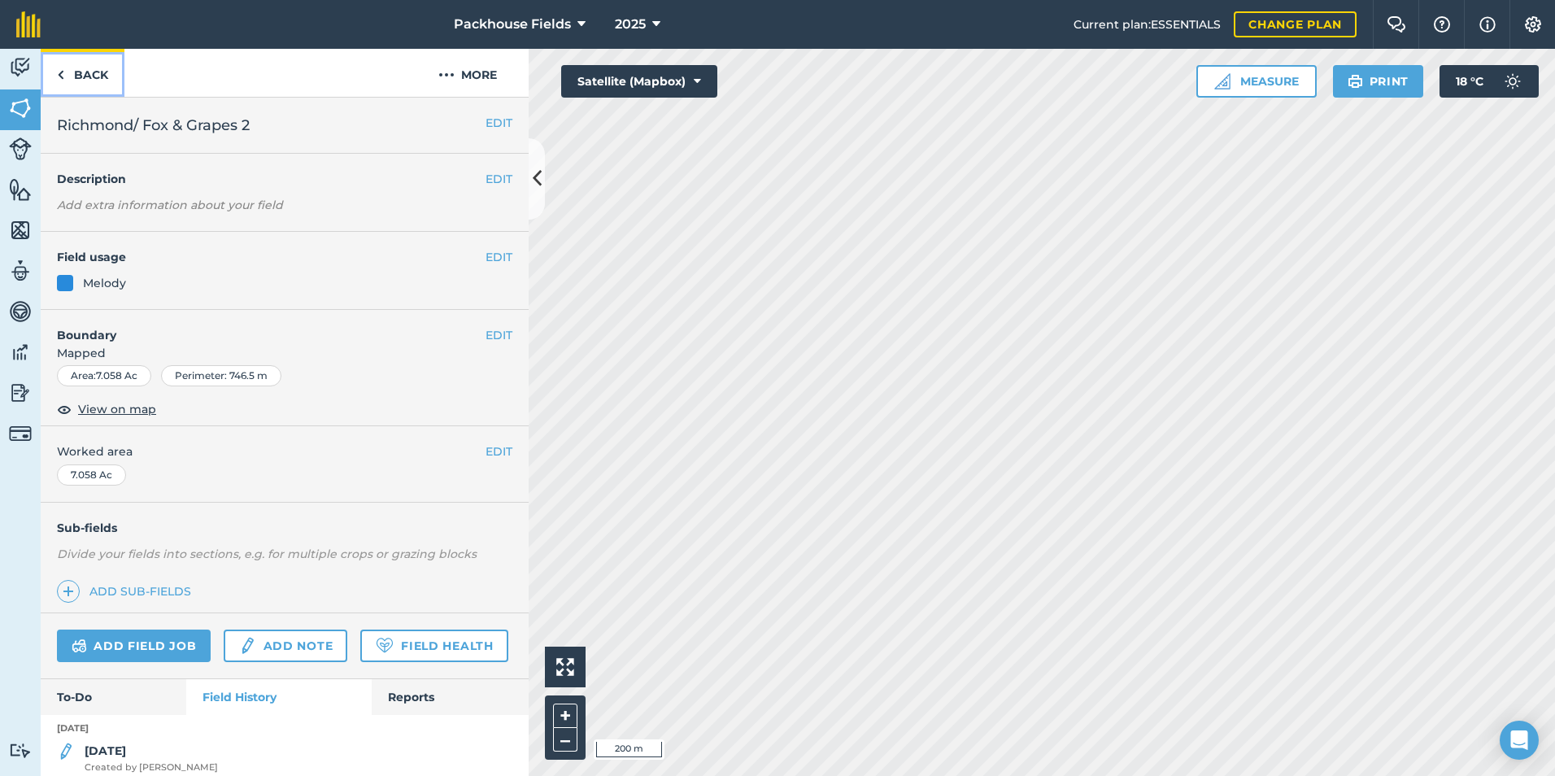
click at [84, 76] on link "Back" at bounding box center [83, 73] width 84 height 48
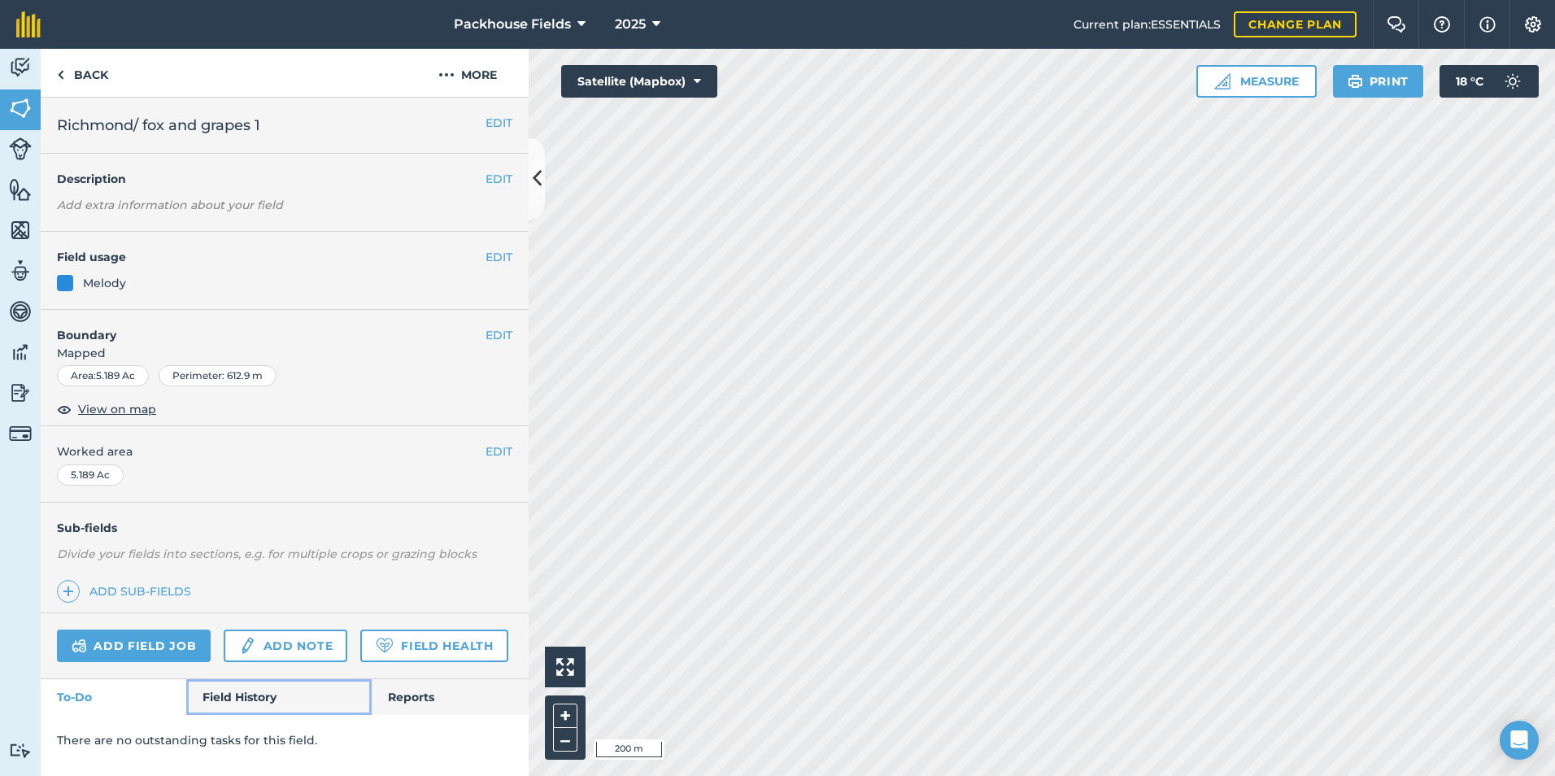
click at [254, 701] on link "Field History" at bounding box center [278, 697] width 185 height 36
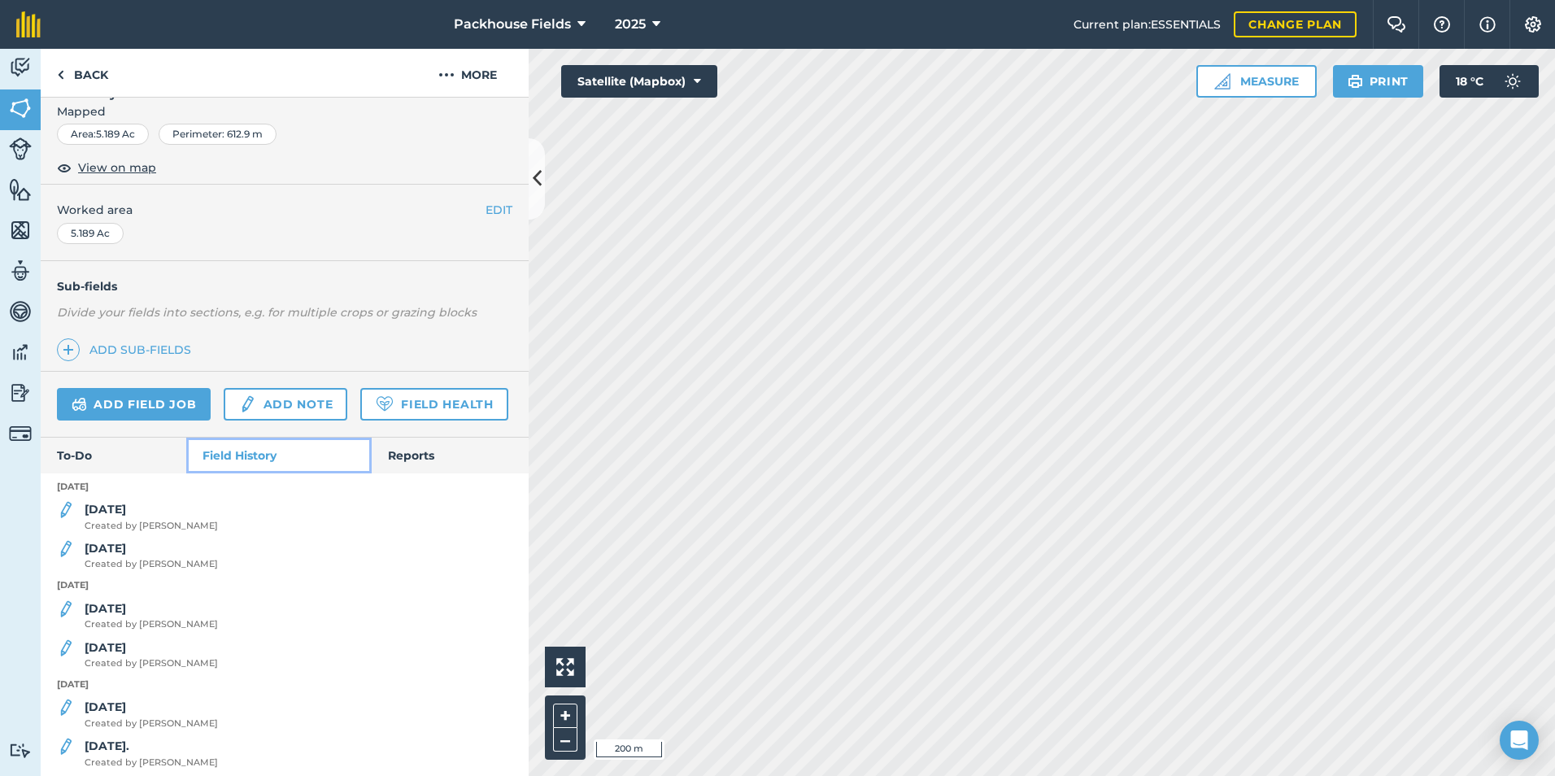
scroll to position [325, 0]
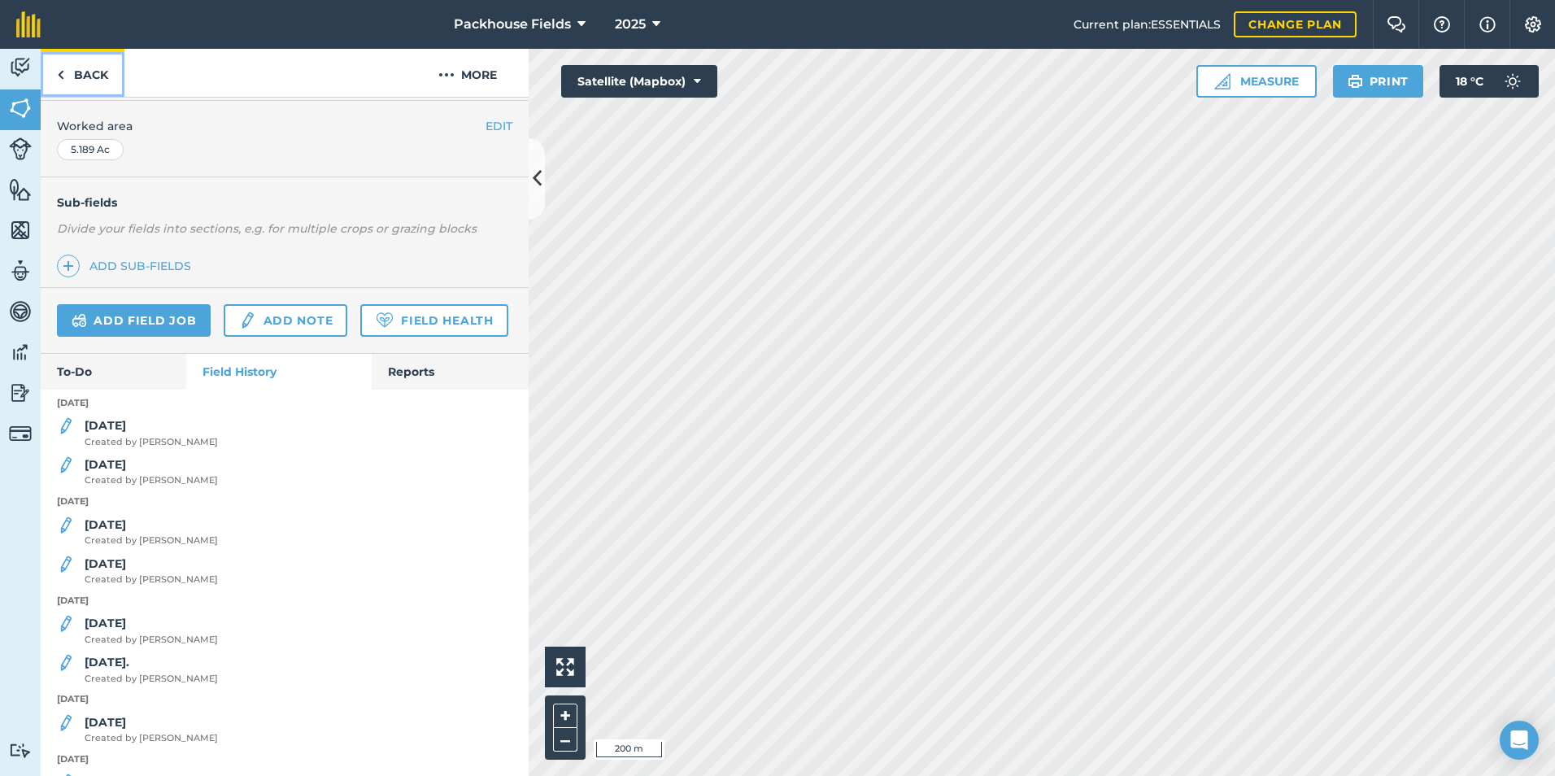
click at [99, 71] on link "Back" at bounding box center [83, 73] width 84 height 48
